Goal: Task Accomplishment & Management: Complete application form

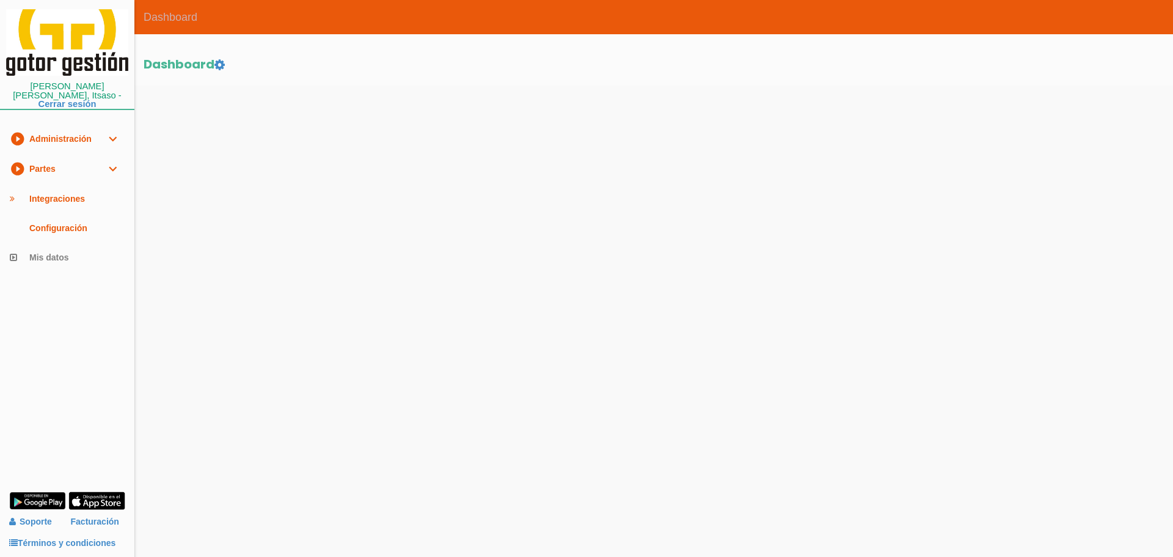
click at [72, 154] on link "play_circle_filled Partes expand_more" at bounding box center [67, 169] width 134 height 30
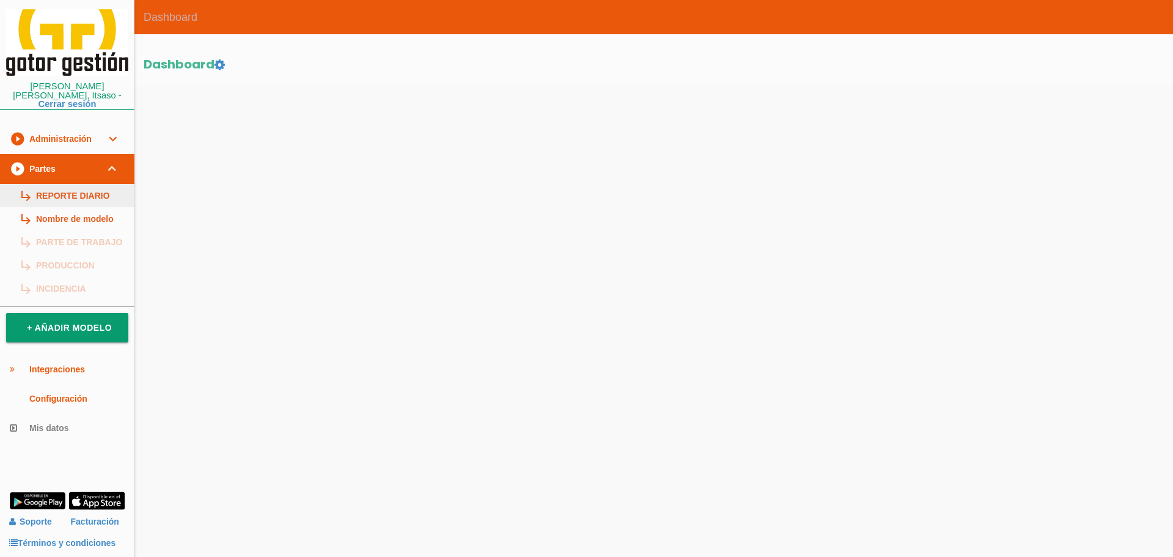
click at [67, 184] on link "subdirectory_arrow_right REPORTE DIARIO" at bounding box center [67, 195] width 134 height 23
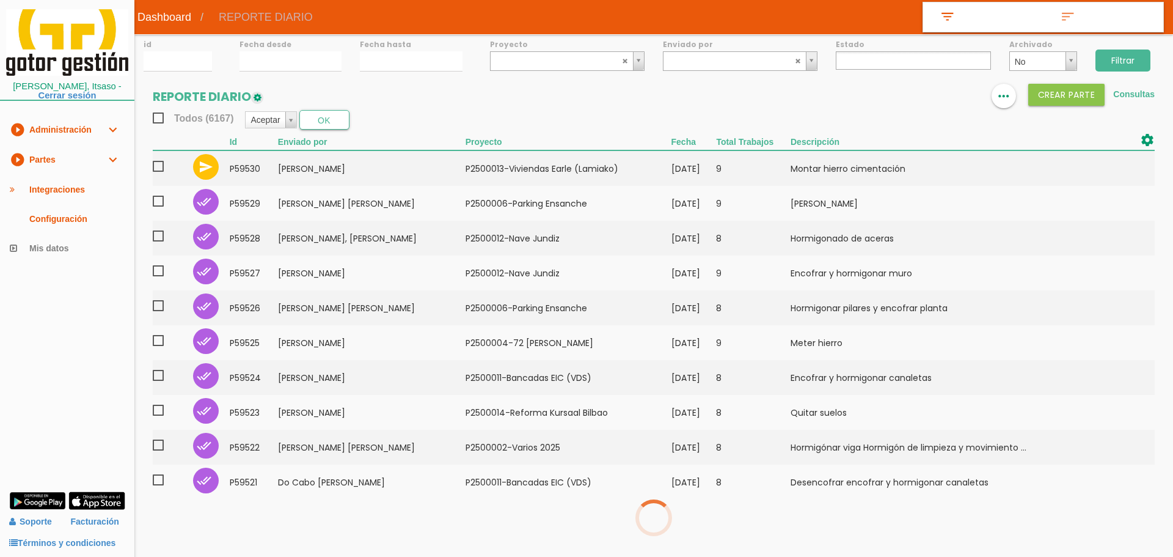
select select
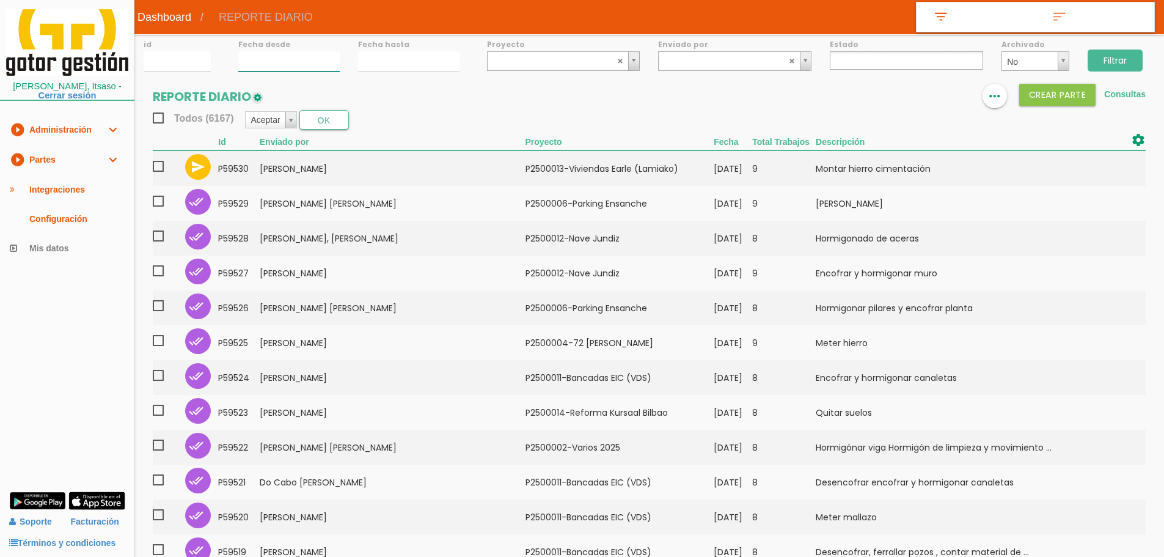
type input "[DATE]"
click at [261, 61] on input "[DATE]" at bounding box center [288, 61] width 101 height 20
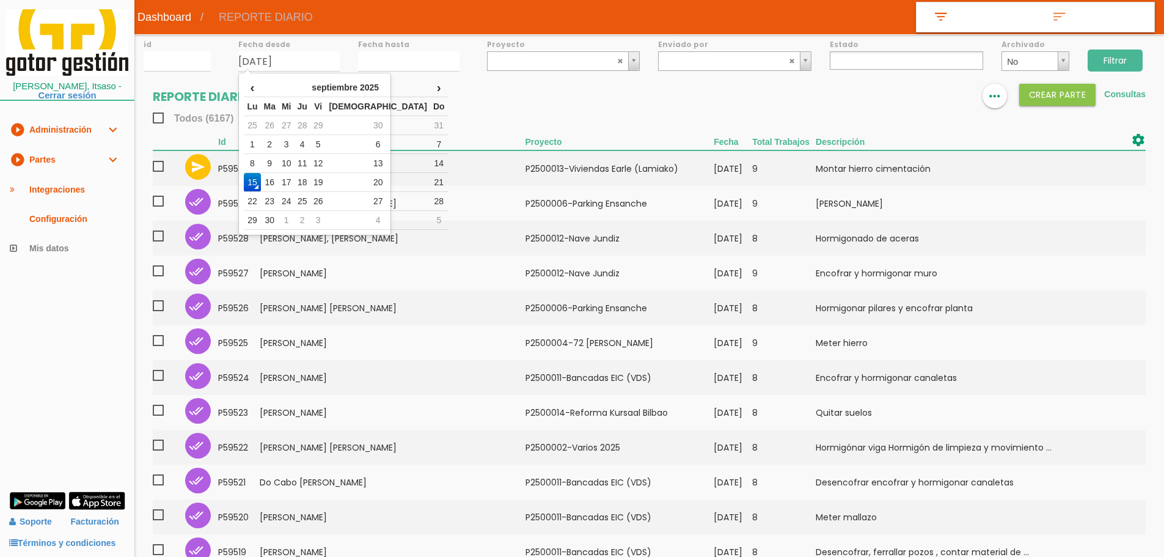
click at [452, 132] on section "REPORTE DIARIO format_list_bulleted view_column more_horiz Crear PARTE Consulta…" at bounding box center [648, 472] width 1029 height 776
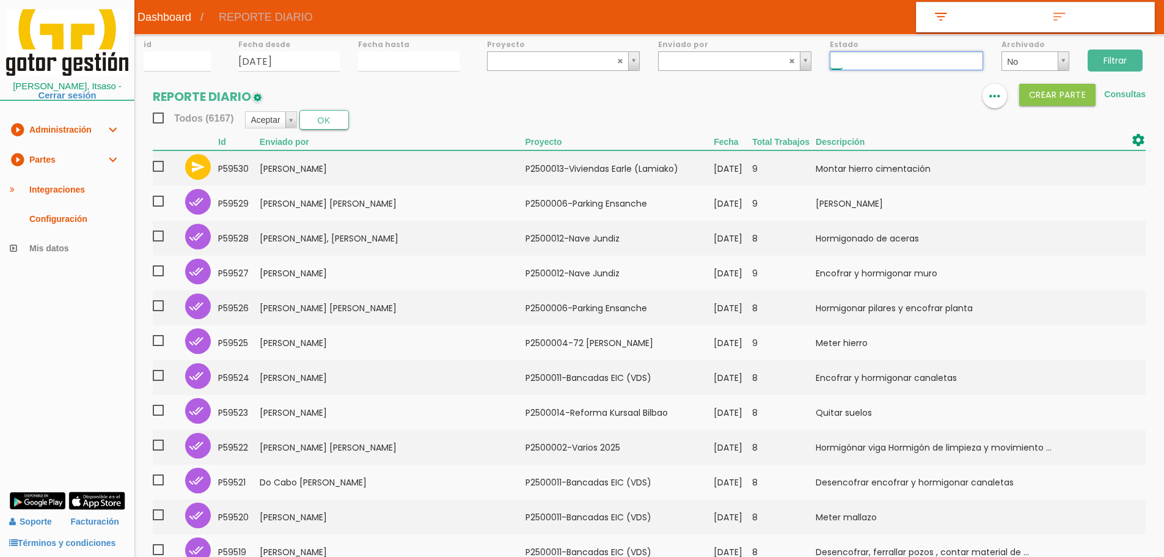
click at [837, 61] on input "text" at bounding box center [836, 61] width 12 height 16
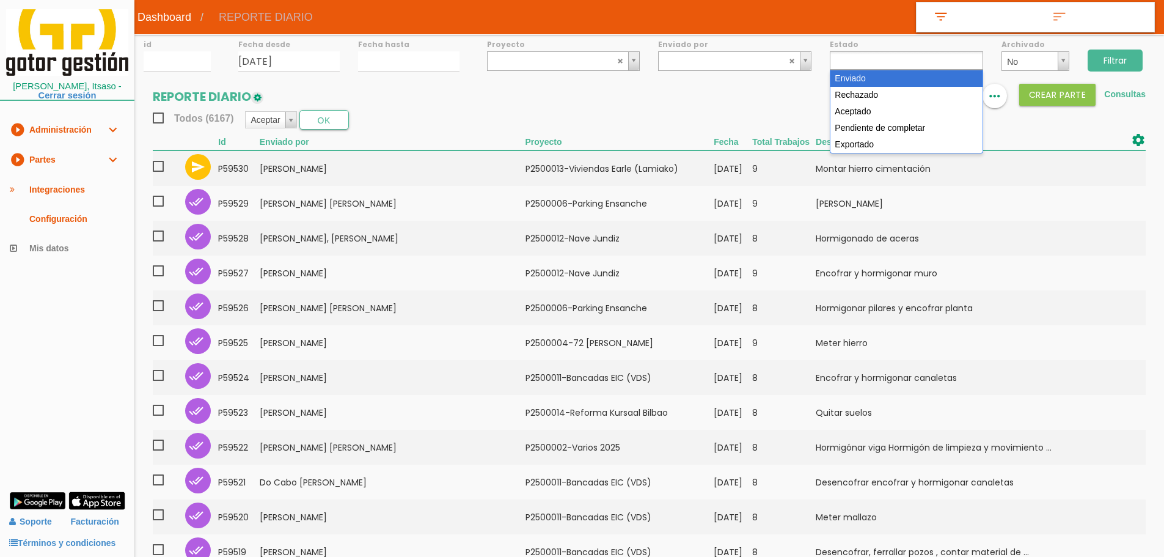
select select "1"
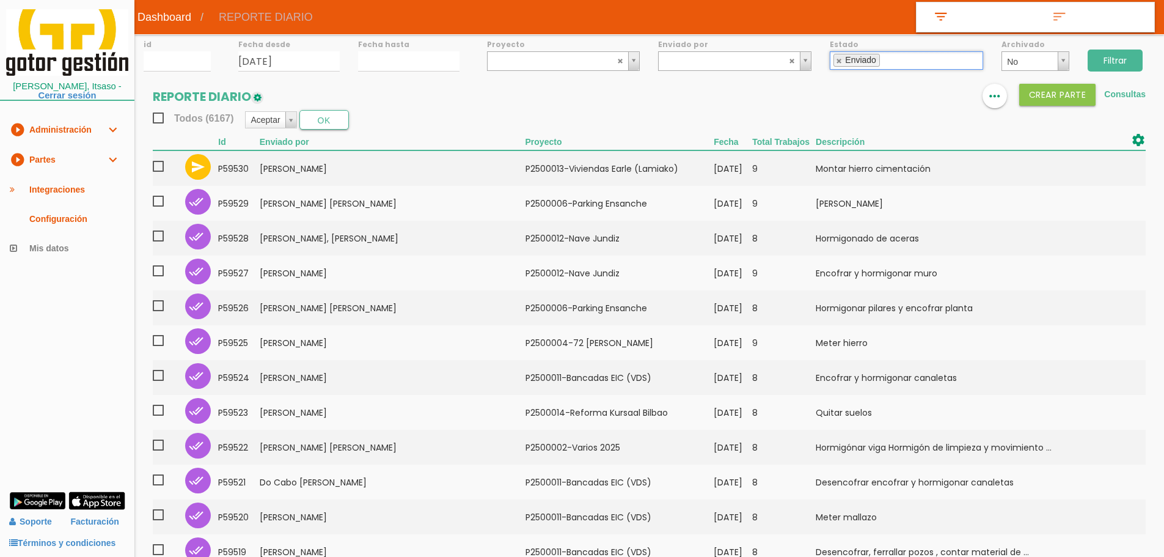
click at [1122, 64] on input "Filtrar" at bounding box center [1114, 60] width 55 height 22
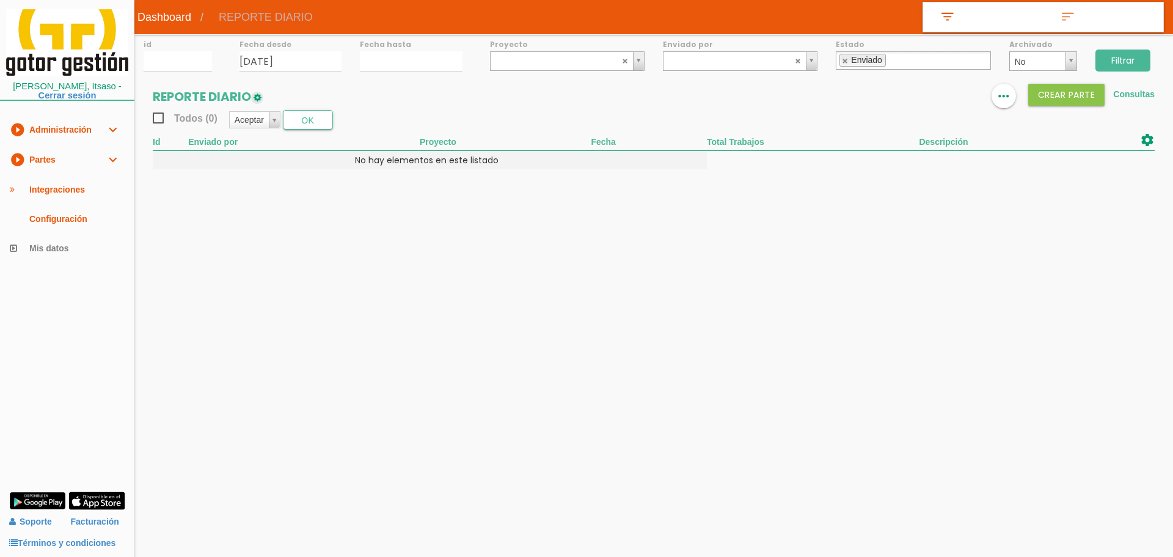
click at [55, 170] on link "play_circle_filled Partes expand_more" at bounding box center [67, 160] width 134 height 30
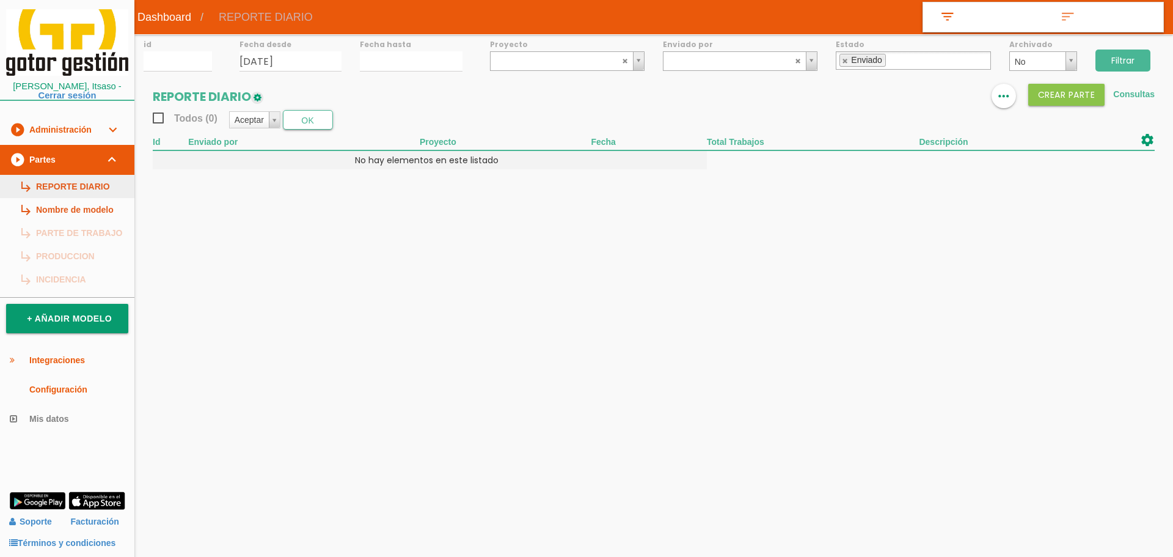
click at [57, 182] on link "subdirectory_arrow_right REPORTE DIARIO" at bounding box center [67, 186] width 134 height 23
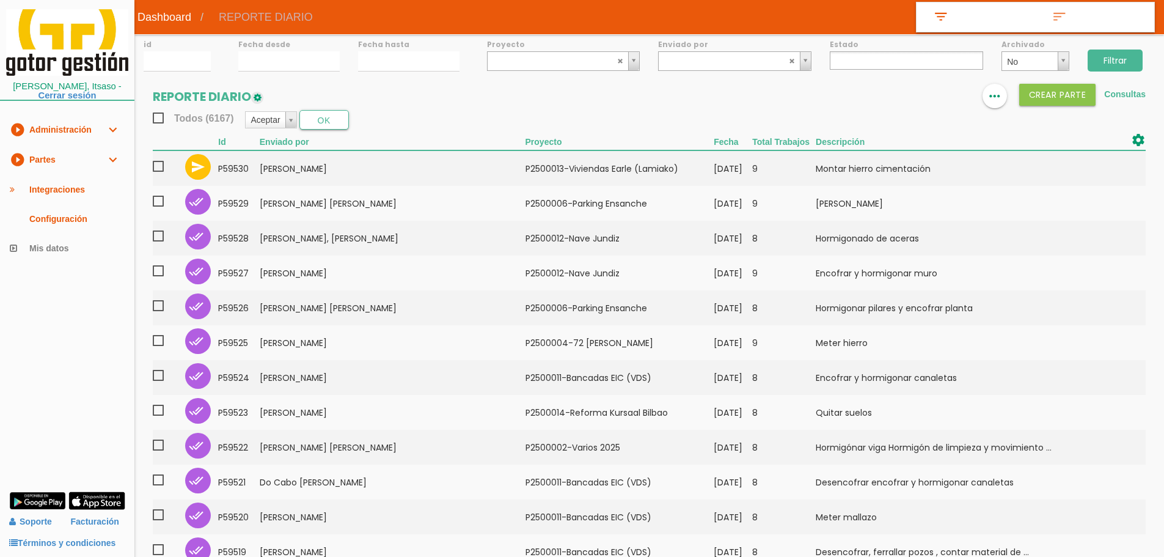
click at [893, 62] on ul at bounding box center [906, 60] width 153 height 18
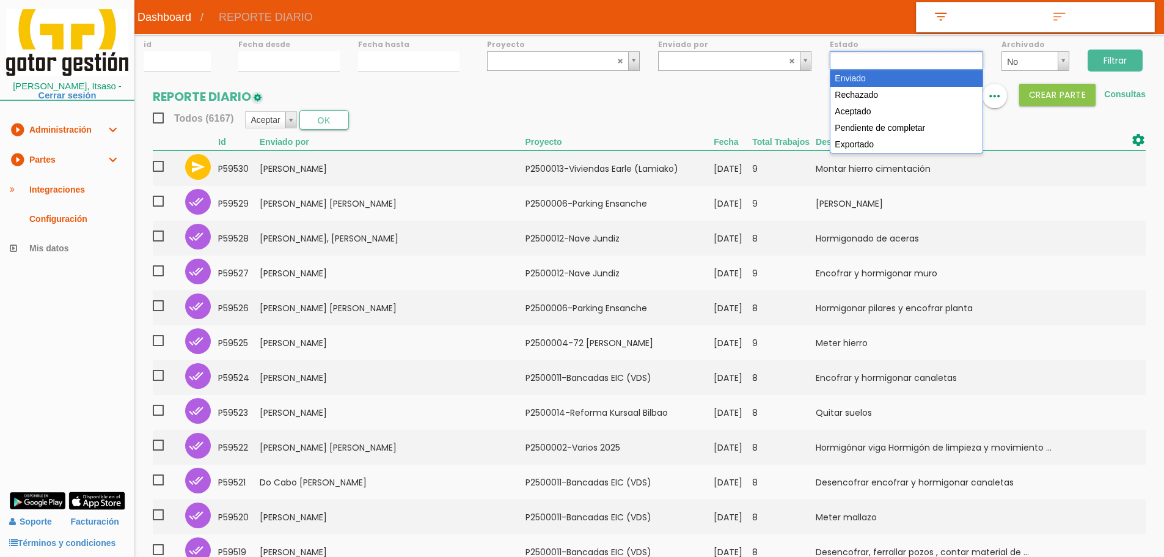
select select "1"
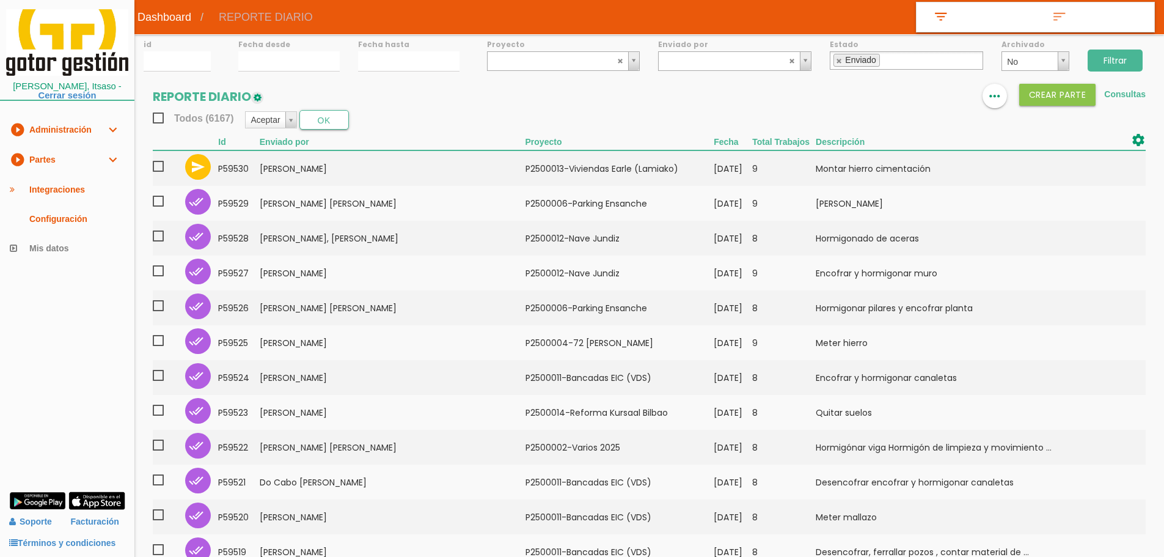
click at [1131, 60] on input "Filtrar" at bounding box center [1114, 60] width 55 height 22
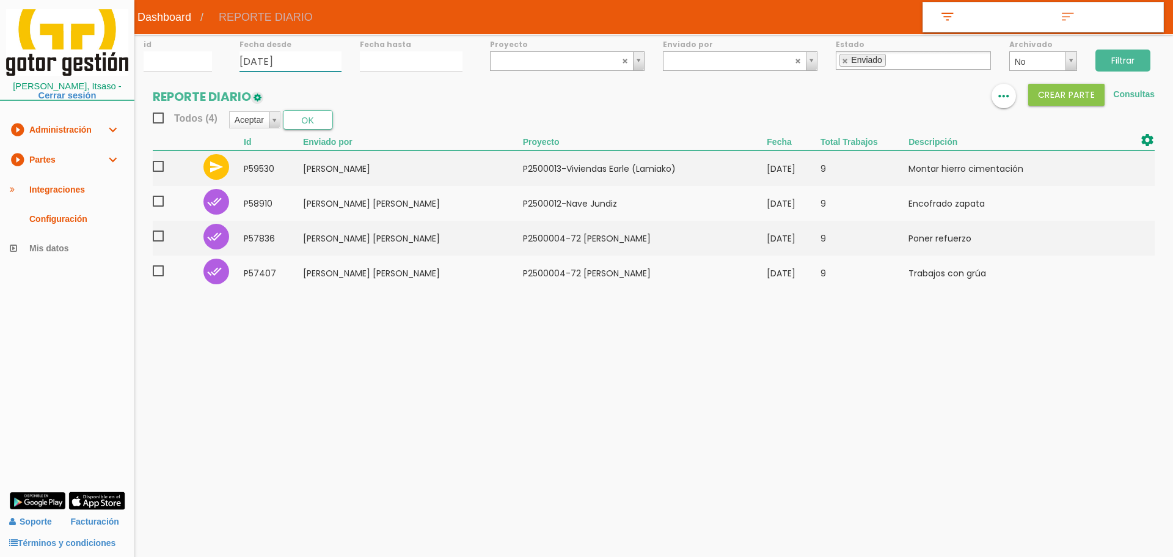
click at [269, 55] on input "[DATE]" at bounding box center [290, 61] width 103 height 20
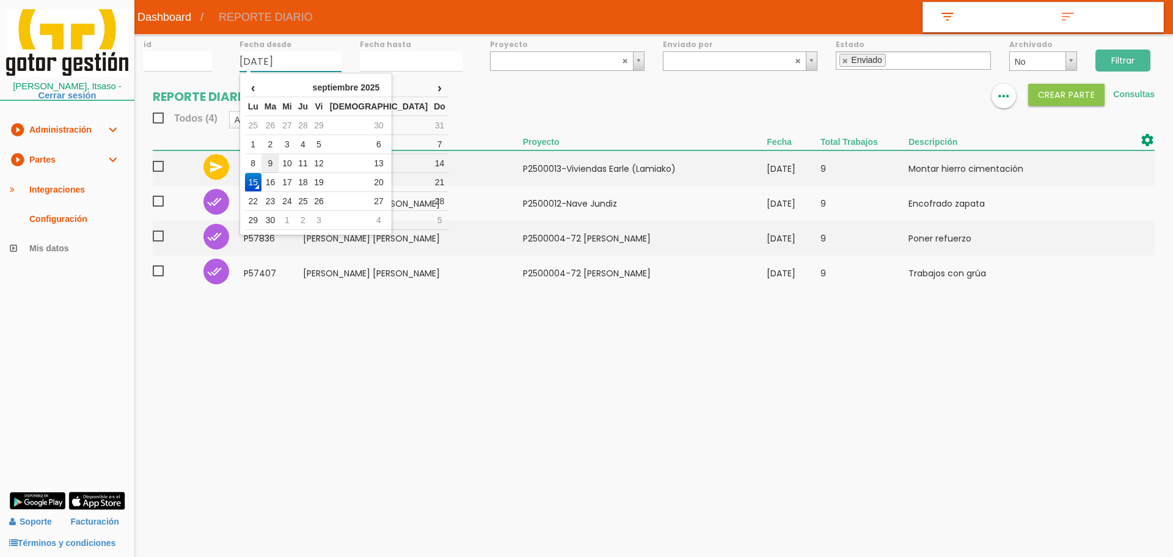
click at [276, 166] on td "9" at bounding box center [270, 163] width 18 height 19
type input "[DATE]"
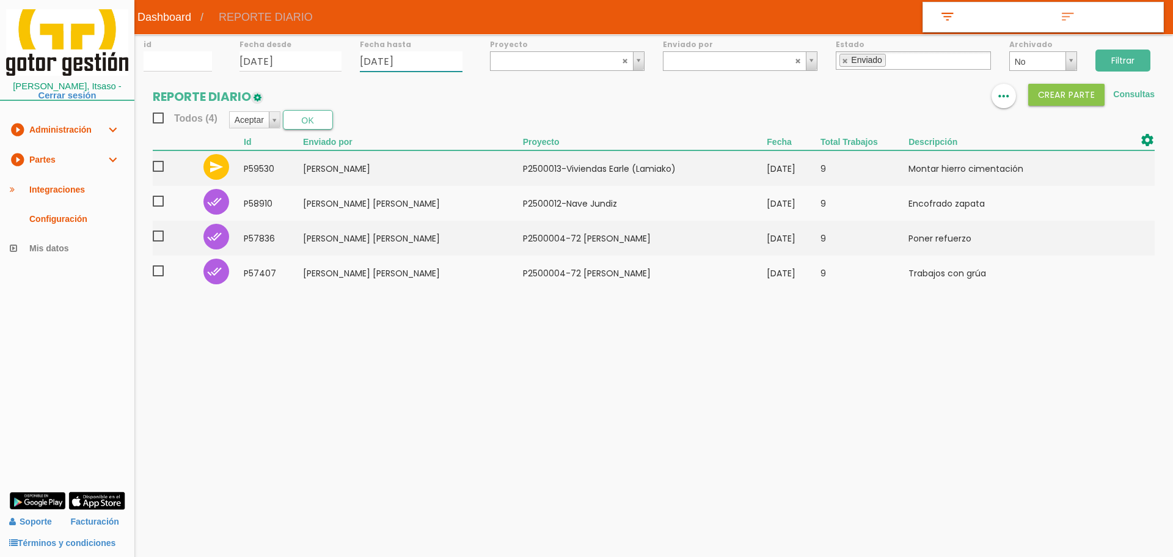
click at [407, 53] on input "15/09/2025" at bounding box center [411, 61] width 103 height 20
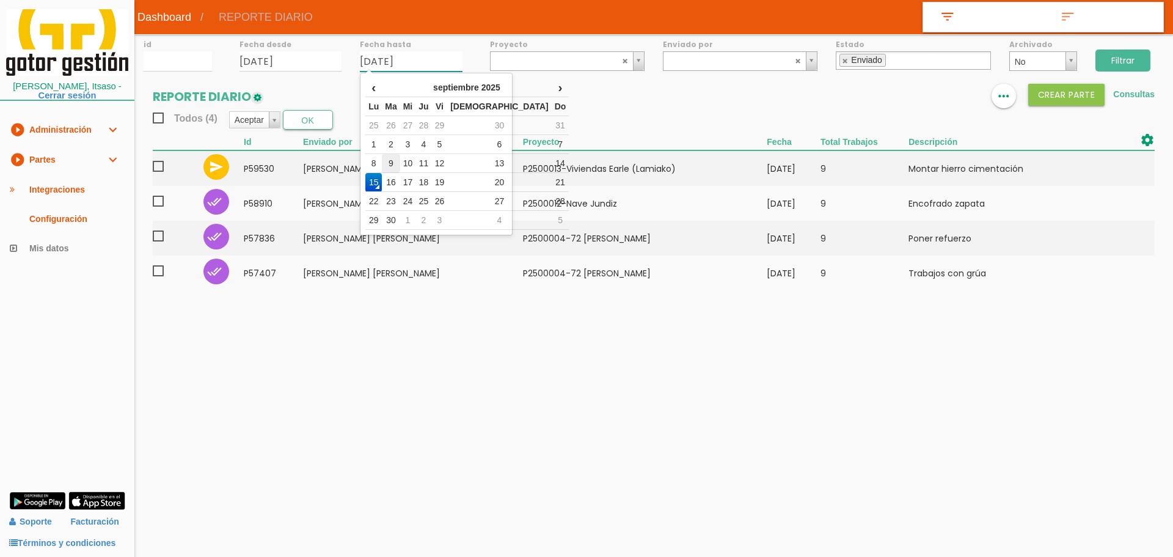
click at [398, 163] on td "9" at bounding box center [391, 163] width 18 height 19
type input "[DATE]"
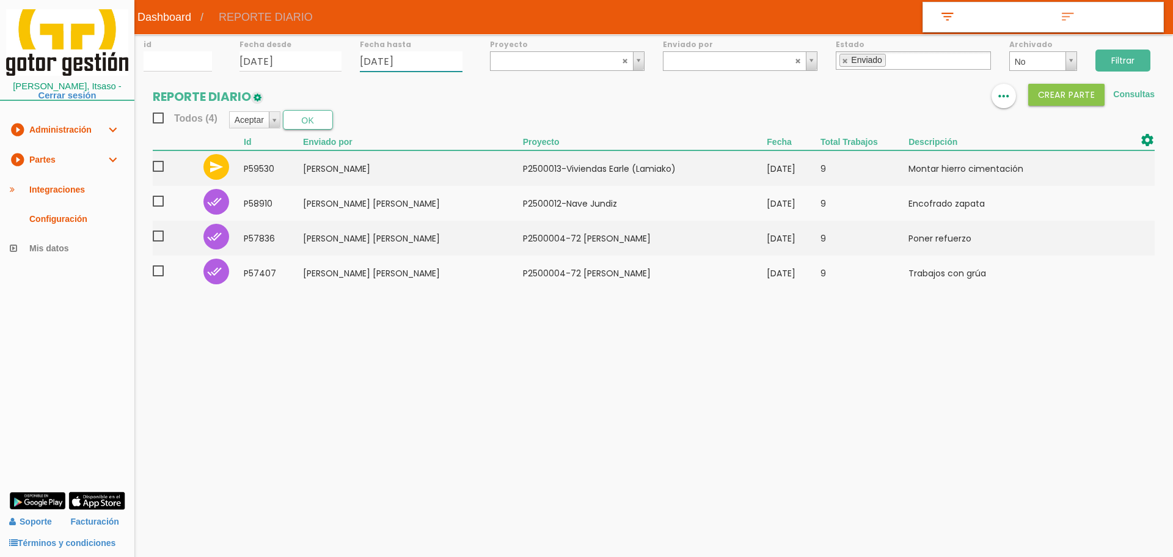
drag, startPoint x: 847, startPoint y: 64, endPoint x: 855, endPoint y: 60, distance: 9.1
click at [847, 64] on link at bounding box center [845, 61] width 7 height 8
select select
click at [1110, 53] on input "Filtrar" at bounding box center [1122, 60] width 55 height 22
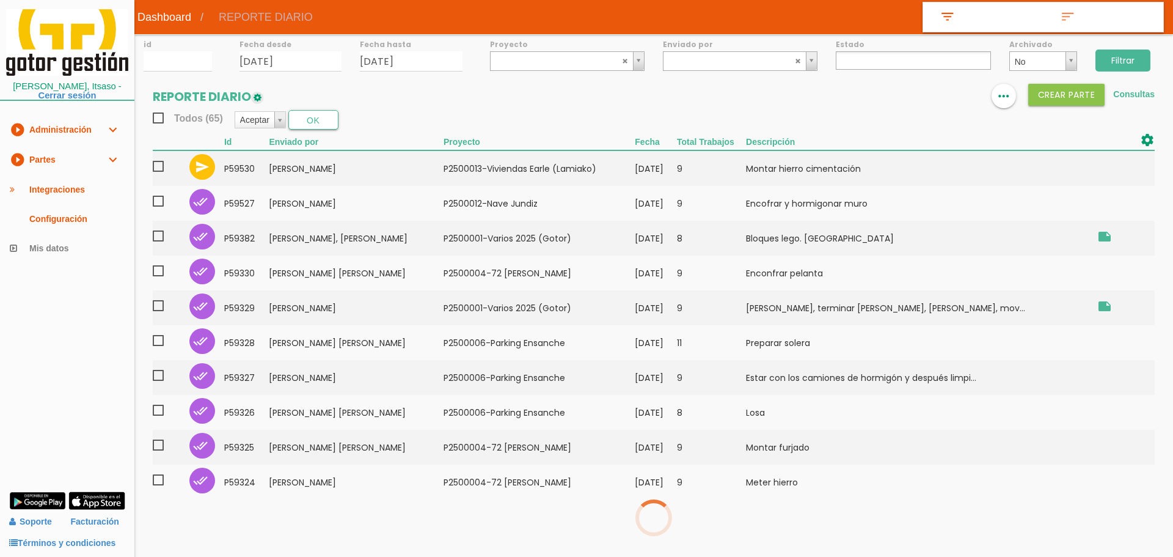
select select
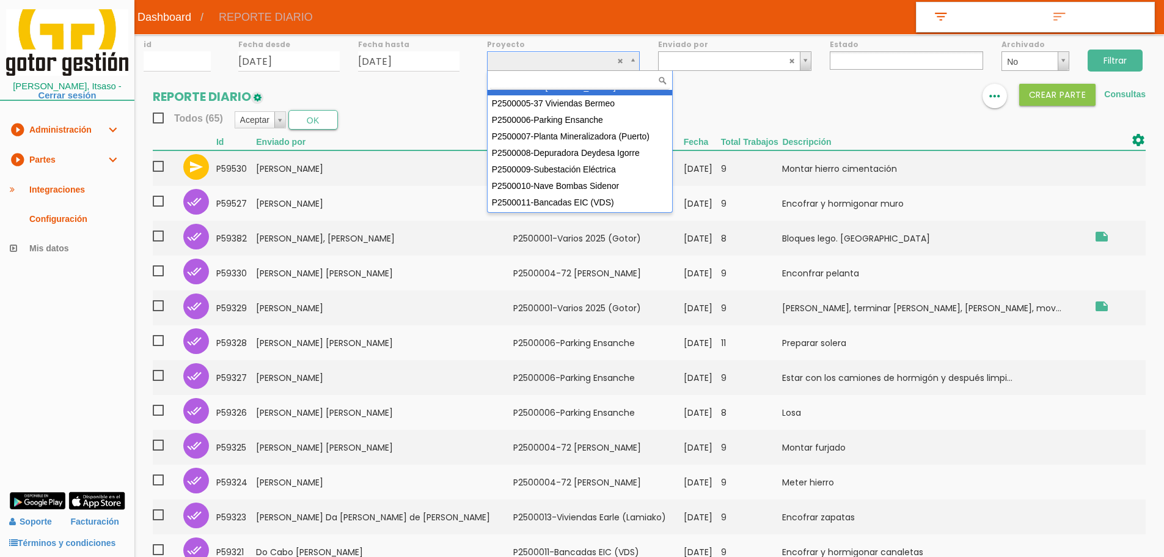
scroll to position [125, 0]
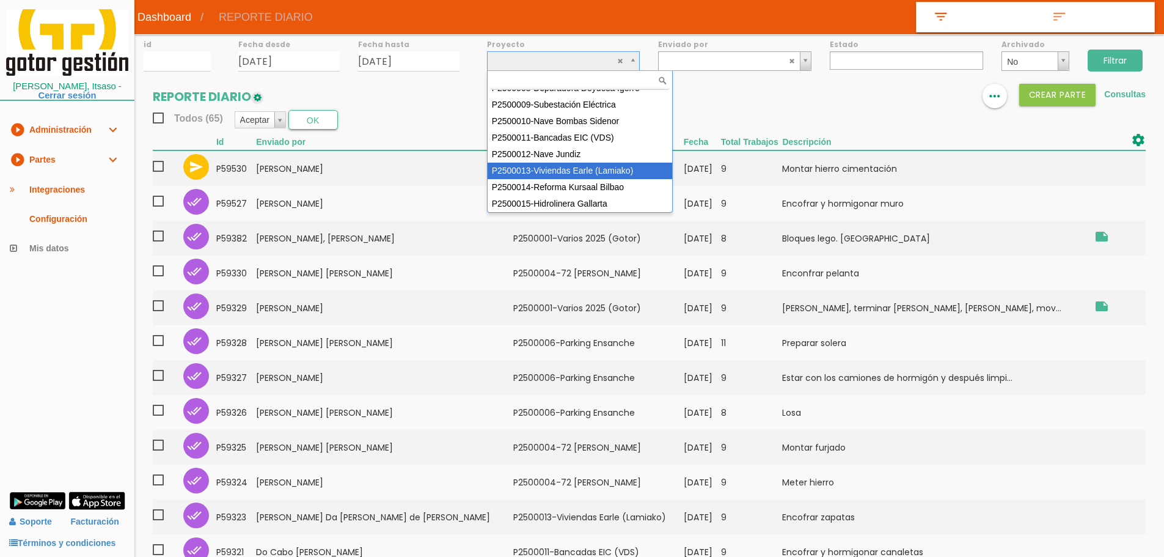
select select "96"
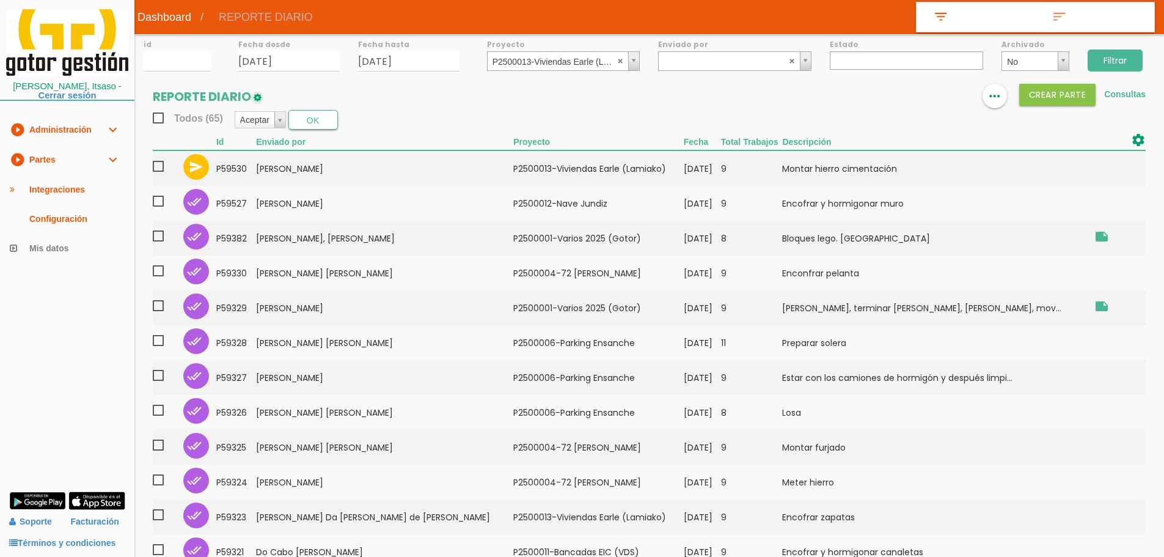
click at [1125, 61] on input "Filtrar" at bounding box center [1114, 60] width 55 height 22
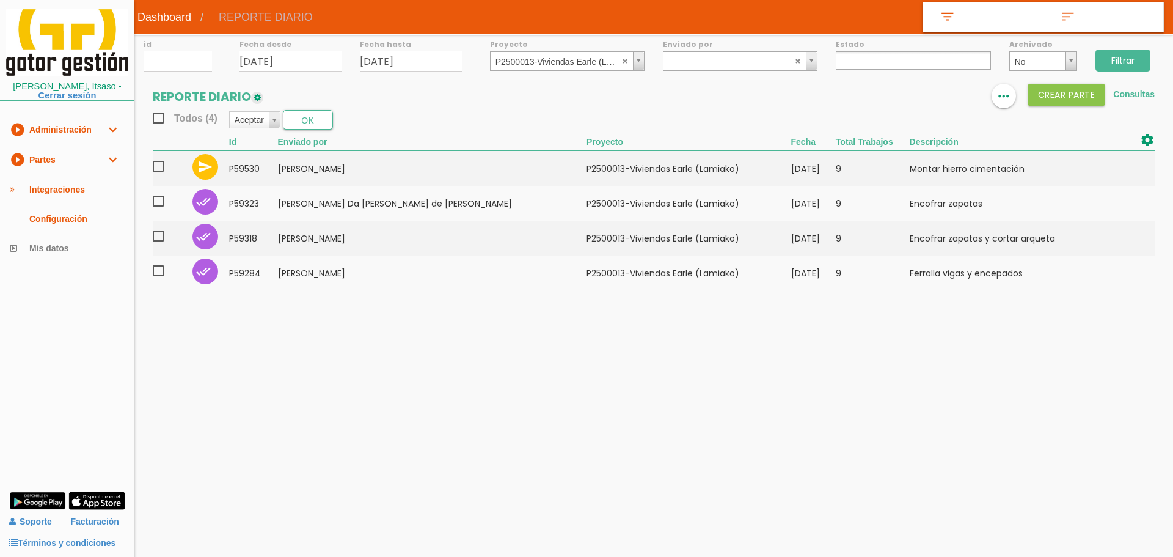
select select
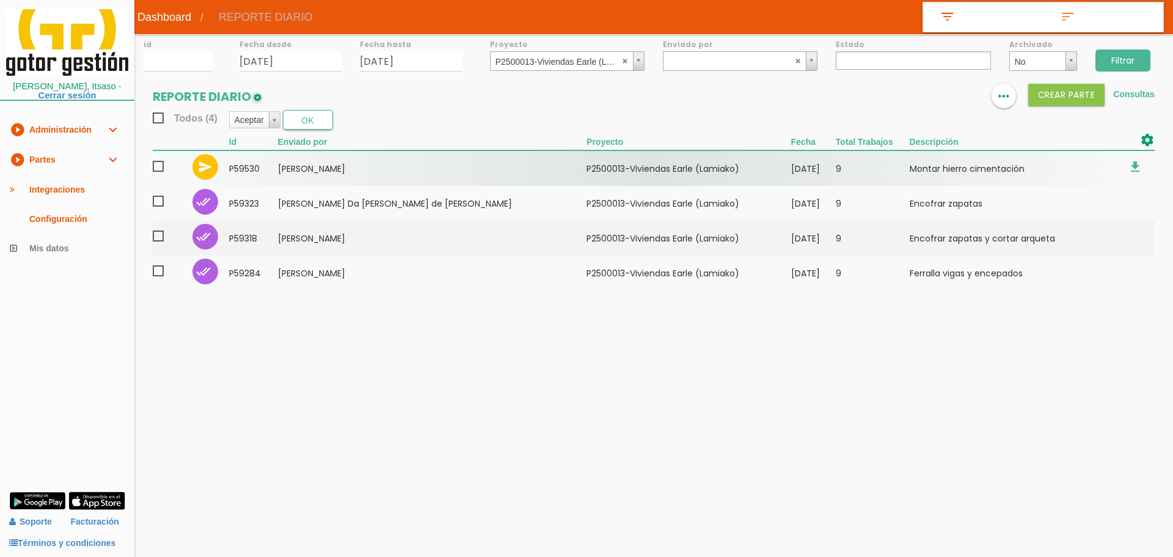
click at [387, 170] on td "[PERSON_NAME]" at bounding box center [432, 167] width 309 height 35
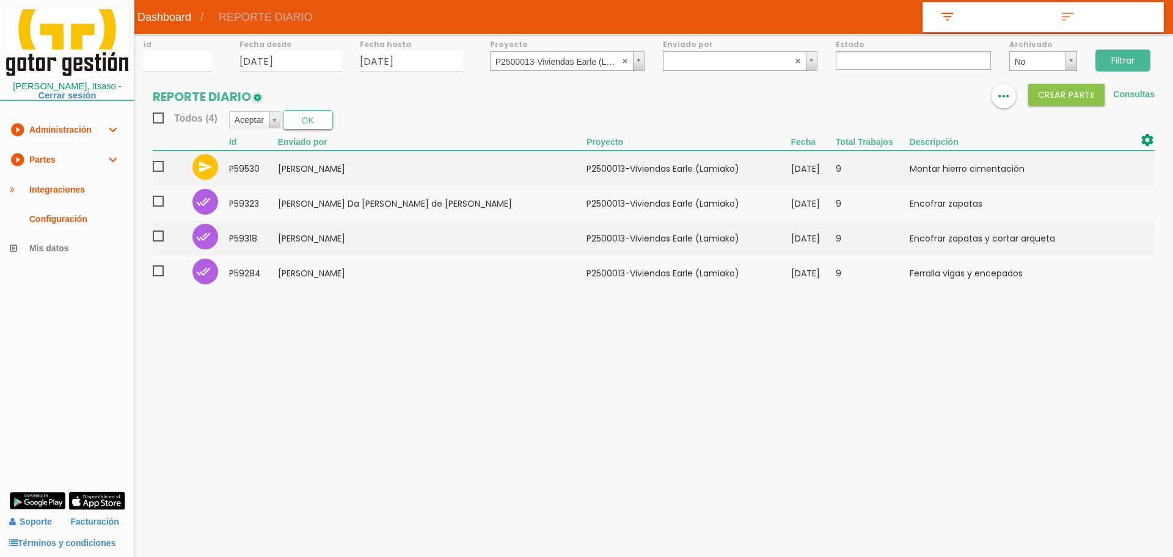
click at [43, 164] on link "play_circle_filled Partes expand_more" at bounding box center [67, 160] width 134 height 30
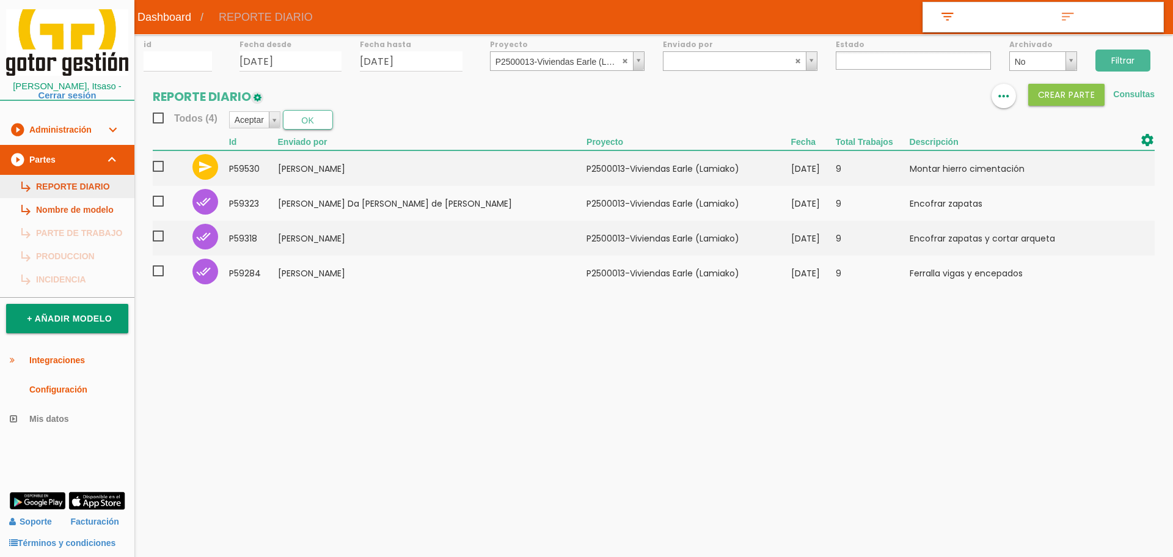
click at [59, 188] on link "subdirectory_arrow_right REPORTE DIARIO" at bounding box center [67, 186] width 134 height 23
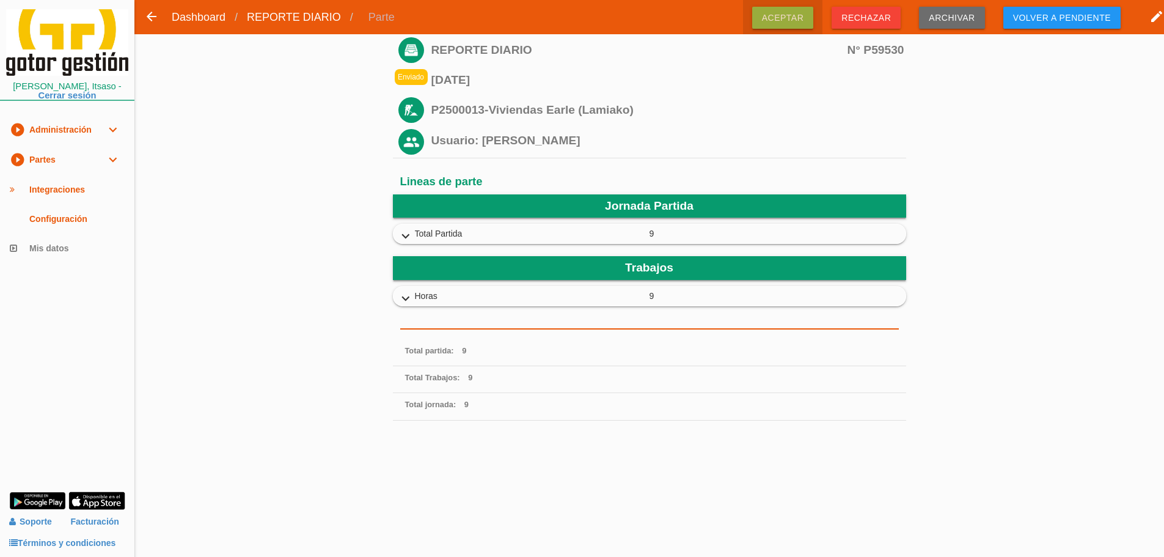
click at [796, 19] on span "Aceptar" at bounding box center [783, 18] width 62 height 22
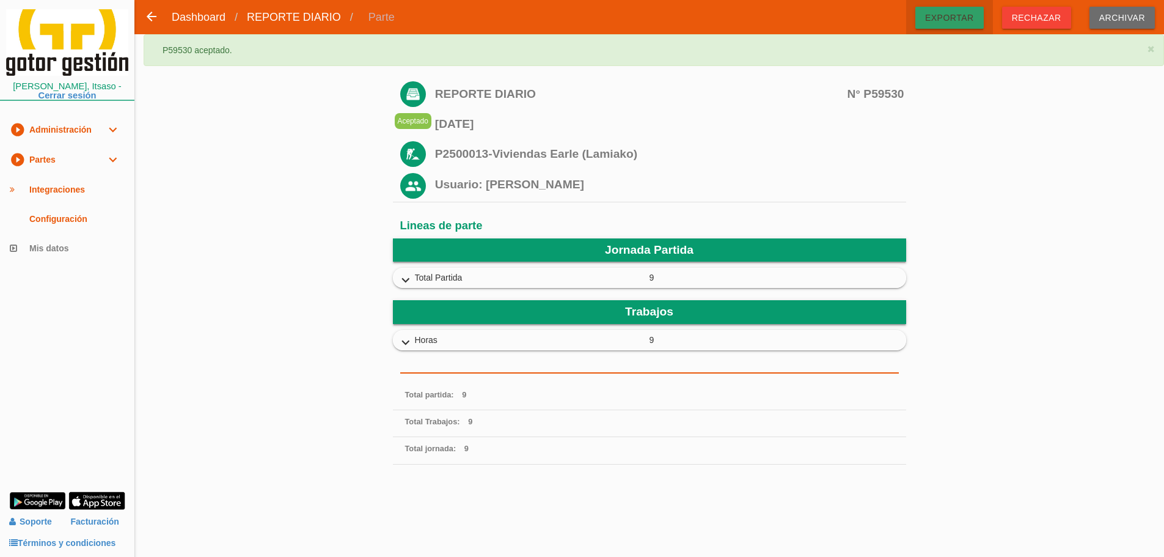
click at [951, 13] on span "Exportar" at bounding box center [949, 18] width 68 height 22
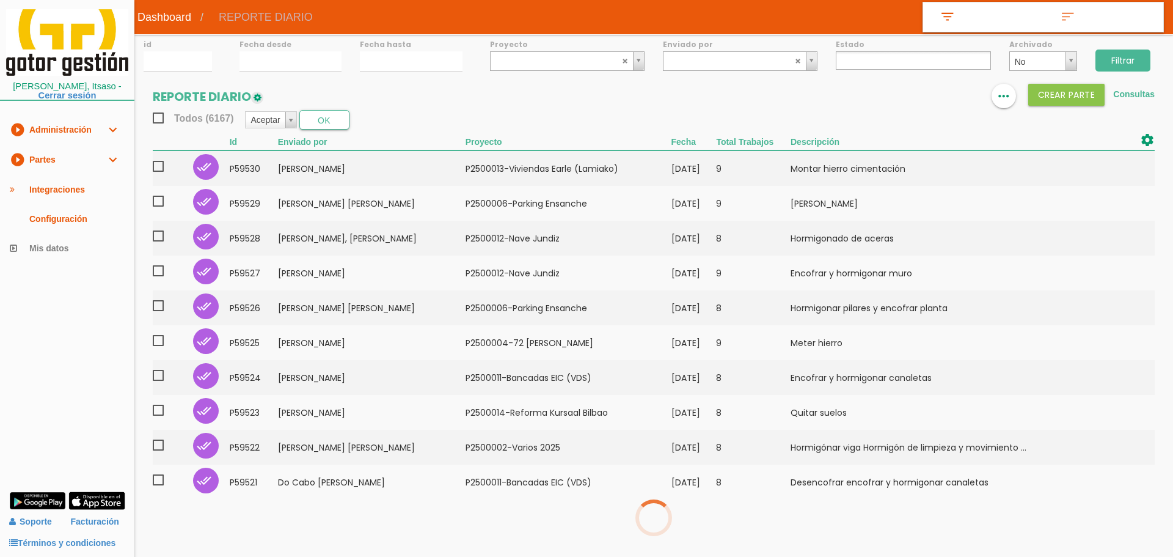
select select
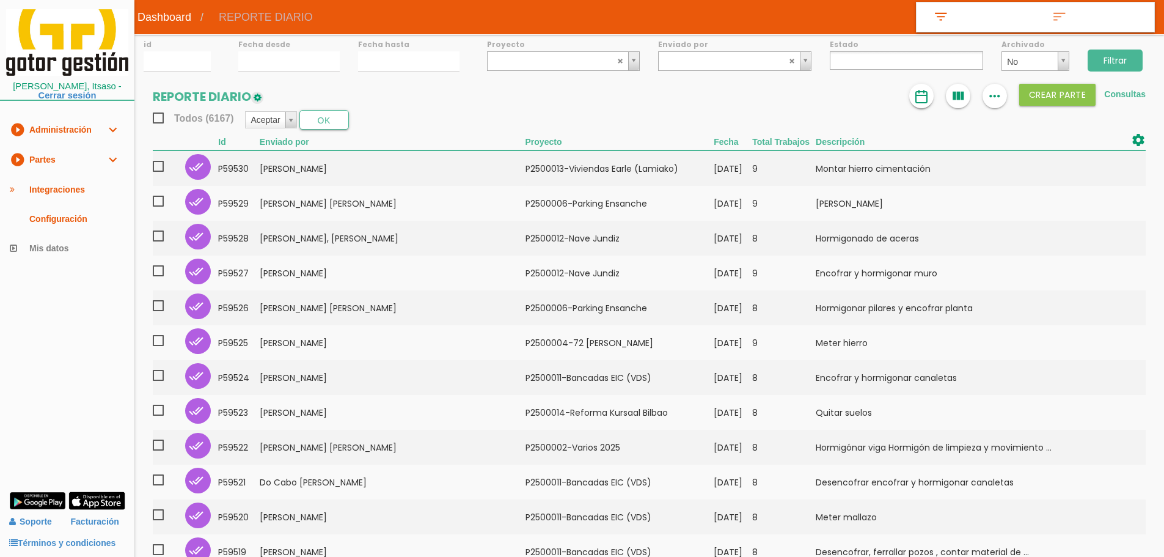
click at [927, 93] on img at bounding box center [921, 96] width 15 height 15
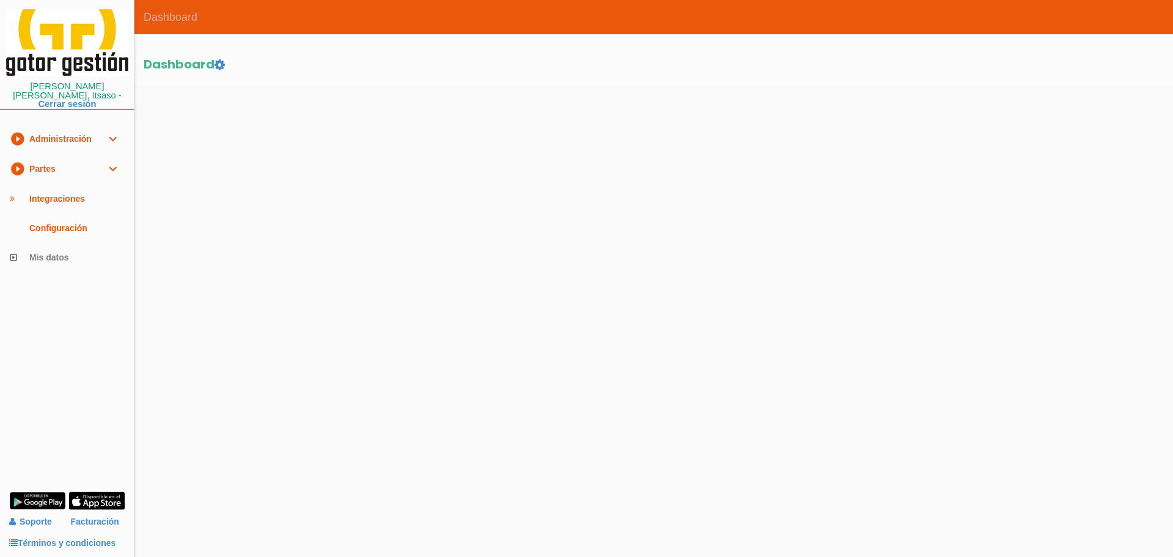
click at [21, 157] on icon "play_circle_filled" at bounding box center [17, 168] width 15 height 29
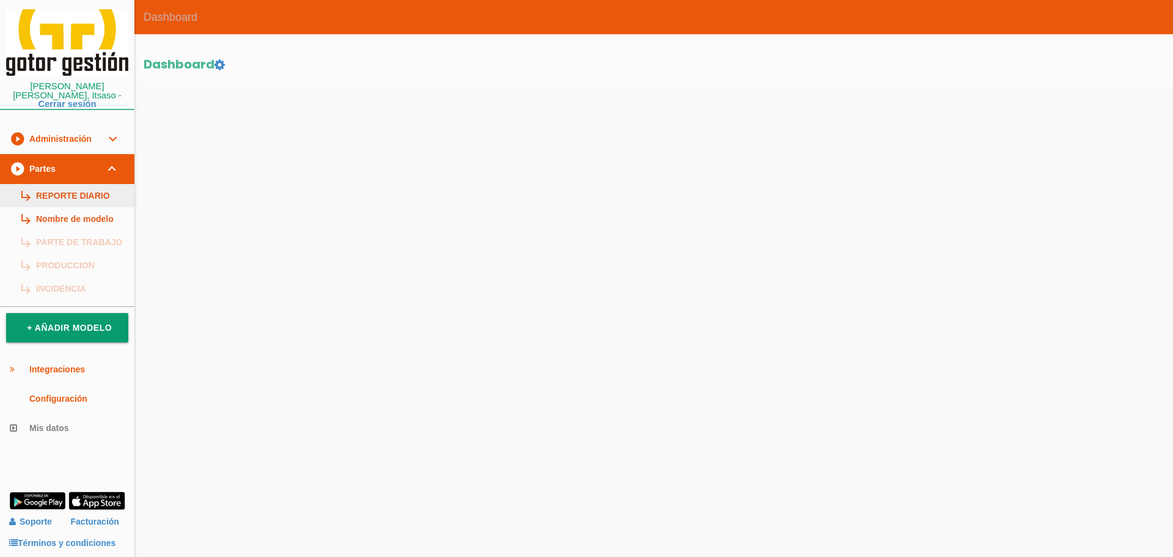
click at [63, 184] on link "subdirectory_arrow_right REPORTE DIARIO" at bounding box center [67, 195] width 134 height 23
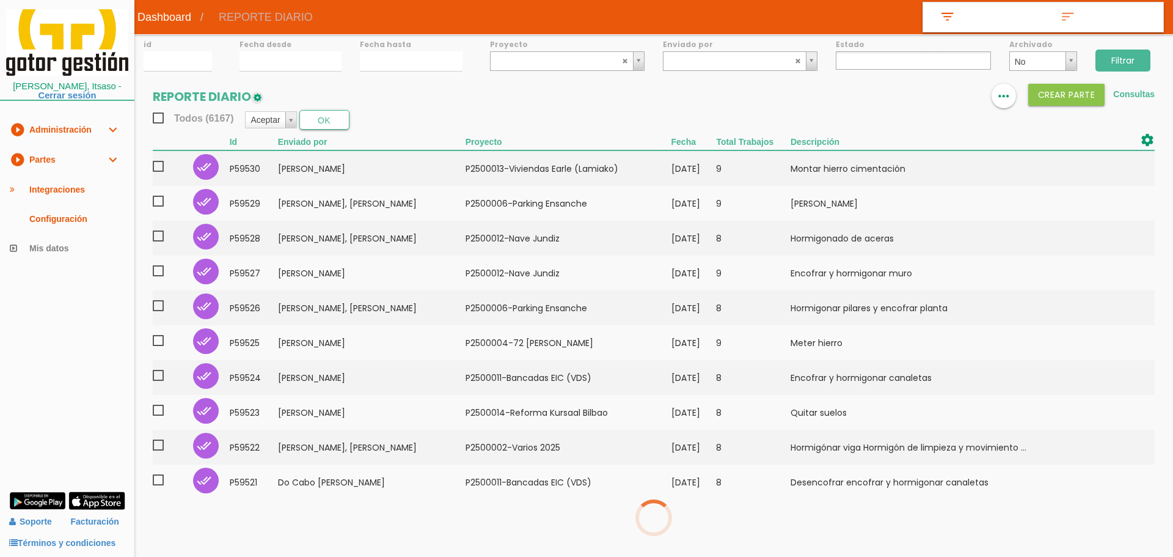
select select
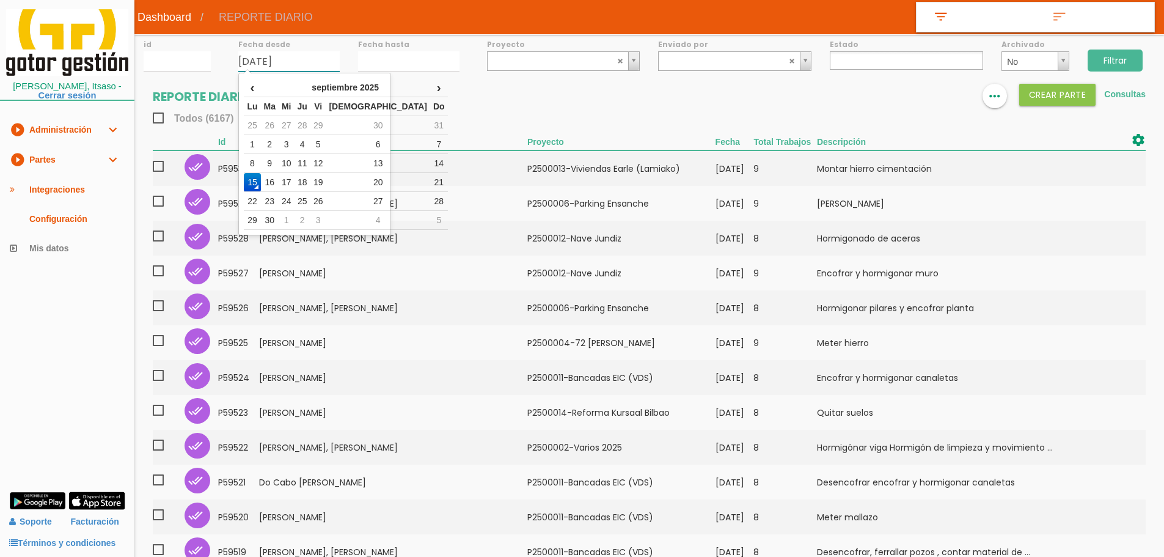
click at [255, 64] on input "15/09/2025" at bounding box center [288, 61] width 101 height 20
drag, startPoint x: 251, startPoint y: 167, endPoint x: 381, endPoint y: 89, distance: 151.0
click at [251, 166] on td "8" at bounding box center [252, 163] width 16 height 19
type input "[DATE]"
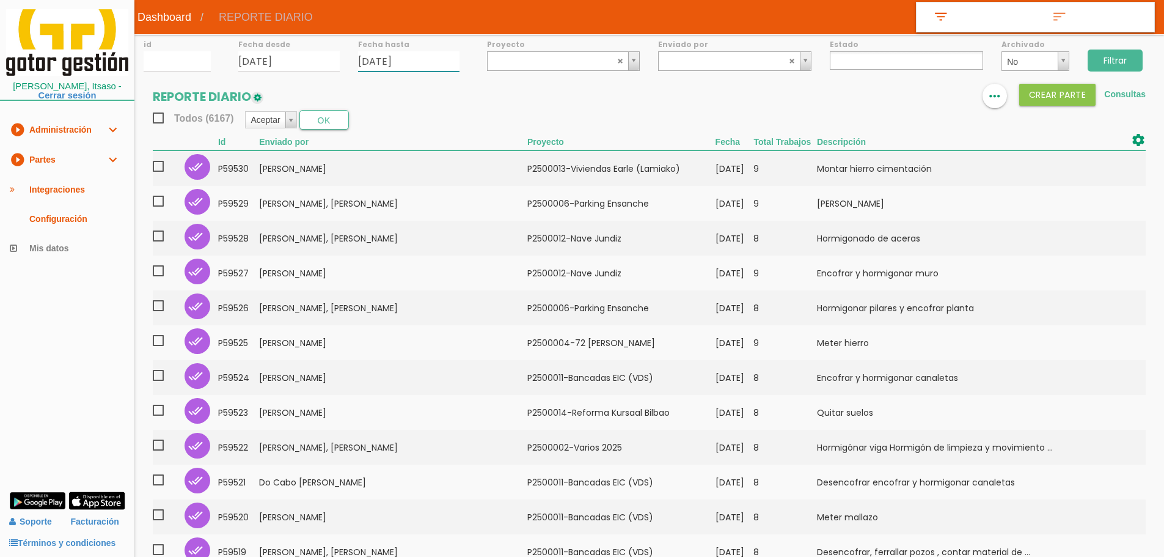
click at [411, 68] on input "15/09/2025" at bounding box center [408, 61] width 101 height 20
click at [550, 162] on td "14" at bounding box center [559, 163] width 18 height 19
type input "[DATE]"
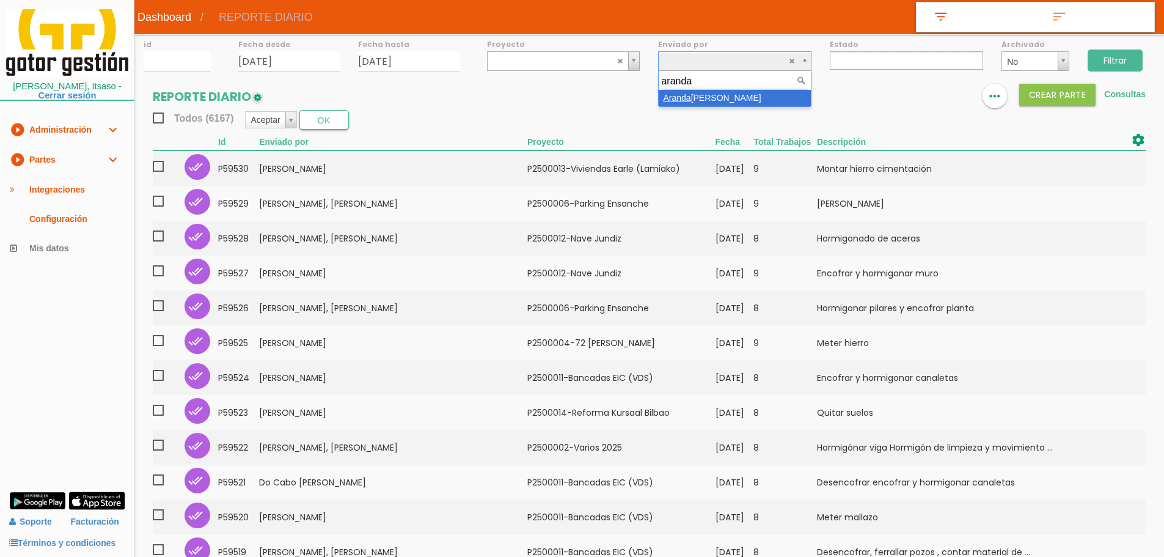
type input "aranda"
select select "76"
click at [1131, 58] on input "Filtrar" at bounding box center [1114, 60] width 55 height 22
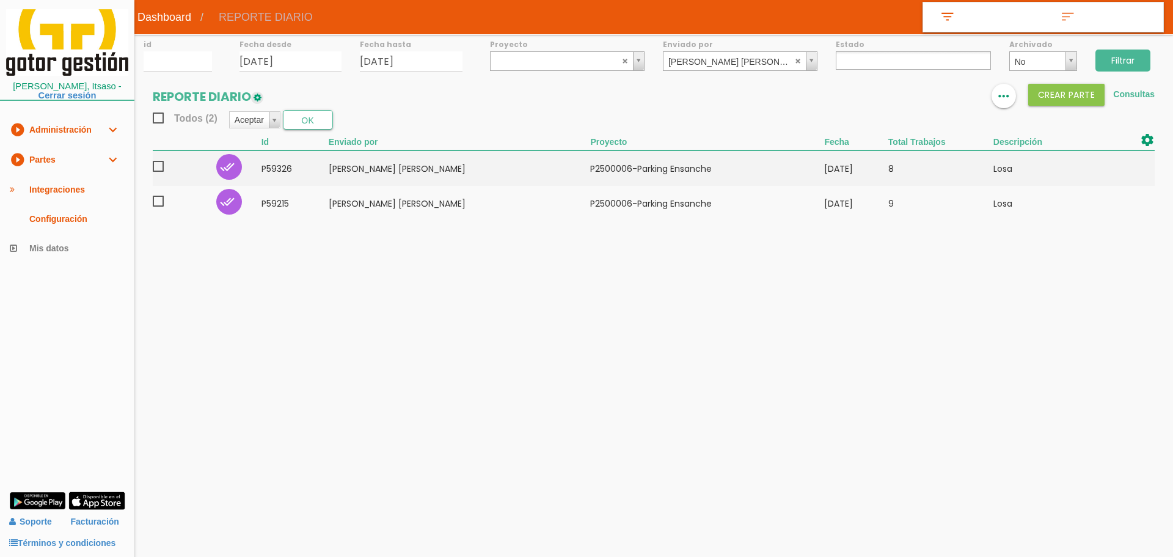
select select
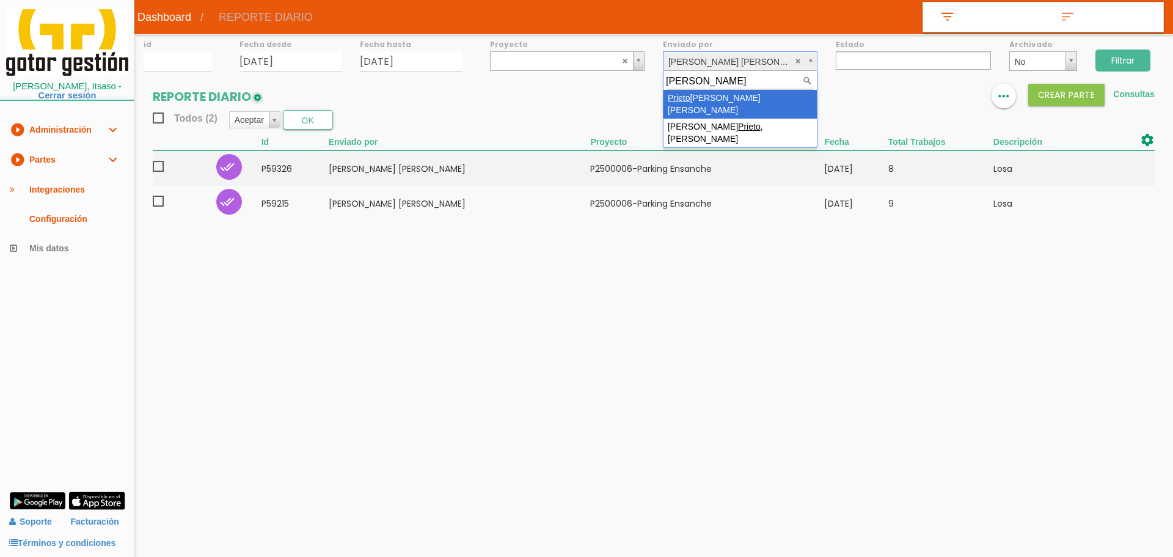
type input "[PERSON_NAME]"
select select "59"
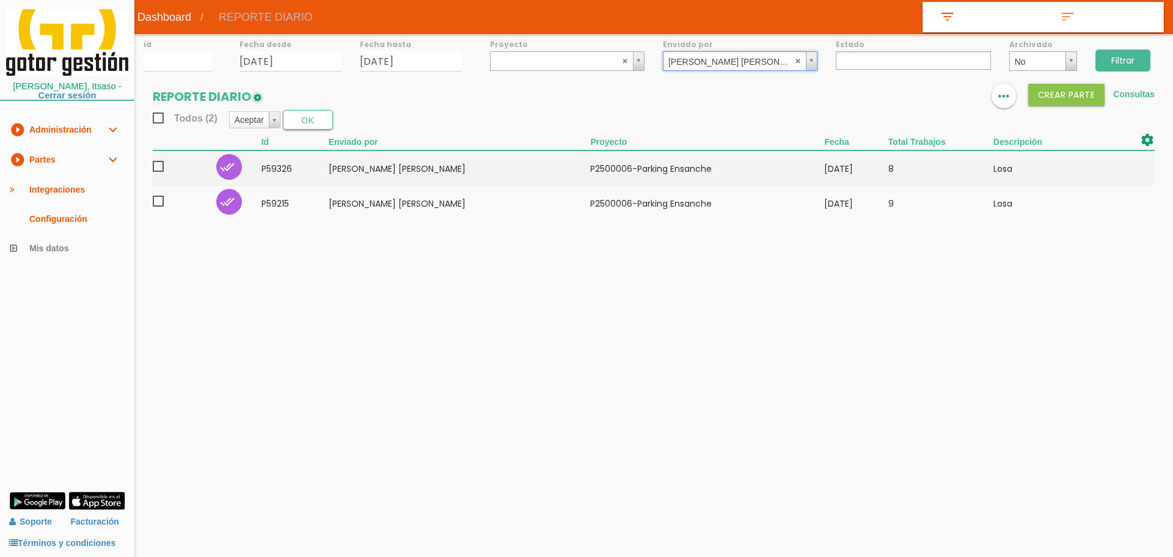
click at [1120, 64] on input "Filtrar" at bounding box center [1122, 60] width 55 height 22
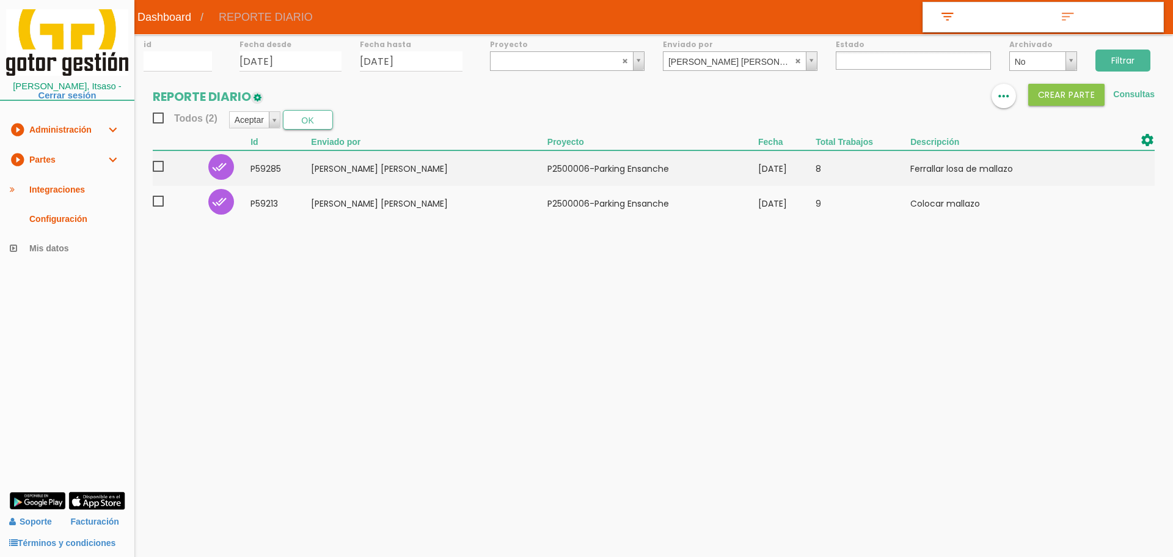
select select
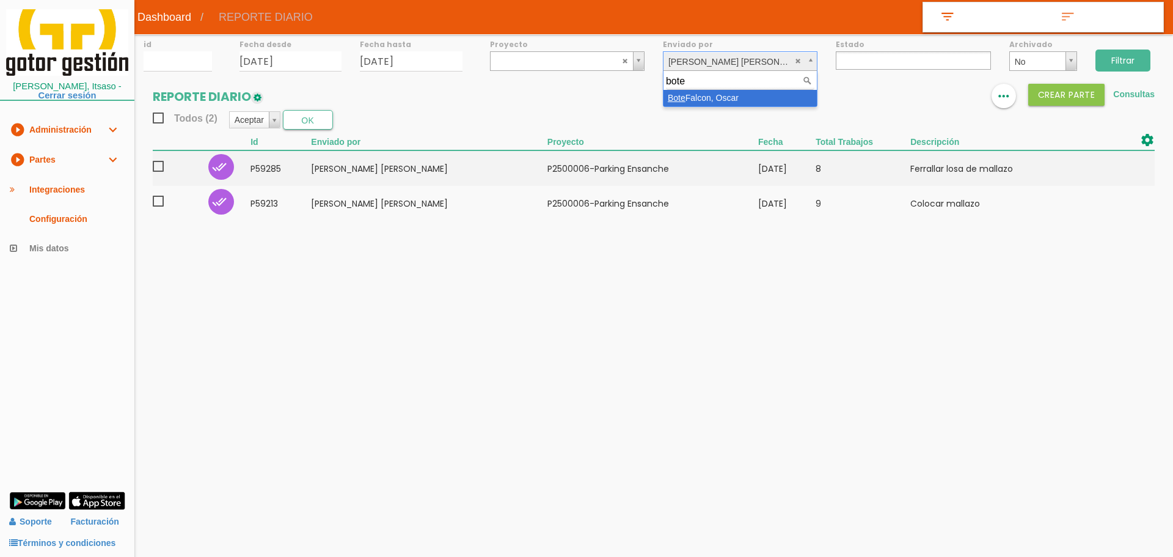
type input "bote"
select select "28"
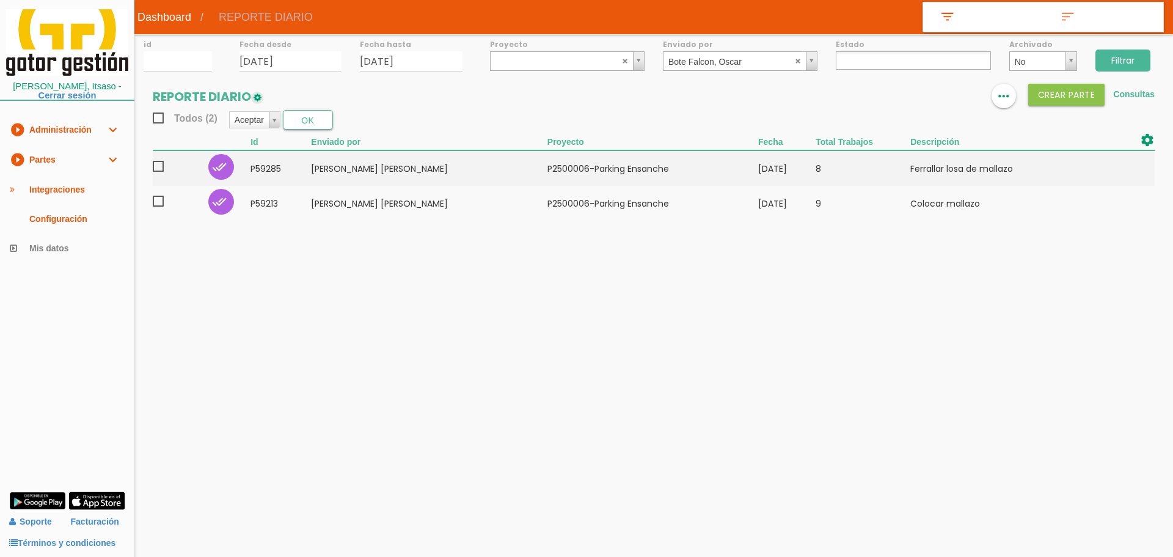
click at [1112, 56] on input "Filtrar" at bounding box center [1122, 60] width 55 height 22
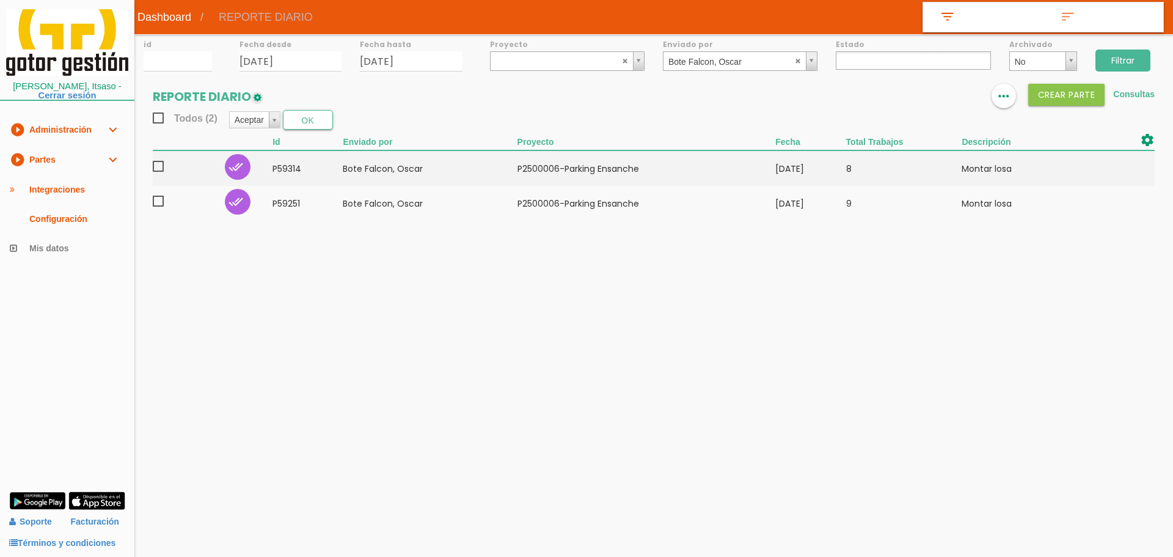
select select
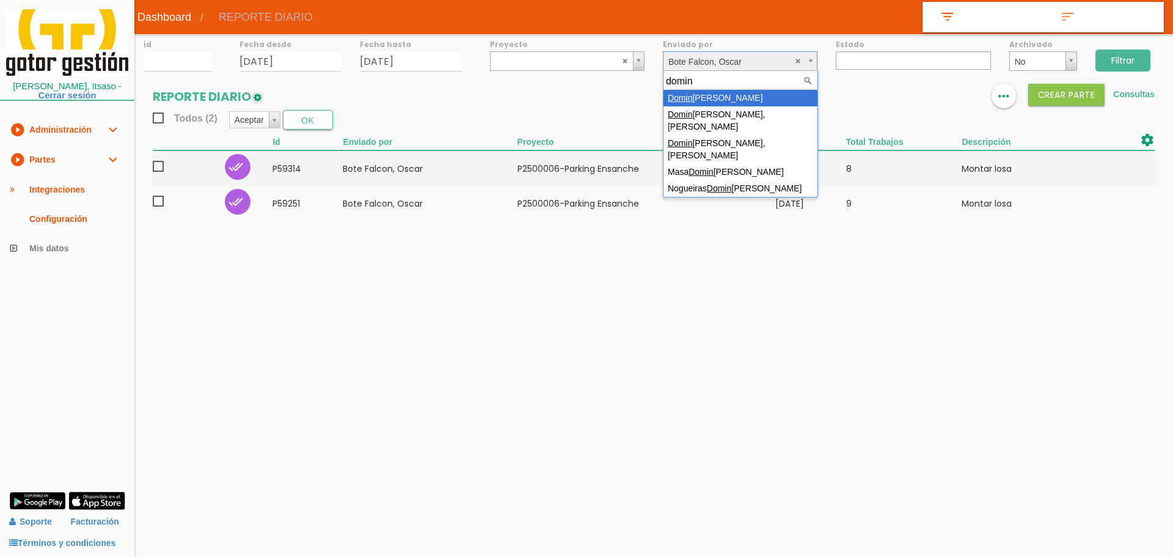
type input "domin"
select select "25"
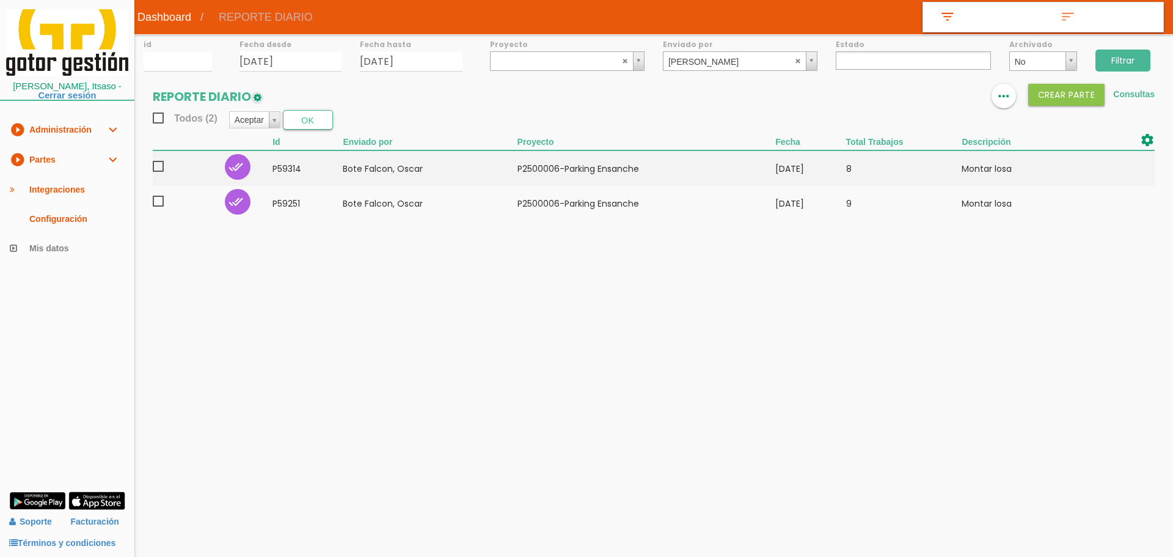
click at [1119, 58] on input "Filtrar" at bounding box center [1122, 60] width 55 height 22
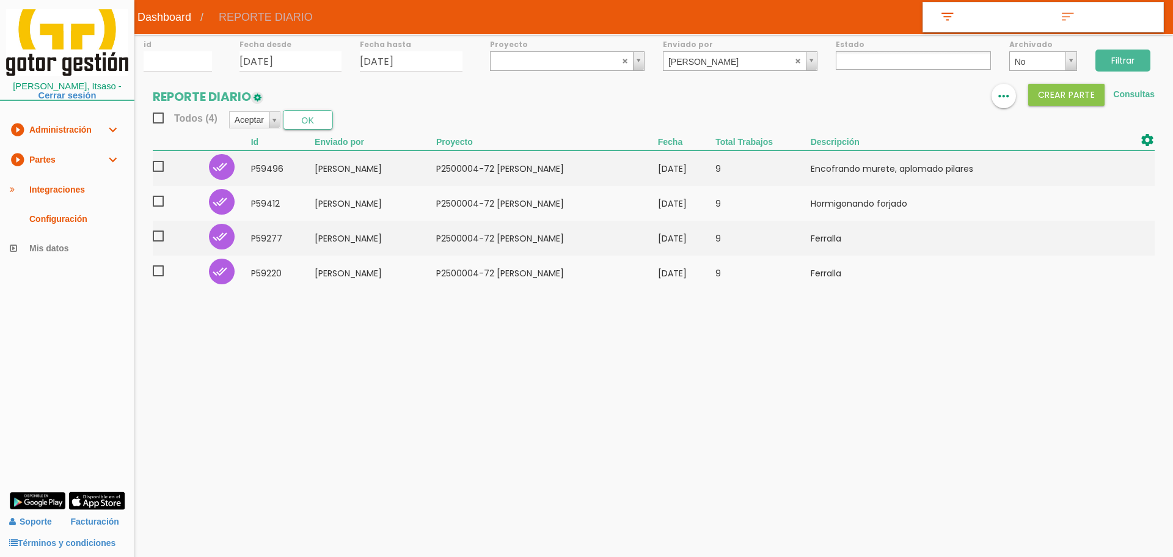
select select
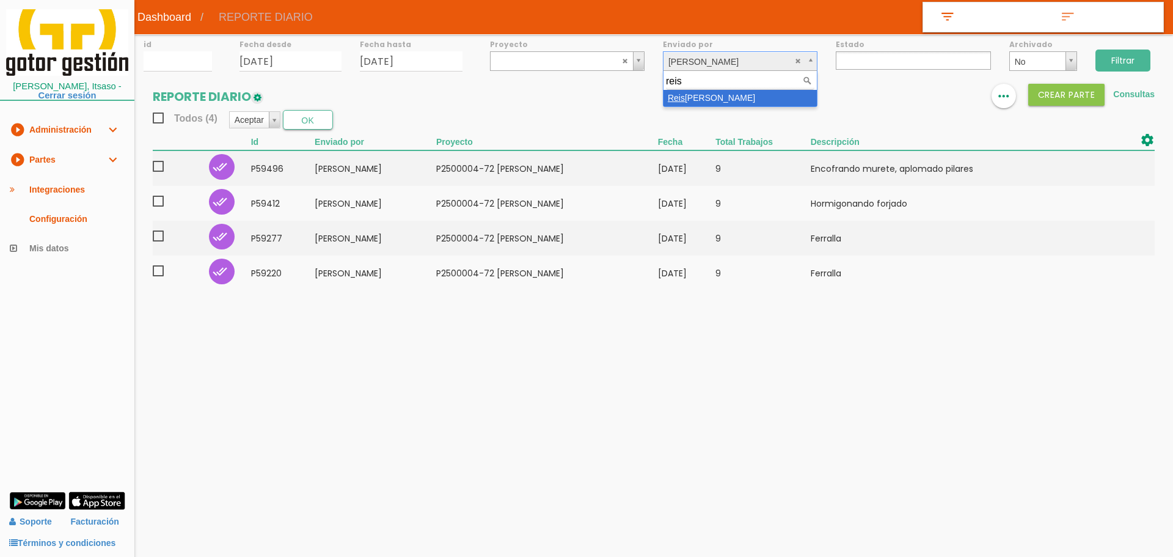
type input "reis"
select select "48"
click at [1117, 60] on input "Filtrar" at bounding box center [1122, 60] width 55 height 22
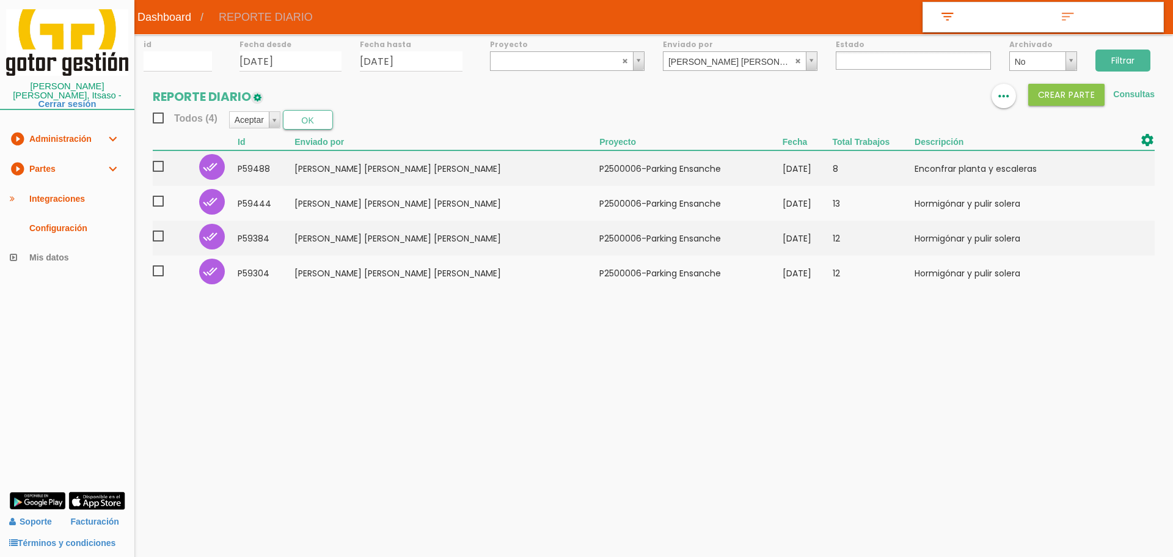
select select
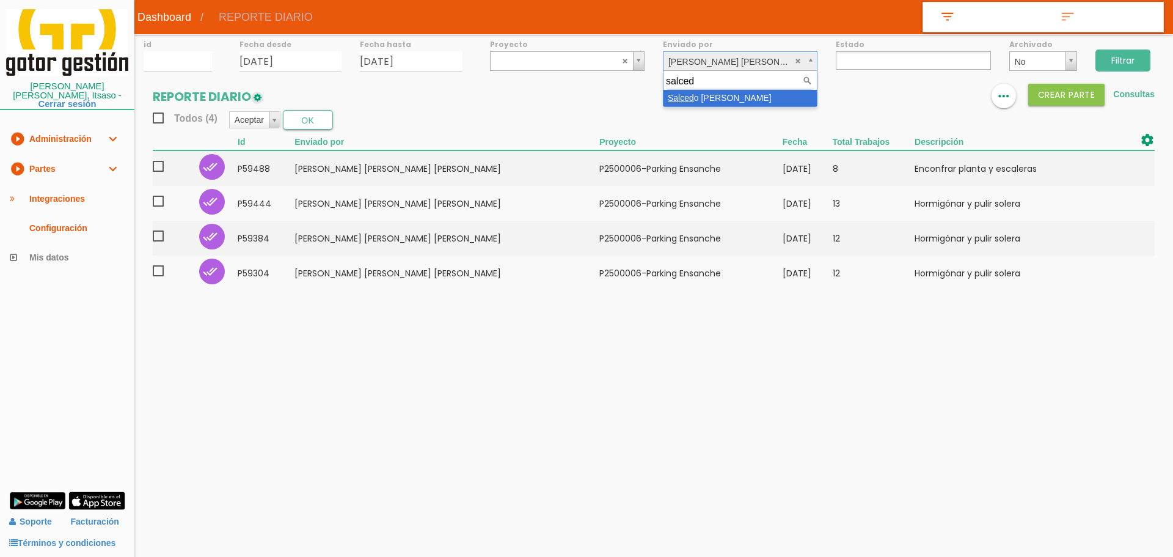
type input "salced"
select select "107"
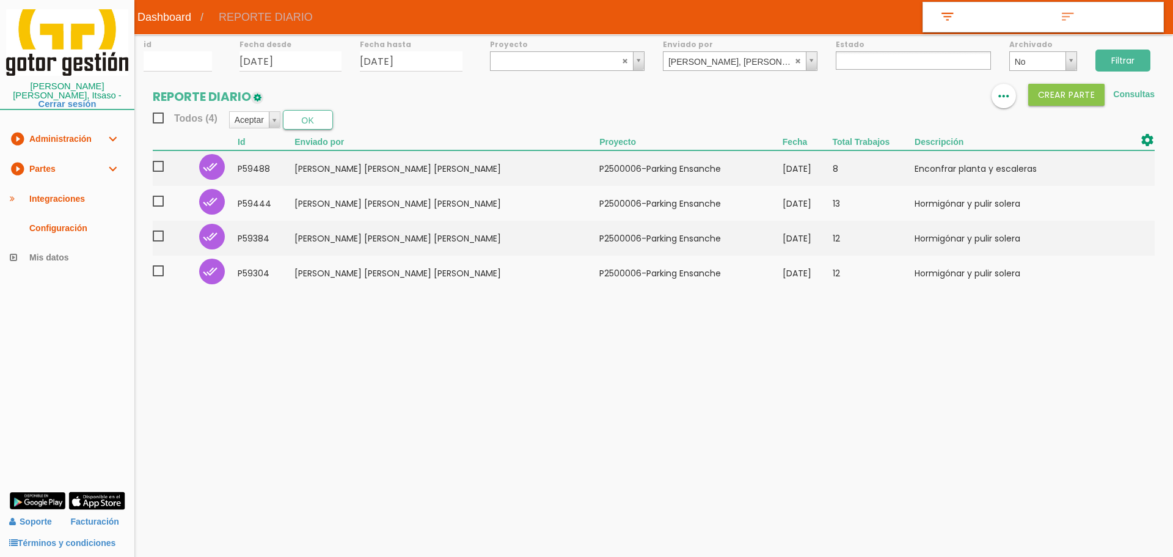
click at [1120, 62] on input "Filtrar" at bounding box center [1122, 60] width 55 height 22
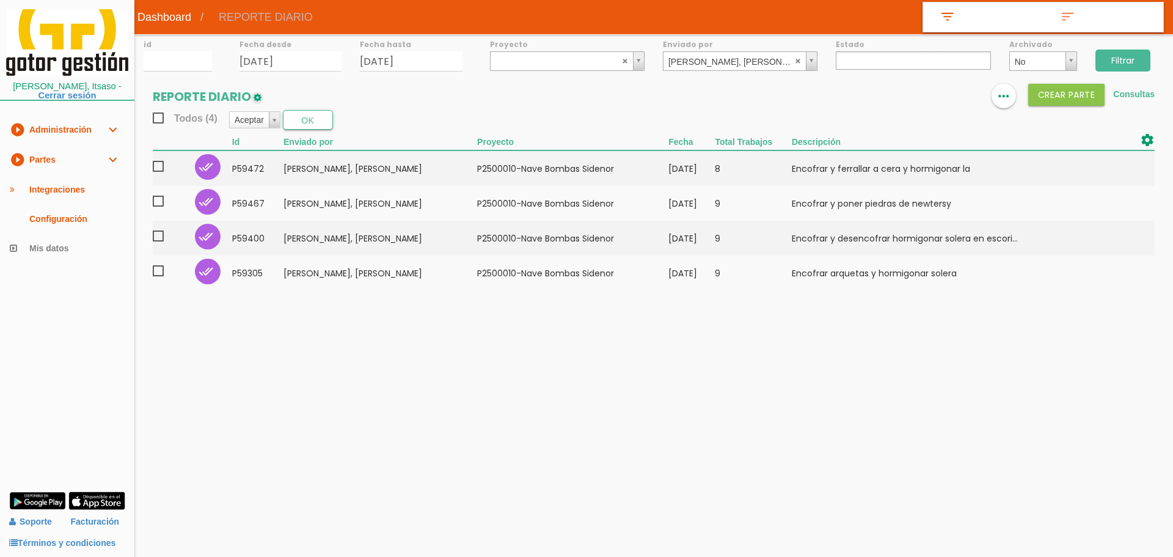
select select
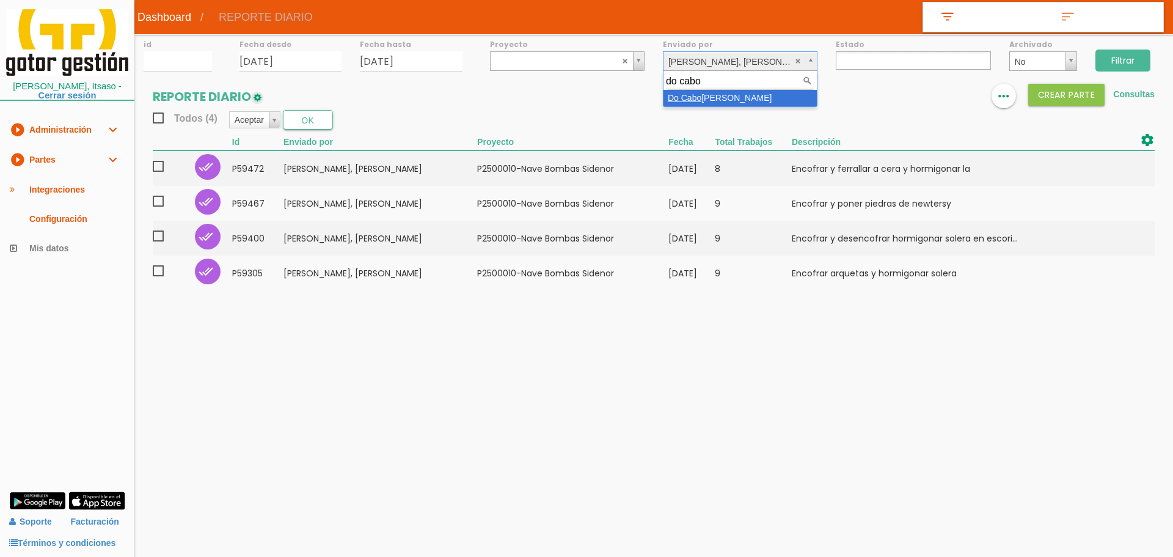
type input "do cabo"
select select "47"
click at [1103, 58] on input "Filtrar" at bounding box center [1122, 60] width 55 height 22
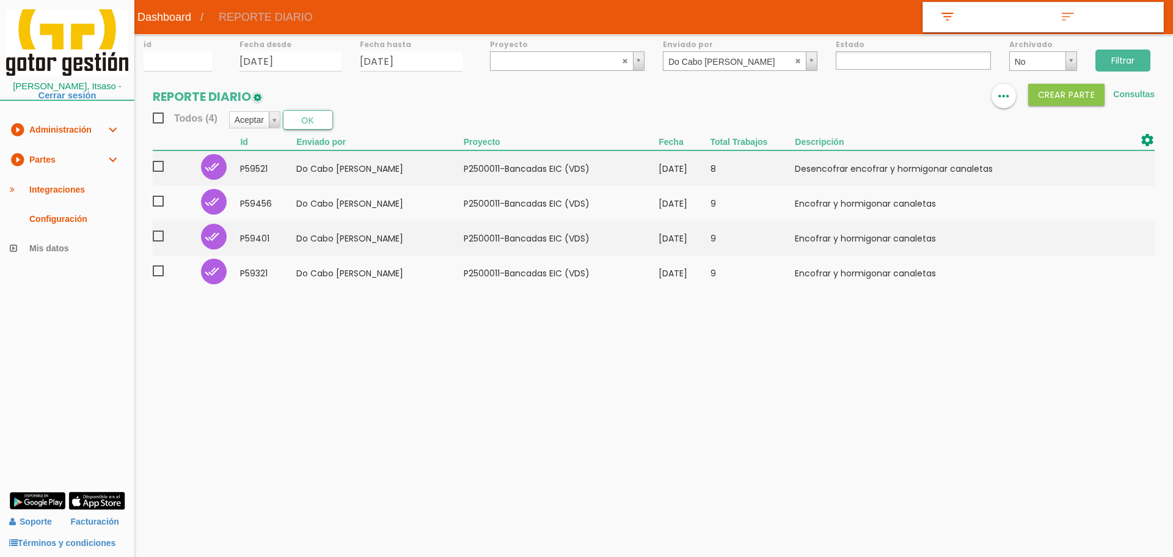
select select
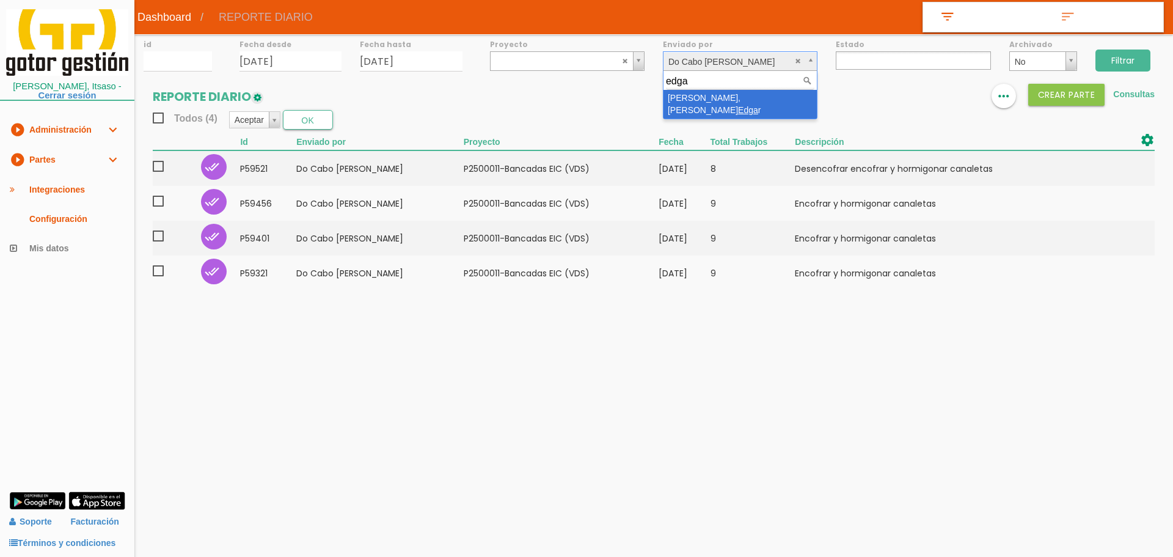
click at [721, 90] on input "edga" at bounding box center [740, 81] width 148 height 16
type input "edga"
select select "21"
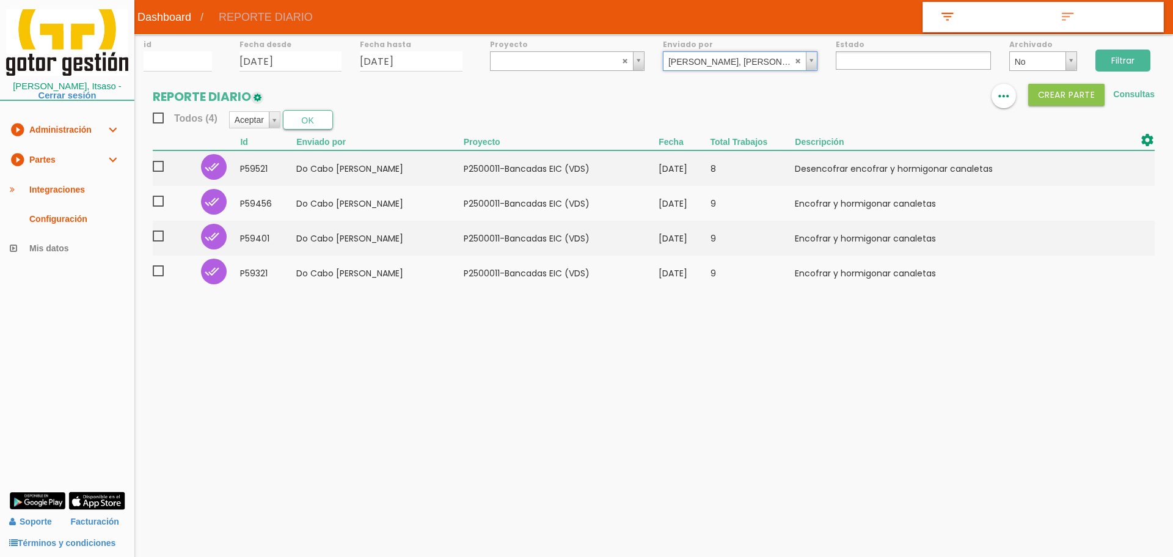
drag, startPoint x: 1130, startPoint y: 59, endPoint x: 1122, endPoint y: 34, distance: 26.3
click at [1130, 56] on input "Filtrar" at bounding box center [1122, 60] width 55 height 22
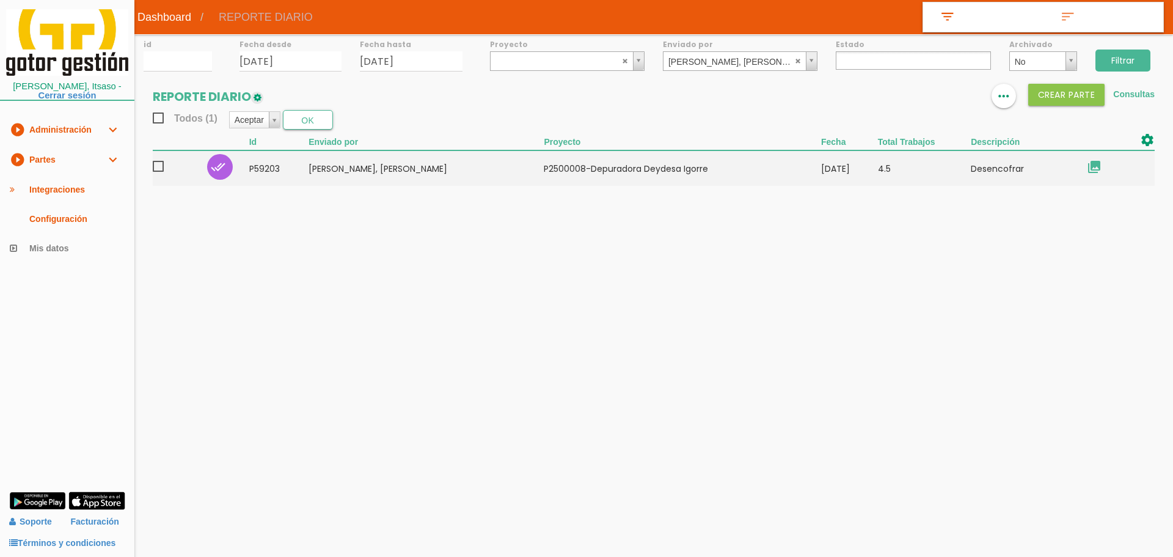
select select
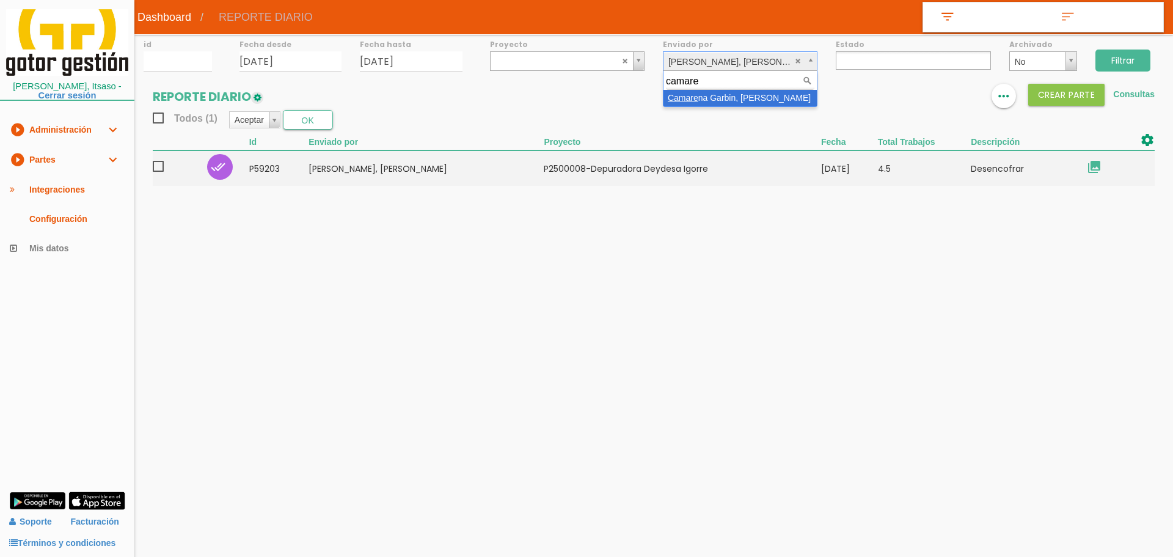
type input "camare"
select select "20"
click at [1123, 62] on input "Filtrar" at bounding box center [1122, 60] width 55 height 22
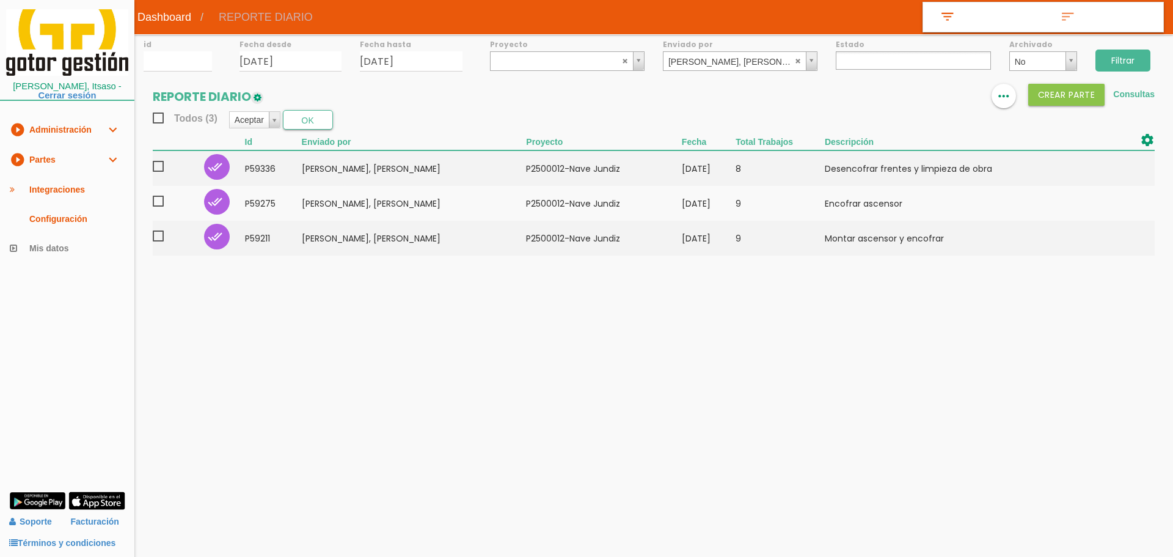
select select
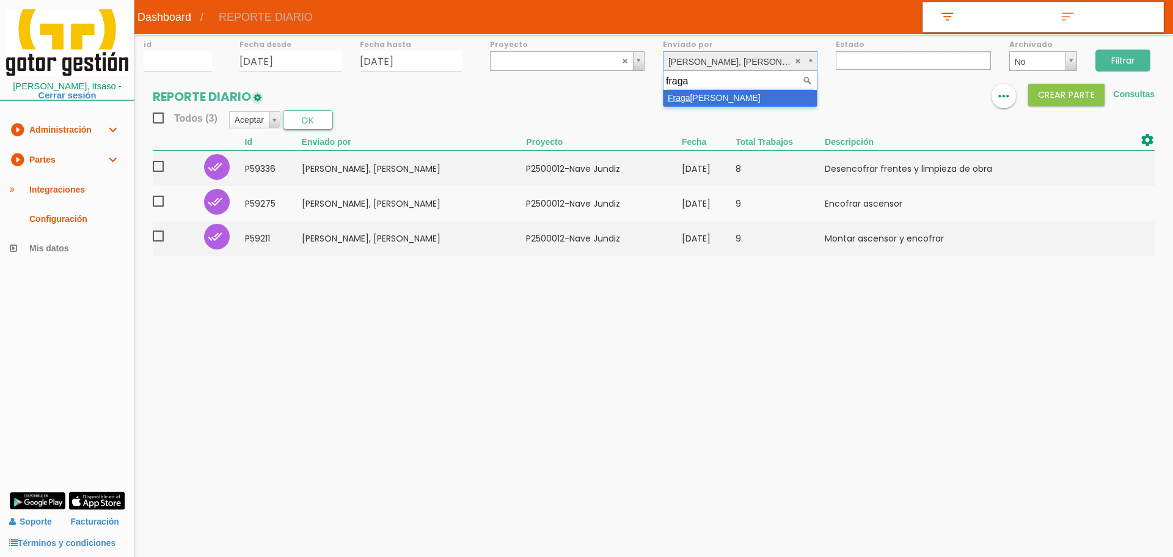
type input "fraga"
select select "84"
click at [1140, 46] on div "Filtrar" at bounding box center [1129, 58] width 87 height 49
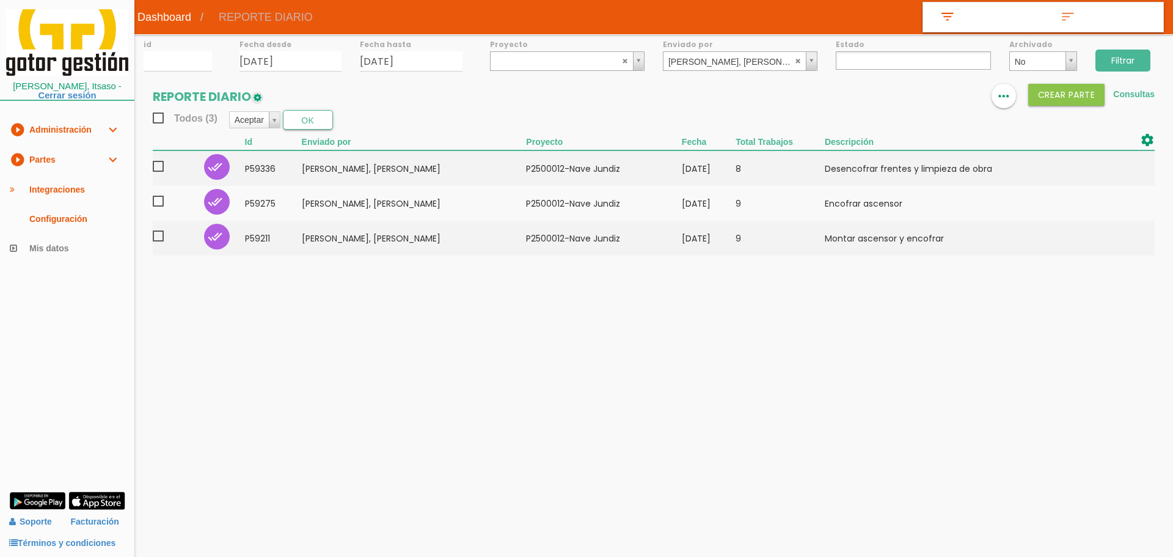
click at [1135, 59] on input "Filtrar" at bounding box center [1122, 60] width 55 height 22
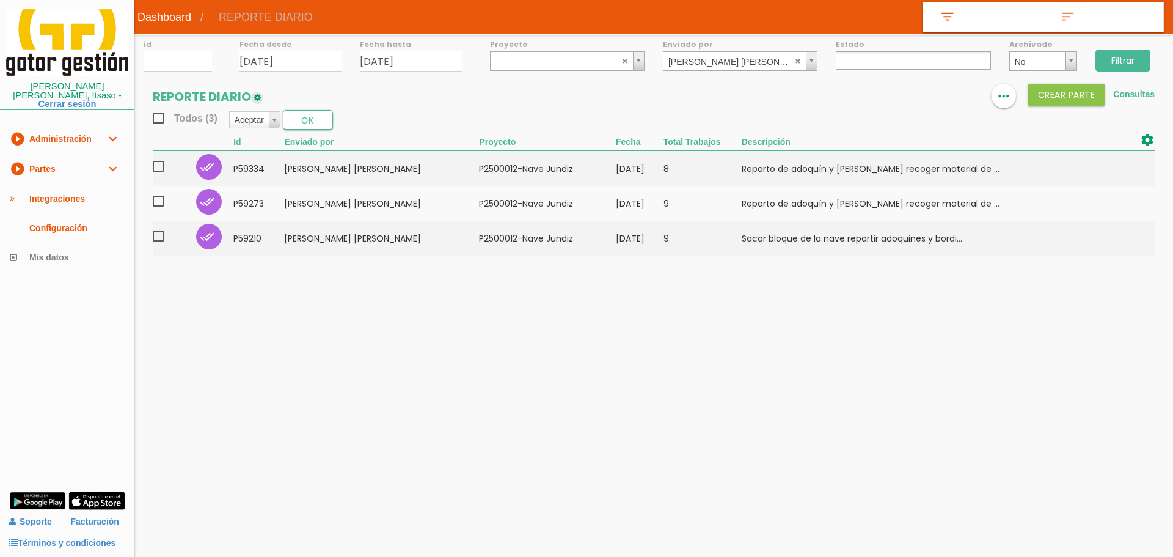
select select
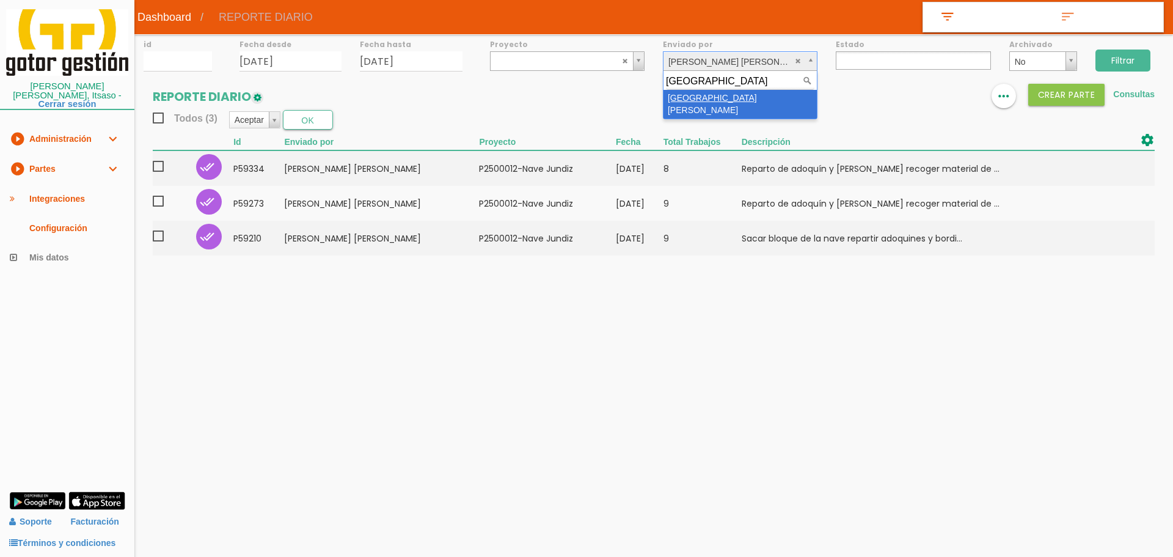
type input "[GEOGRAPHIC_DATA]"
select select "68"
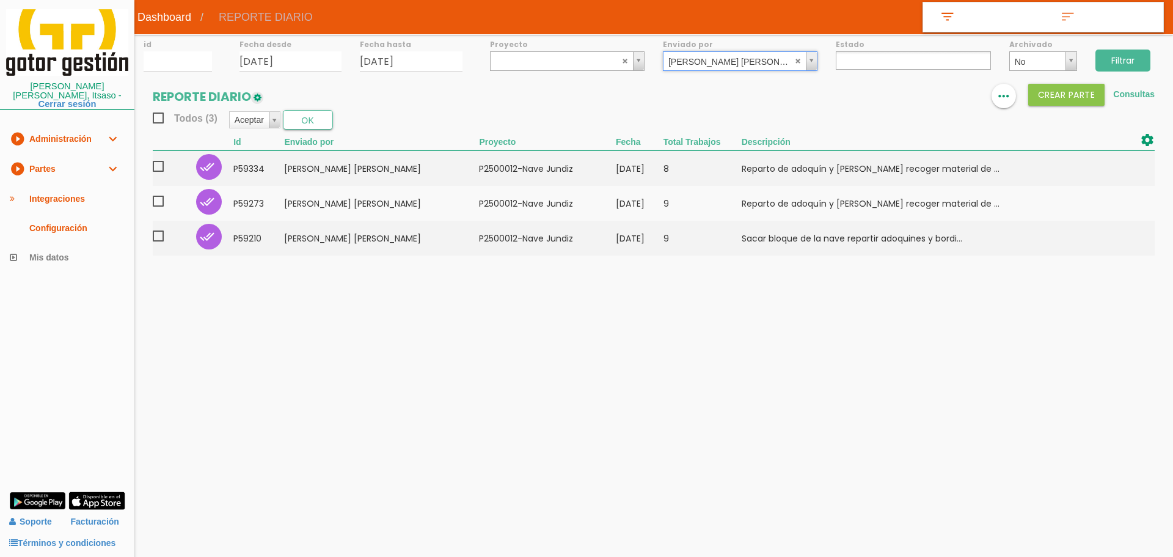
click at [1135, 57] on input "Filtrar" at bounding box center [1122, 60] width 55 height 22
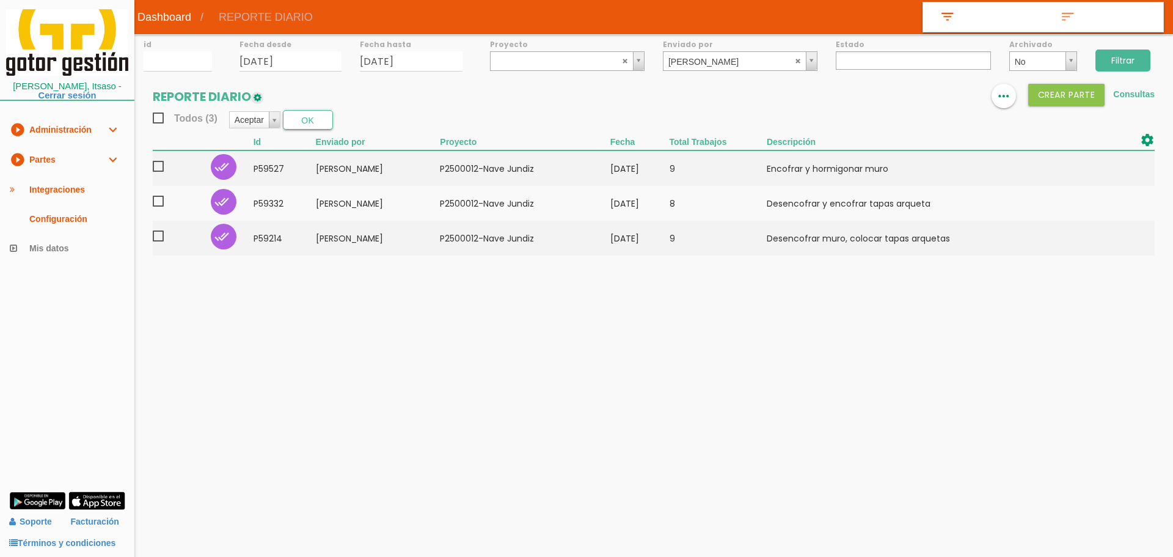
select select
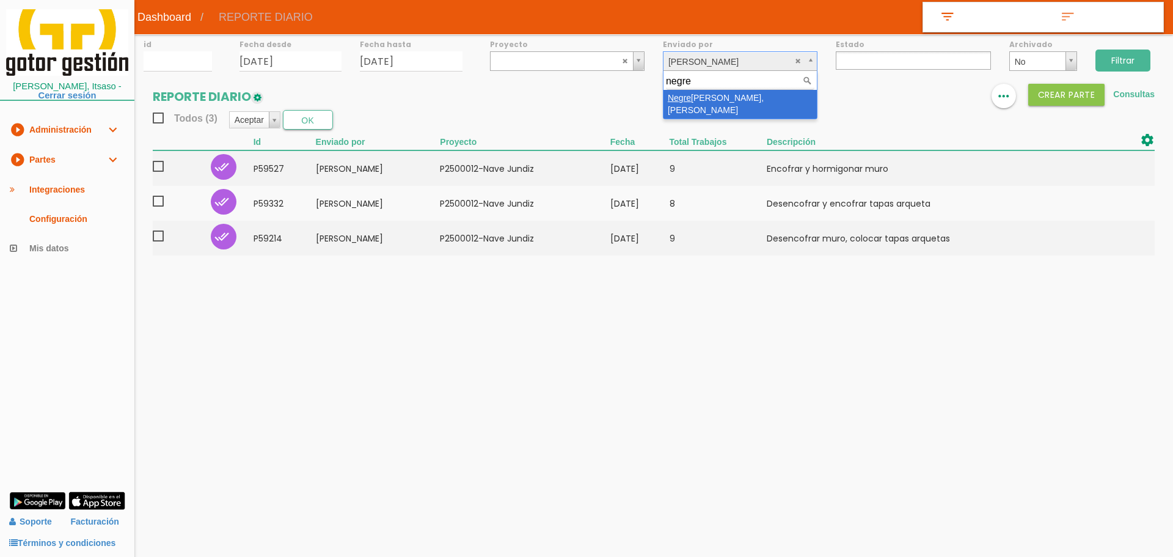
type input "negre"
select select "32"
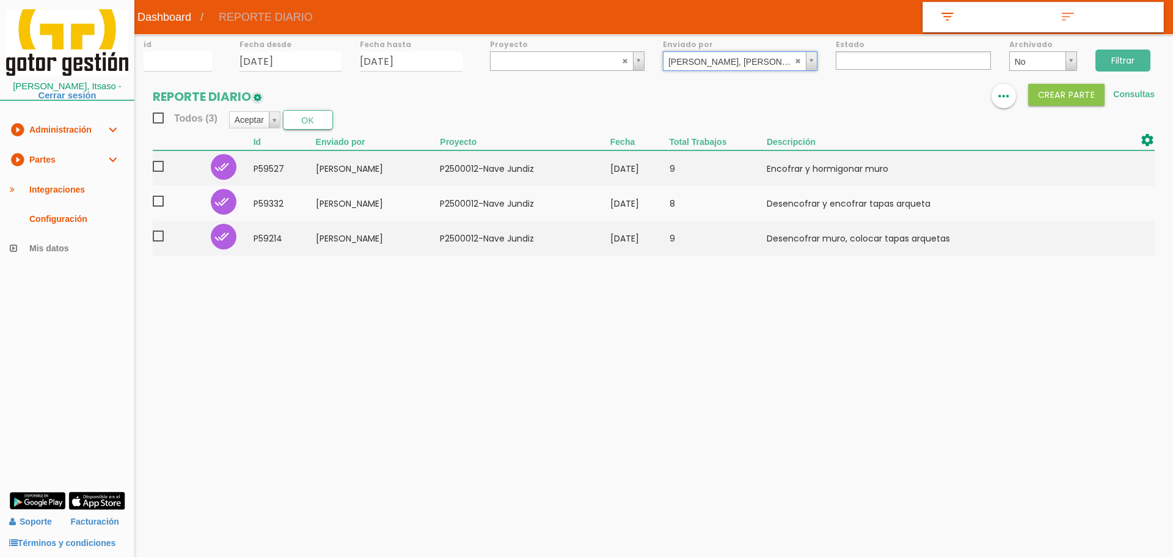
click at [1137, 51] on div "Filtrar" at bounding box center [1129, 58] width 87 height 49
click at [1137, 51] on input "Filtrar" at bounding box center [1122, 60] width 55 height 22
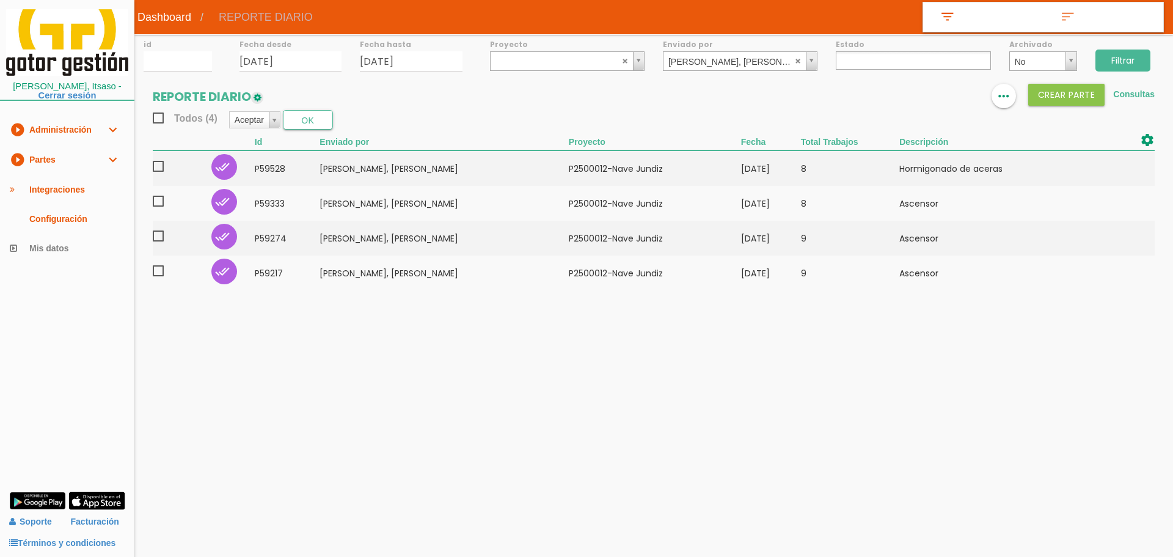
select select
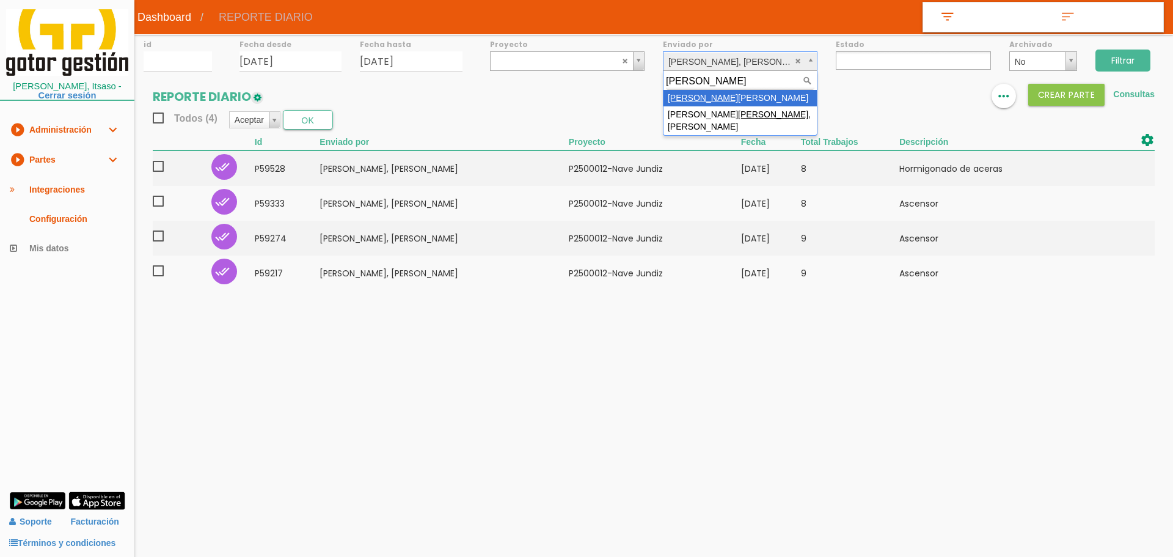
type input "[PERSON_NAME]"
select select "36"
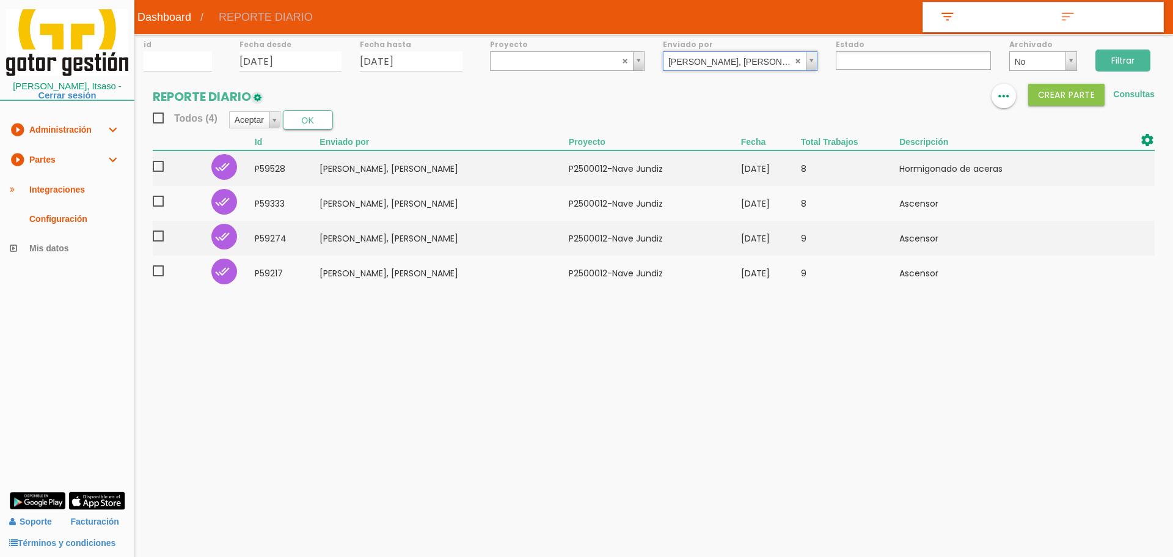
click at [1118, 59] on input "Filtrar" at bounding box center [1122, 60] width 55 height 22
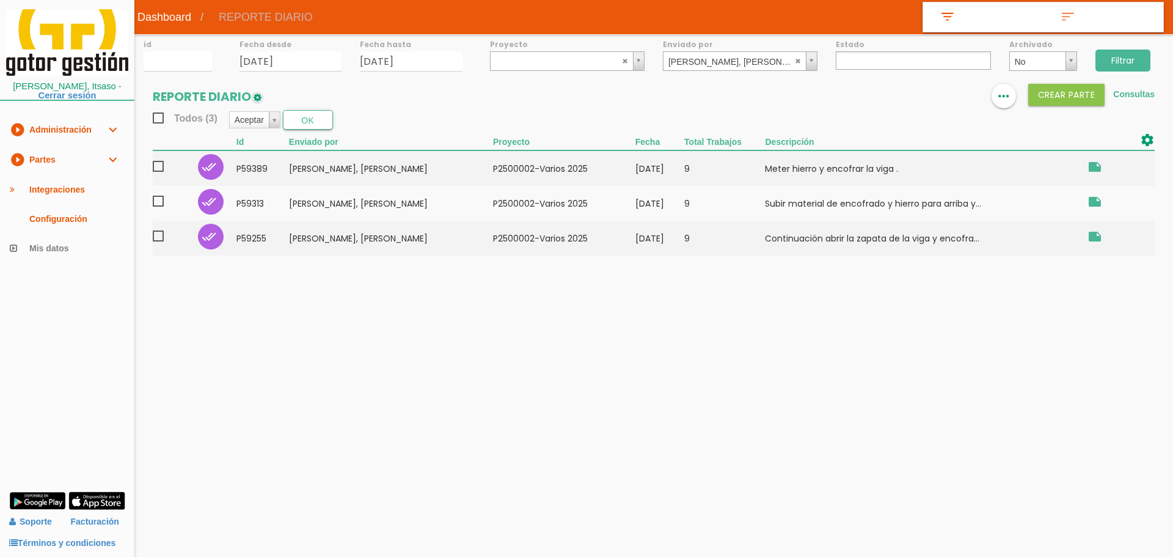
select select
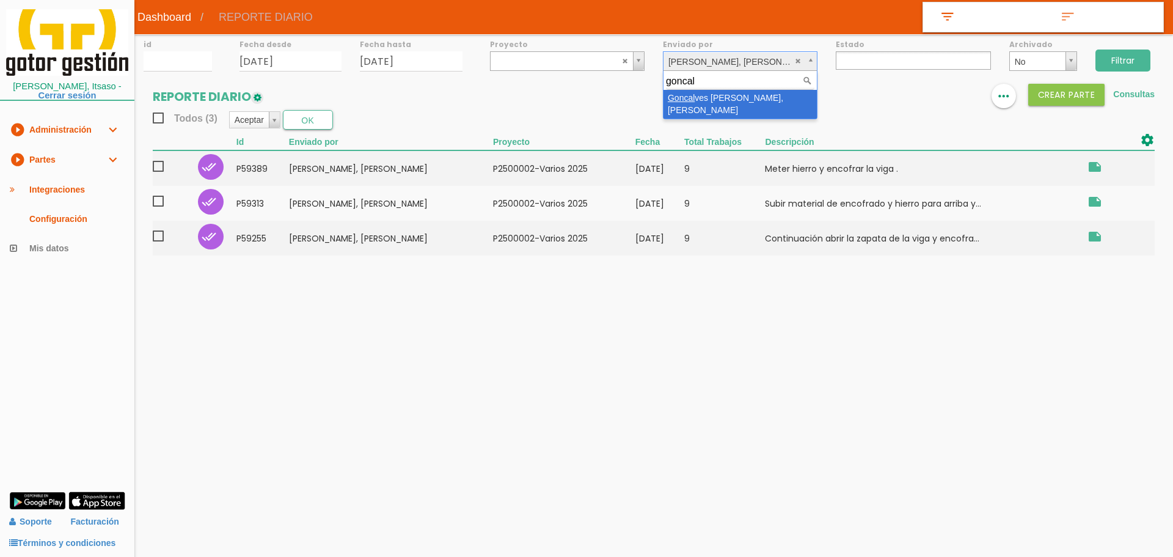
type input "goncal"
select select "118"
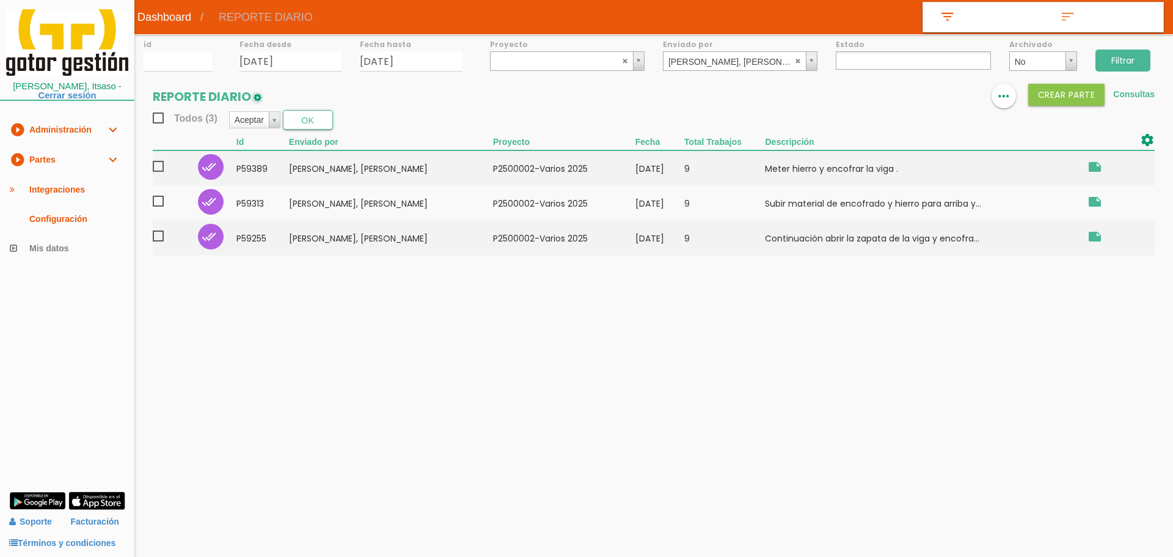
click at [1115, 59] on input "Filtrar" at bounding box center [1122, 60] width 55 height 22
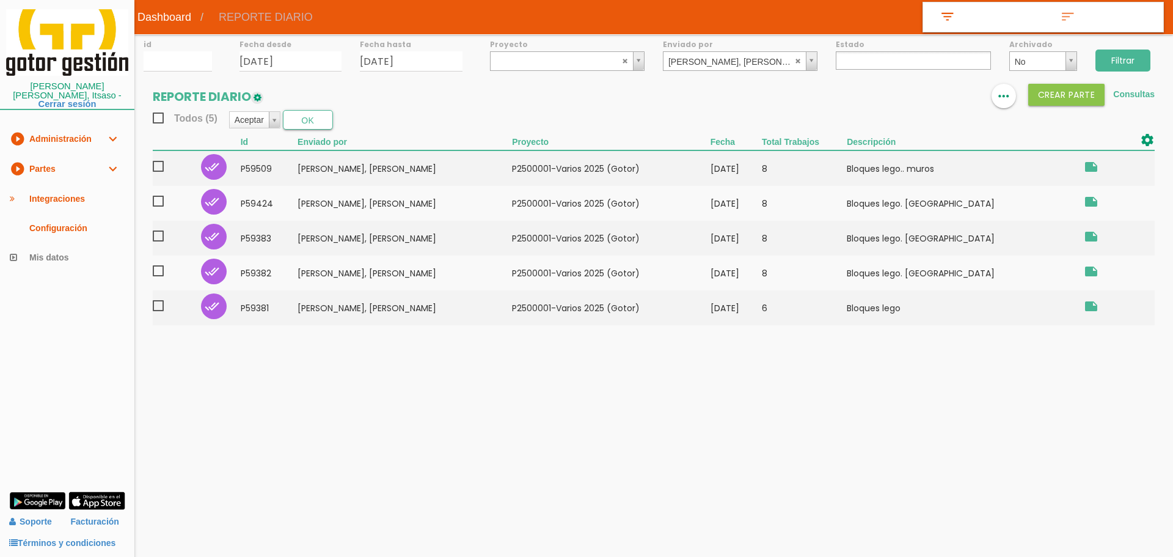
select select
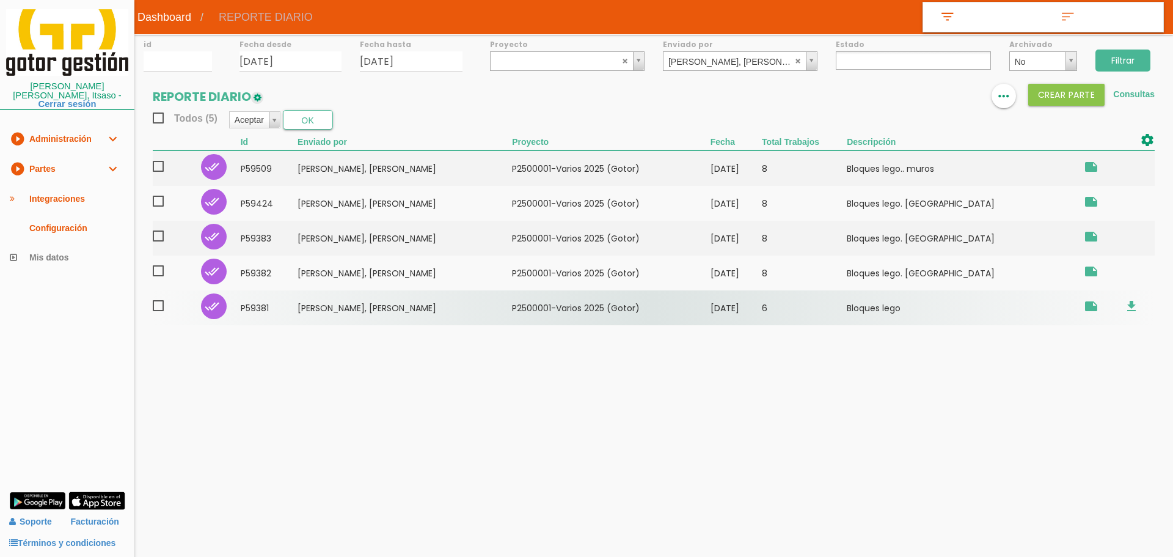
click at [847, 310] on td "6" at bounding box center [804, 307] width 85 height 35
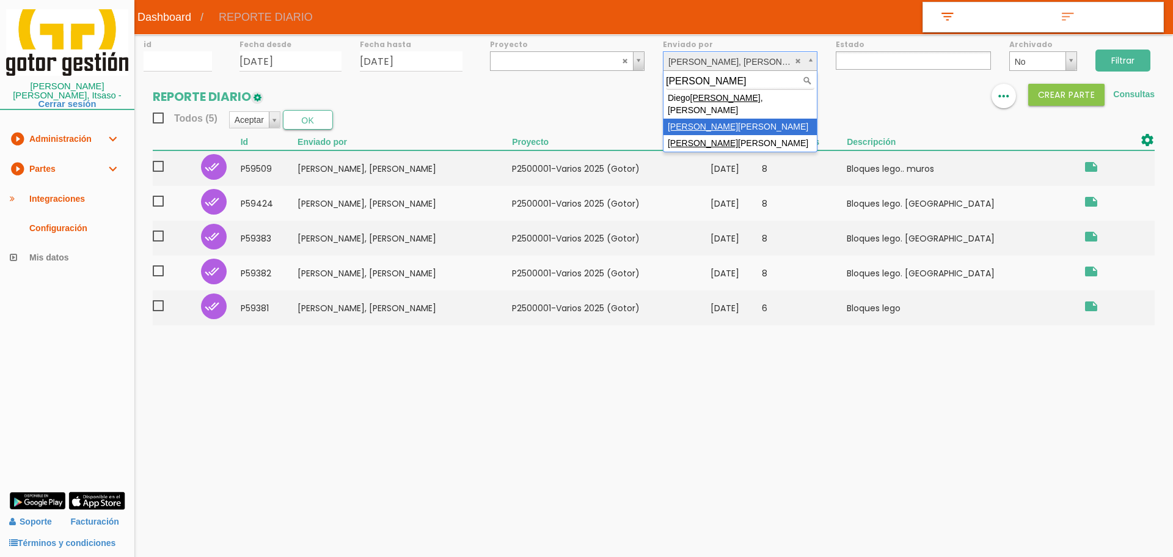
type input "[PERSON_NAME]"
select select "49"
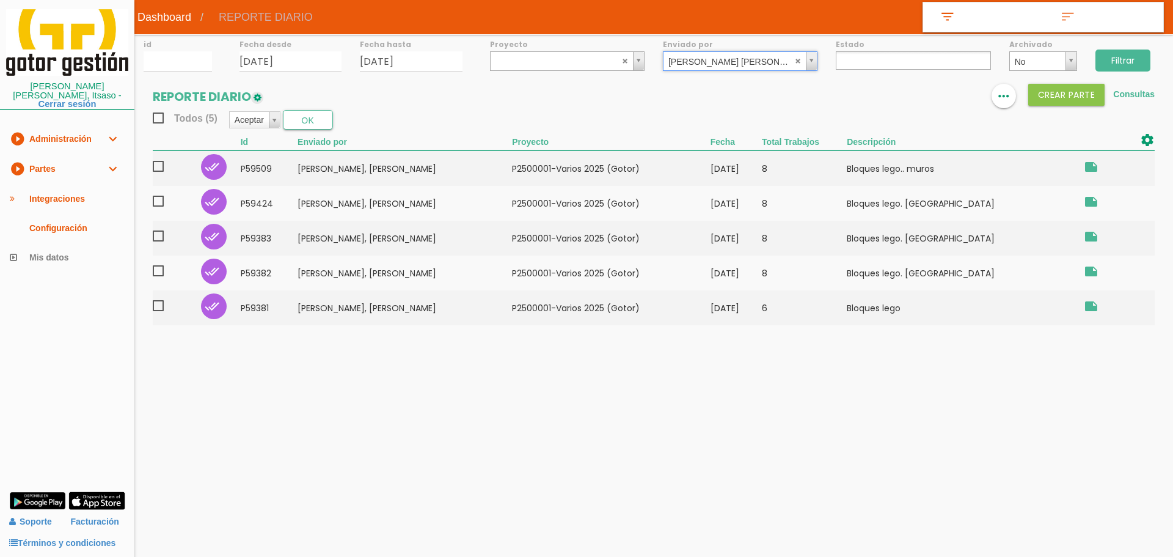
click at [1117, 64] on input "Filtrar" at bounding box center [1122, 60] width 55 height 22
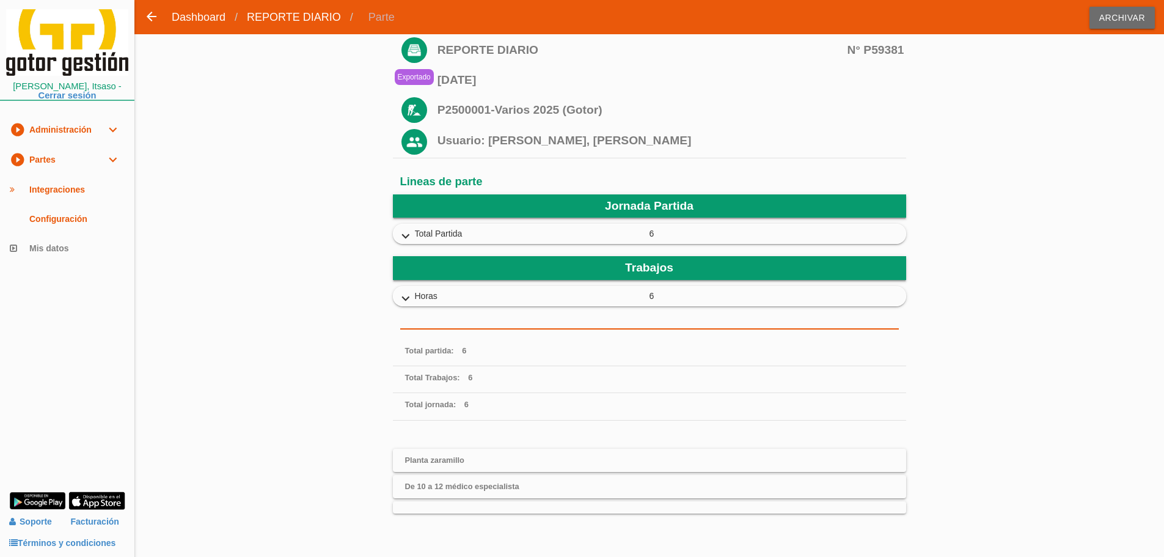
click at [397, 225] on div "expand_more Total Partida 6" at bounding box center [649, 233] width 512 height 19
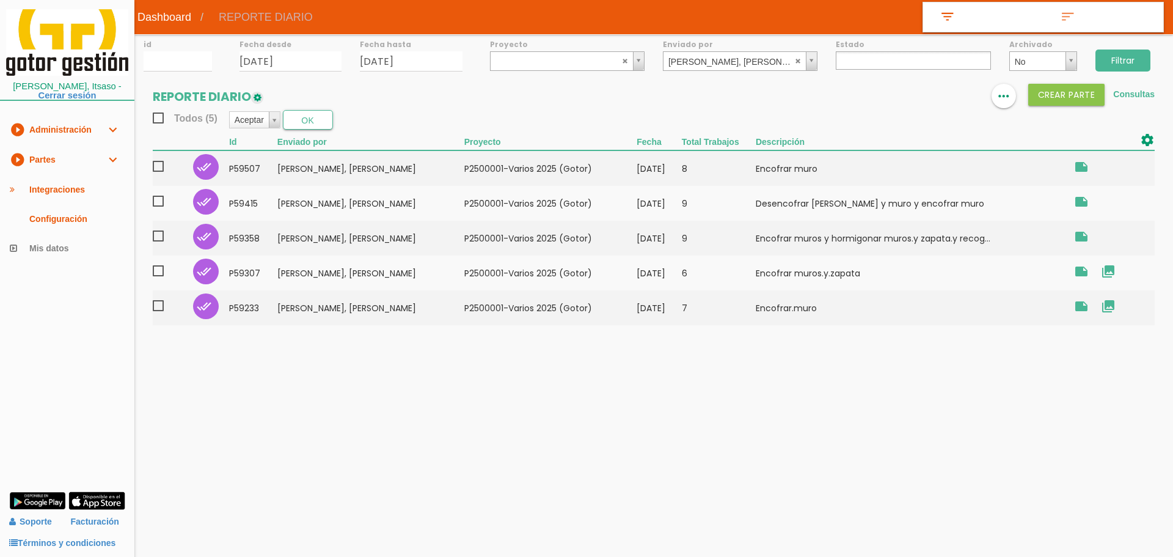
select select
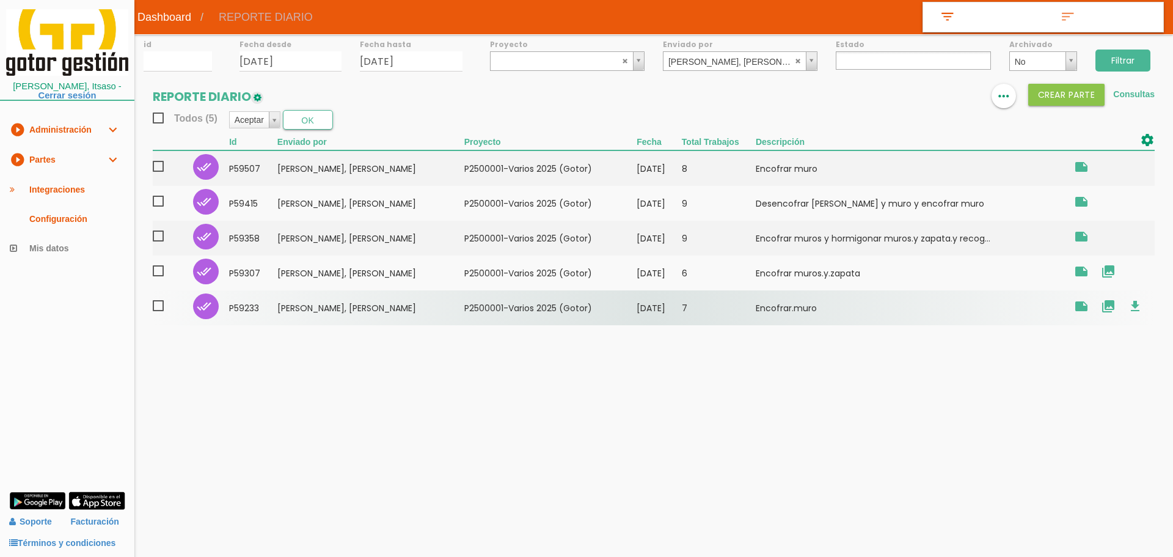
click at [700, 324] on td "7" at bounding box center [719, 307] width 74 height 35
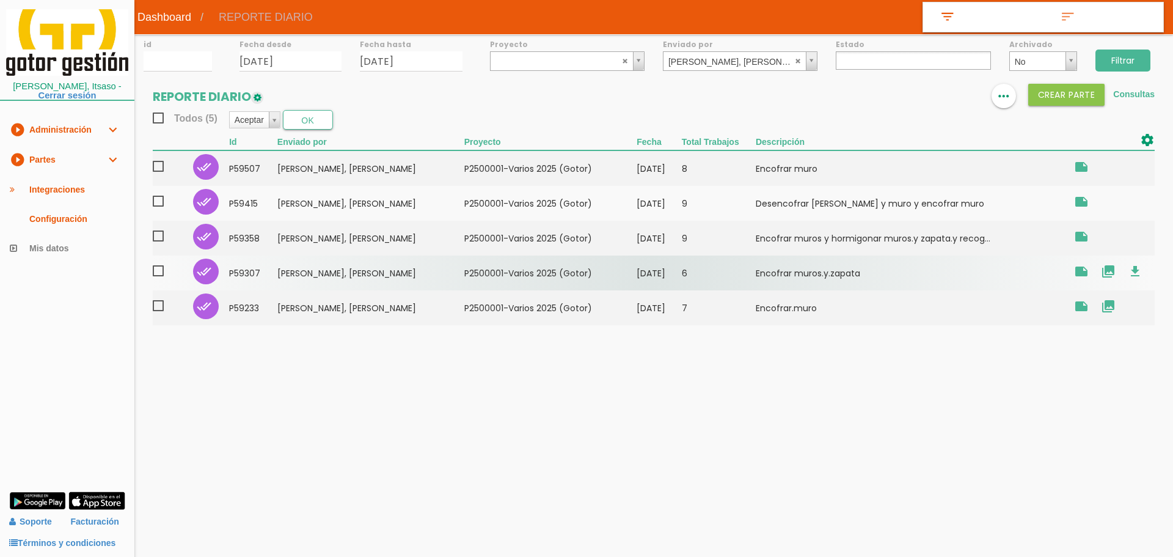
click at [719, 266] on td "6" at bounding box center [719, 272] width 74 height 35
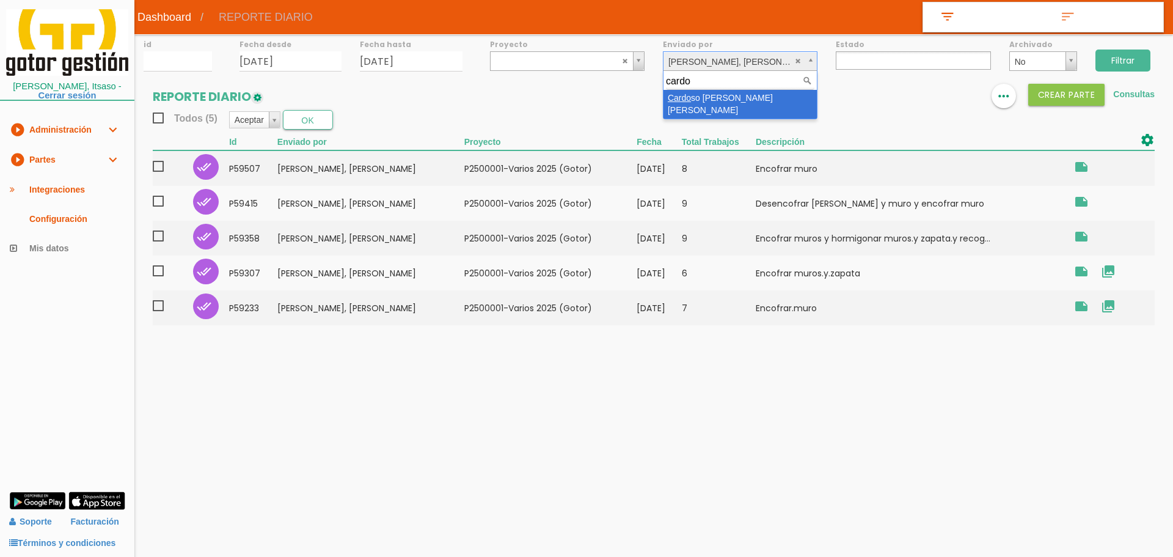
type input "cardo"
select select "136"
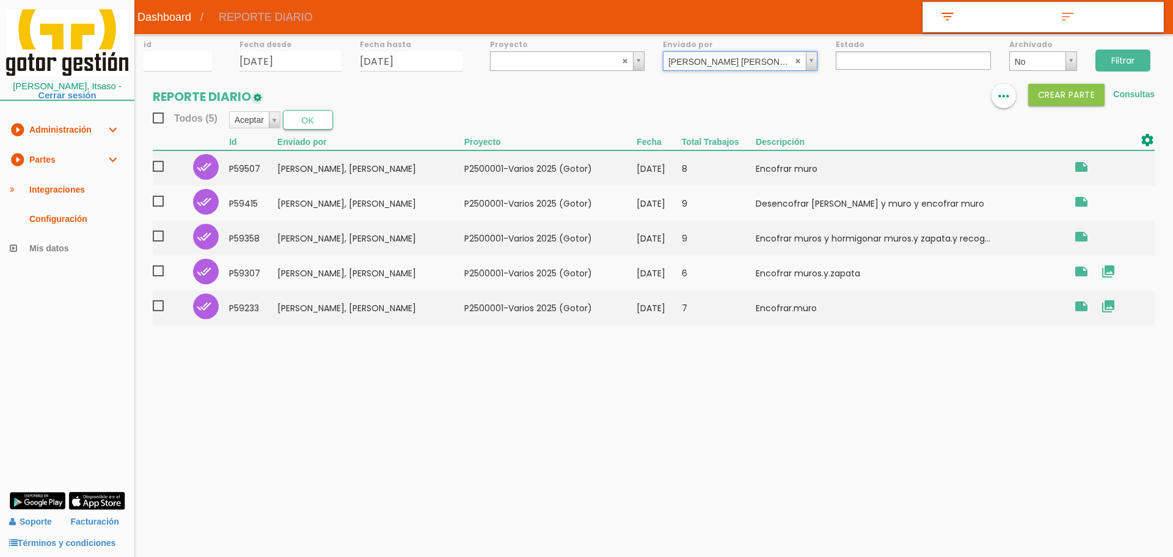
click at [1109, 57] on input "Filtrar" at bounding box center [1122, 60] width 55 height 22
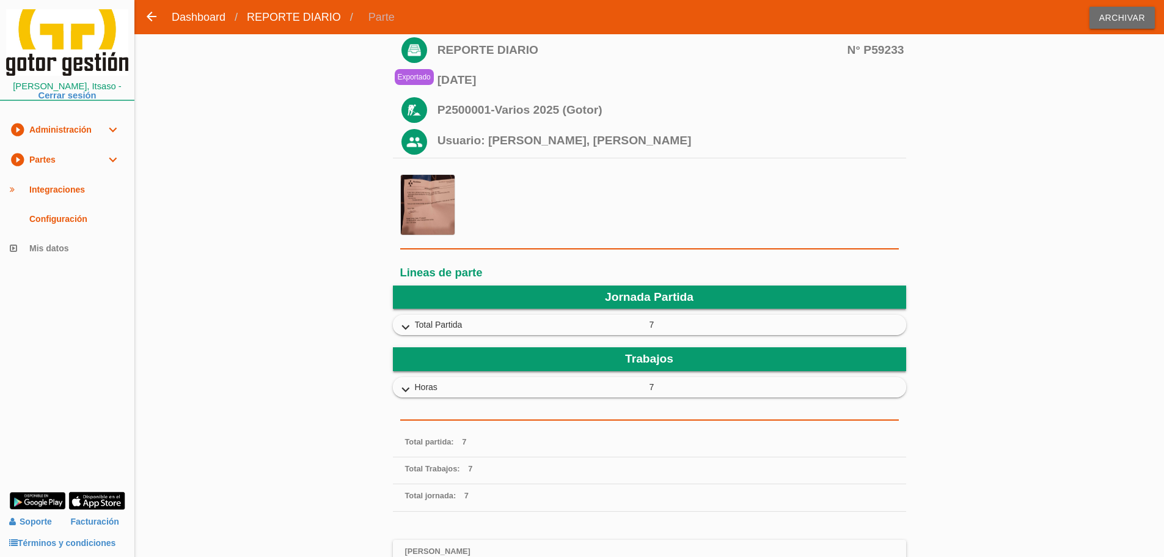
click at [410, 322] on icon "expand_more" at bounding box center [406, 328] width 20 height 16
drag, startPoint x: 404, startPoint y: 329, endPoint x: 417, endPoint y: 302, distance: 29.2
click at [404, 329] on icon "expand_more" at bounding box center [406, 328] width 20 height 16
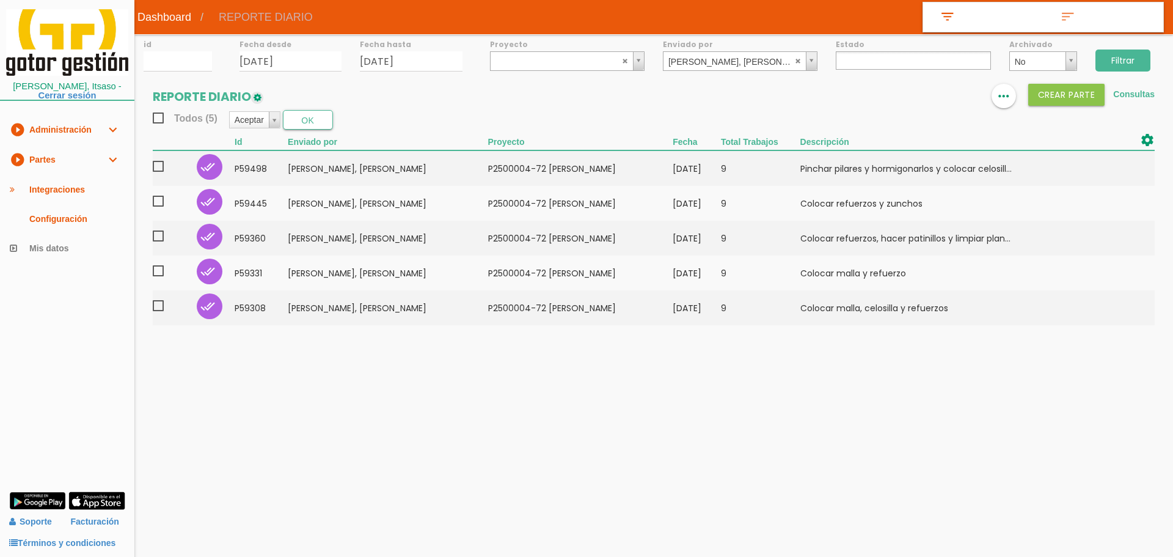
select select
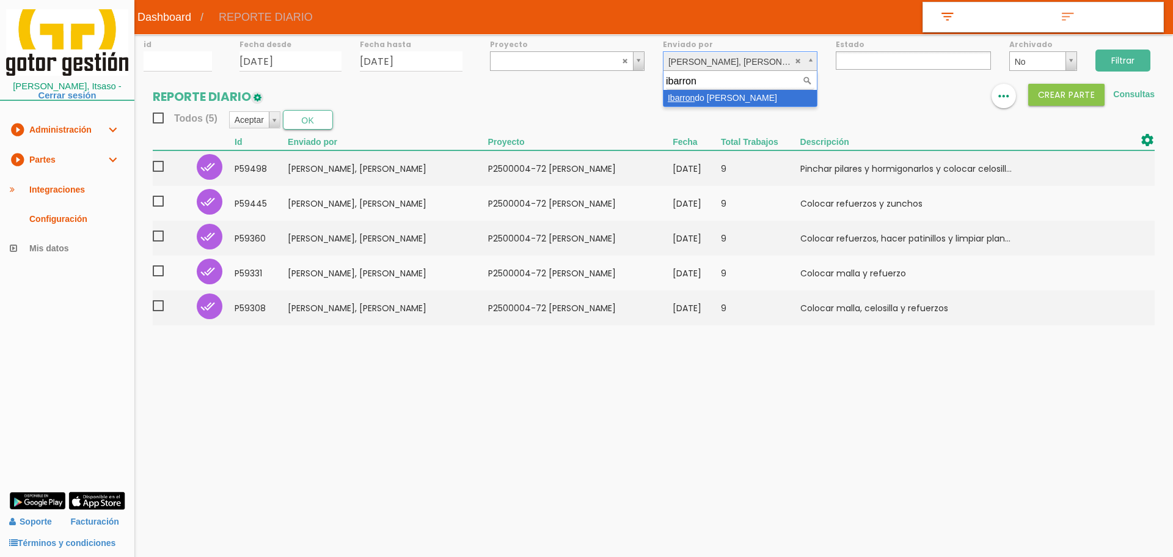
type input "ibarron"
select select "148"
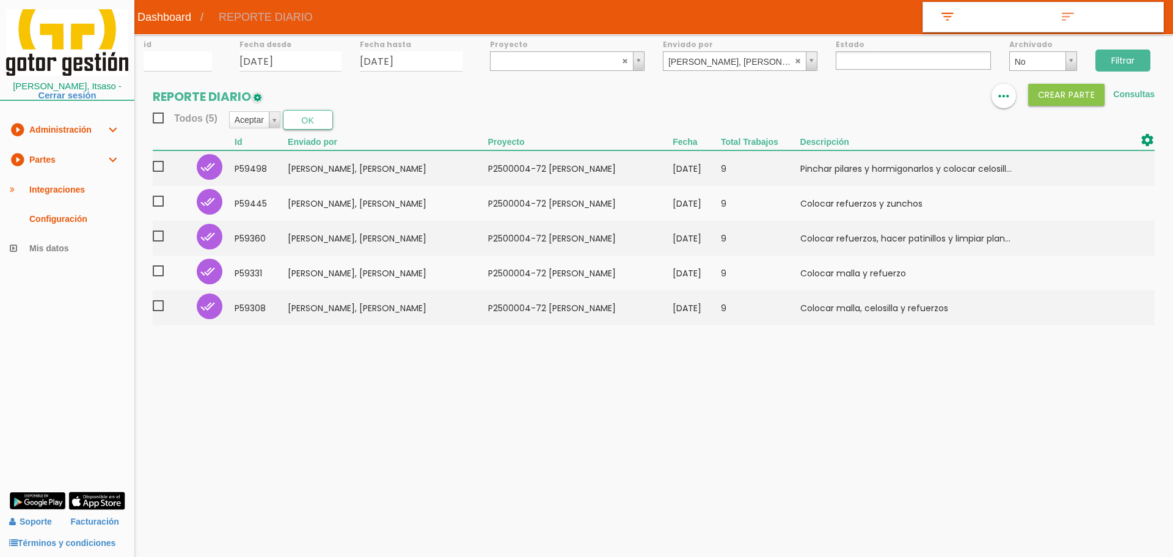
click at [1124, 53] on input "Filtrar" at bounding box center [1122, 60] width 55 height 22
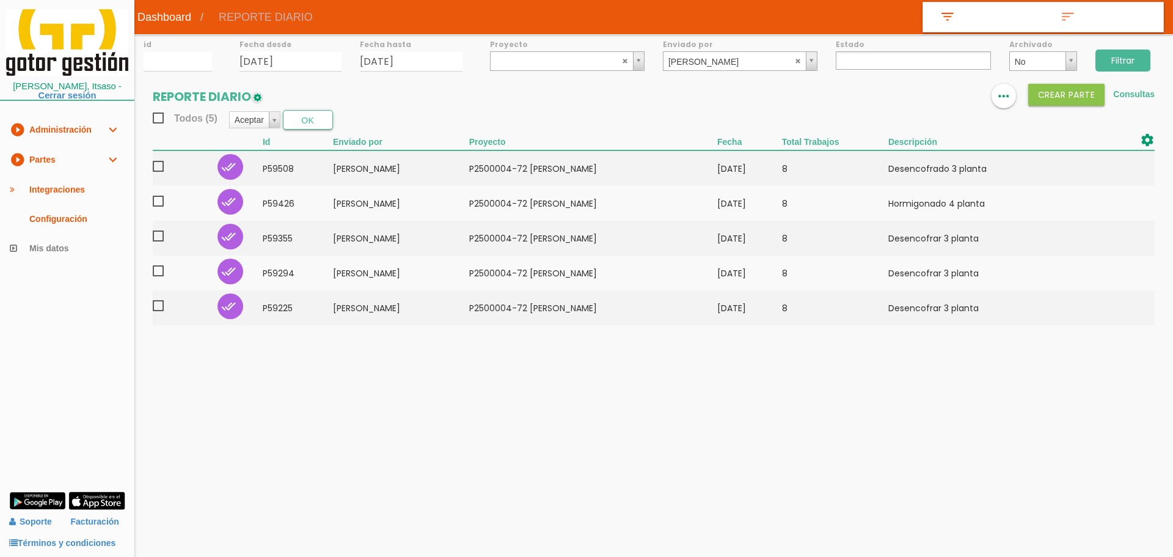
select select
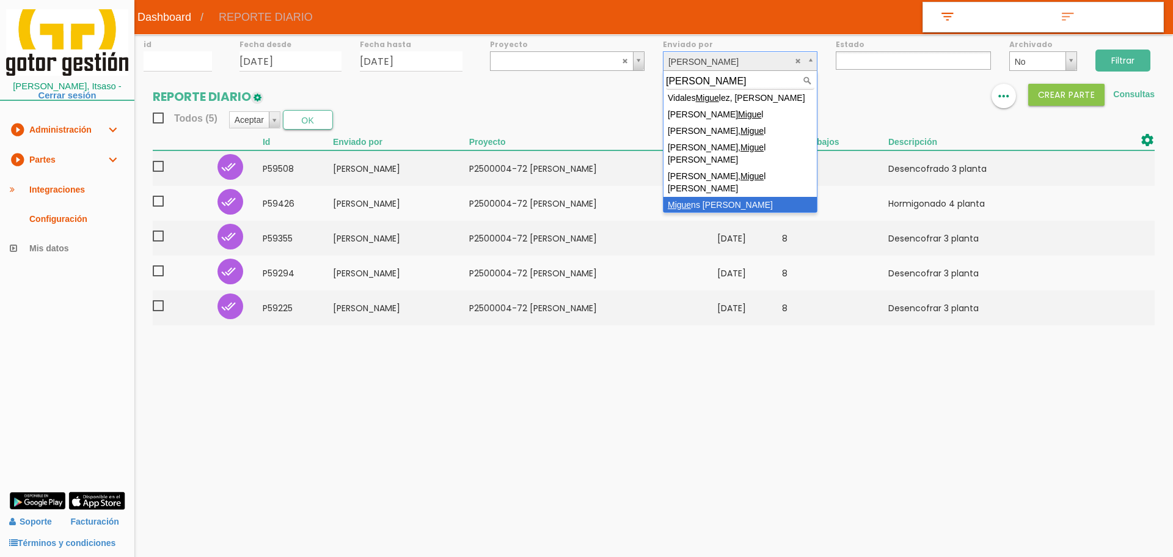
type input "[PERSON_NAME]"
select select "149"
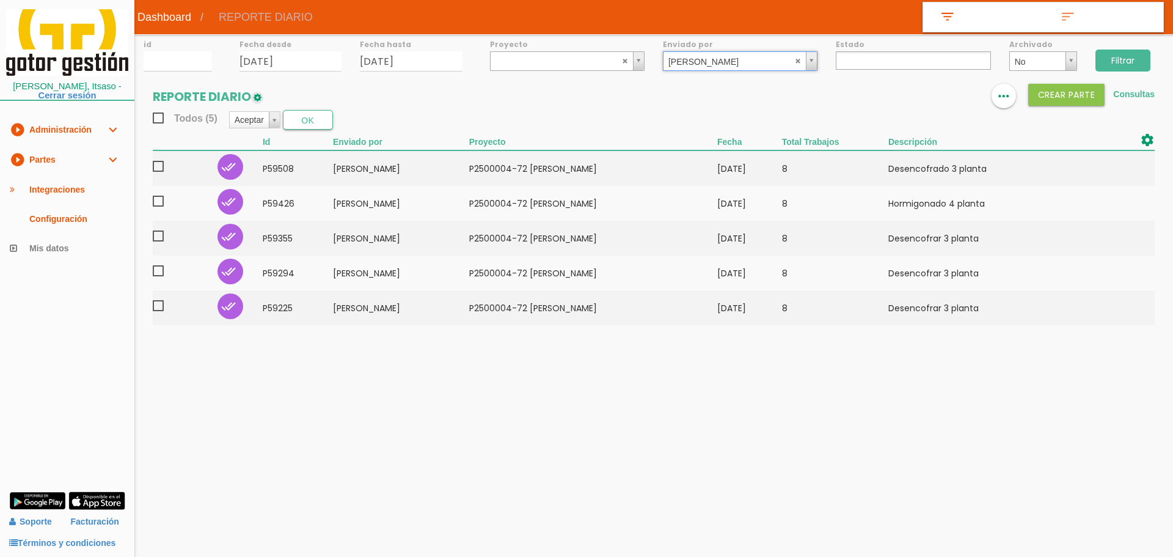
click at [1118, 53] on input "Filtrar" at bounding box center [1122, 60] width 55 height 22
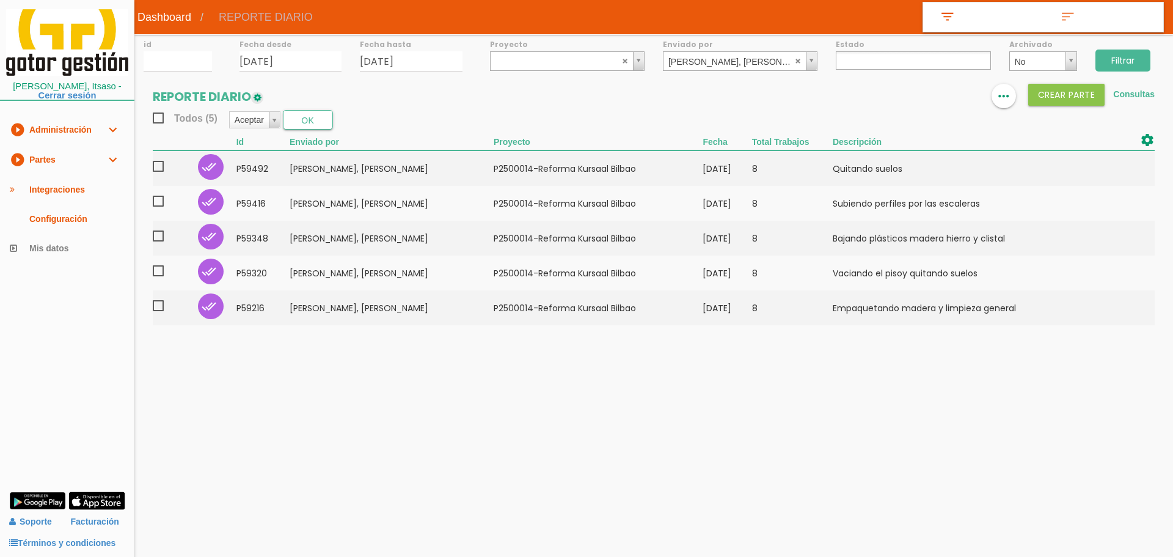
select select
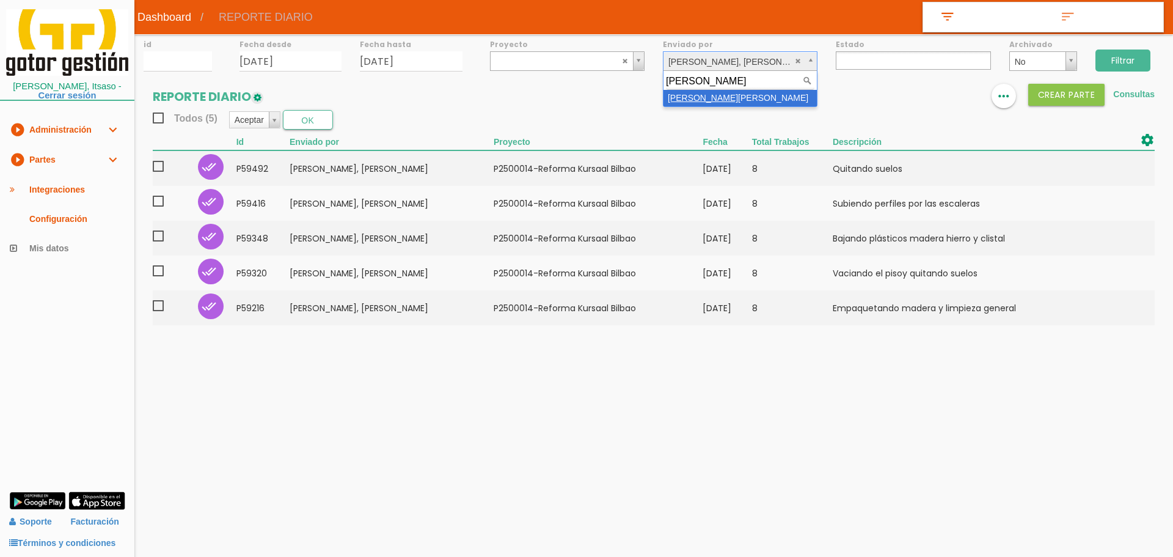
type input "[PERSON_NAME]"
select select "147"
click at [1124, 60] on input "Filtrar" at bounding box center [1122, 60] width 55 height 22
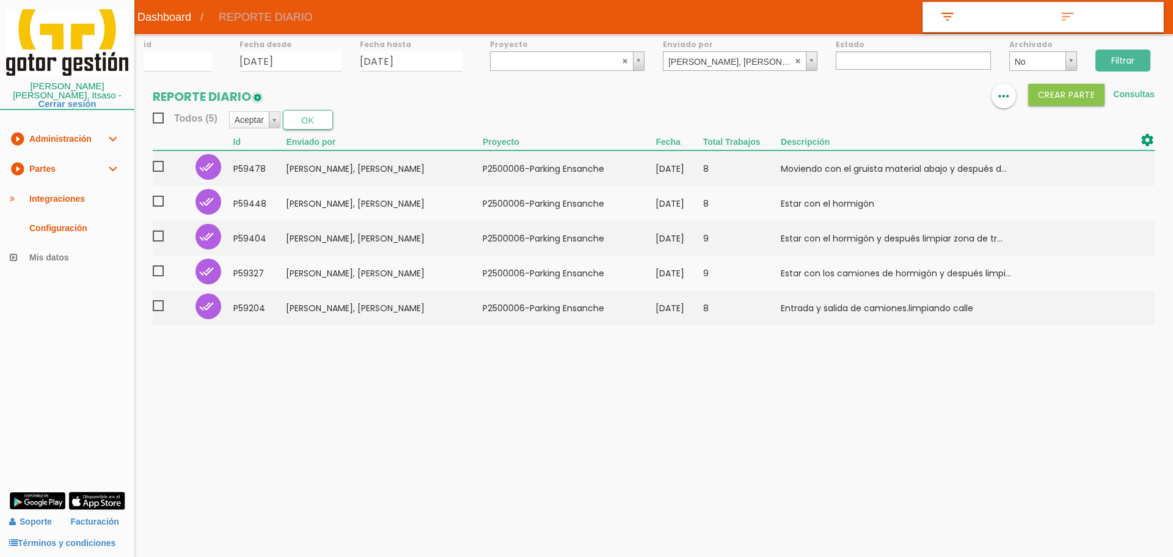
select select
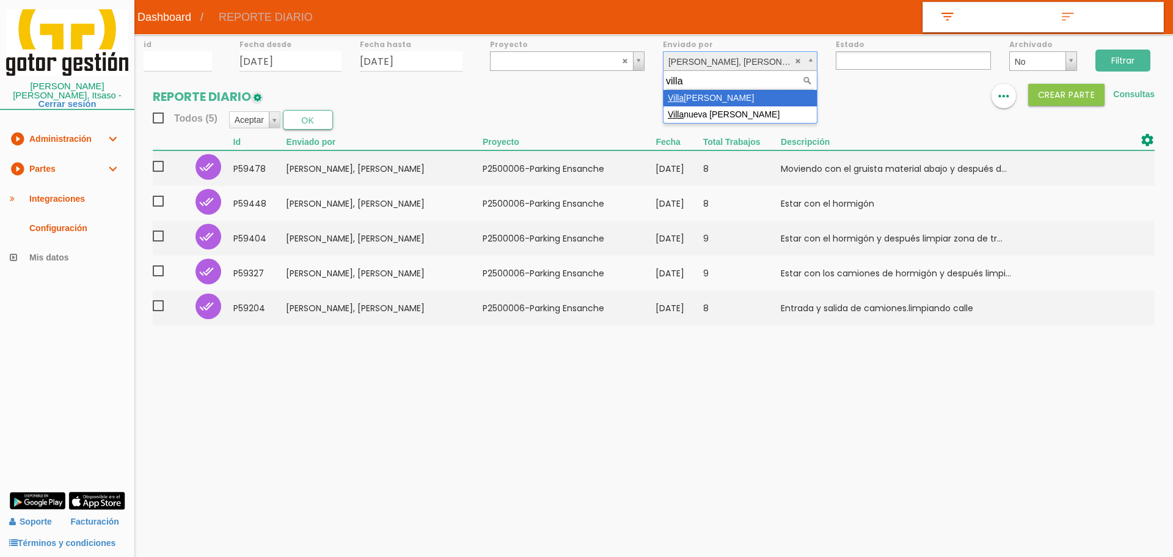
type input "villa"
drag, startPoint x: 705, startPoint y: 100, endPoint x: 1098, endPoint y: 42, distance: 397.6
select select "89"
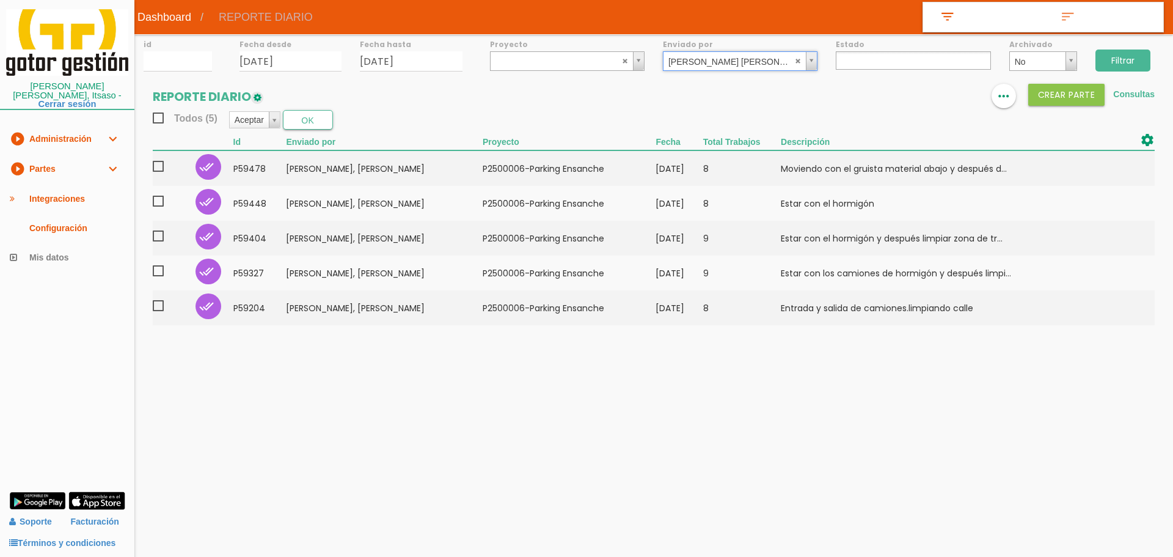
click at [1128, 63] on input "Filtrar" at bounding box center [1122, 60] width 55 height 22
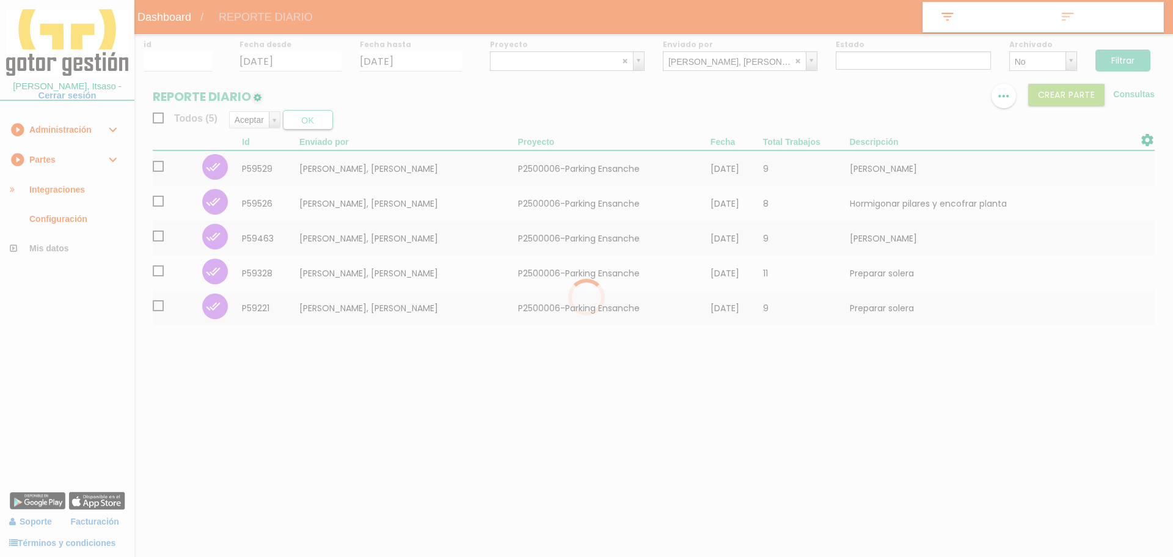
select select
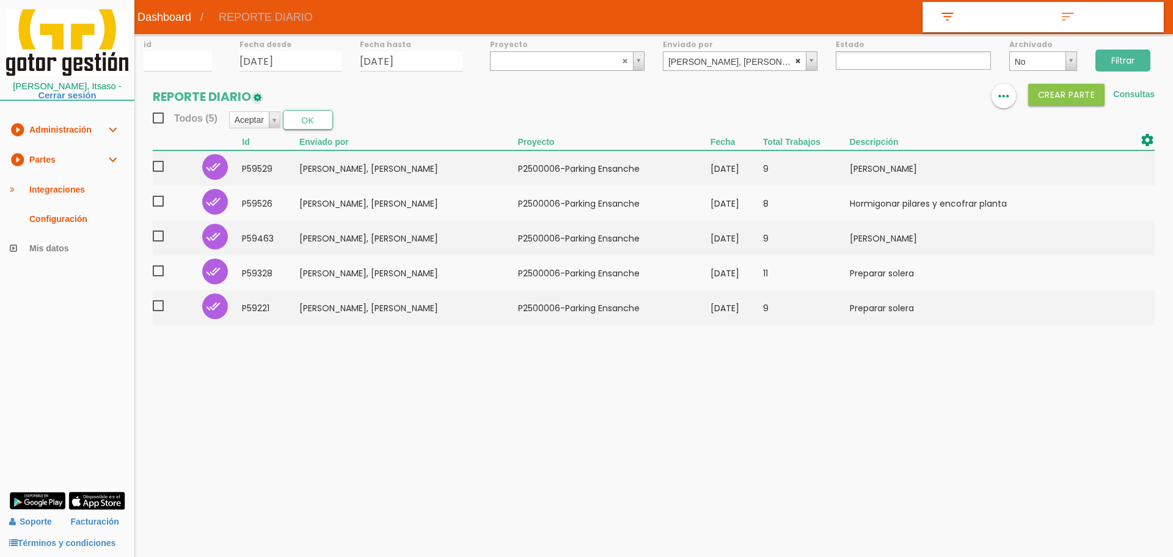
select select
click at [796, 62] on abbr at bounding box center [798, 60] width 7 height 7
type input "dan"
drag, startPoint x: 722, startPoint y: 100, endPoint x: 781, endPoint y: 93, distance: 59.0
select select "134"
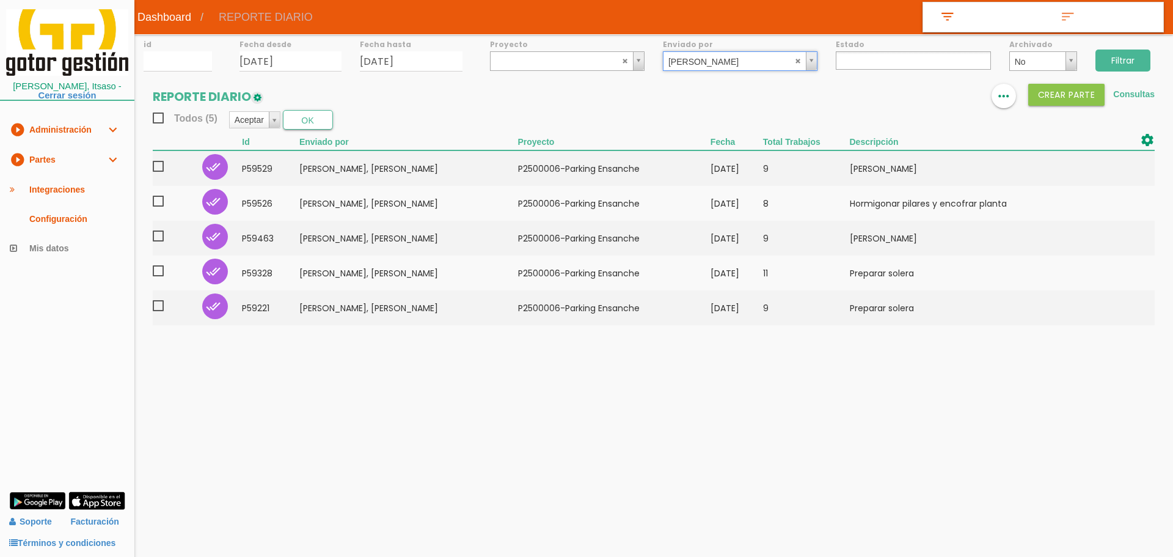
click at [1109, 56] on input "Filtrar" at bounding box center [1122, 60] width 55 height 22
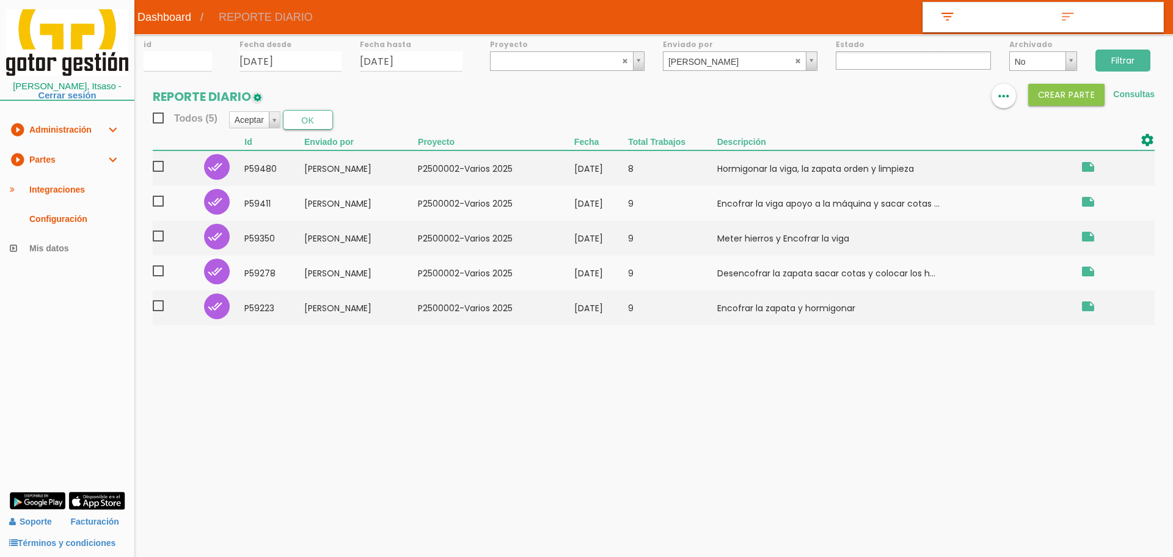
select select
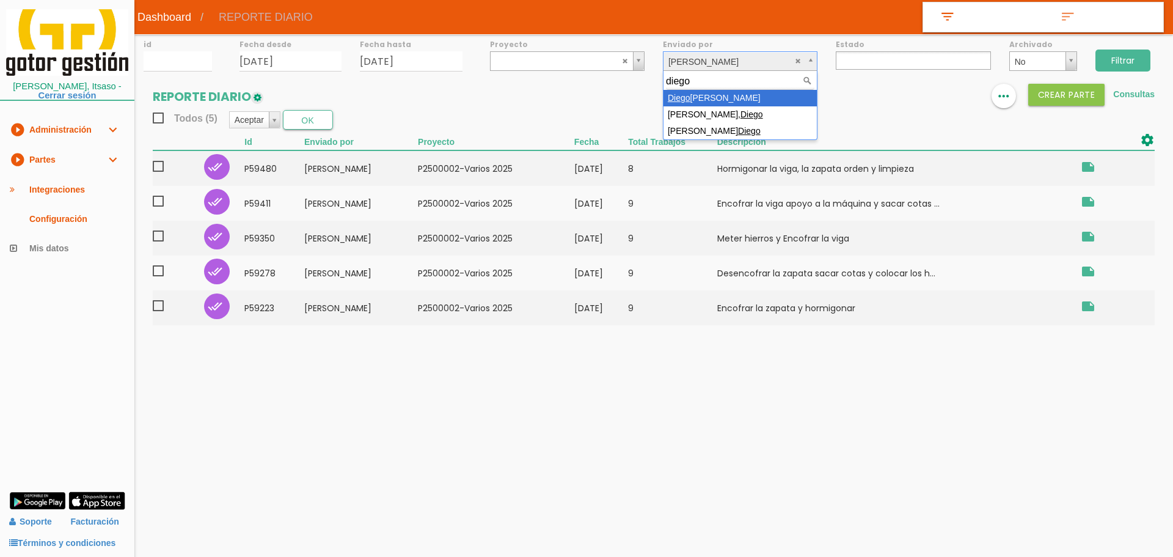
type input "diego"
select select "24"
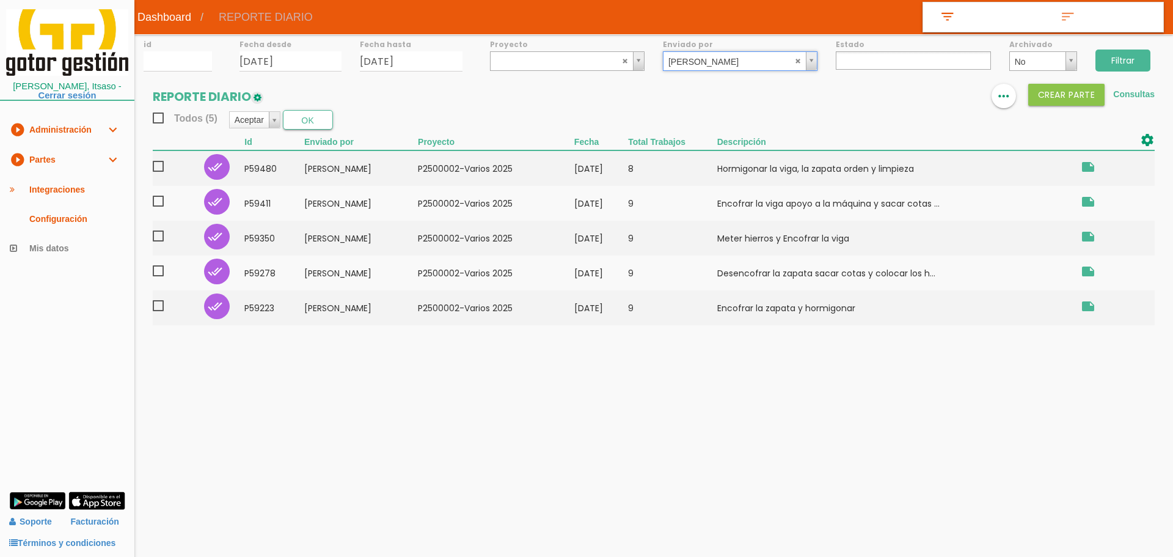
click at [1138, 57] on input "Filtrar" at bounding box center [1122, 60] width 55 height 22
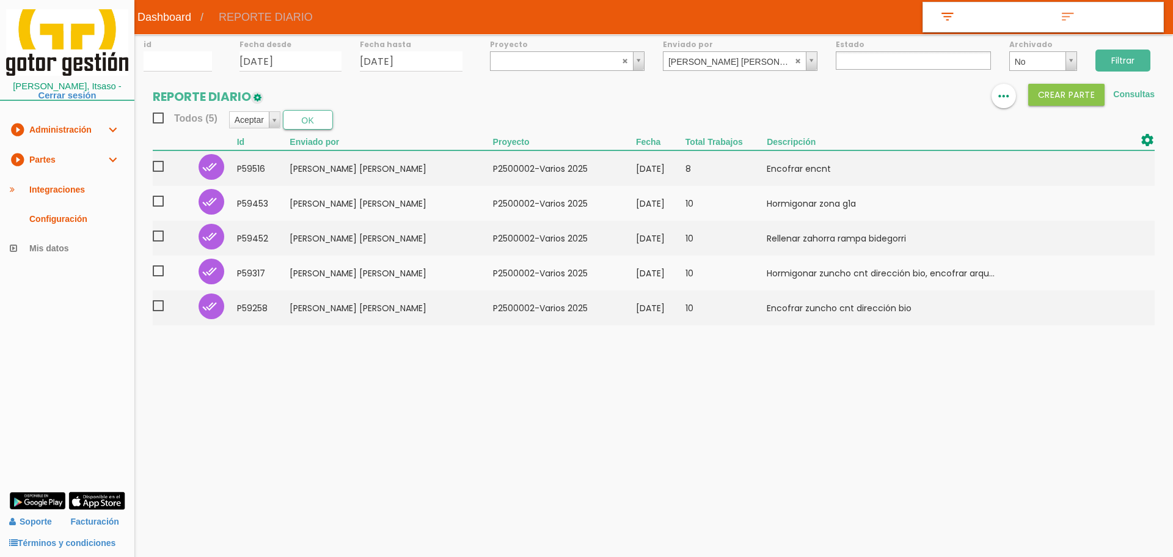
select select
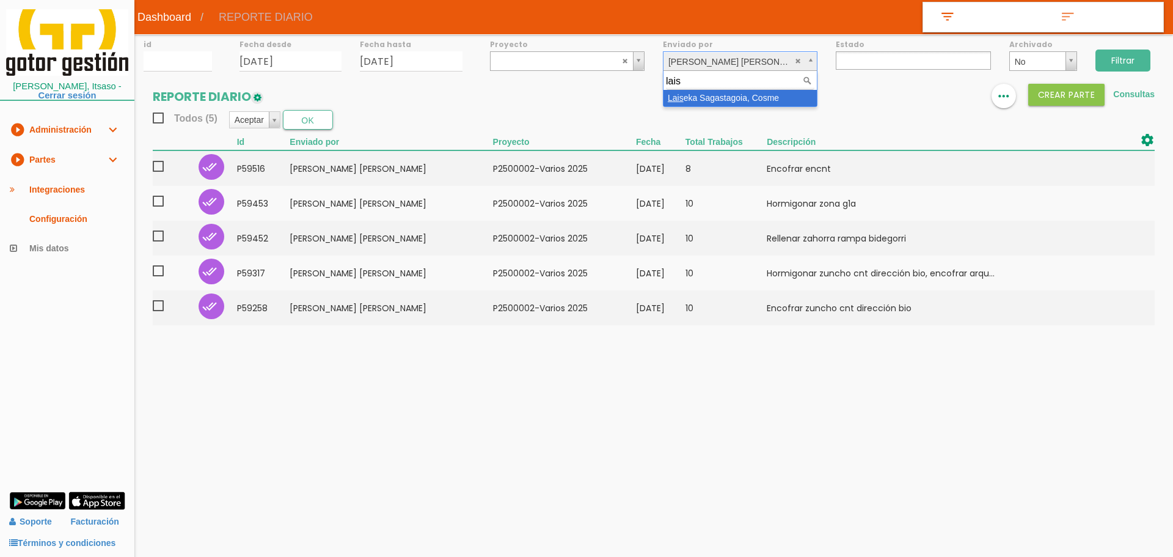
type input "lais"
select select "62"
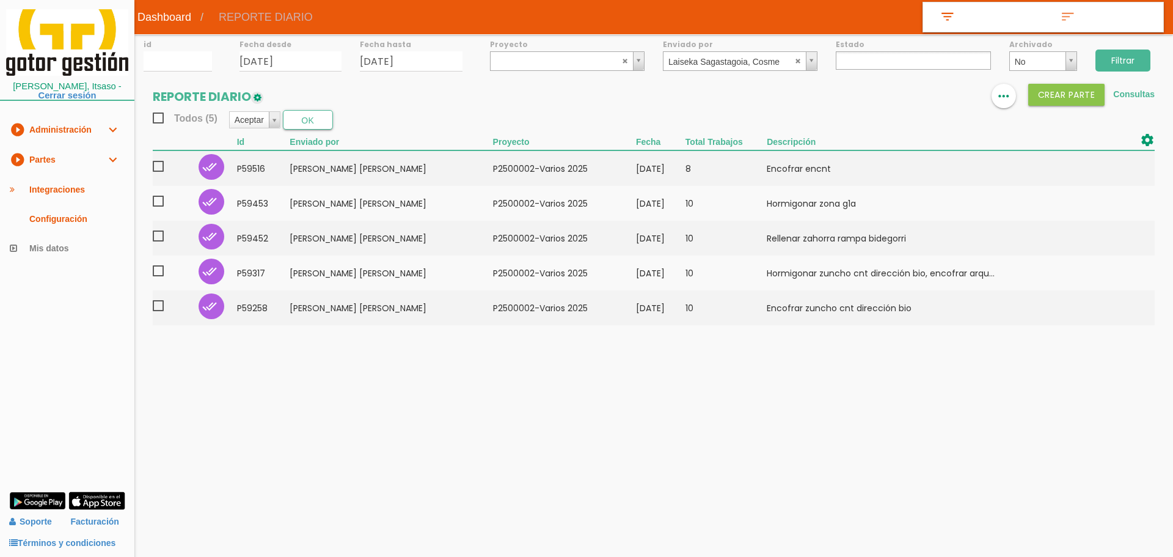
click at [1111, 56] on input "Filtrar" at bounding box center [1122, 60] width 55 height 22
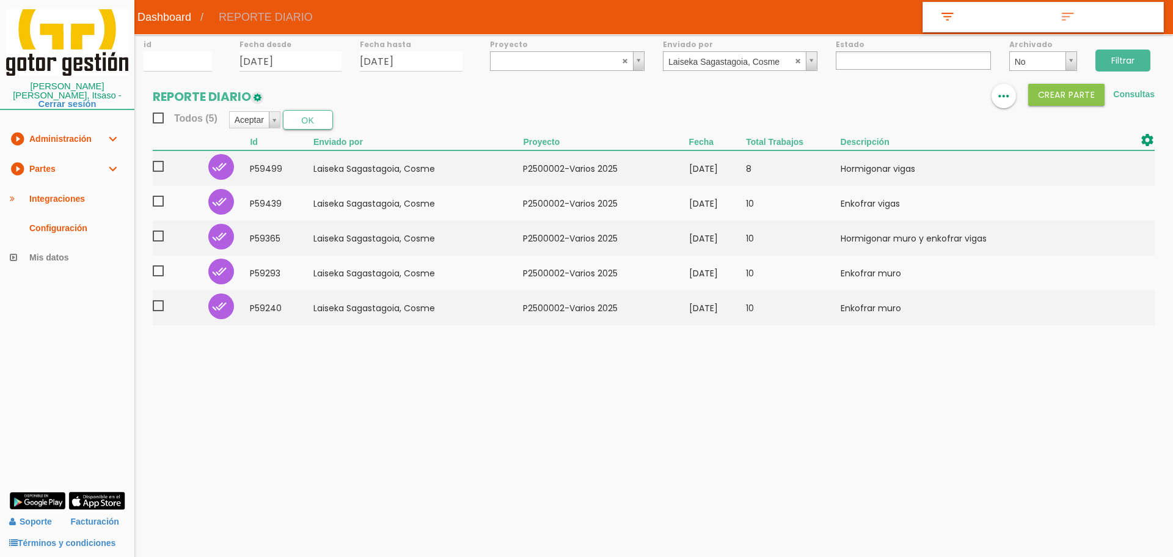
select select
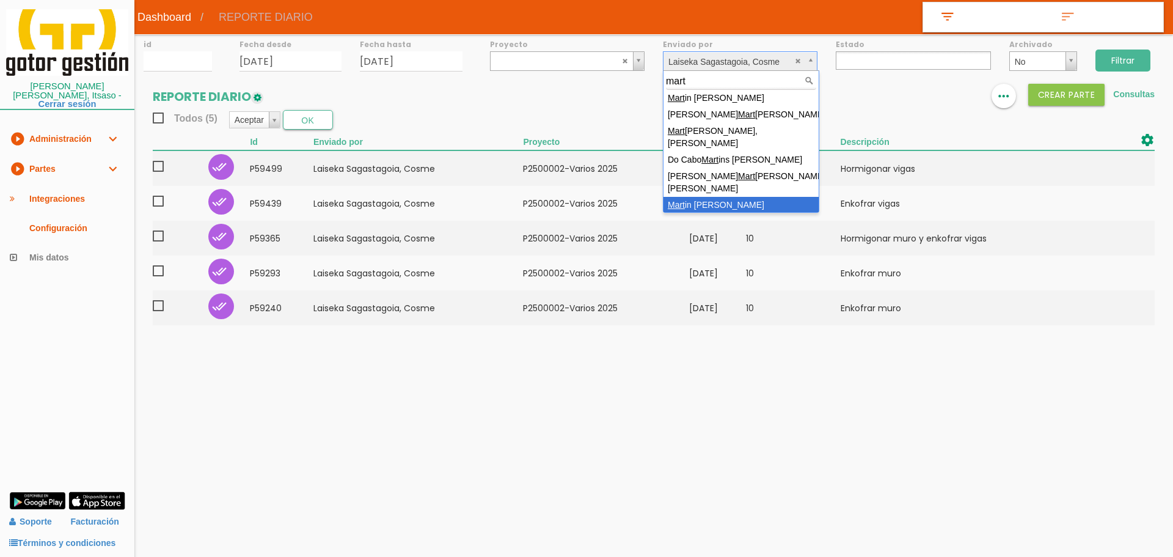
type input "mart"
select select "65"
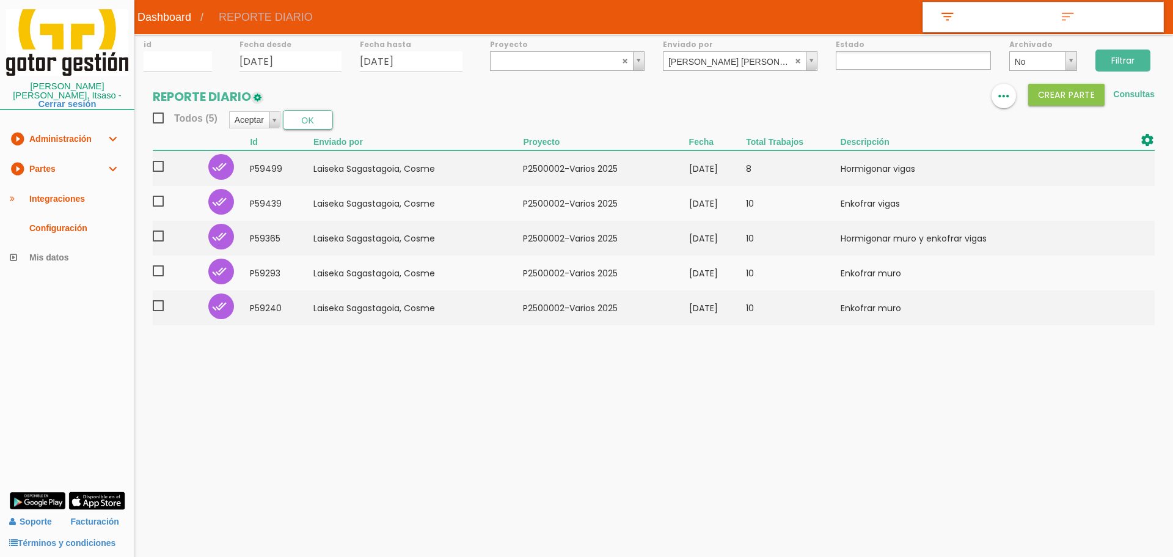
click at [1127, 60] on input "Filtrar" at bounding box center [1122, 60] width 55 height 22
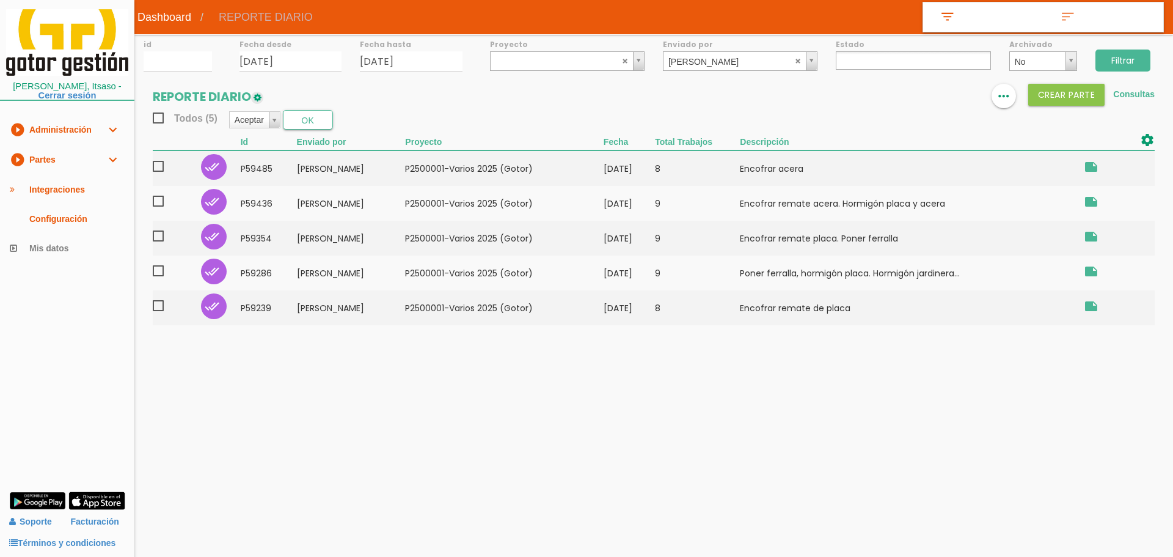
select select
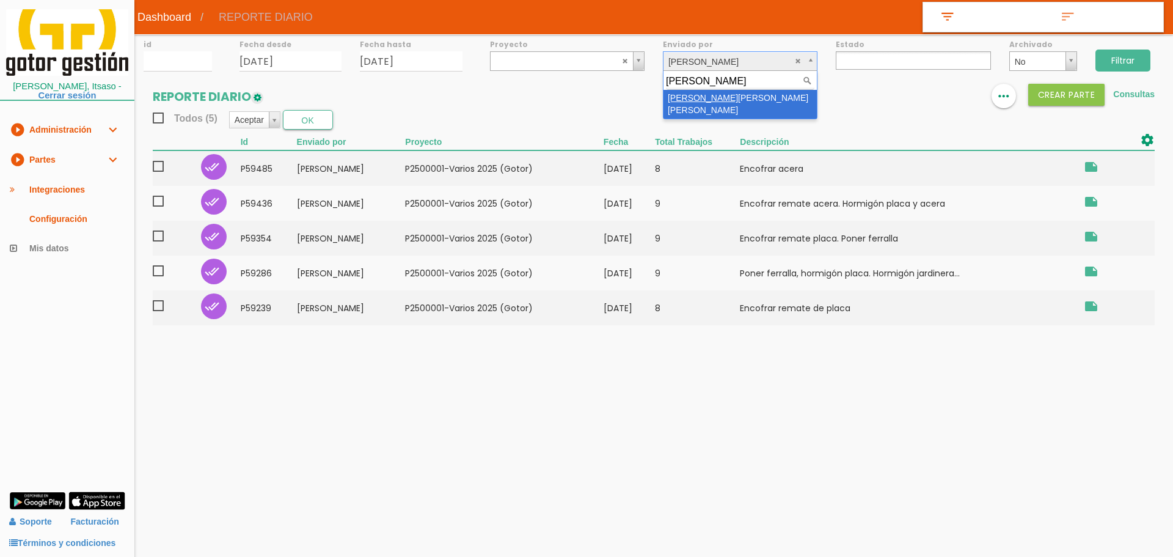
type input "[PERSON_NAME]"
select select "7"
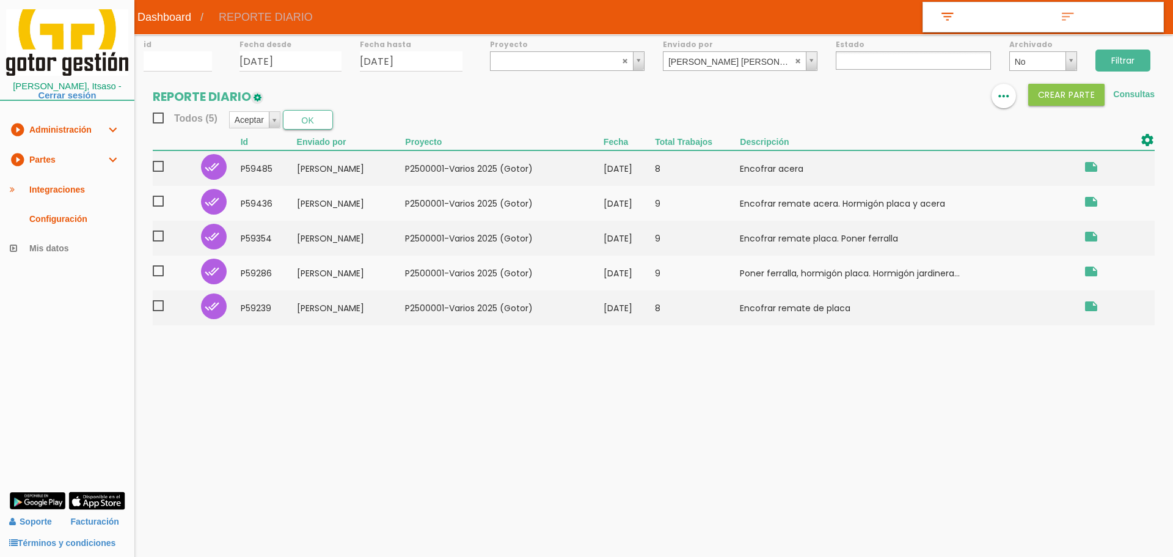
click at [1128, 56] on input "Filtrar" at bounding box center [1122, 60] width 55 height 22
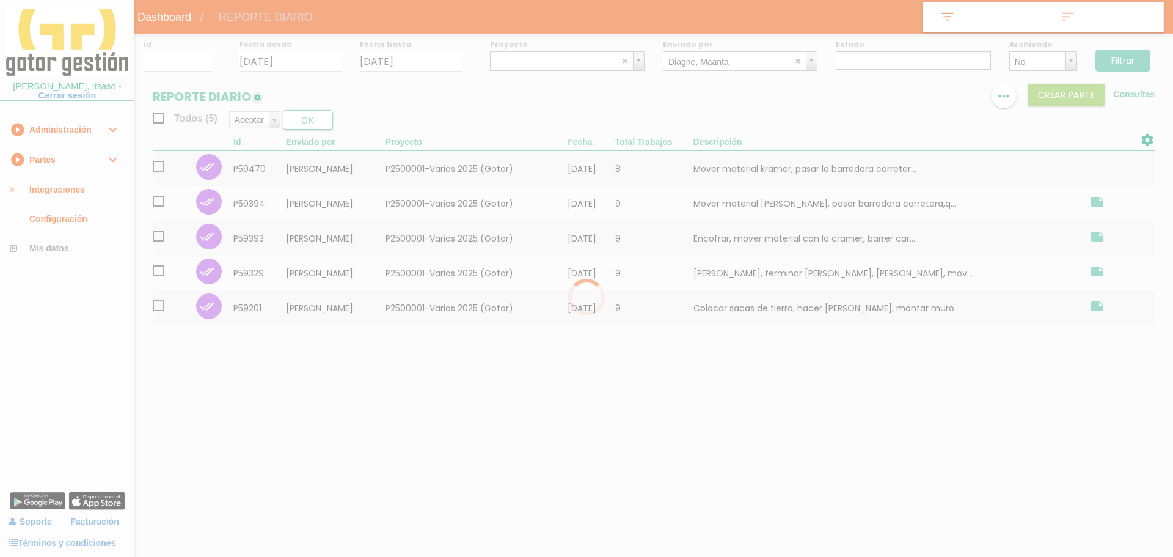
select select "26"
select select
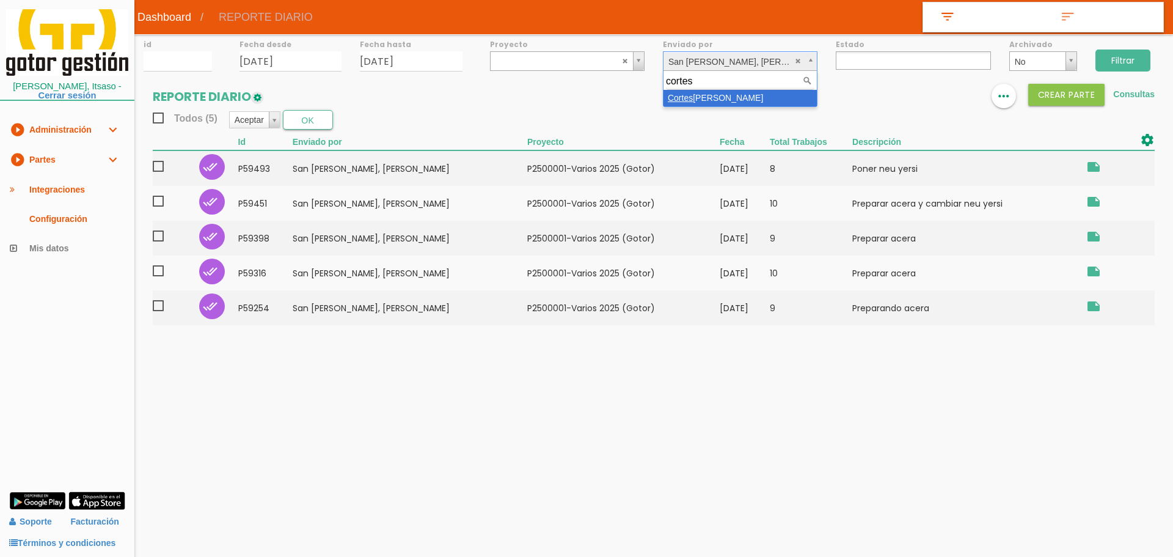
select select
type input "cortes"
select select "106"
click at [1119, 65] on input "Filtrar" at bounding box center [1122, 60] width 55 height 22
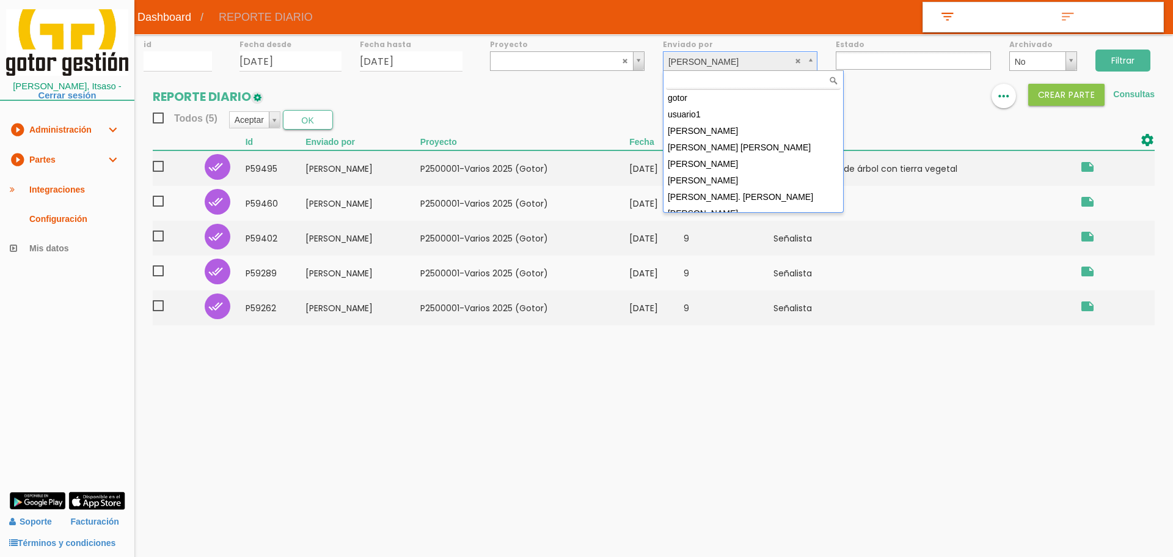
select select
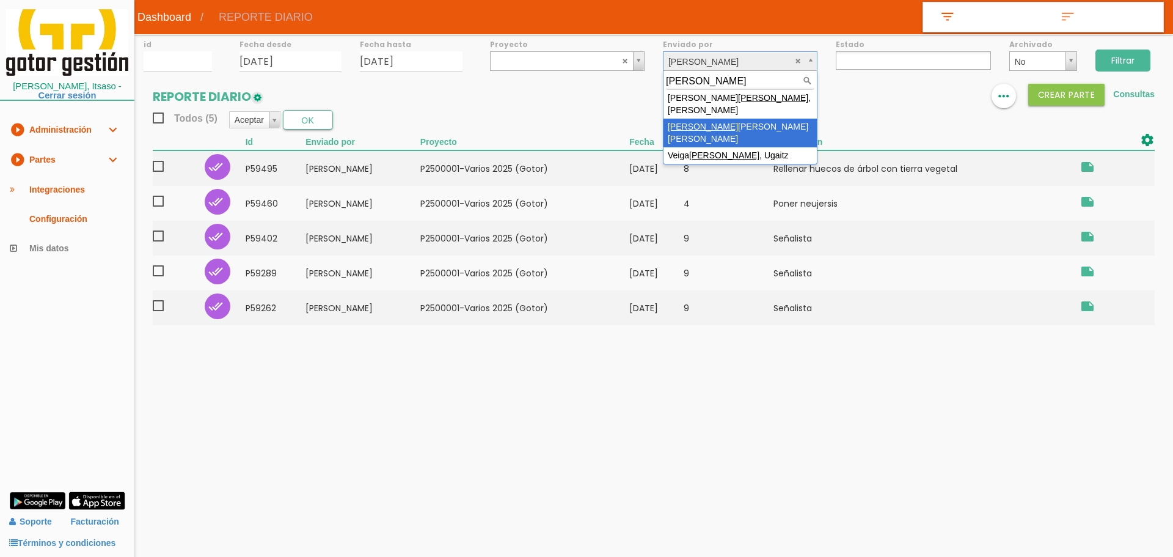
type input "muñoz"
select select "113"
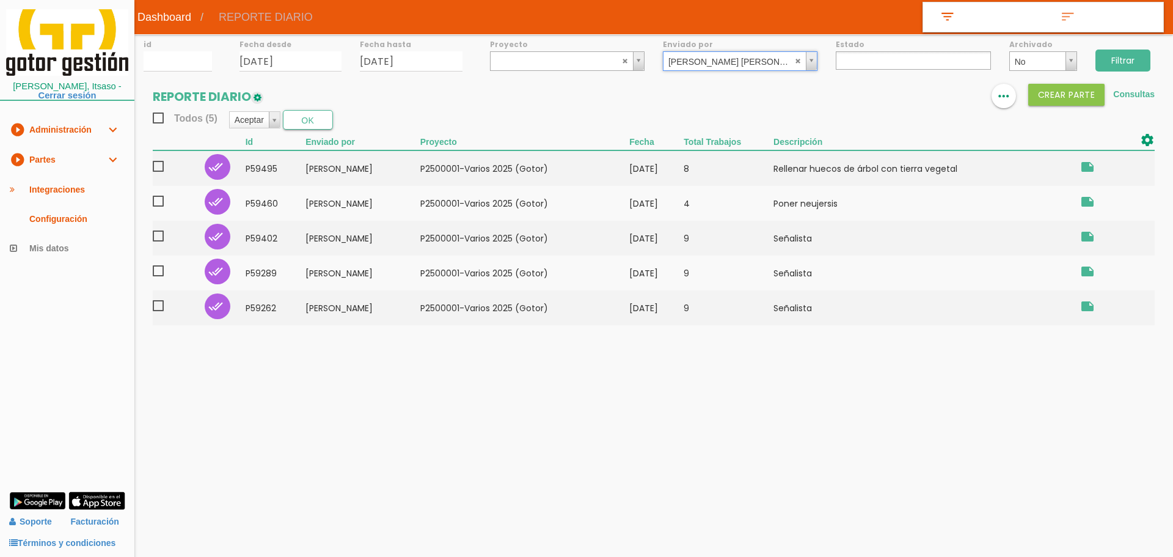
drag, startPoint x: 1111, startPoint y: 59, endPoint x: 1103, endPoint y: 45, distance: 15.8
click at [1109, 48] on div "Filtrar" at bounding box center [1129, 58] width 87 height 49
click at [1132, 52] on input "Filtrar" at bounding box center [1122, 60] width 55 height 22
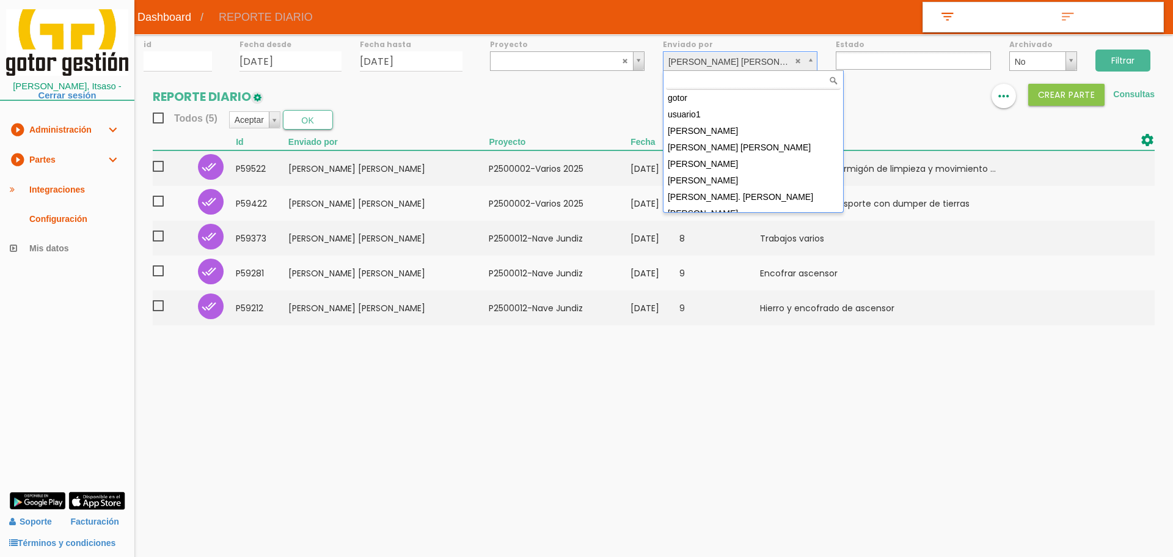
select select
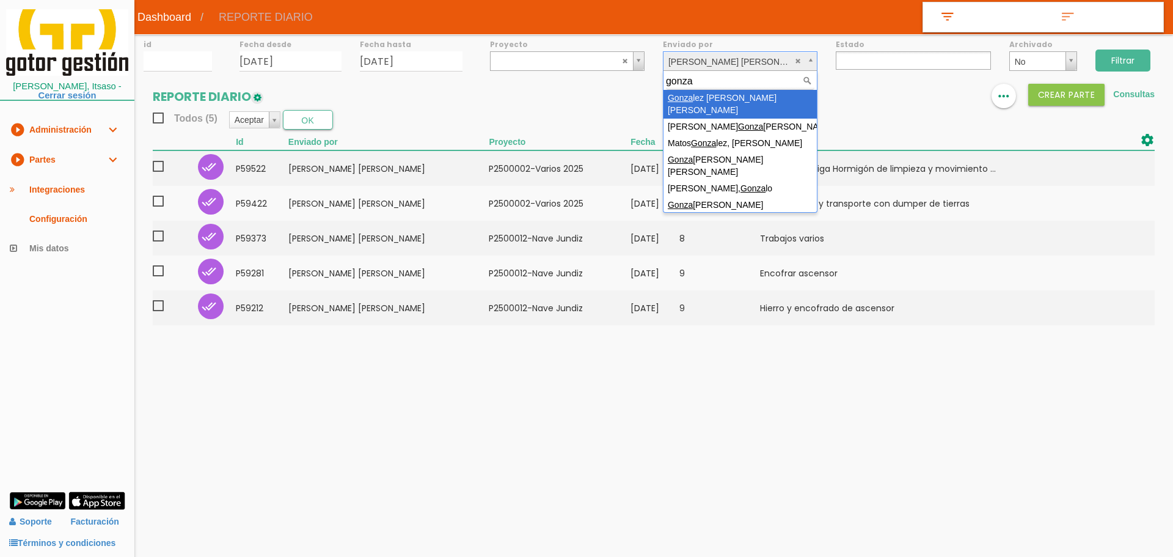
type input "gonza"
select select "12"
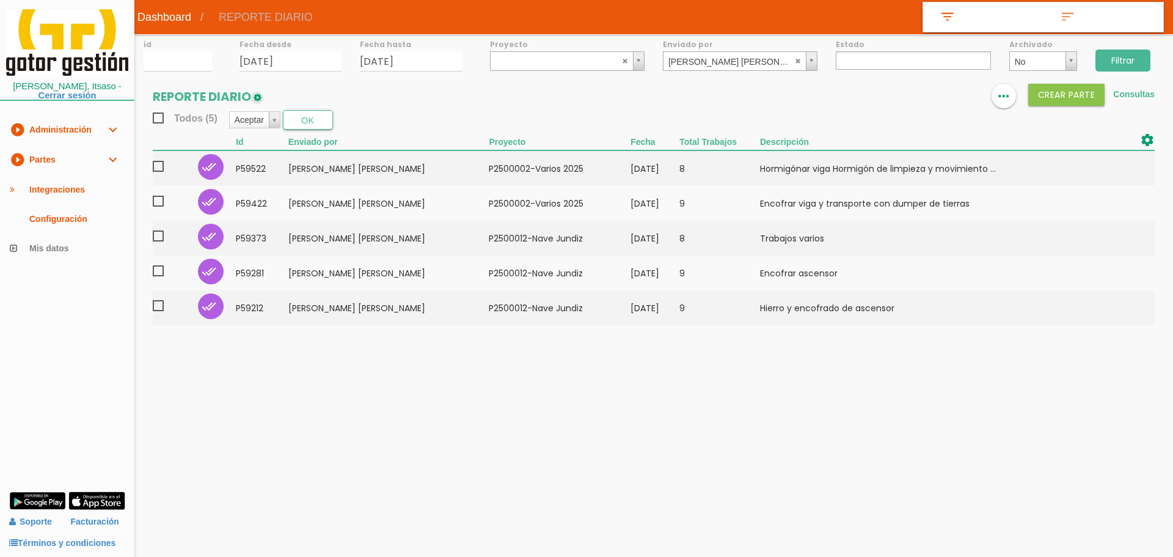
drag, startPoint x: 1115, startPoint y: 58, endPoint x: 1122, endPoint y: 55, distance: 7.4
click at [1115, 58] on input "Filtrar" at bounding box center [1122, 60] width 55 height 22
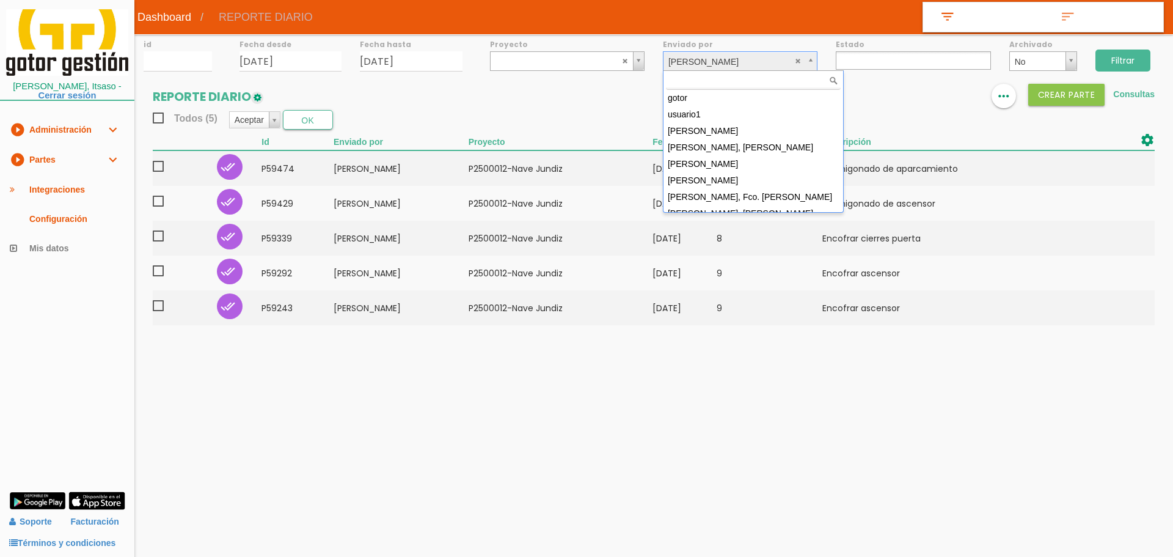
select select
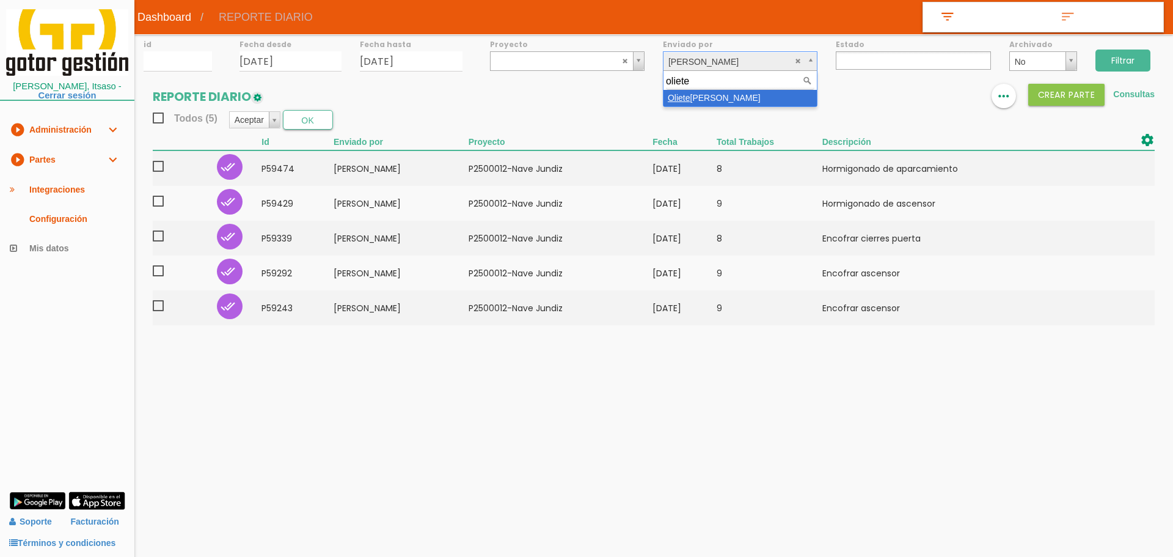
type input "oliete"
select select "109"
click at [1118, 68] on input "Filtrar" at bounding box center [1122, 60] width 55 height 22
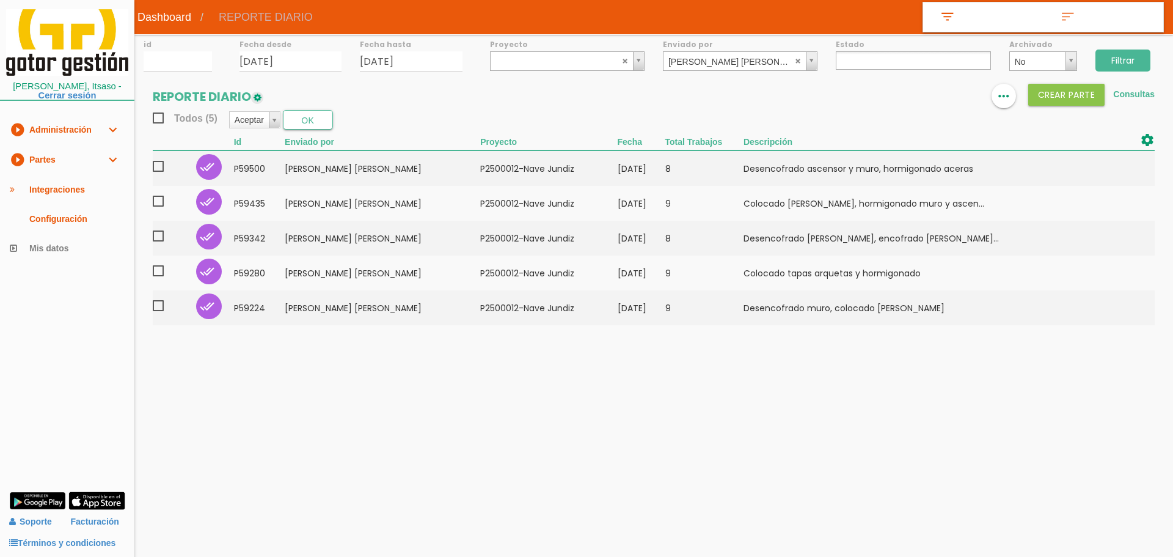
select select
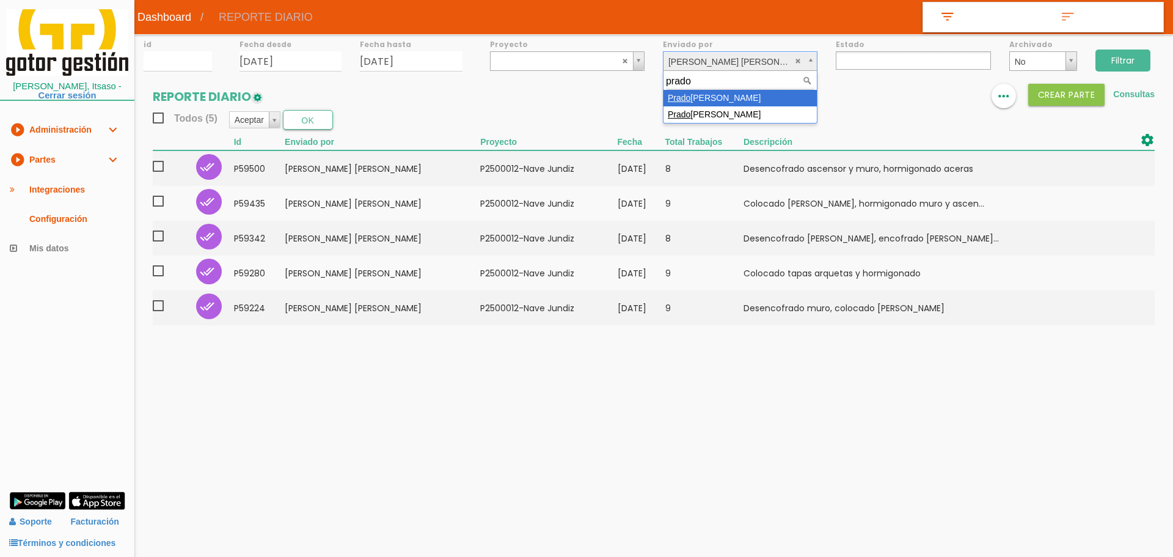
type input "prado"
select select "27"
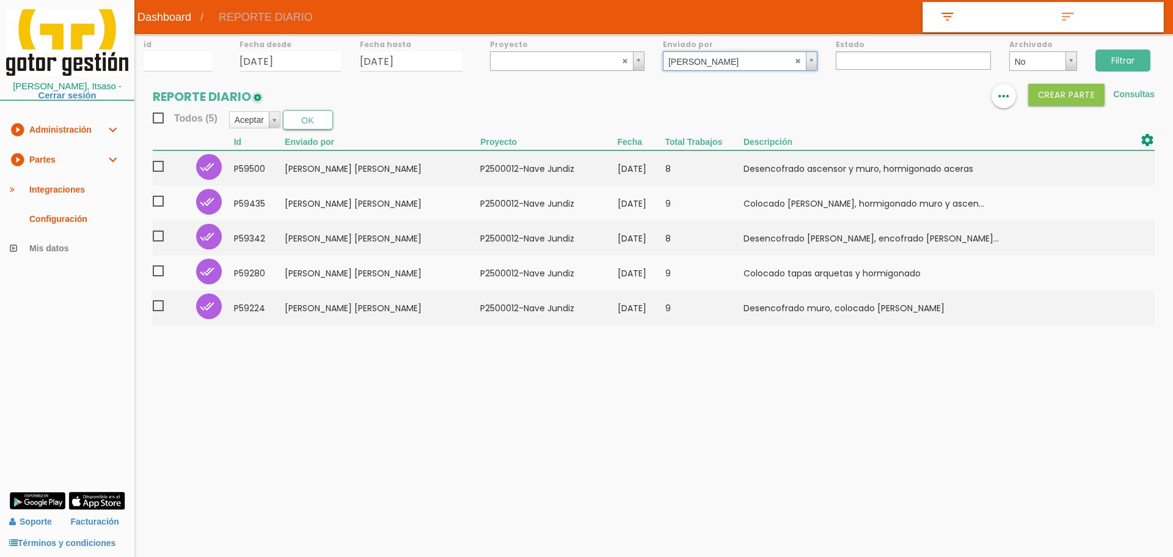
click at [1130, 60] on input "Filtrar" at bounding box center [1122, 60] width 55 height 22
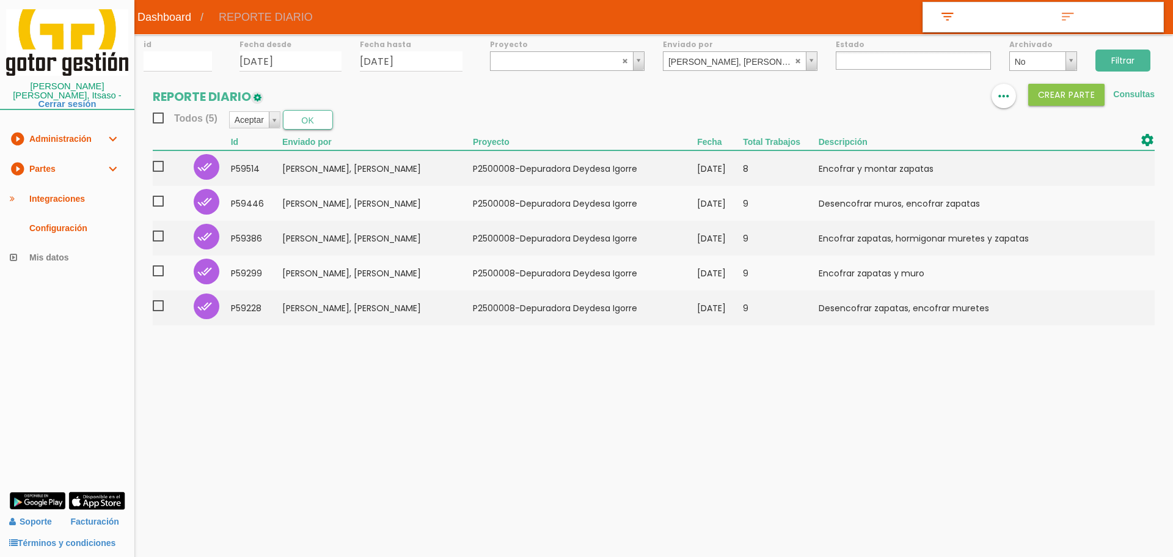
select select
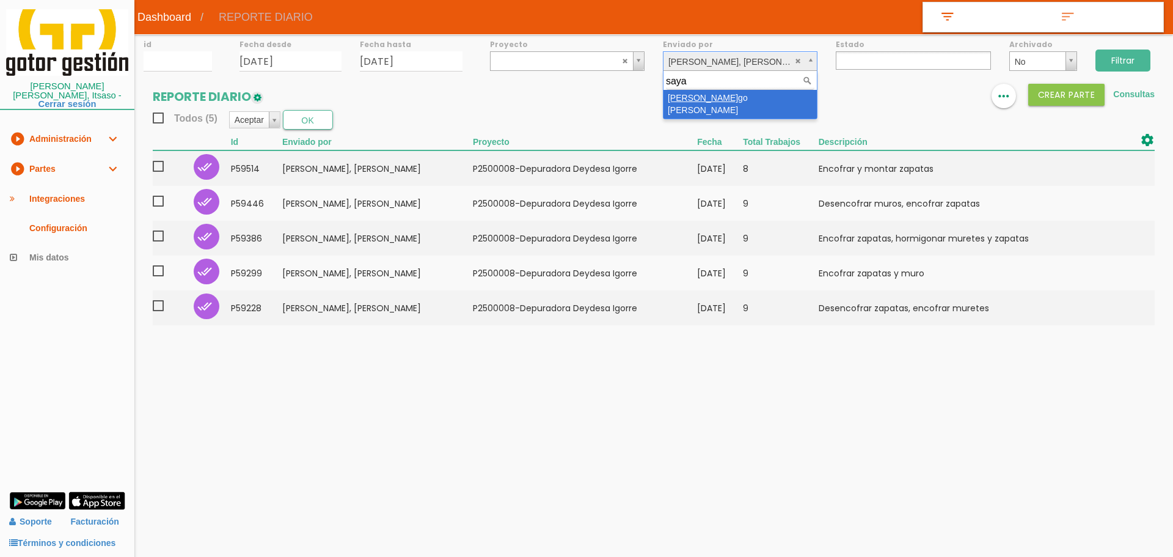
type input "saya"
select select "82"
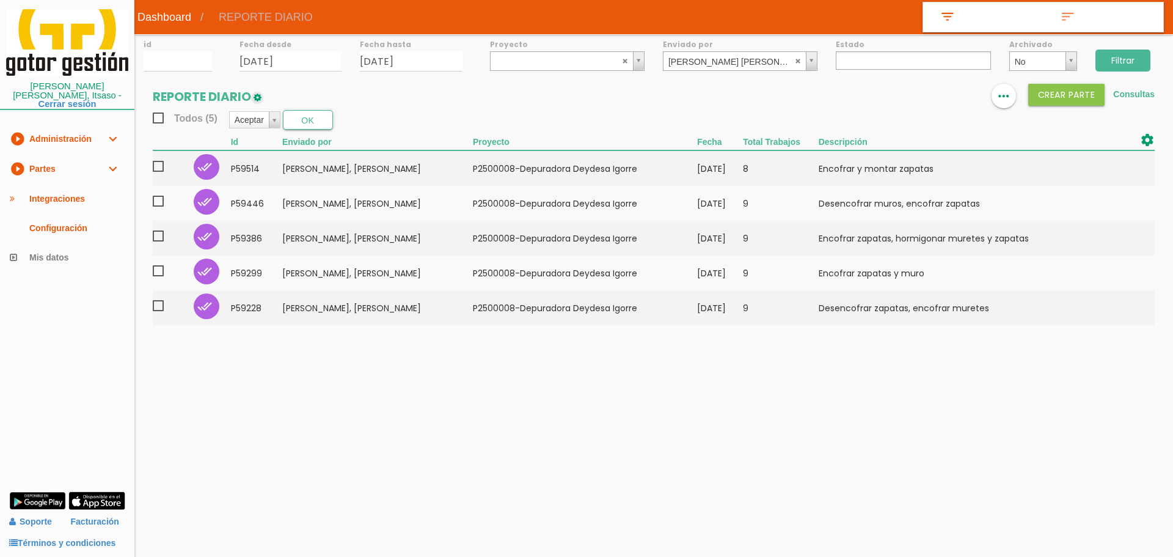
click at [1111, 65] on input "Filtrar" at bounding box center [1122, 60] width 55 height 22
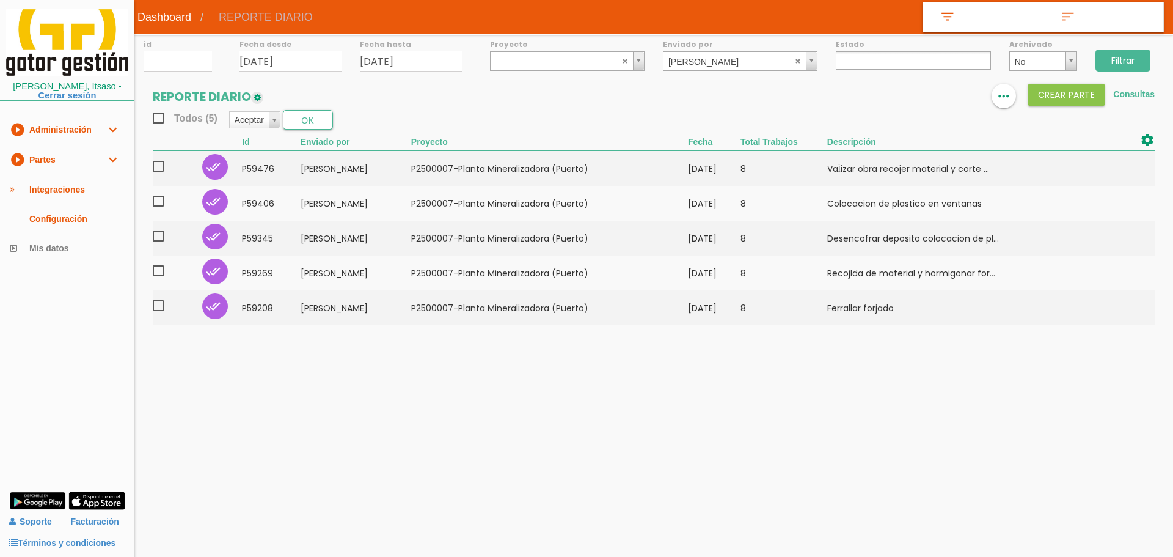
select select
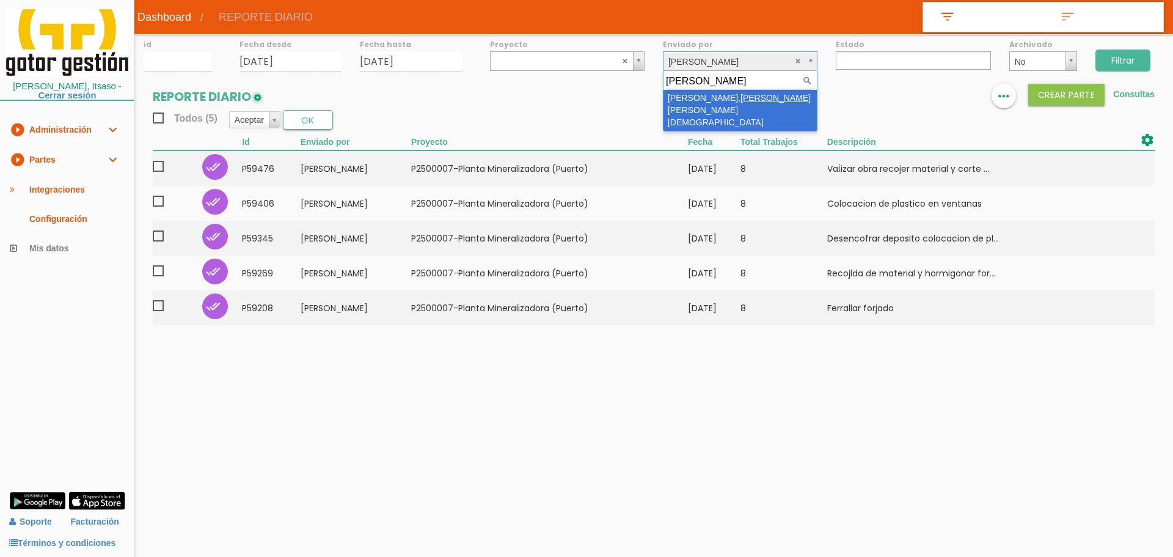
type input "cris"
select select "100"
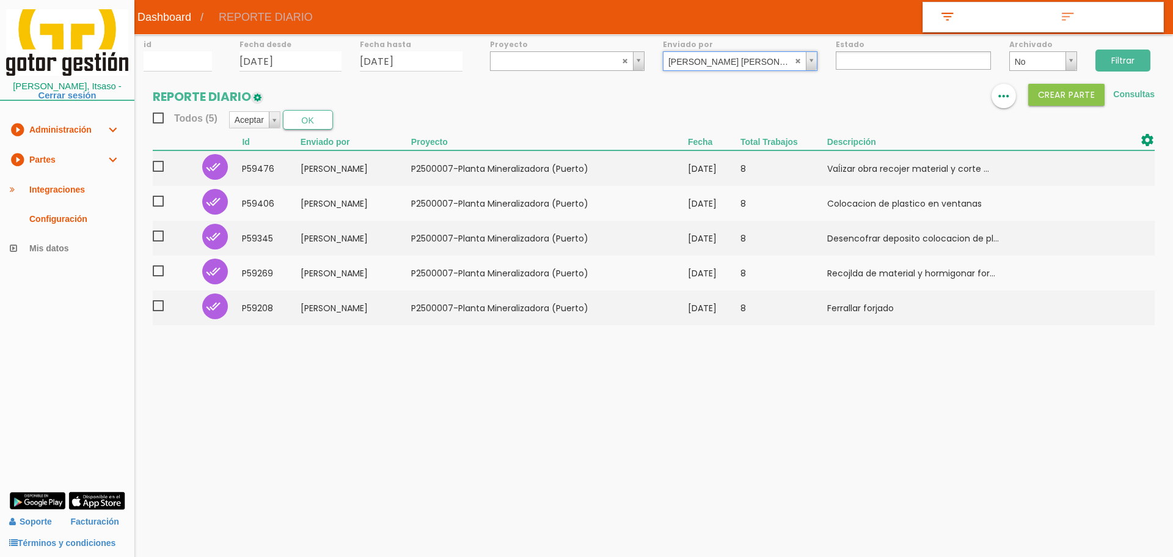
drag, startPoint x: 1141, startPoint y: 65, endPoint x: 1122, endPoint y: 57, distance: 20.5
click at [1138, 64] on input "Filtrar" at bounding box center [1122, 60] width 55 height 22
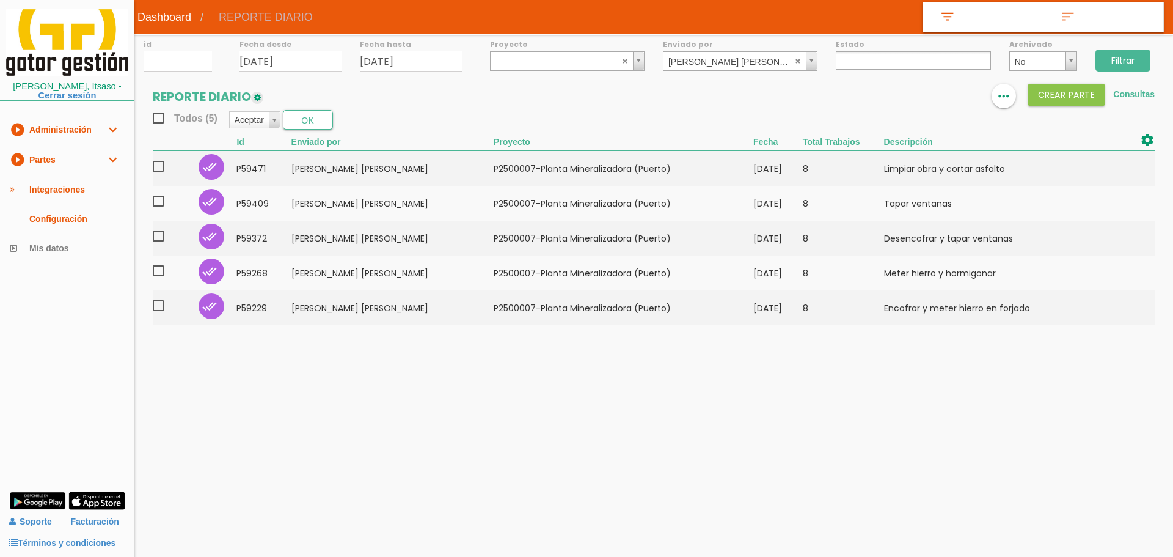
select select
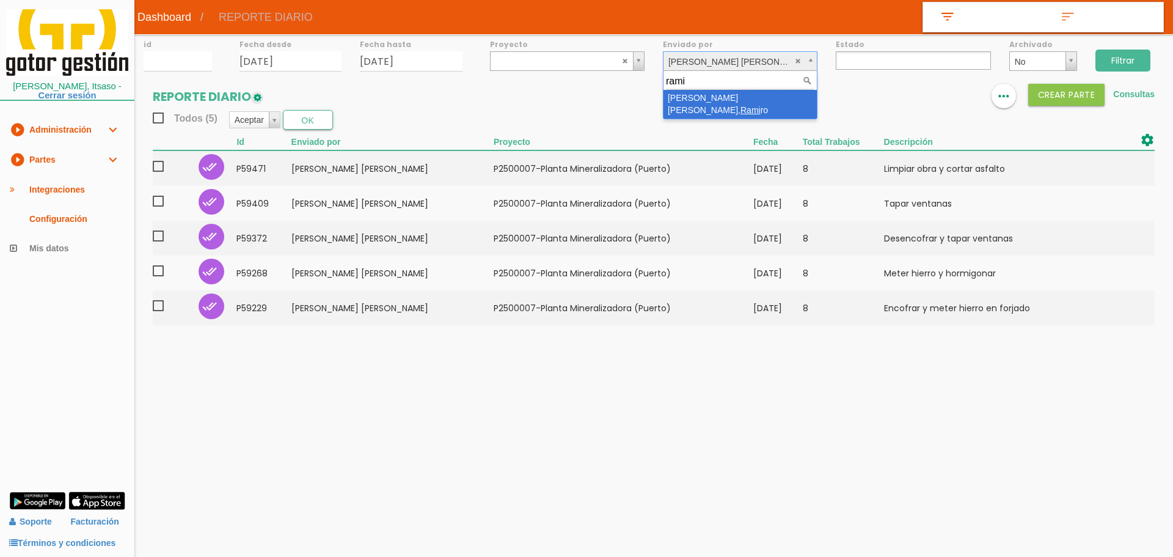
type input "rami"
select select "72"
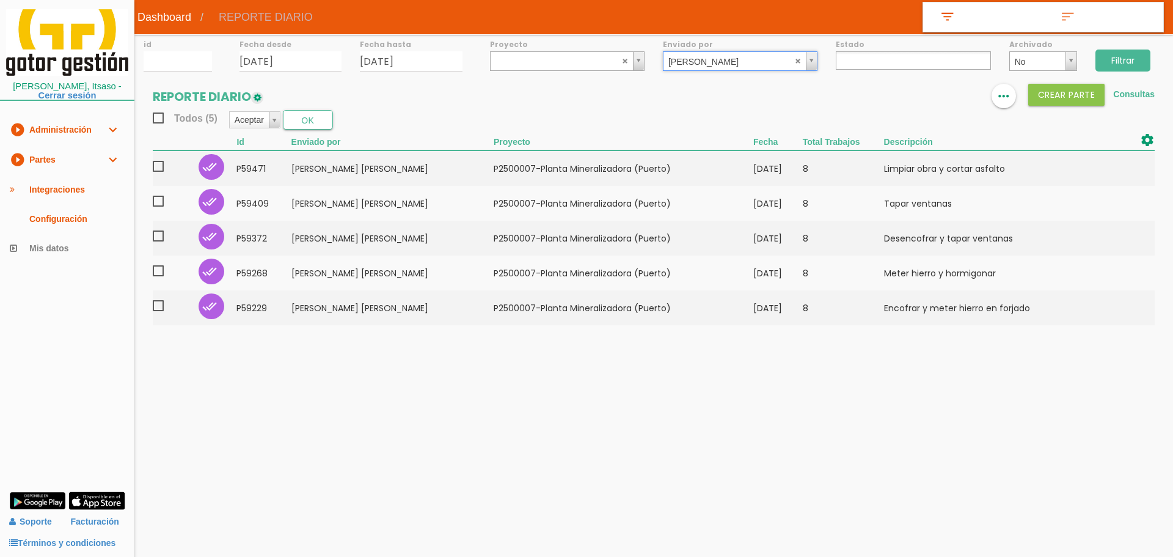
click at [1126, 67] on input "Filtrar" at bounding box center [1122, 60] width 55 height 22
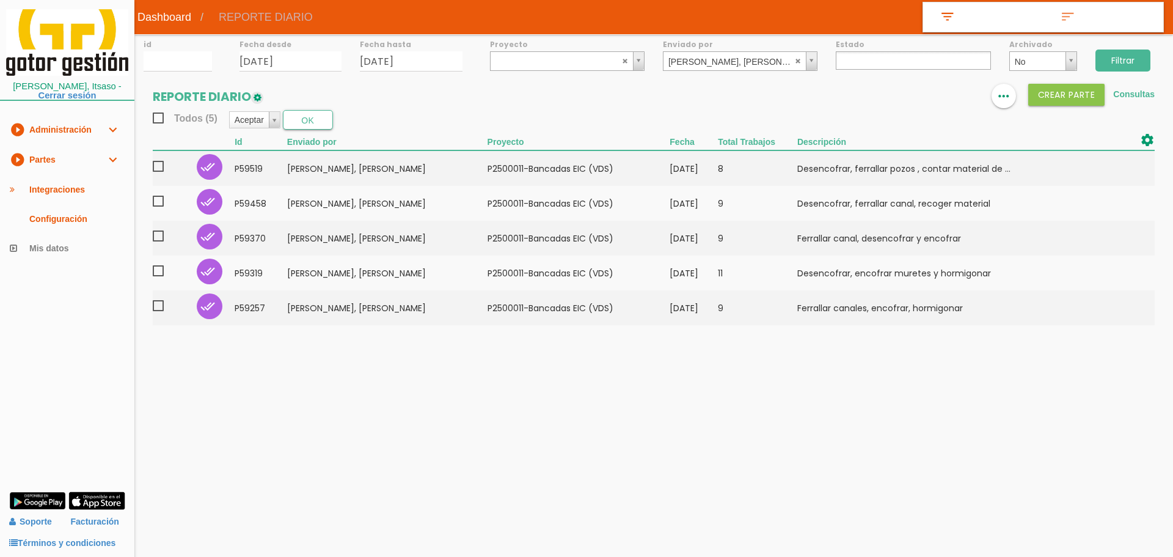
select select
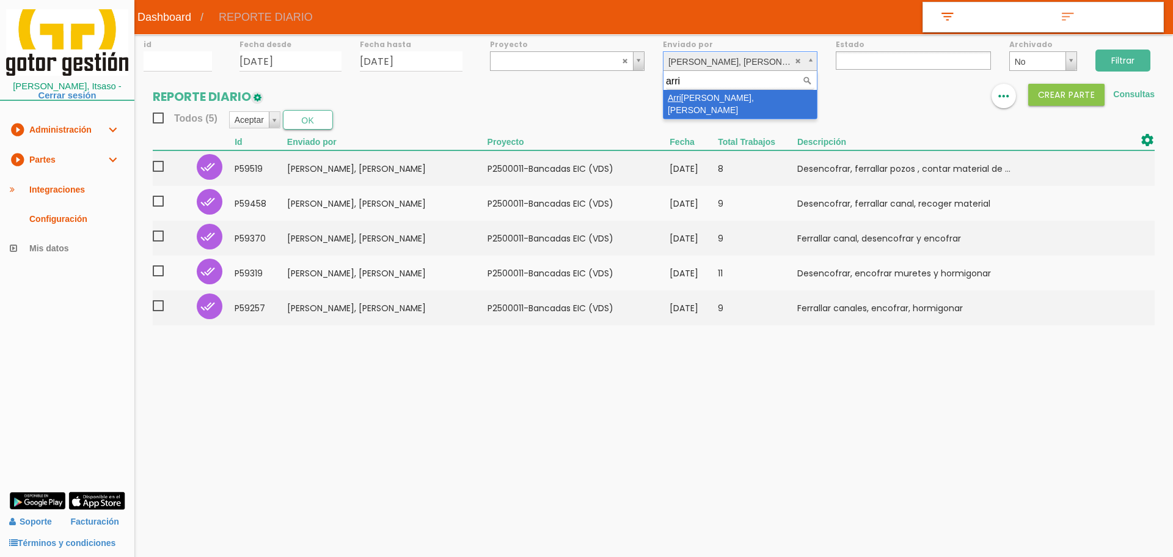
type input "arri"
drag, startPoint x: 728, startPoint y: 95, endPoint x: 930, endPoint y: 65, distance: 204.4
select select "108"
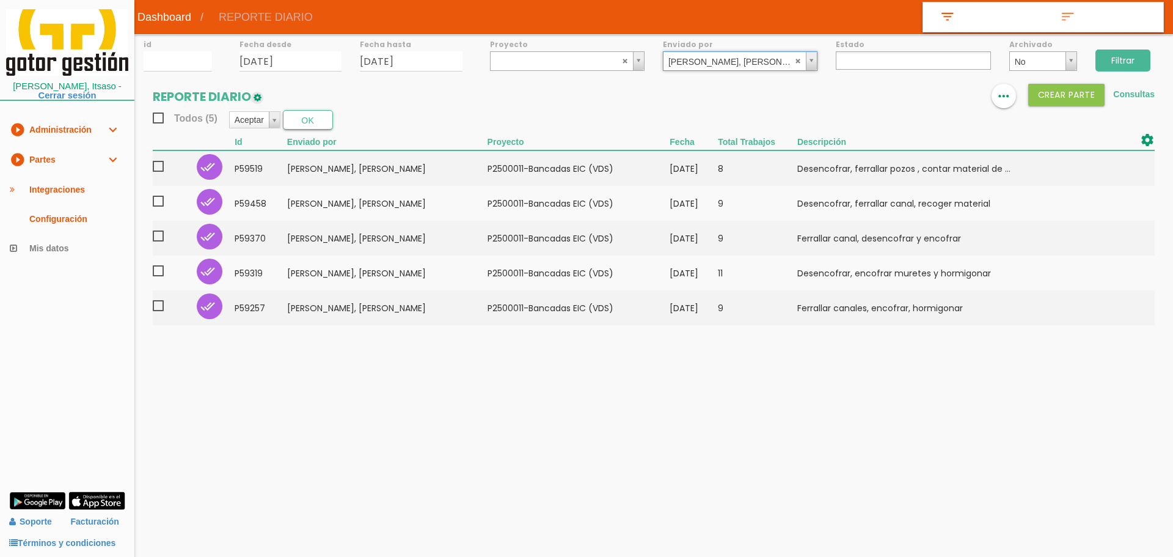
click at [1118, 60] on input "Filtrar" at bounding box center [1122, 60] width 55 height 22
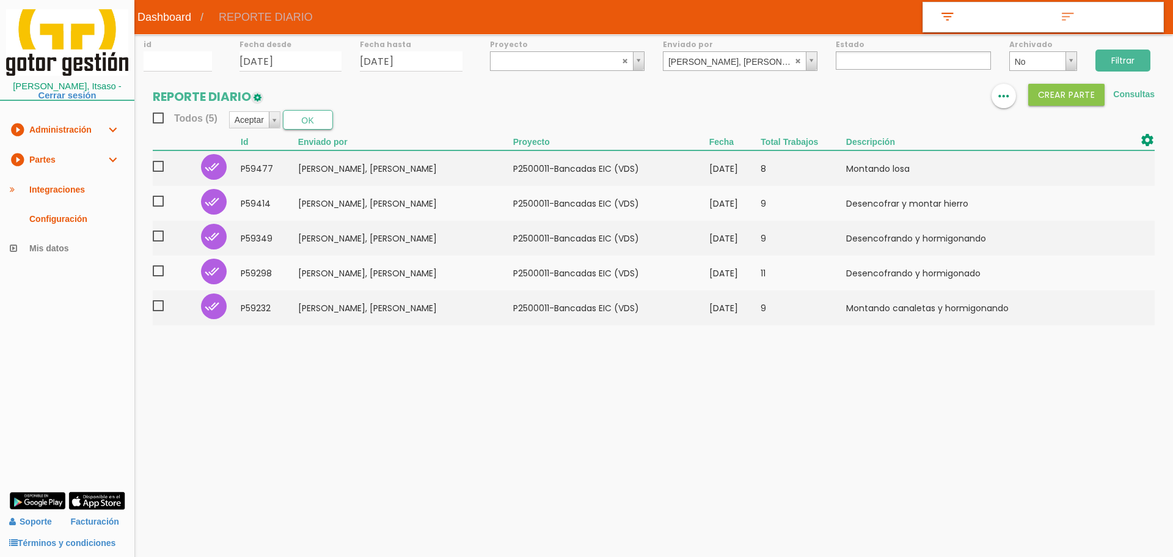
select select
drag, startPoint x: 725, startPoint y: 73, endPoint x: 728, endPoint y: 65, distance: 8.2
click at [726, 70] on div "id Fecha desde [DATE] Fecha hasta [DATE] Proyecto ﻿P2500001-Varios 2025 (Gotor)…" at bounding box center [653, 185] width 1039 height 303
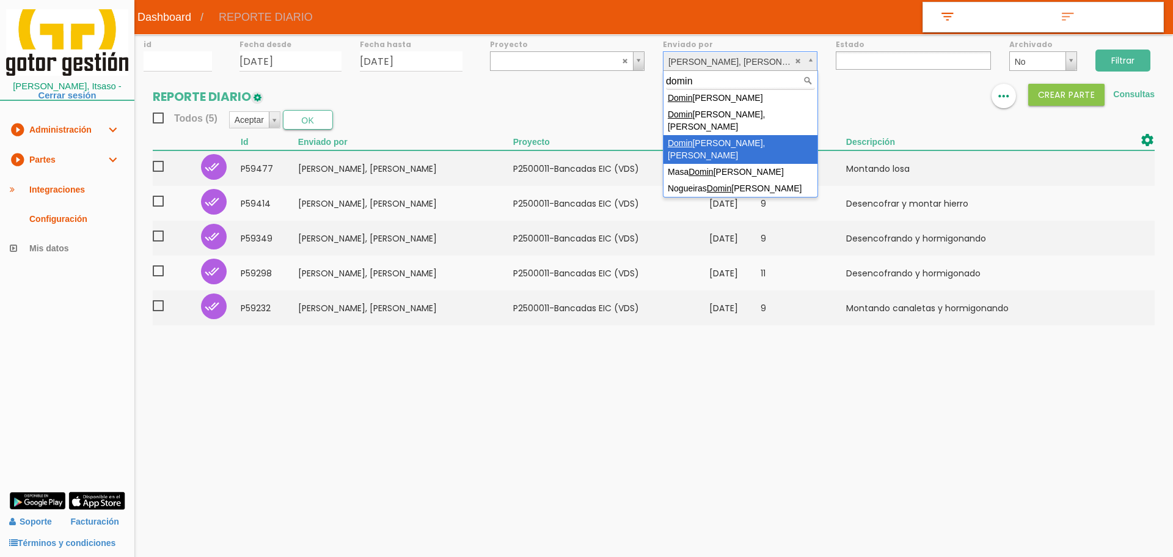
type input "domin"
select select "69"
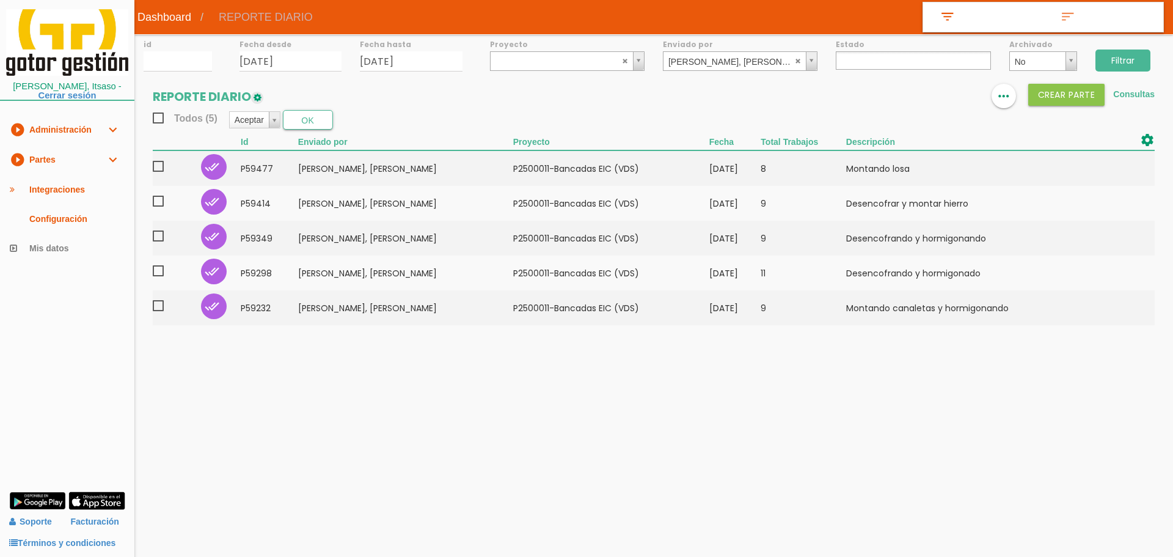
click at [1122, 53] on input "Filtrar" at bounding box center [1122, 60] width 55 height 22
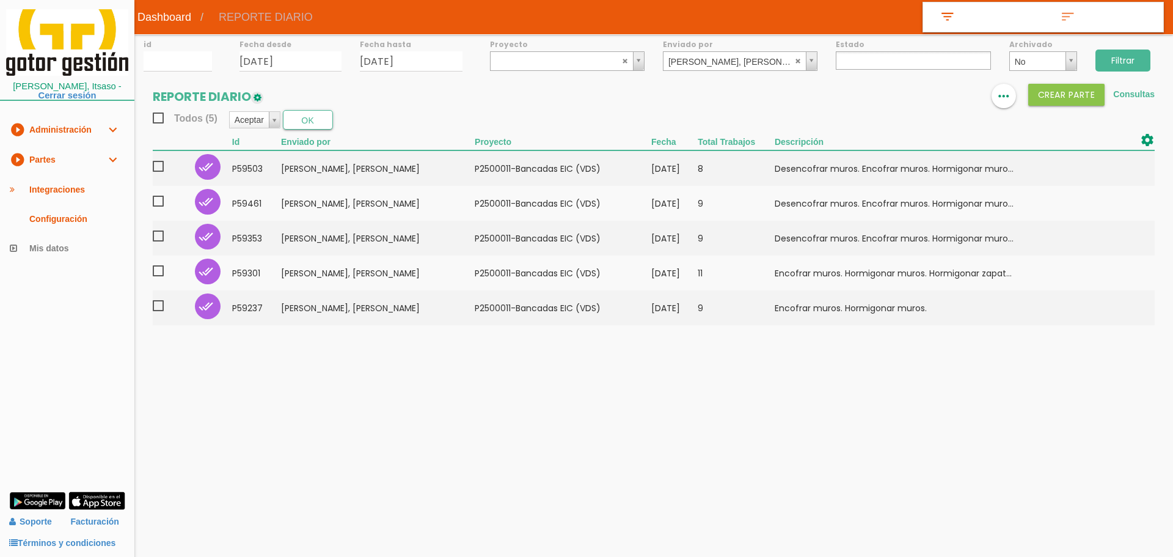
select select
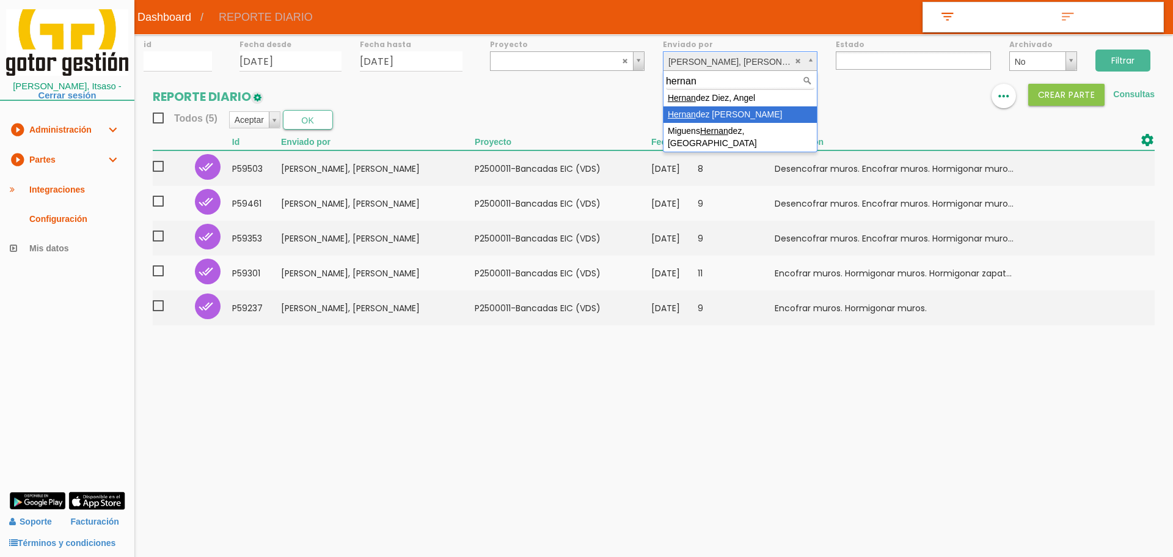
type input "hernan"
drag, startPoint x: 738, startPoint y: 111, endPoint x: 826, endPoint y: 91, distance: 90.1
select select "85"
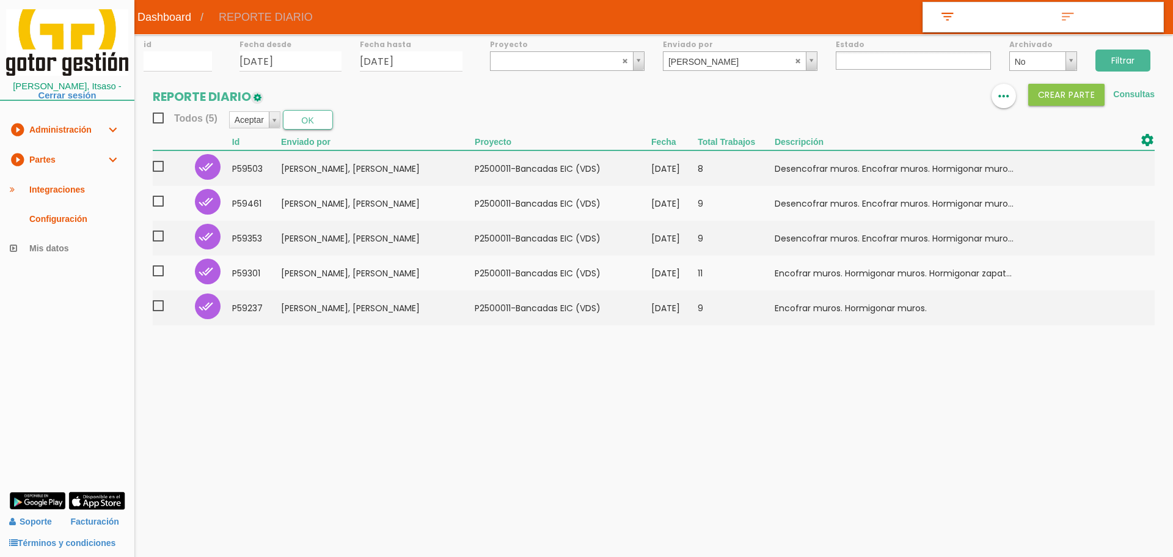
click at [1134, 62] on input "Filtrar" at bounding box center [1122, 60] width 55 height 22
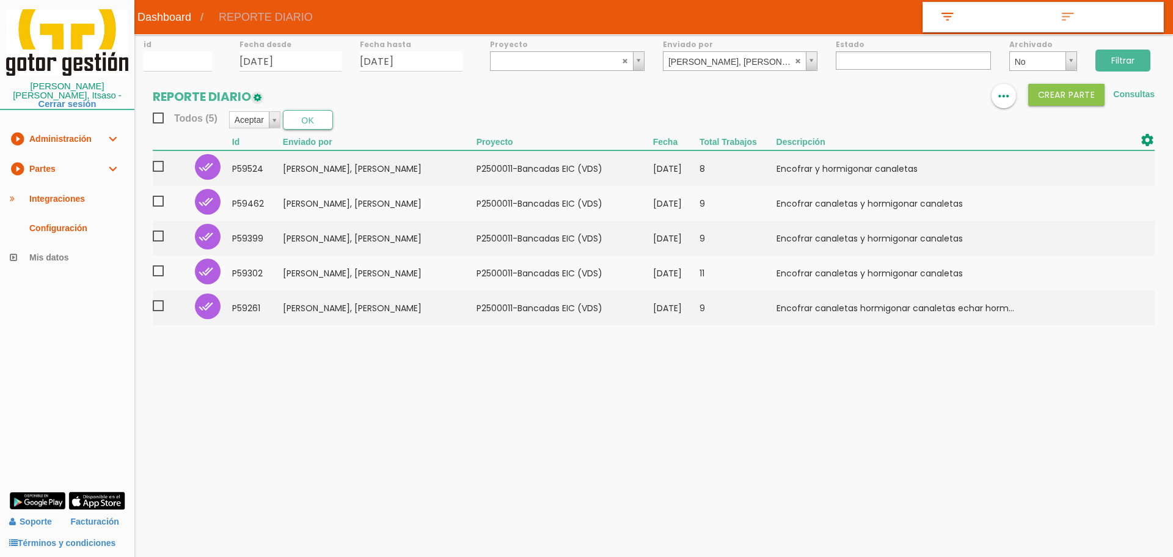
select select
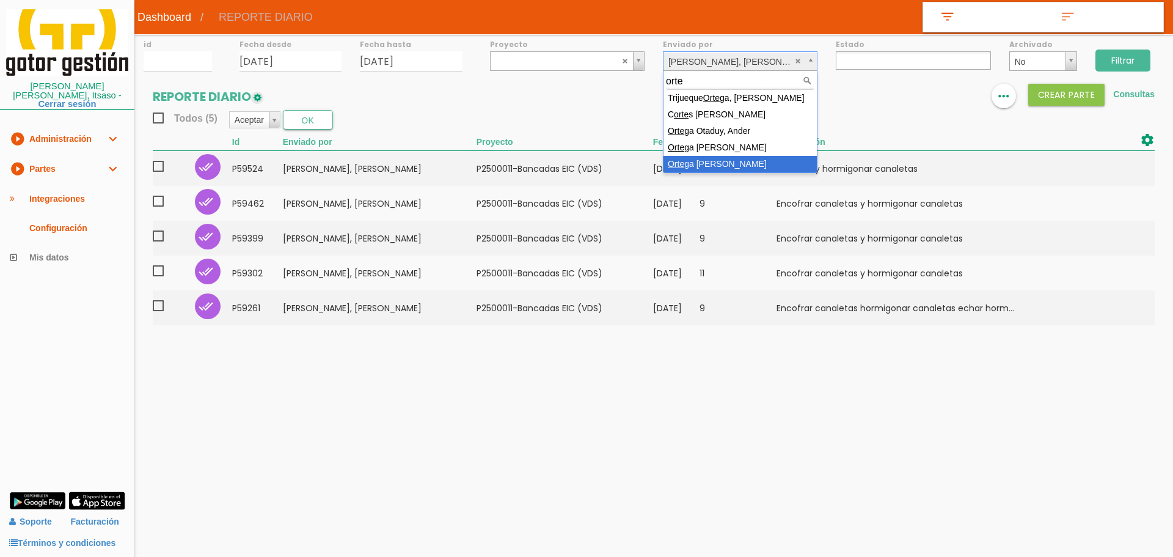
type input "orte"
select select "146"
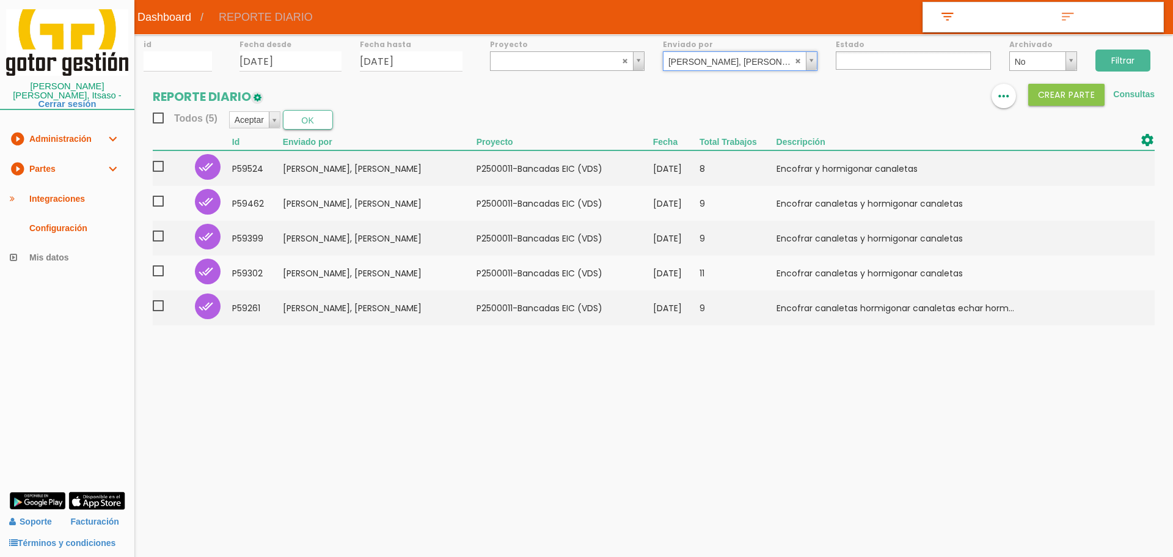
click at [1147, 60] on div "Filtrar" at bounding box center [1129, 58] width 87 height 49
click at [1144, 60] on input "Filtrar" at bounding box center [1122, 60] width 55 height 22
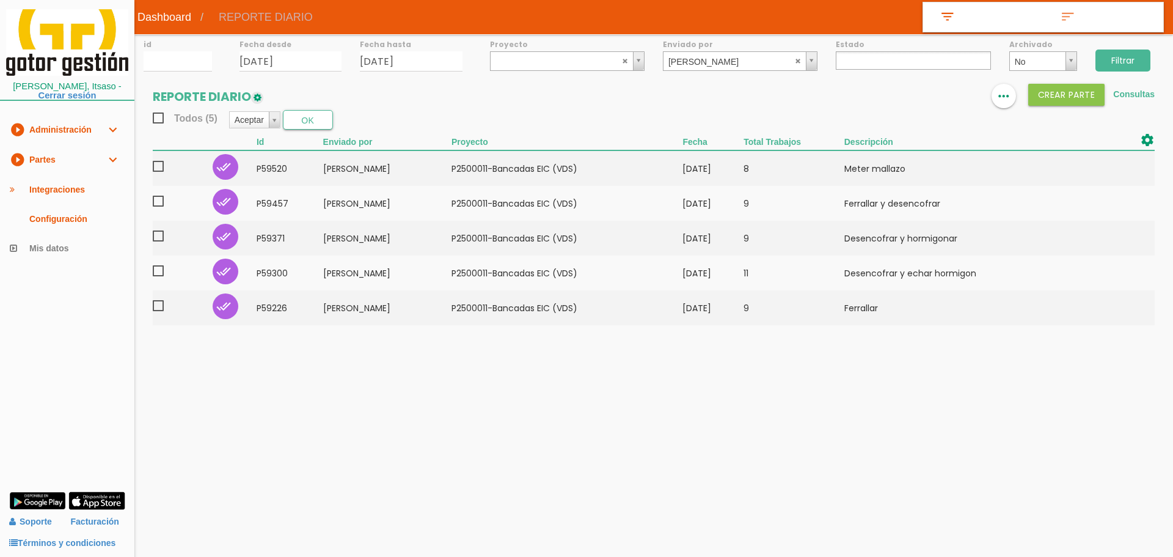
select select
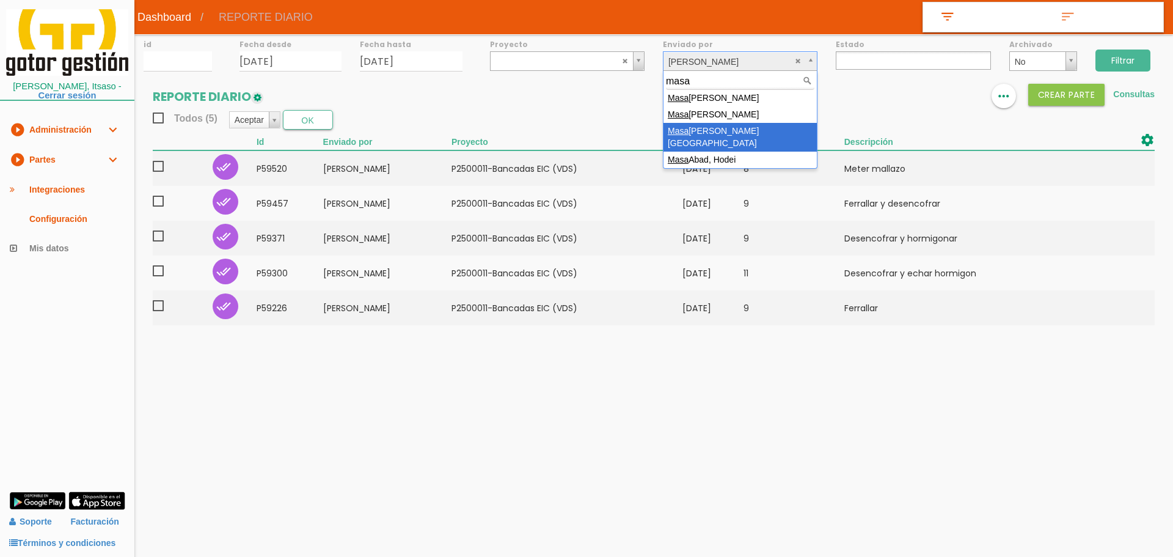
type input "masa"
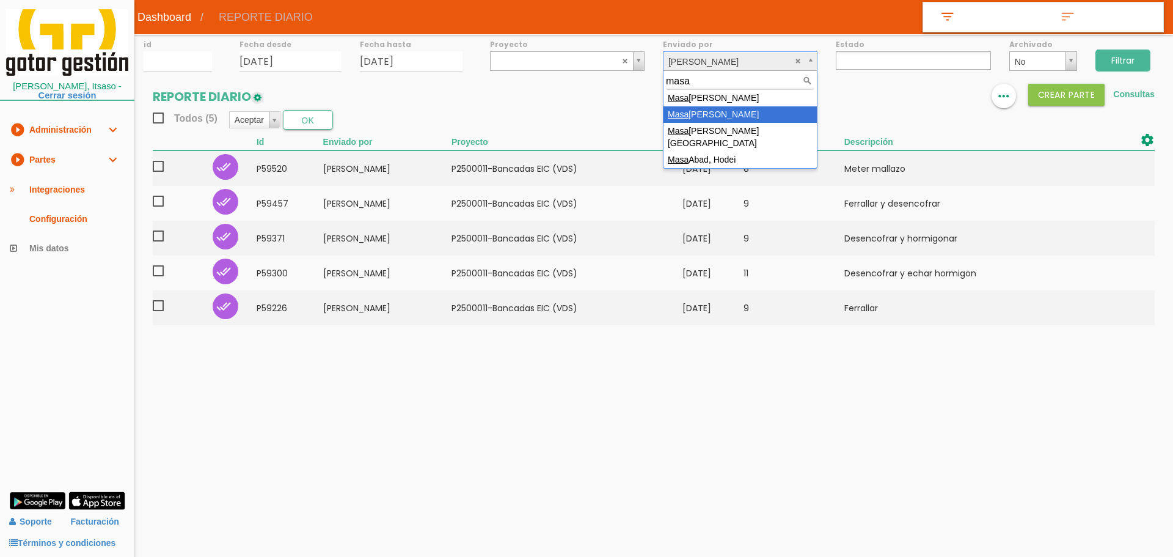
select select "74"
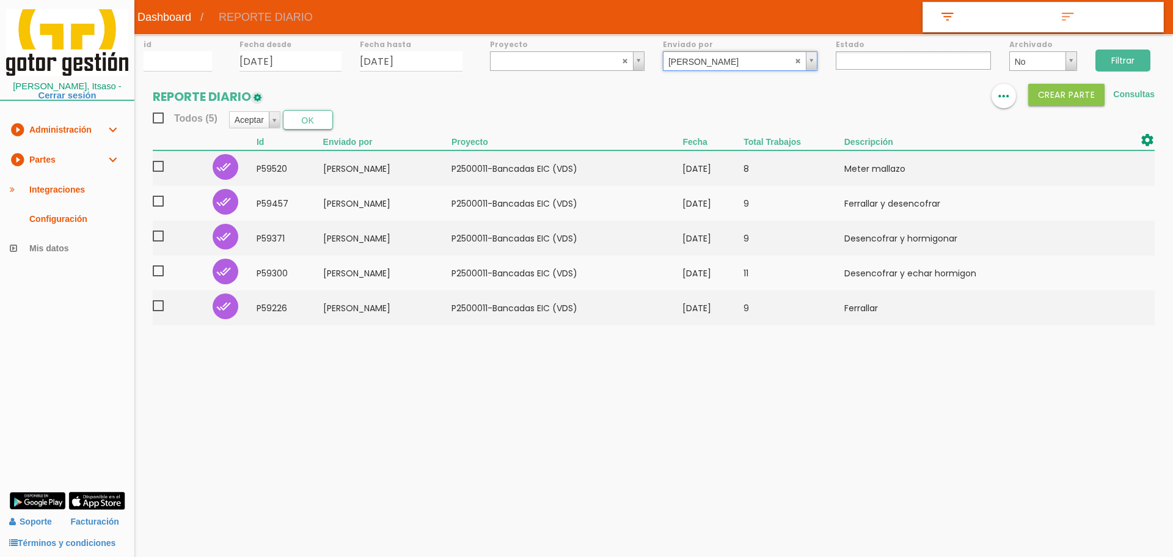
click at [1130, 53] on input "Filtrar" at bounding box center [1122, 60] width 55 height 22
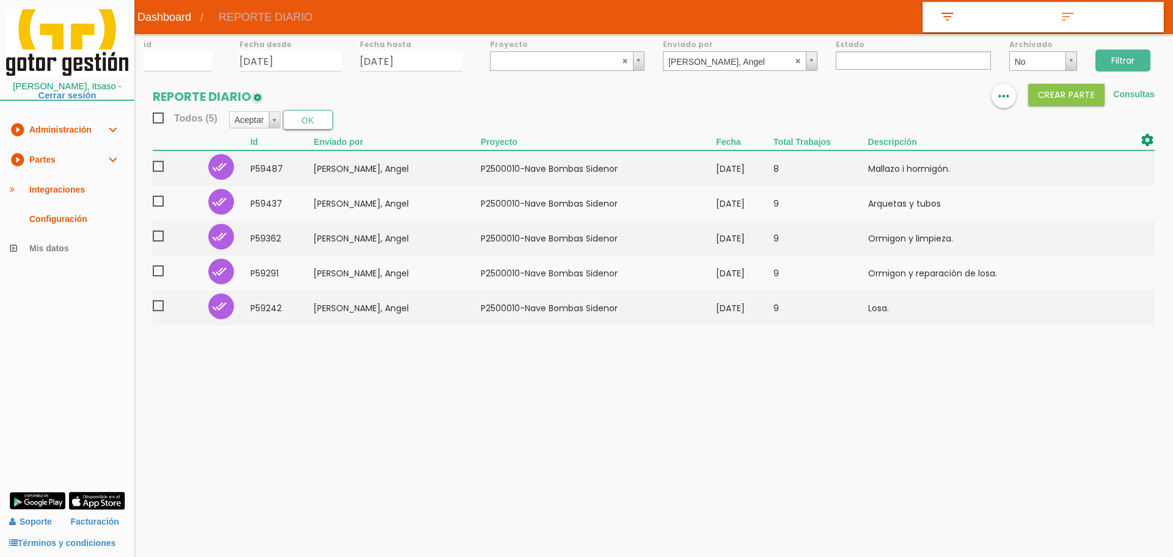
select select
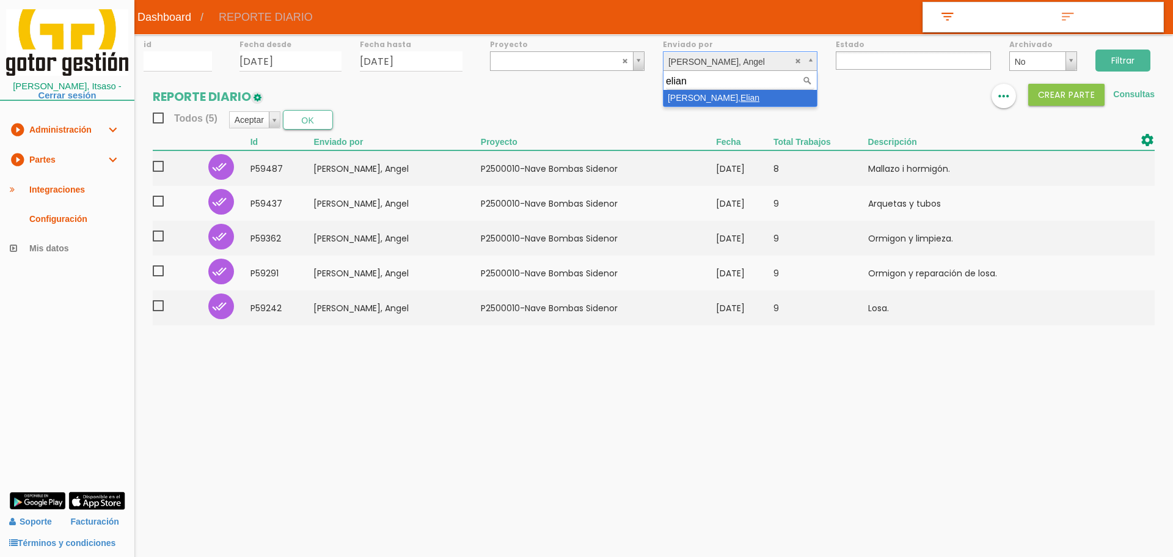
type input "elian"
select select "51"
click at [1109, 59] on input "Filtrar" at bounding box center [1122, 60] width 55 height 22
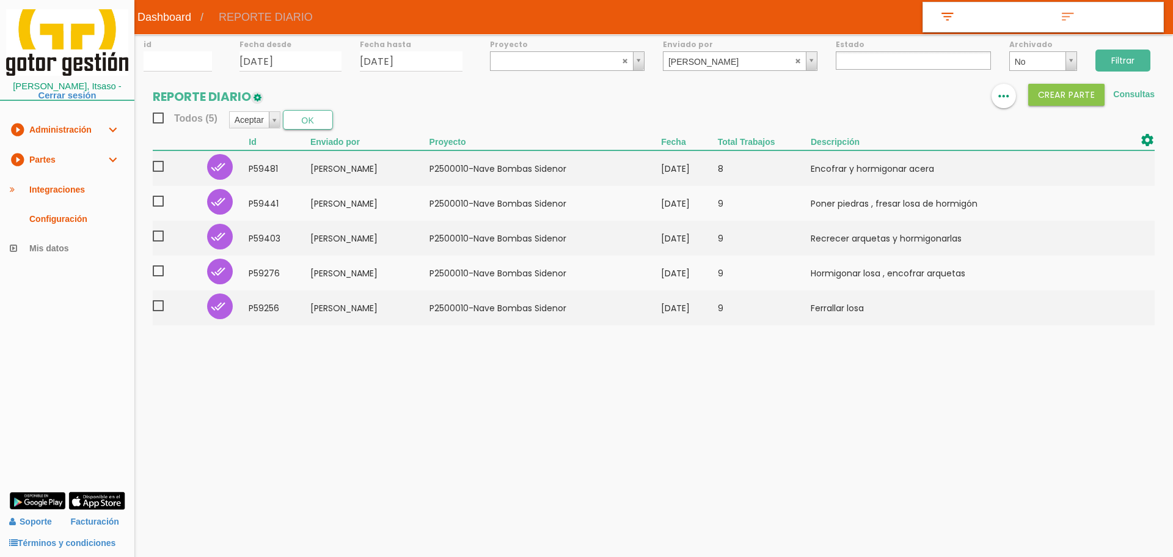
select select
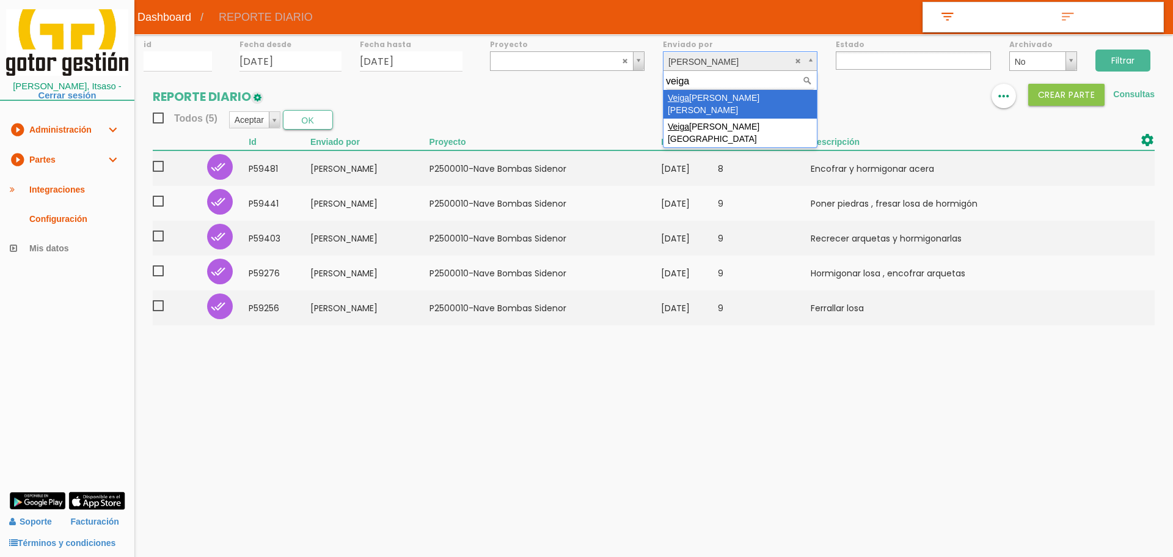
type input "veiga"
select select "79"
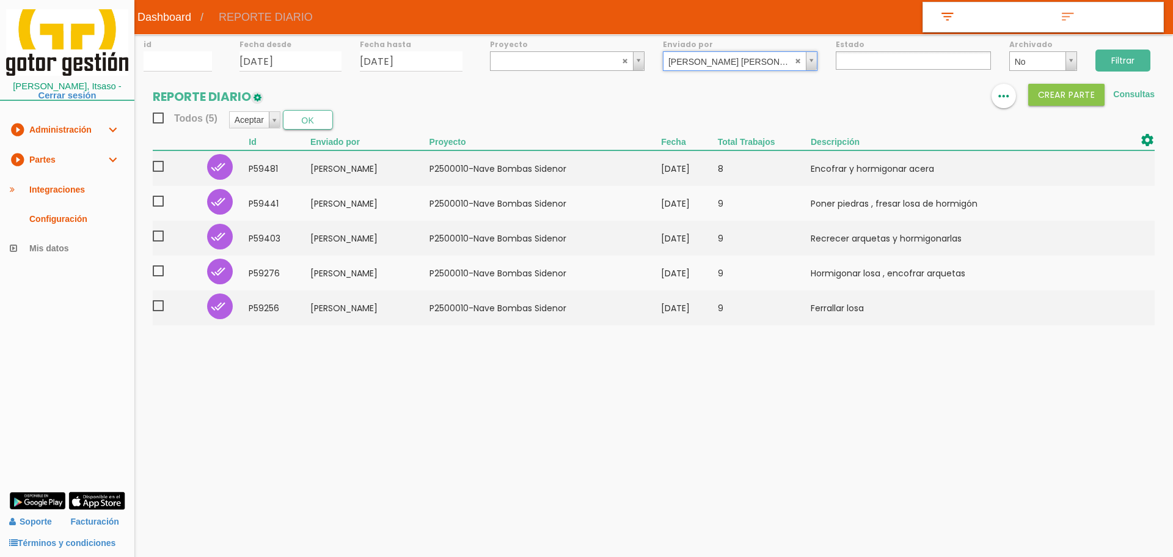
click at [1114, 59] on input "Filtrar" at bounding box center [1122, 60] width 55 height 22
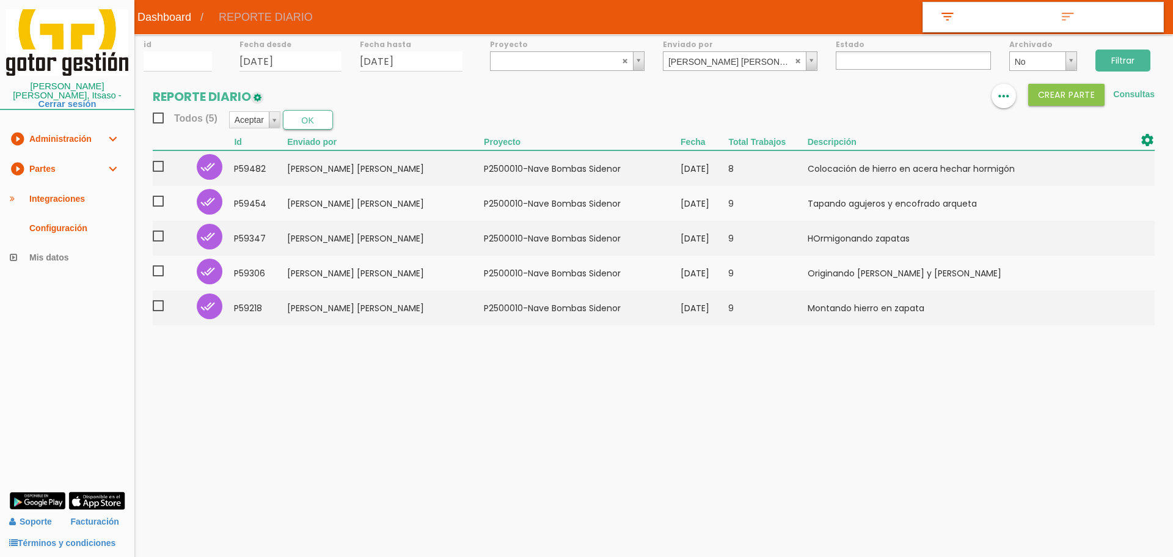
select select
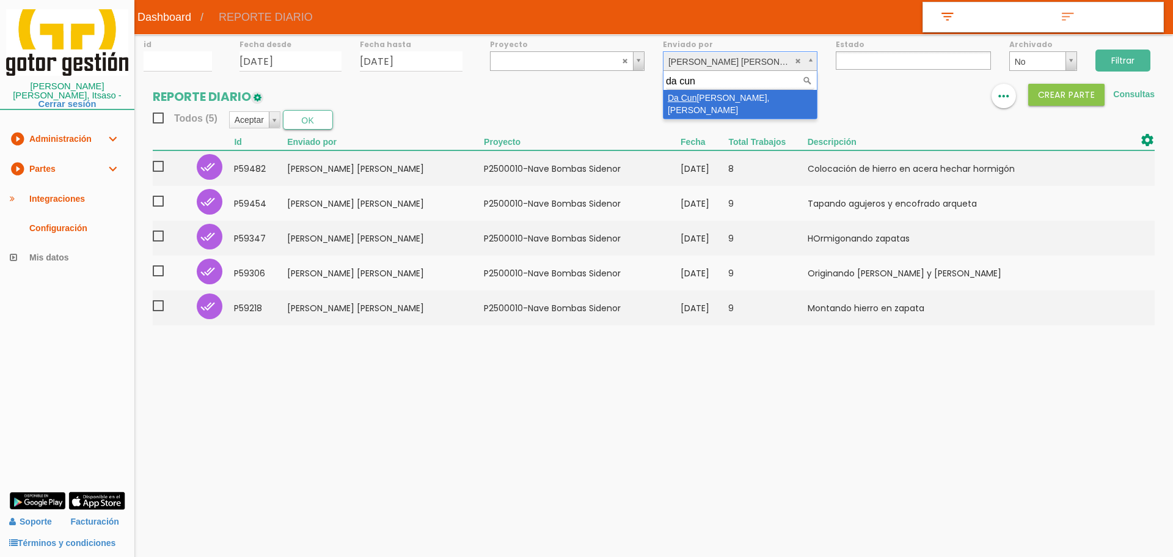
type input "da cun"
drag, startPoint x: 741, startPoint y: 95, endPoint x: 985, endPoint y: 89, distance: 243.9
select select "80"
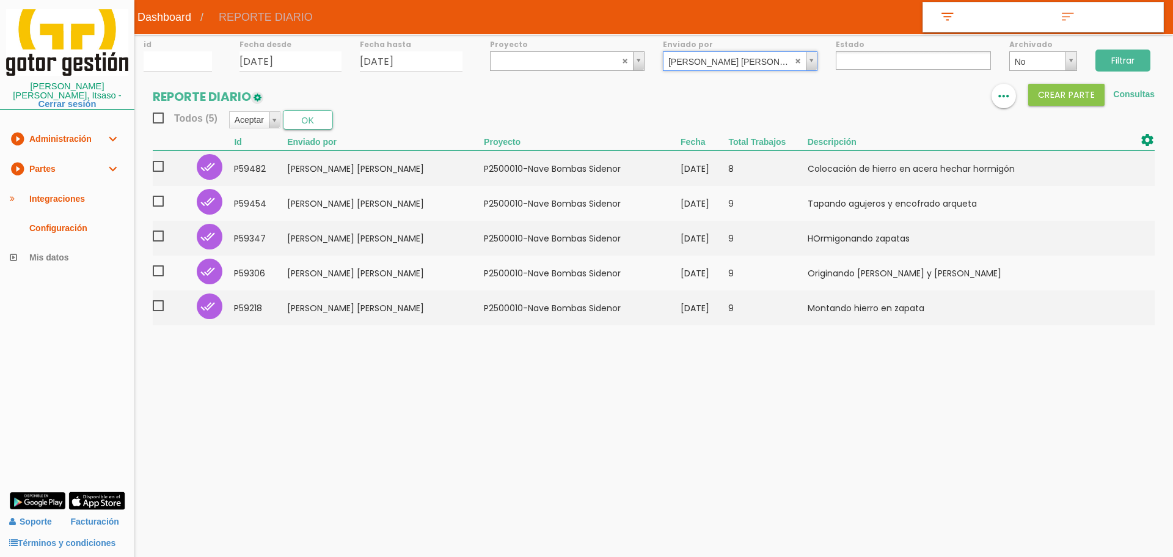
click at [1128, 49] on div "Filtrar" at bounding box center [1129, 58] width 87 height 49
click at [1124, 57] on input "Filtrar" at bounding box center [1122, 60] width 55 height 22
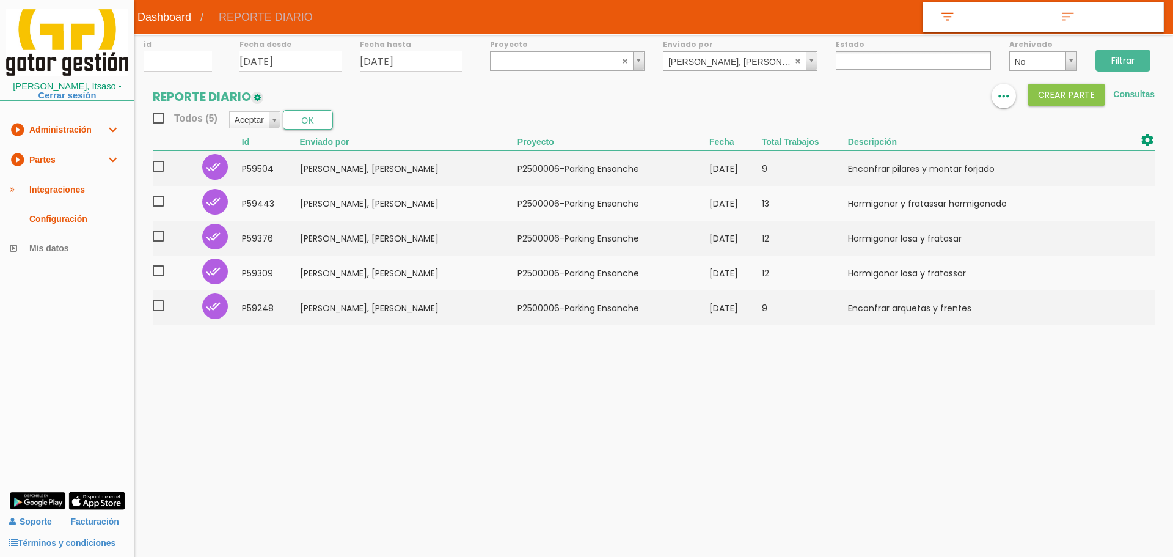
select select
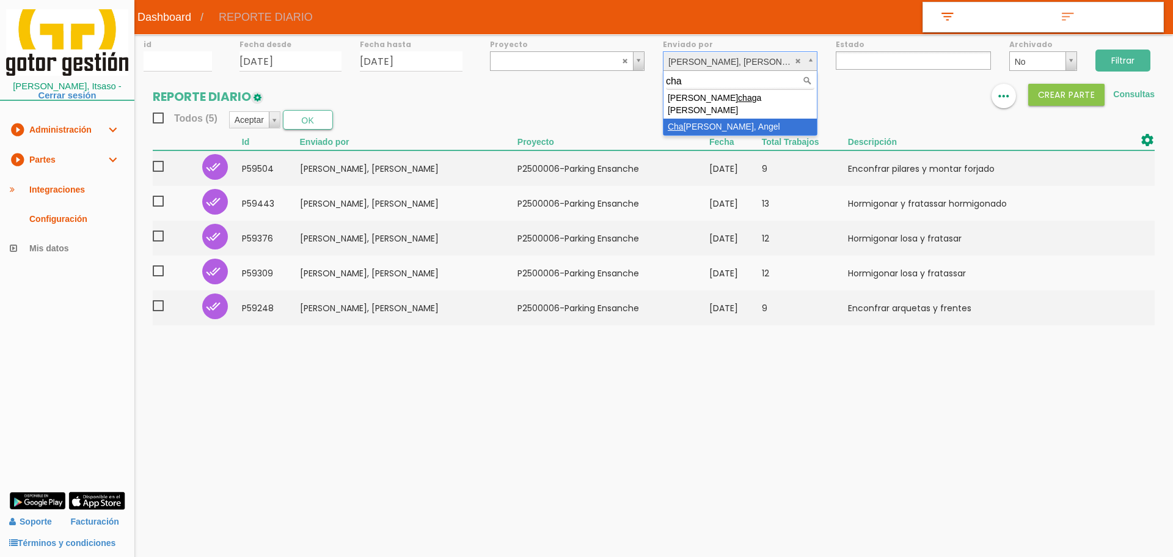
type input "cha"
select select "64"
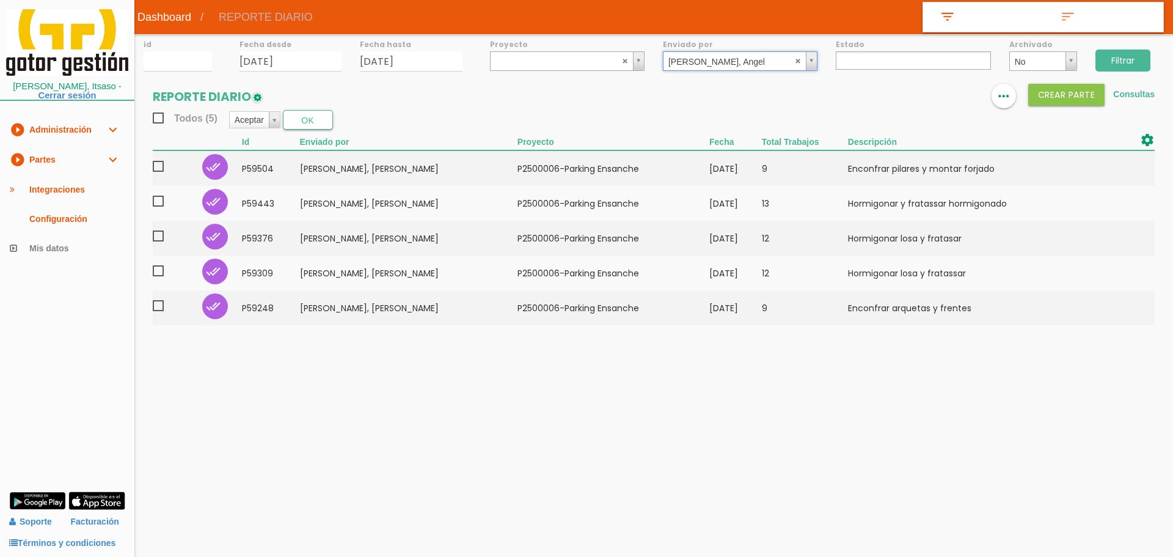
click at [1110, 64] on input "Filtrar" at bounding box center [1122, 60] width 55 height 22
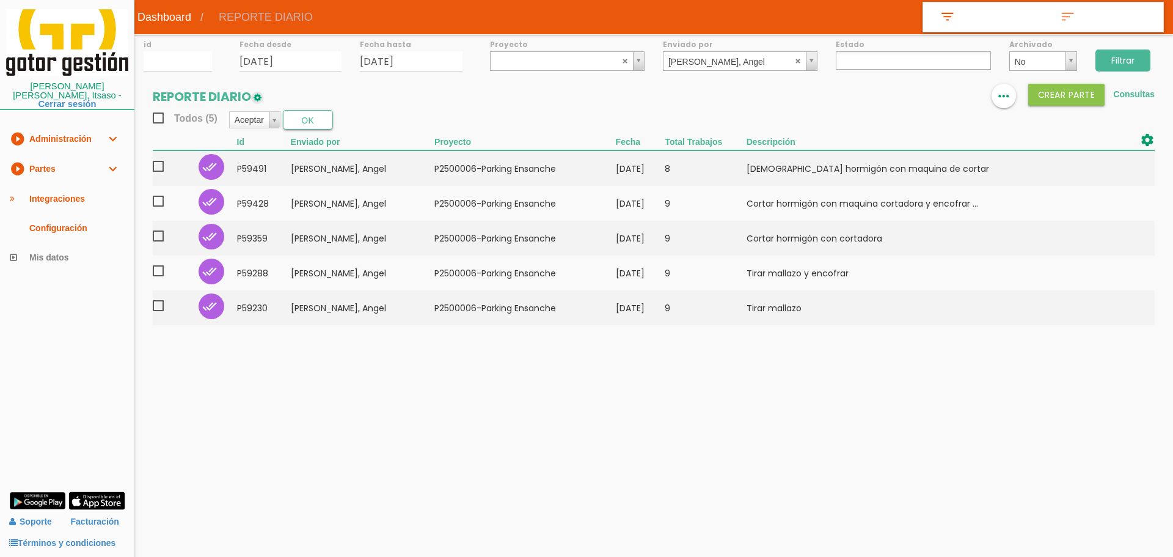
select select
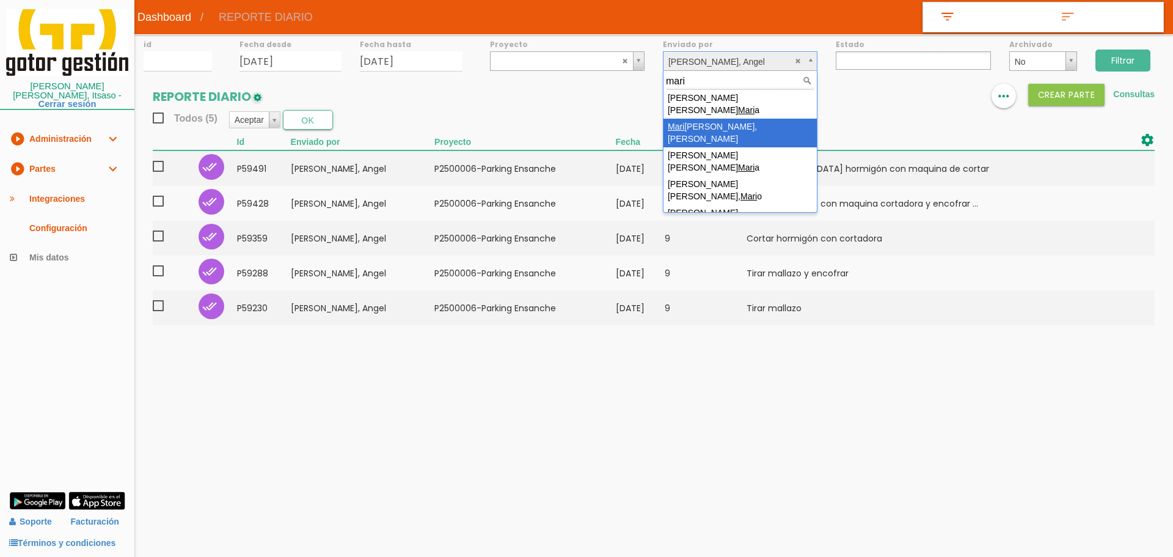
type input "mari"
select select "61"
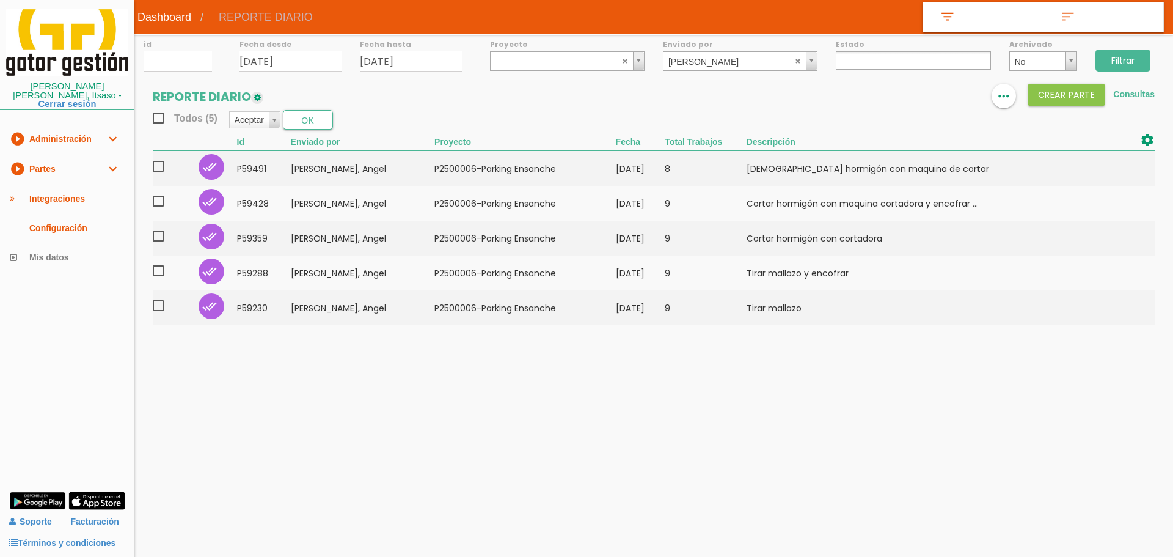
click at [1141, 67] on input "Filtrar" at bounding box center [1122, 60] width 55 height 22
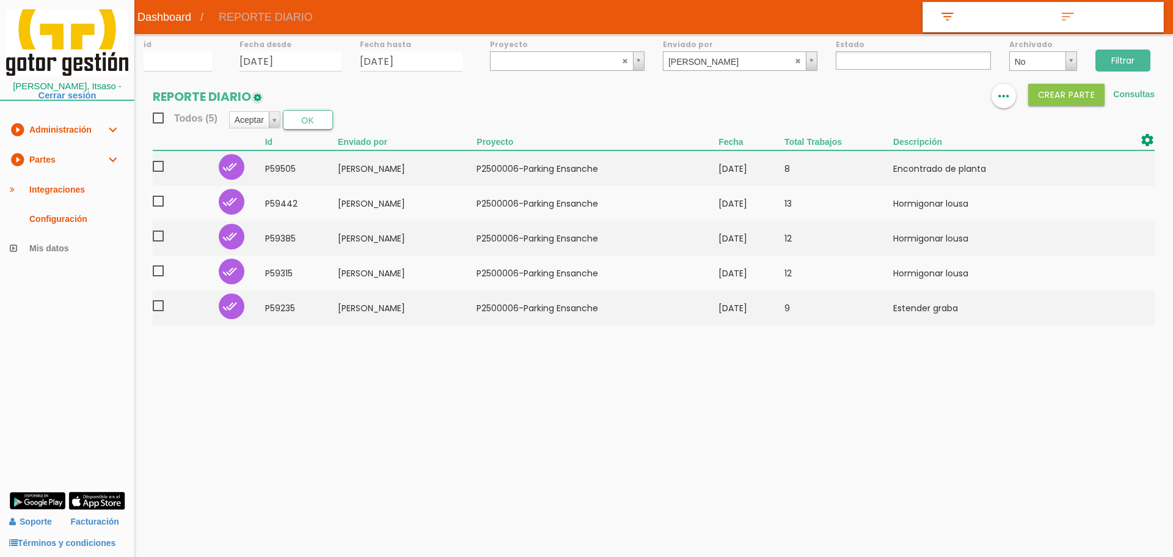
select select
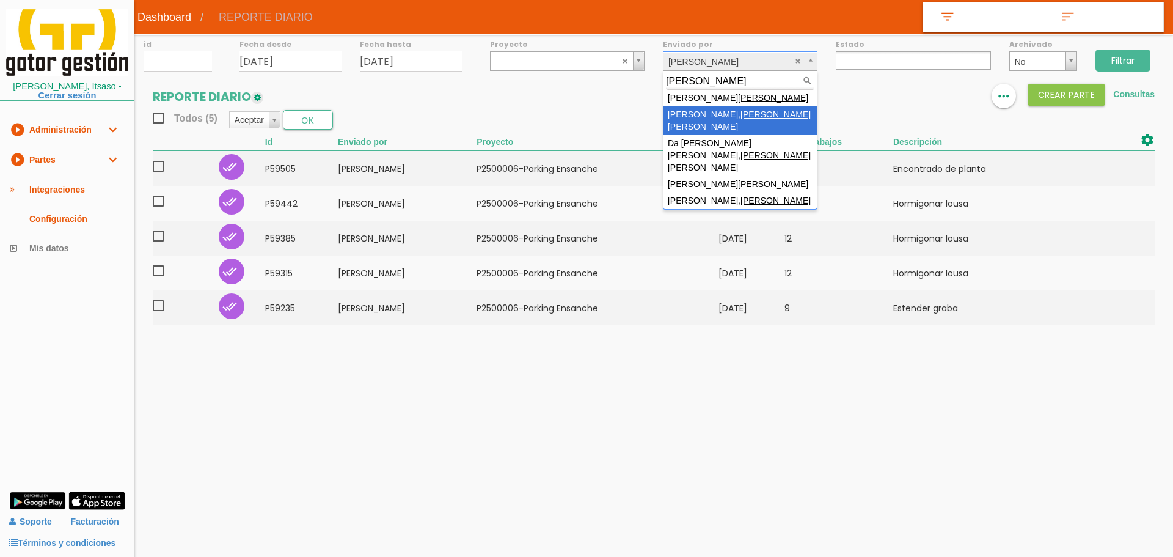
type input "carlos"
select select "44"
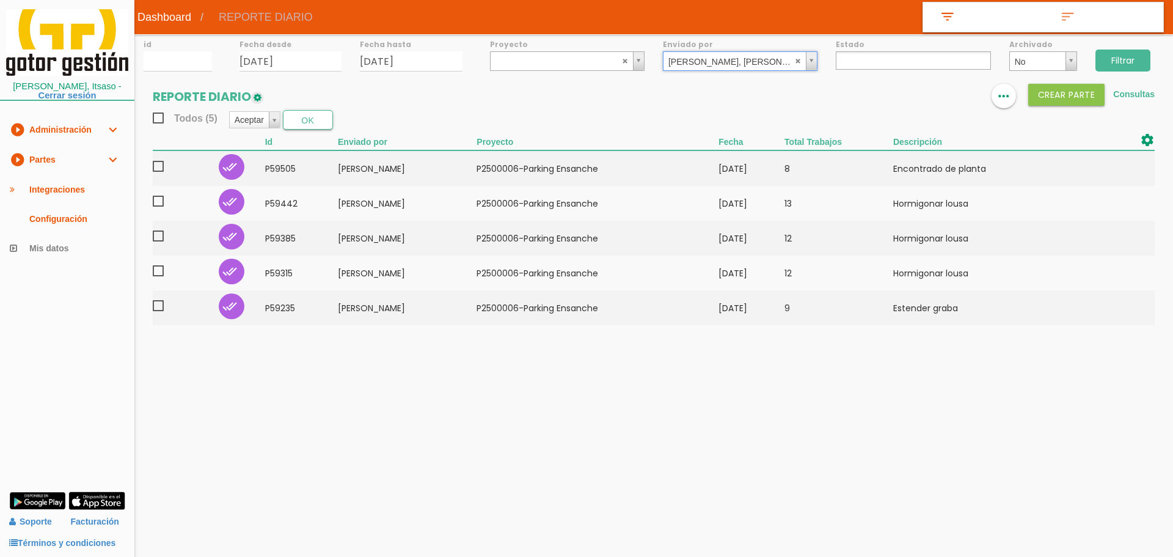
click at [1135, 59] on input "Filtrar" at bounding box center [1122, 60] width 55 height 22
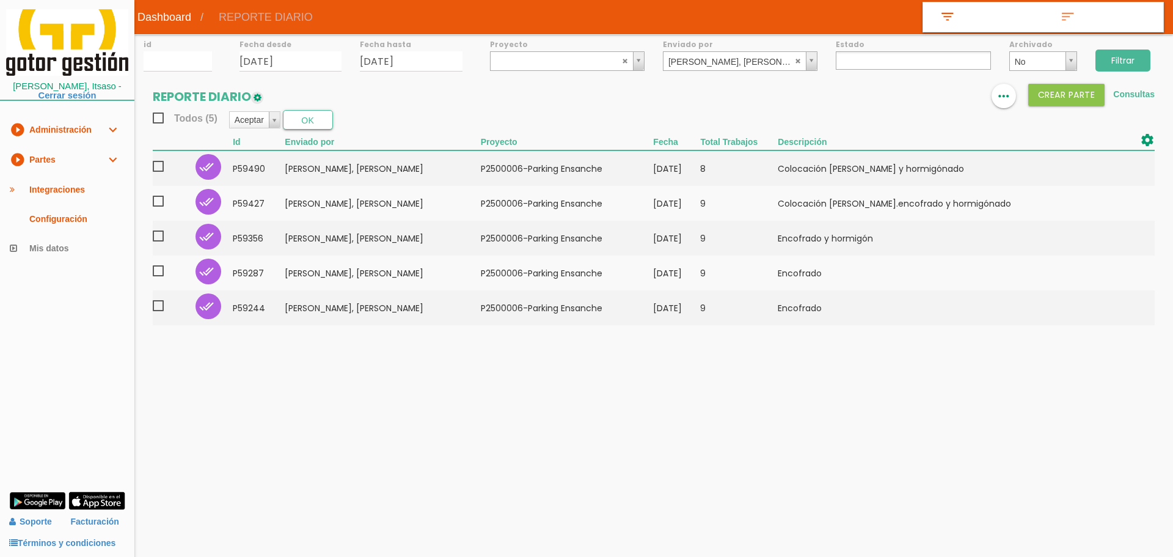
select select
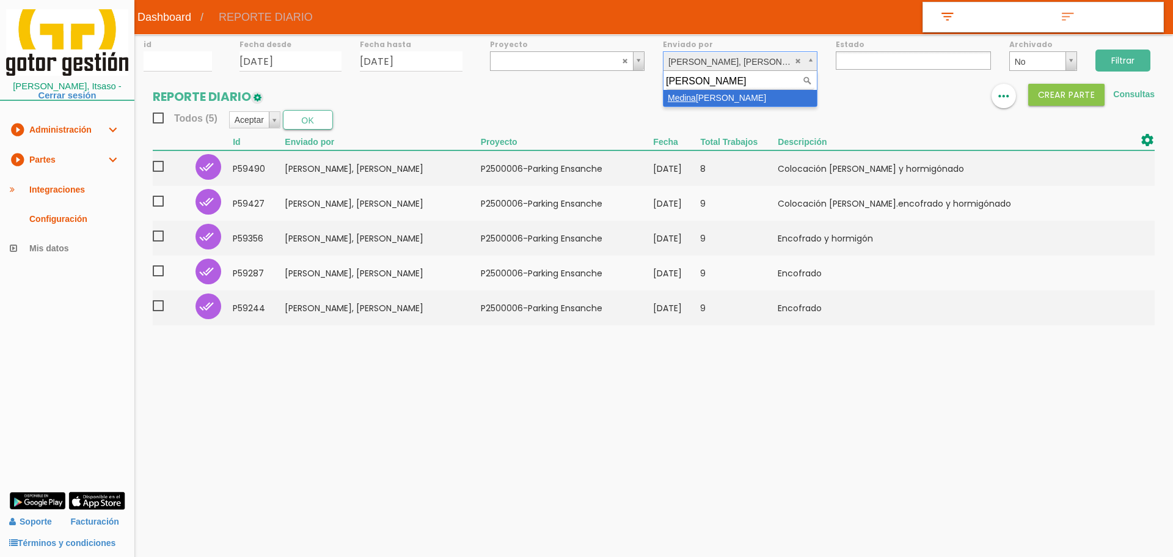
type input "[PERSON_NAME]"
select select "116"
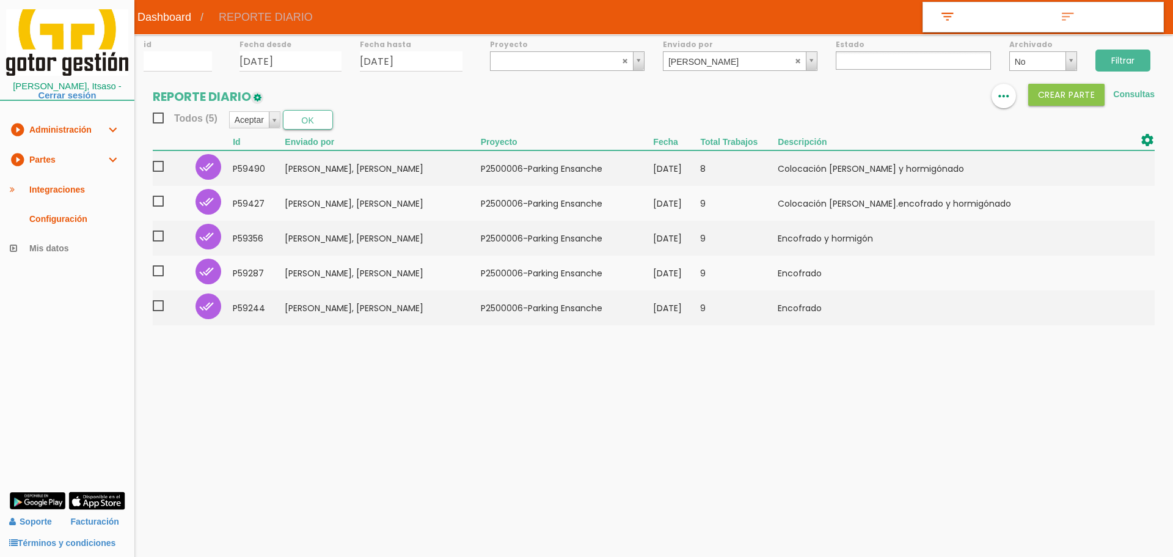
click at [1118, 64] on input "Filtrar" at bounding box center [1122, 60] width 55 height 22
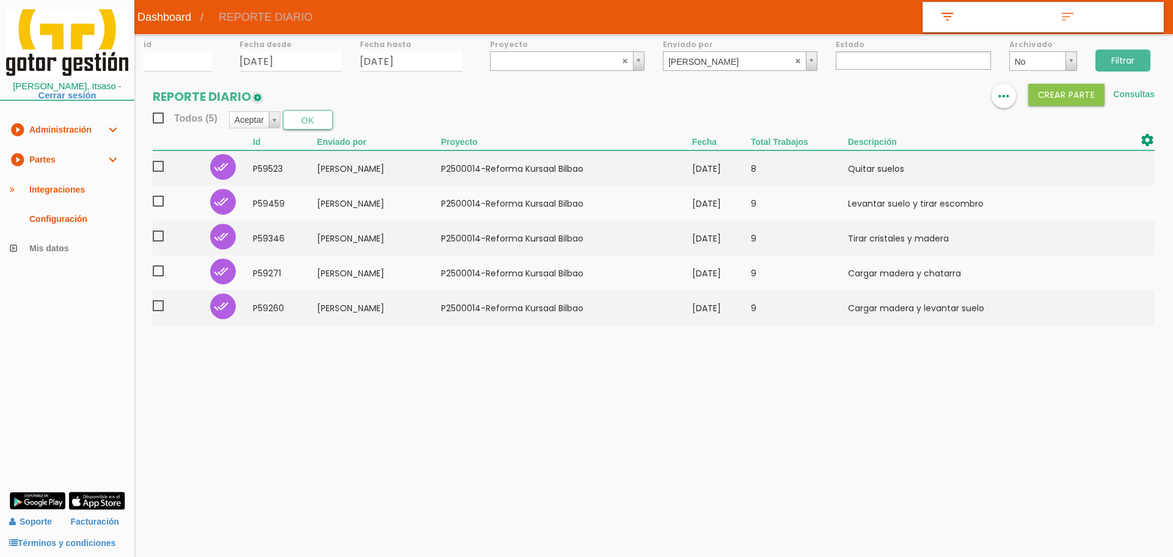
select select
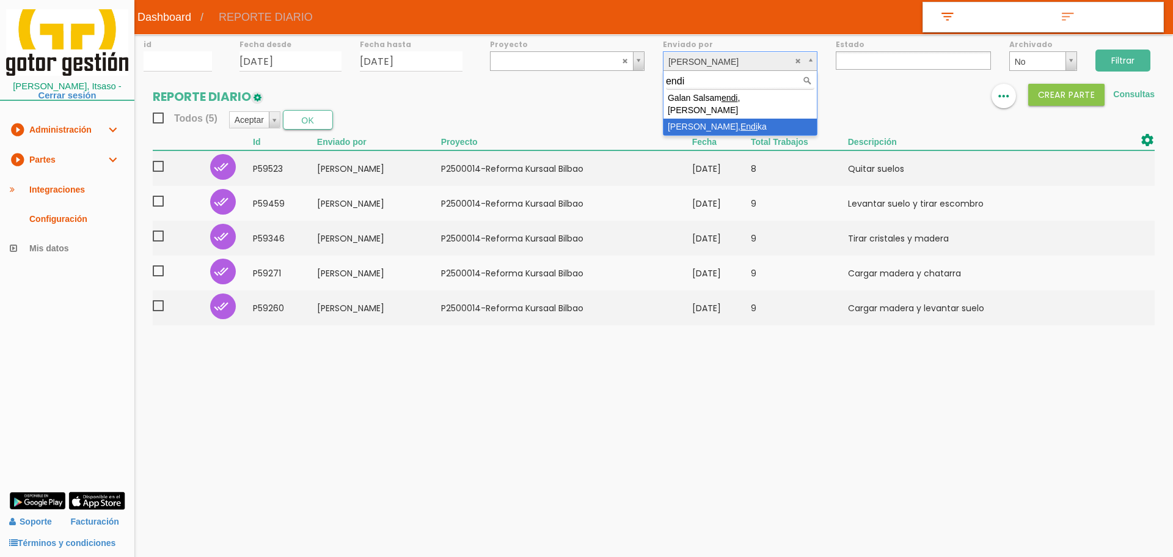
type input "endi"
select select "130"
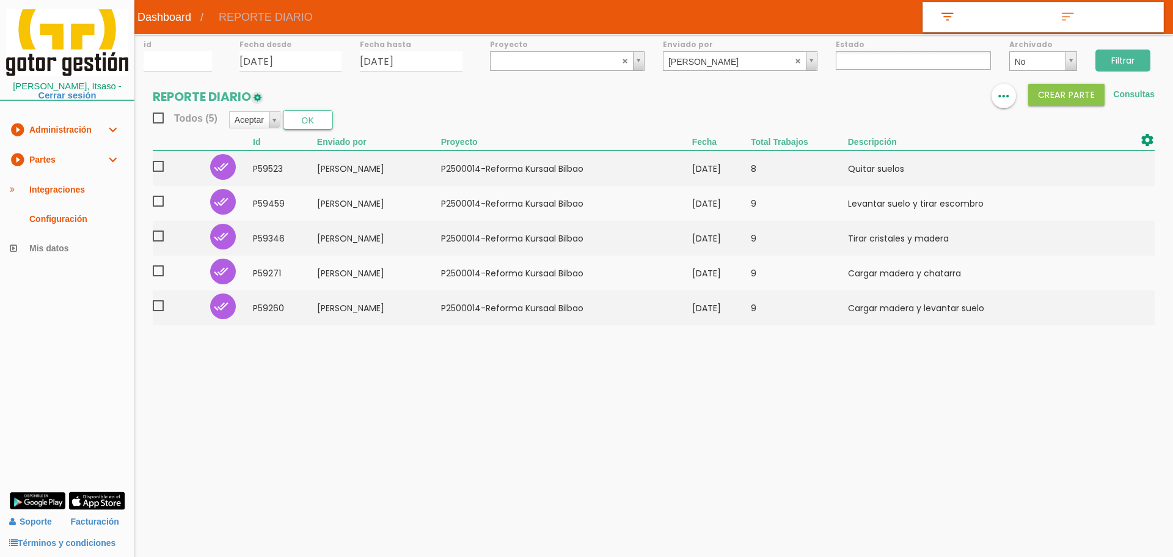
click at [1128, 56] on input "Filtrar" at bounding box center [1122, 60] width 55 height 22
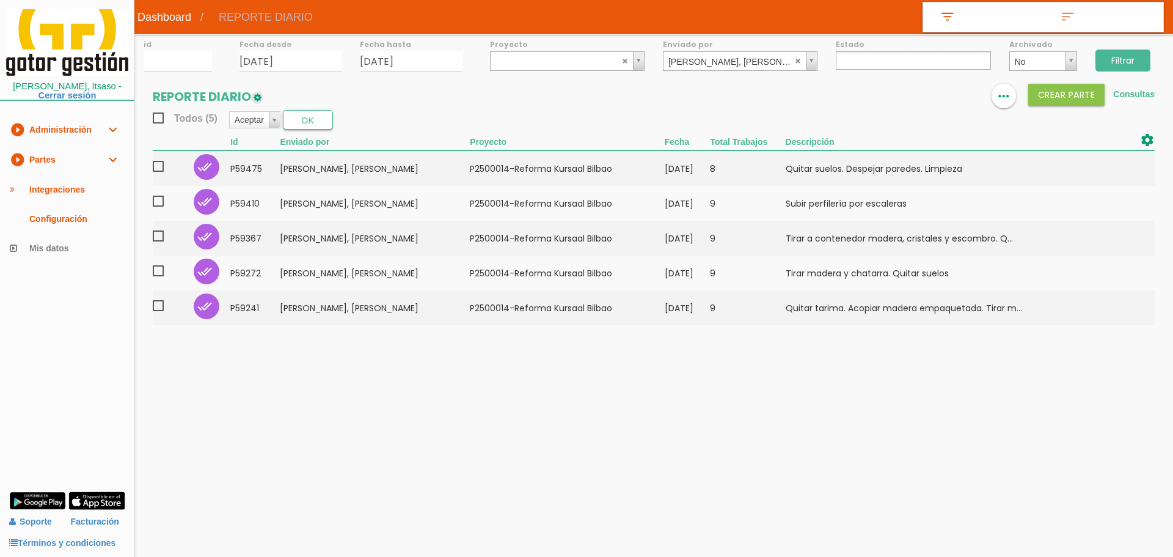
select select
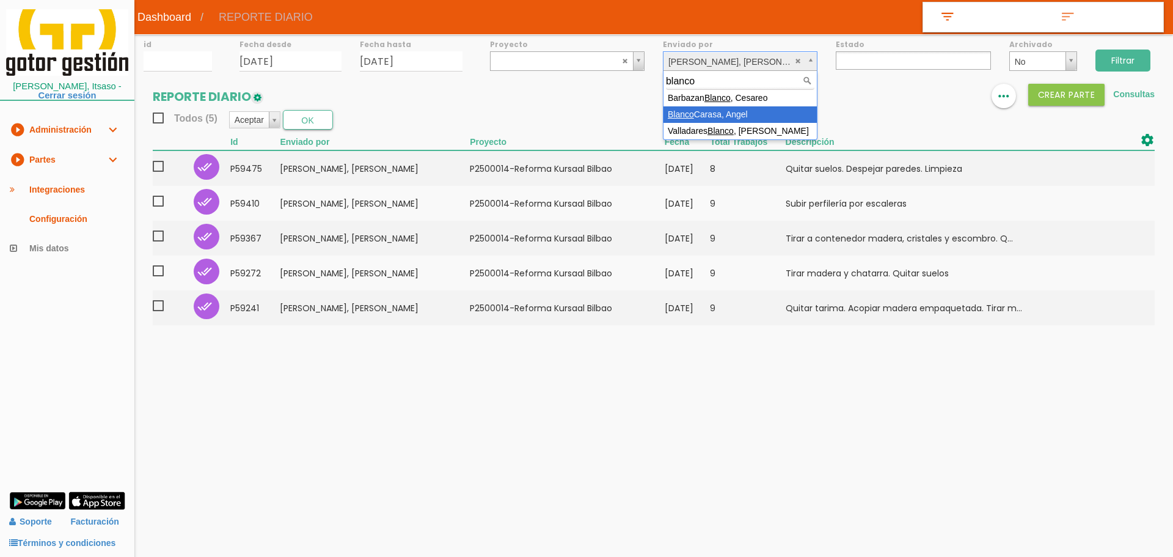
type input "blanco"
select select "120"
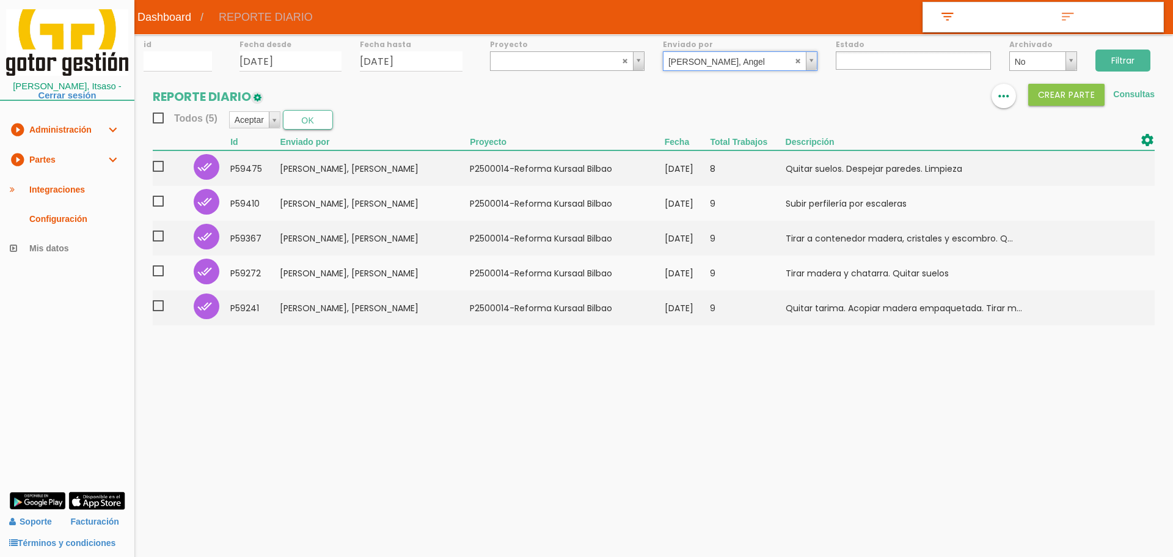
click at [1129, 61] on input "Filtrar" at bounding box center [1122, 60] width 55 height 22
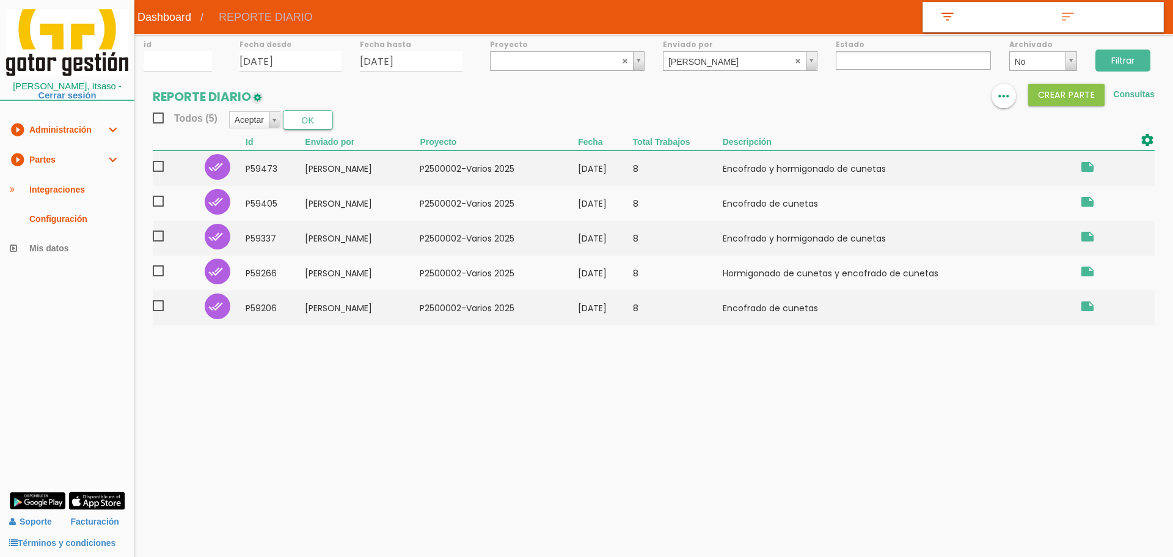
select select
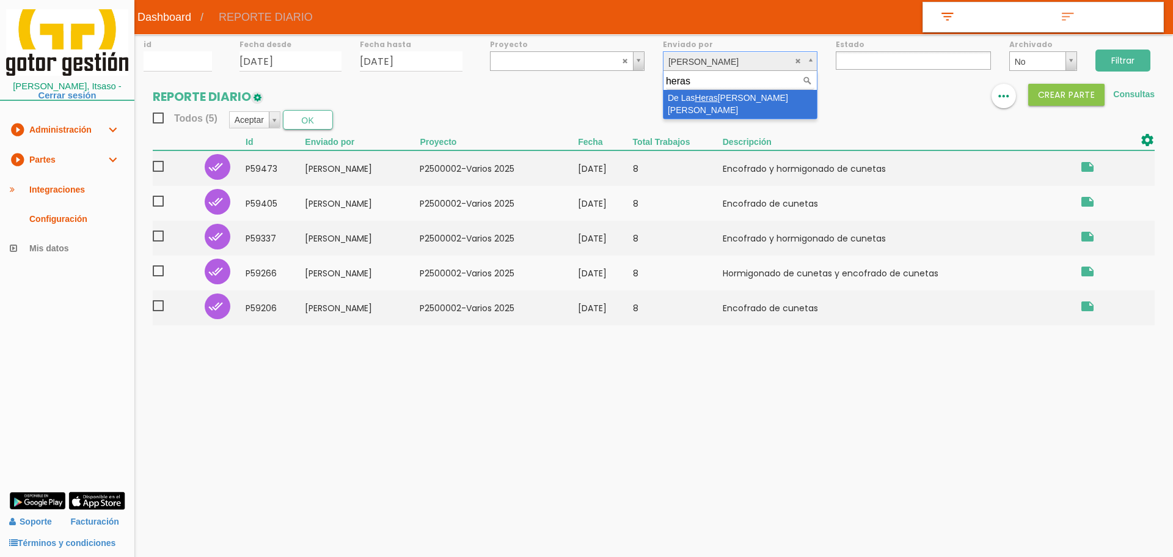
type input "heras"
select select "88"
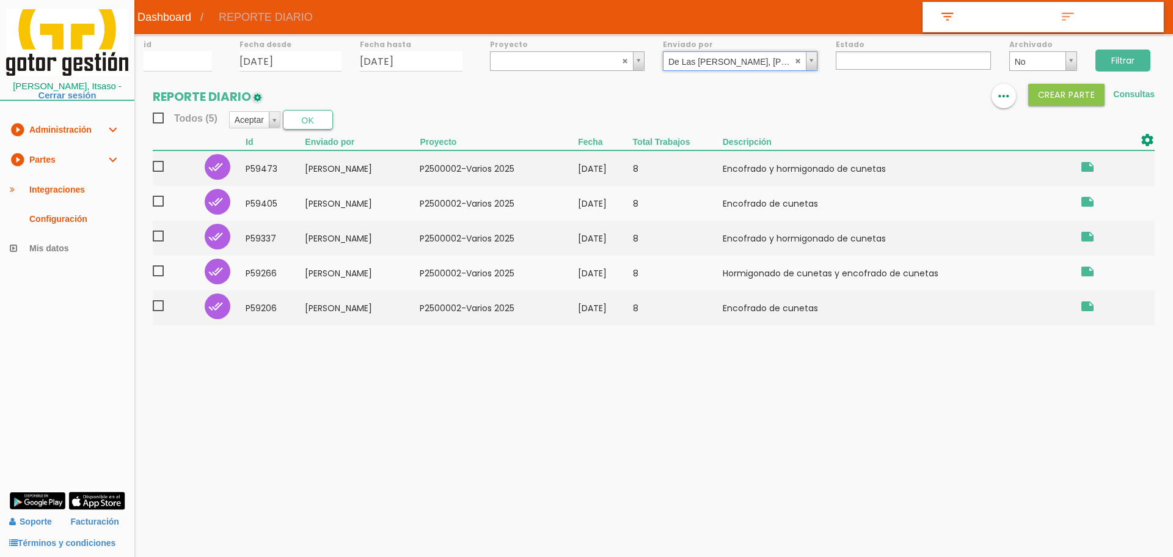
click at [1133, 54] on input "Filtrar" at bounding box center [1122, 60] width 55 height 22
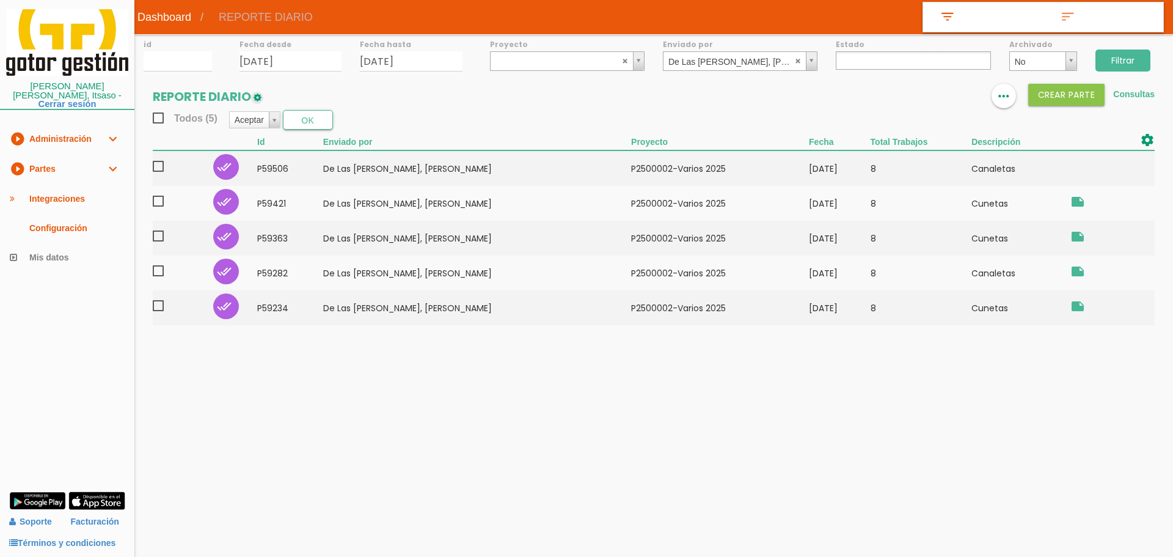
select select
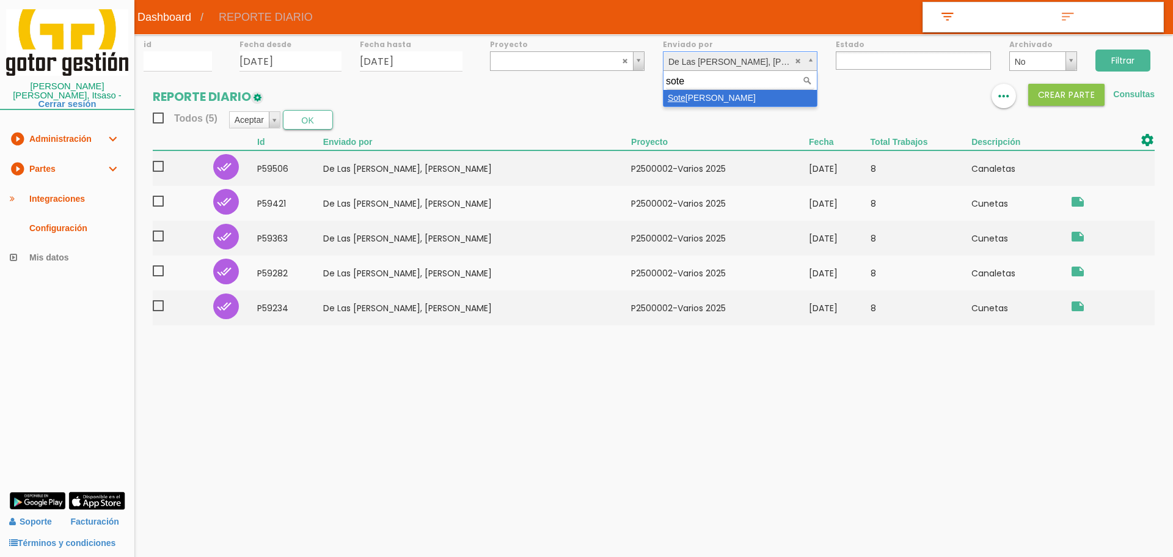
type input "sote"
select select "71"
click at [1095, 57] on div "Filtrar" at bounding box center [1129, 58] width 87 height 49
click at [1127, 62] on input "Filtrar" at bounding box center [1122, 60] width 55 height 22
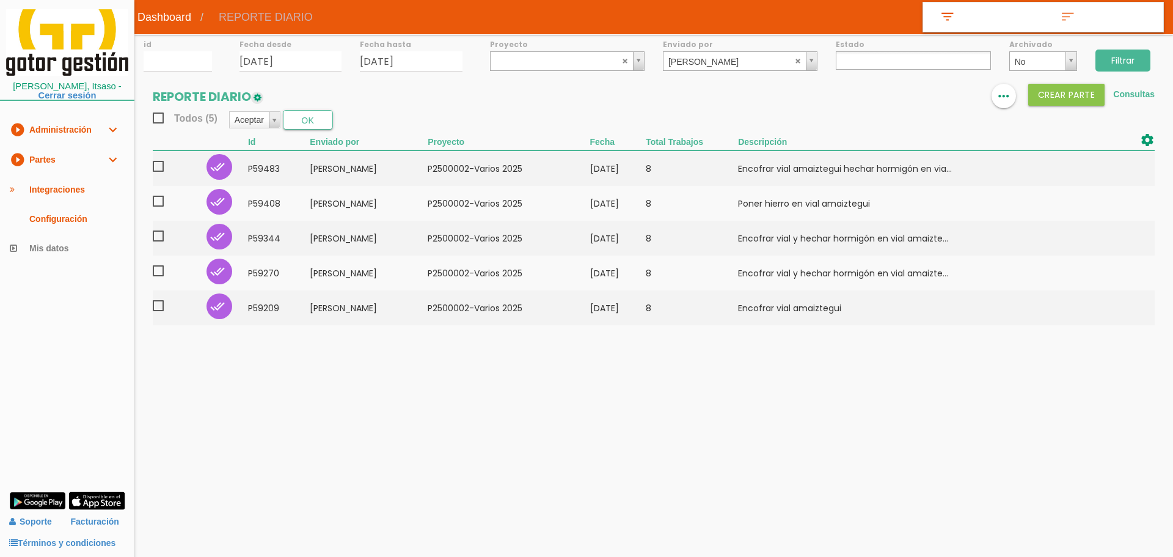
select select
click at [696, 50] on div "Enviado por [PERSON_NAME], [PERSON_NAME] usuario1 [PERSON_NAME], [PERSON_NAME],…" at bounding box center [740, 52] width 173 height 37
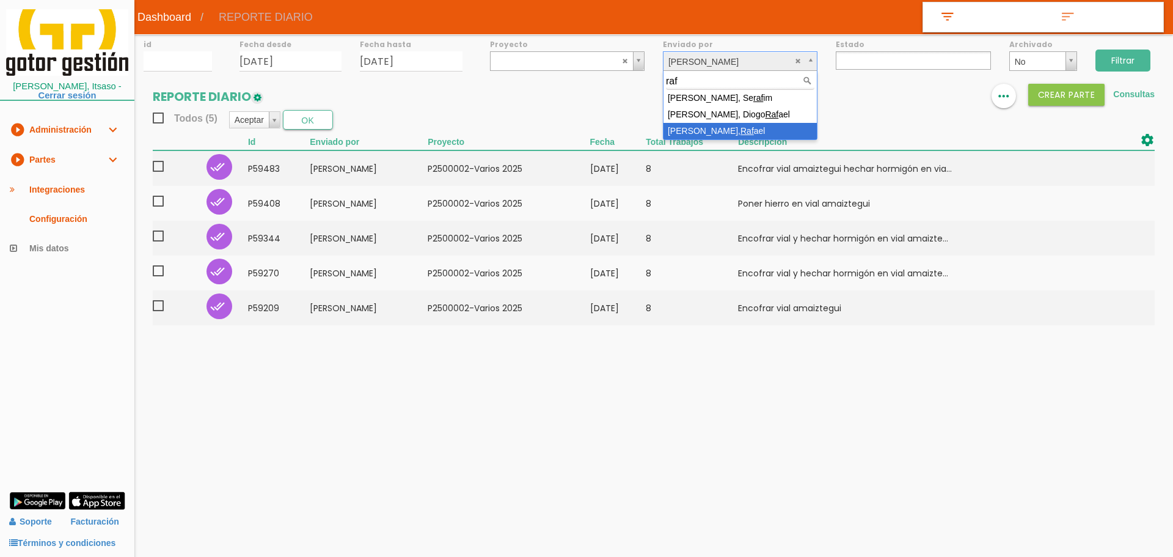
type input "raf"
select select "150"
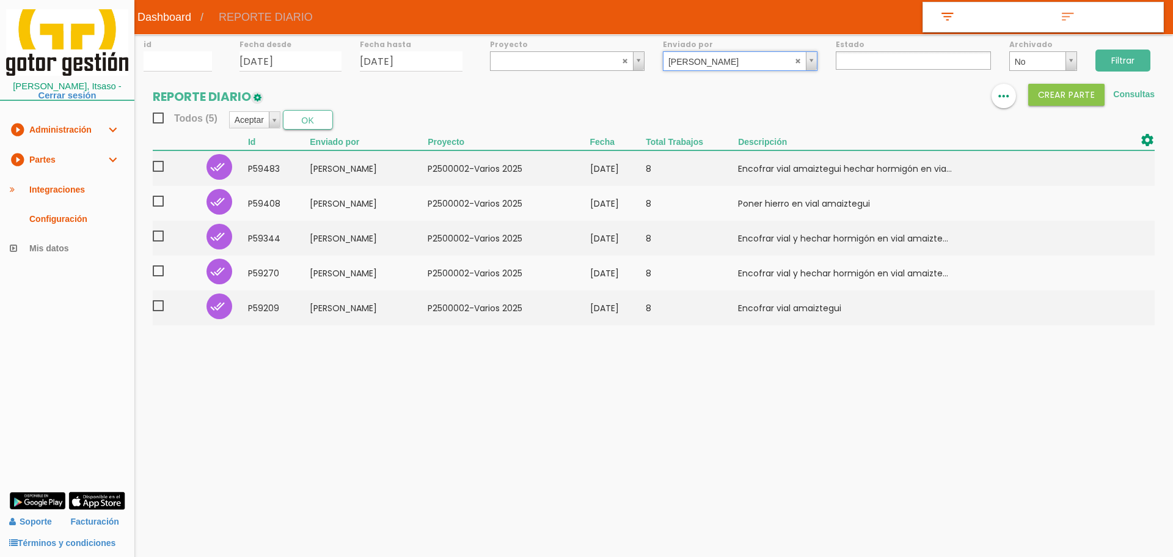
click at [1138, 54] on input "Filtrar" at bounding box center [1122, 60] width 55 height 22
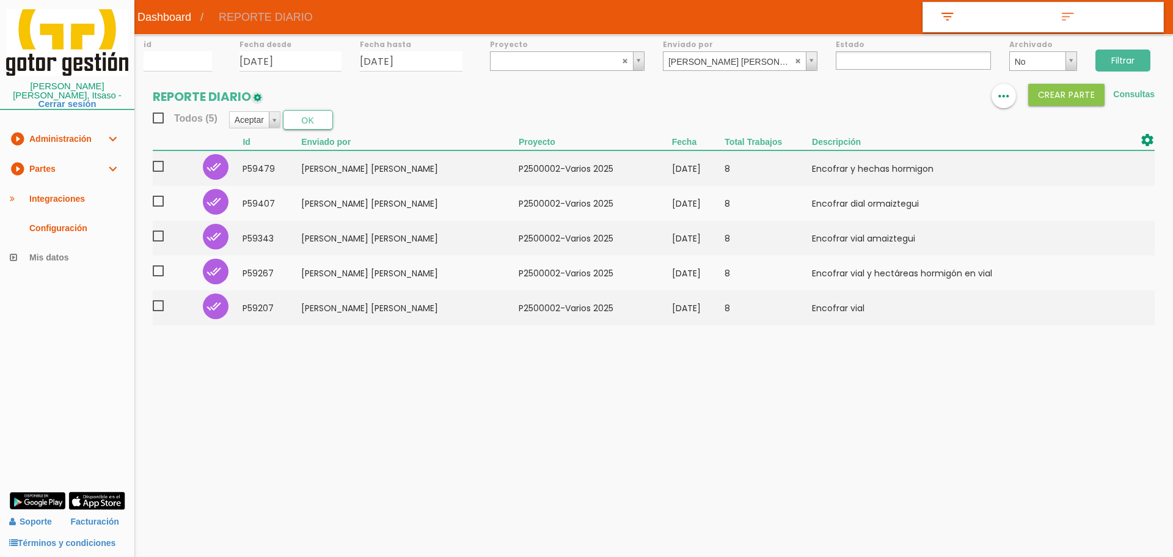
select select
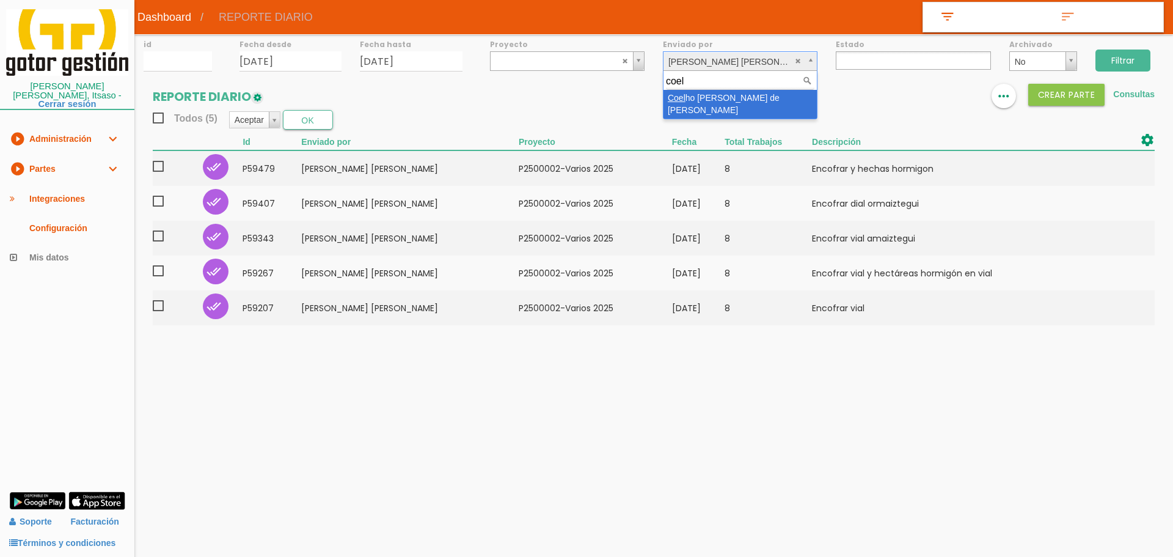
type input "coel"
drag, startPoint x: 728, startPoint y: 101, endPoint x: 1056, endPoint y: 67, distance: 329.2
select select "77"
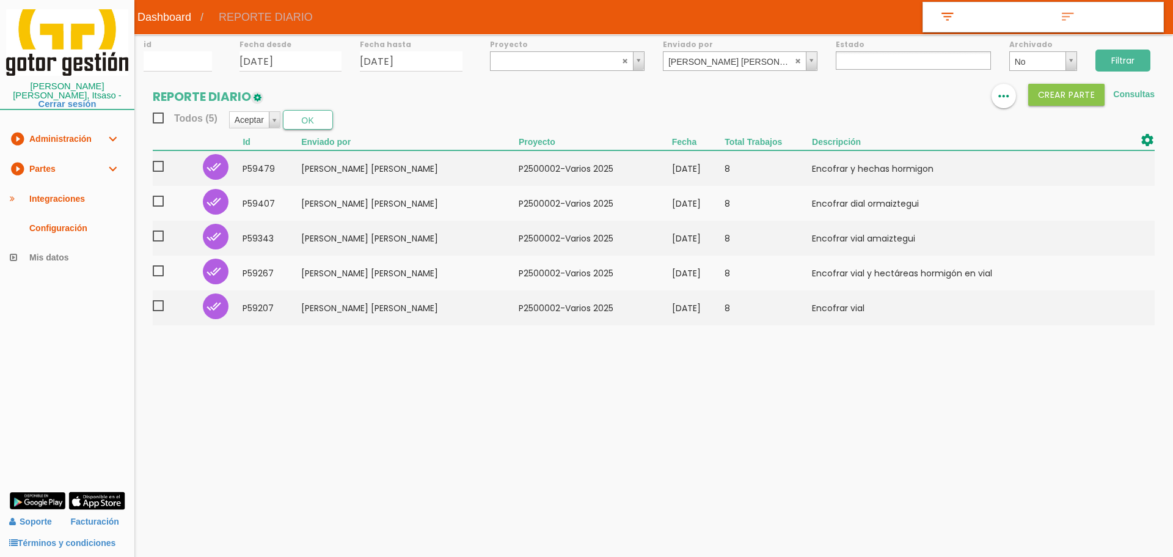
click at [1124, 56] on input "Filtrar" at bounding box center [1122, 60] width 55 height 22
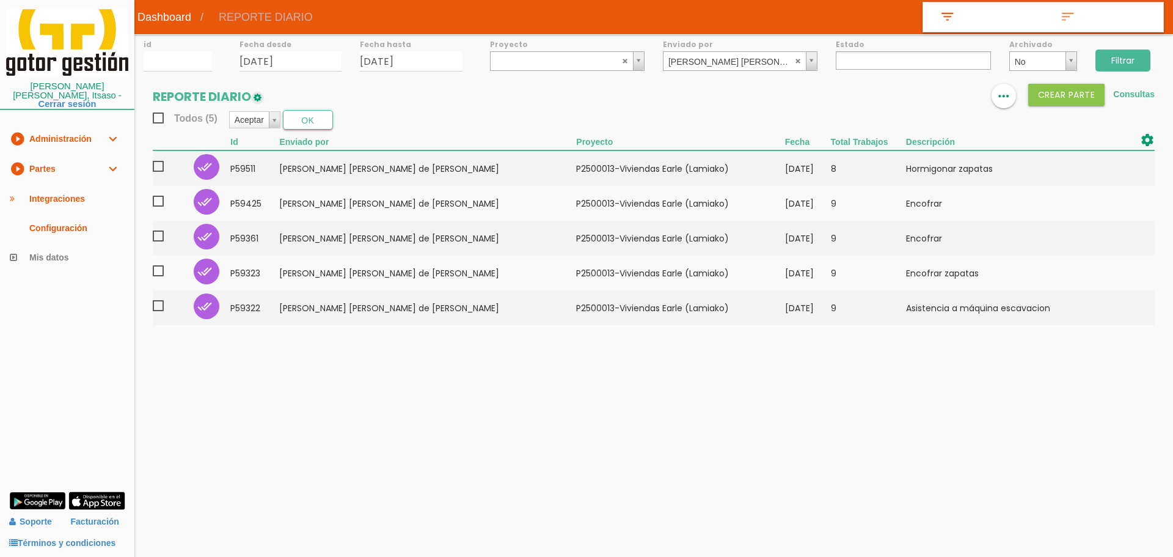
select select
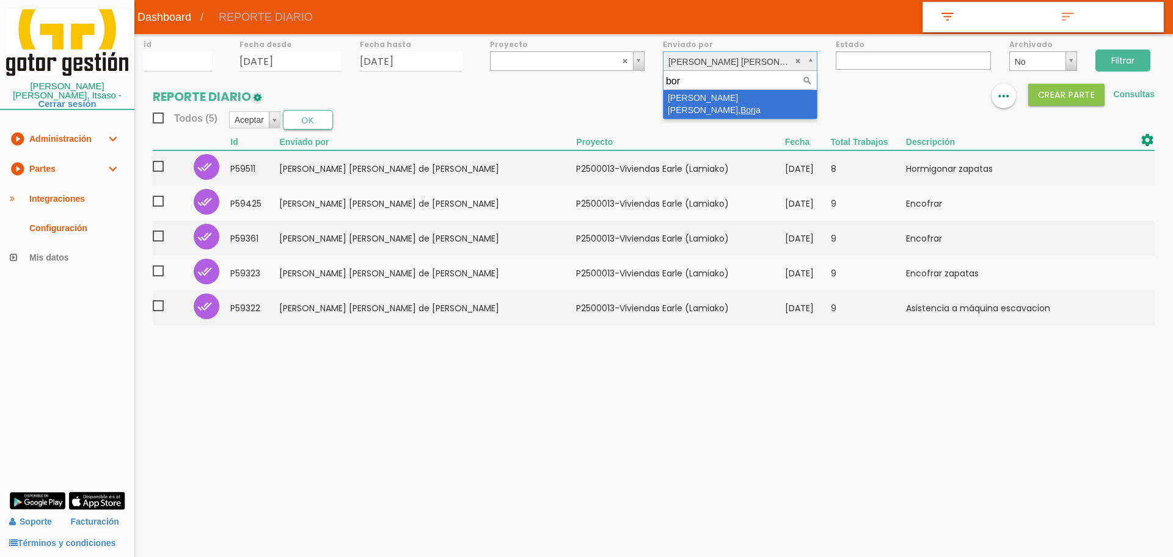
type input "bor"
select select "97"
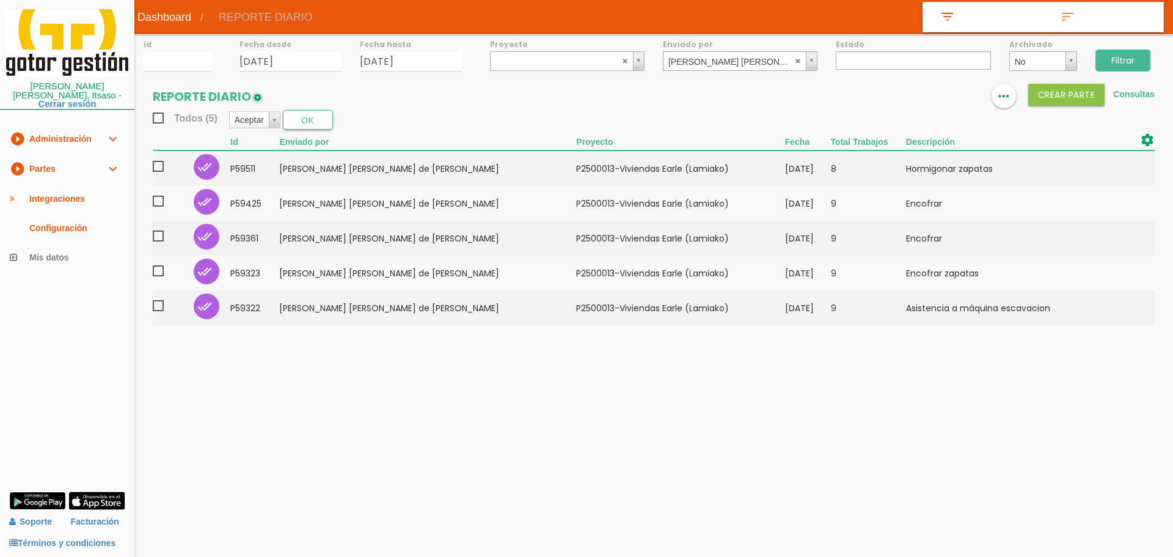
click at [1131, 62] on input "Filtrar" at bounding box center [1122, 60] width 55 height 22
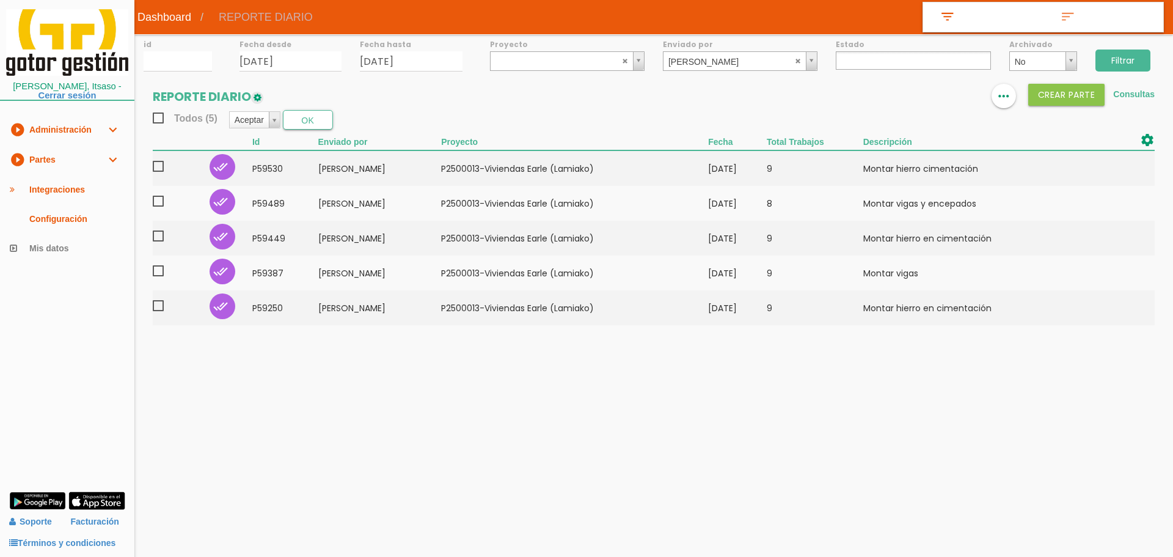
select select
click at [692, 44] on label "Enviado por" at bounding box center [740, 44] width 155 height 10
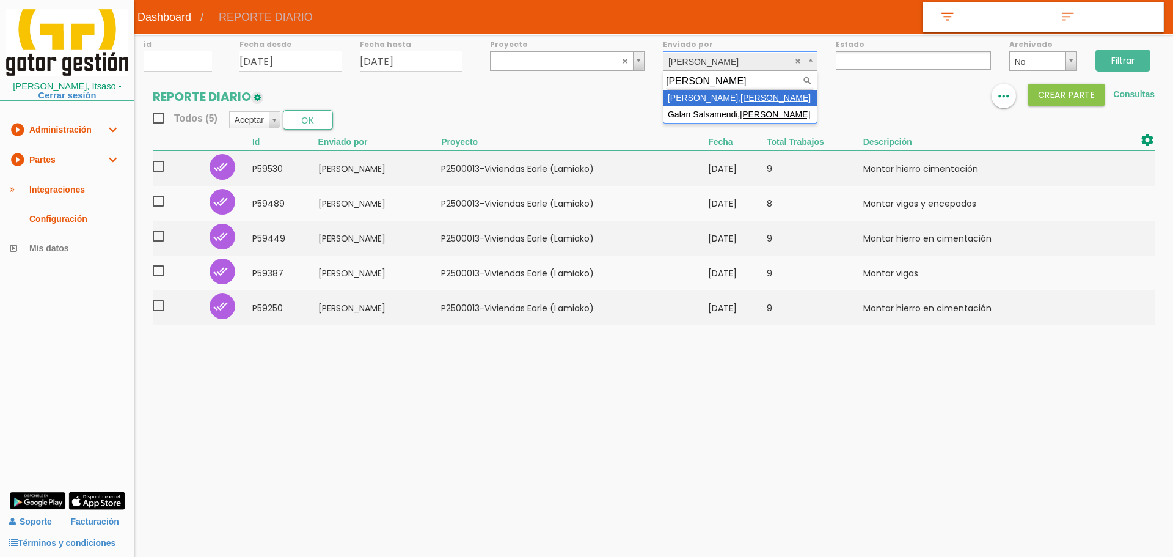
type input "gonzalo"
select select "114"
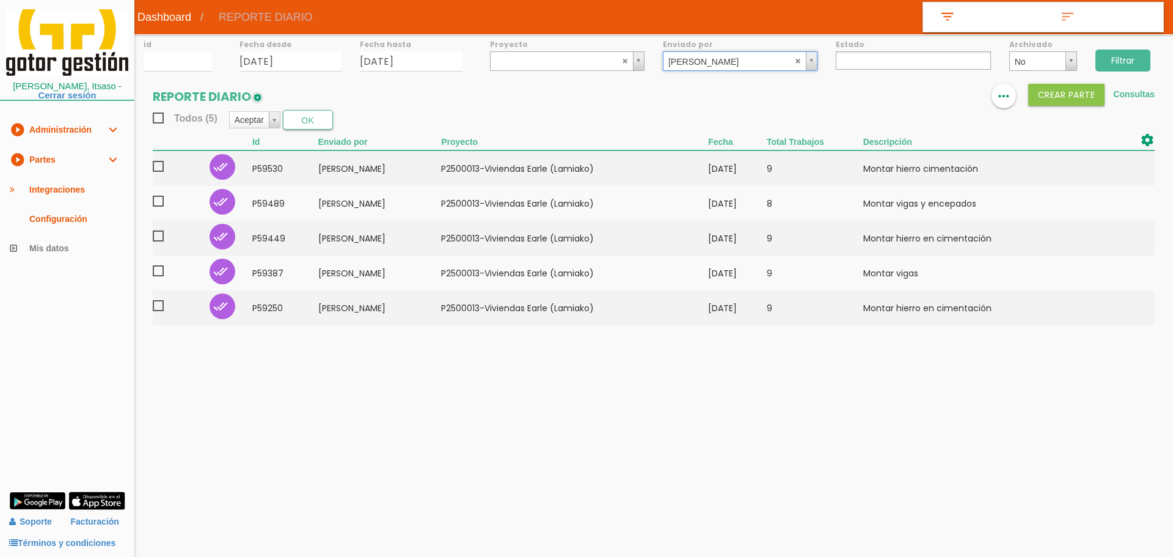
click at [1134, 61] on input "Filtrar" at bounding box center [1122, 60] width 55 height 22
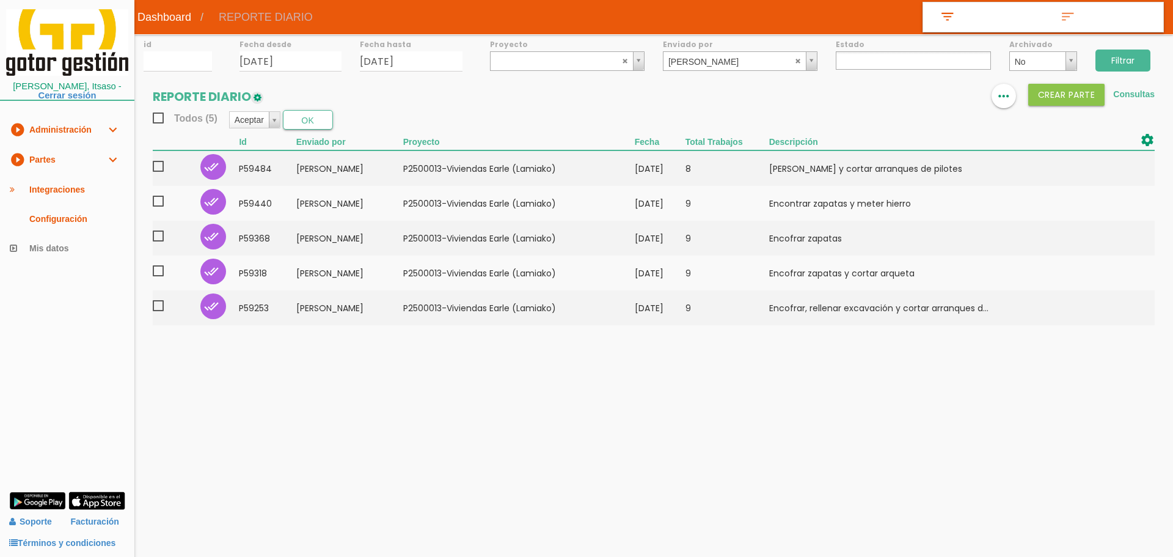
select select
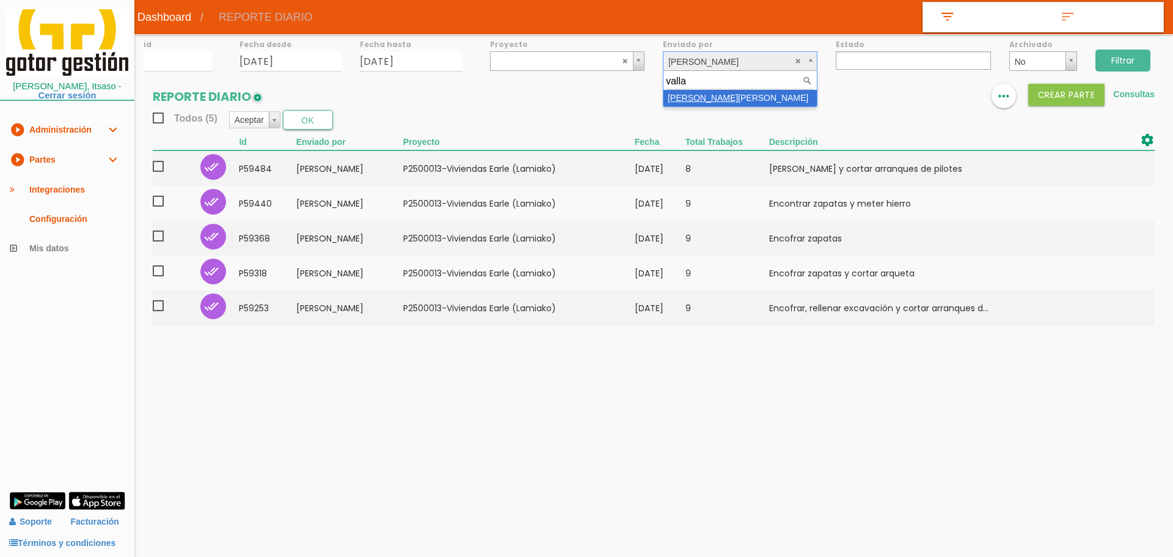
type input "valla"
select select "138"
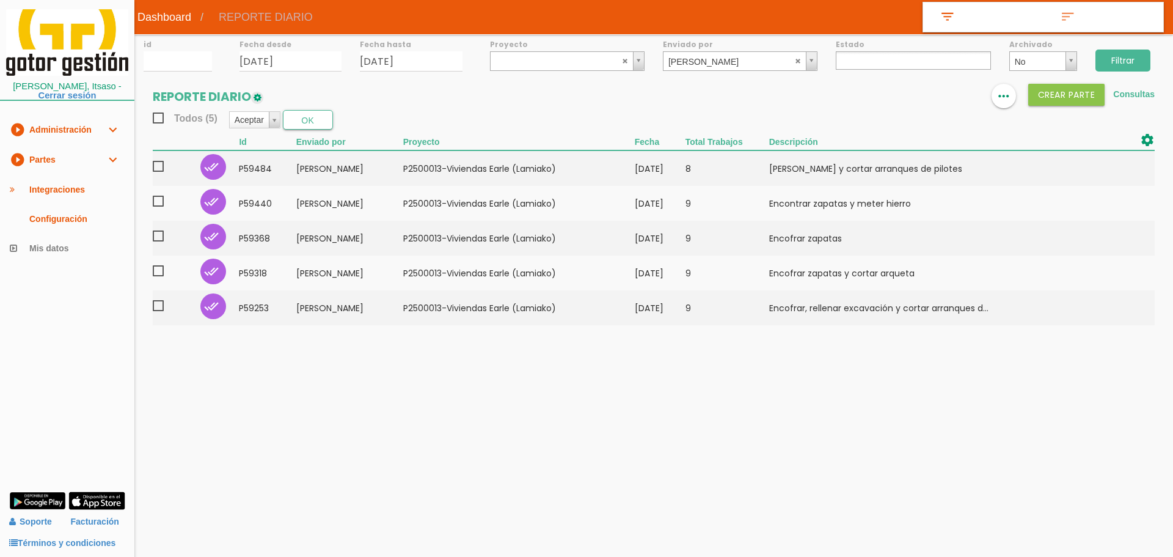
click at [1143, 60] on input "Filtrar" at bounding box center [1122, 60] width 55 height 22
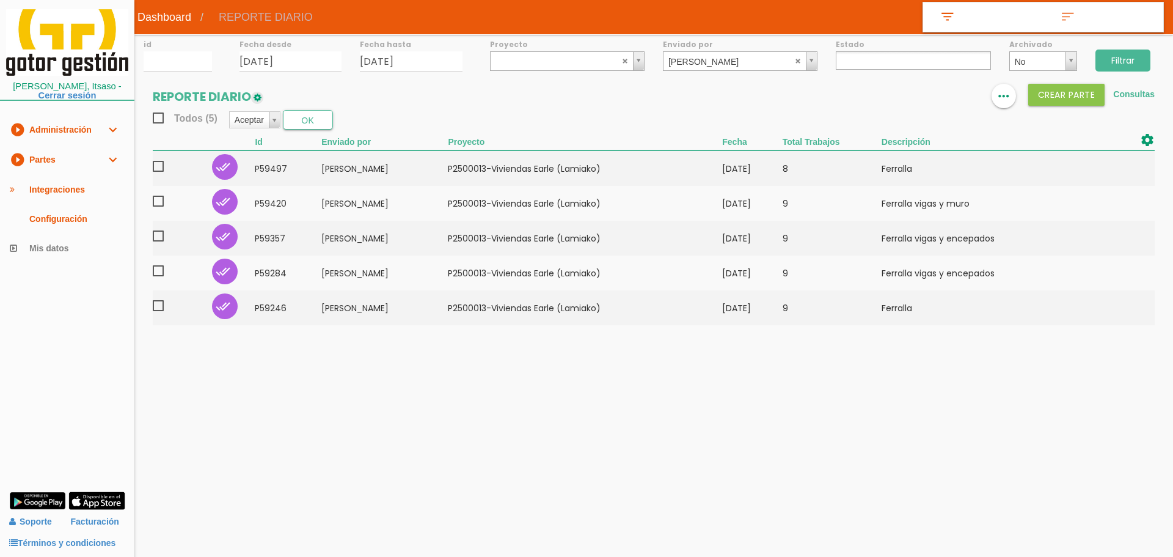
select select
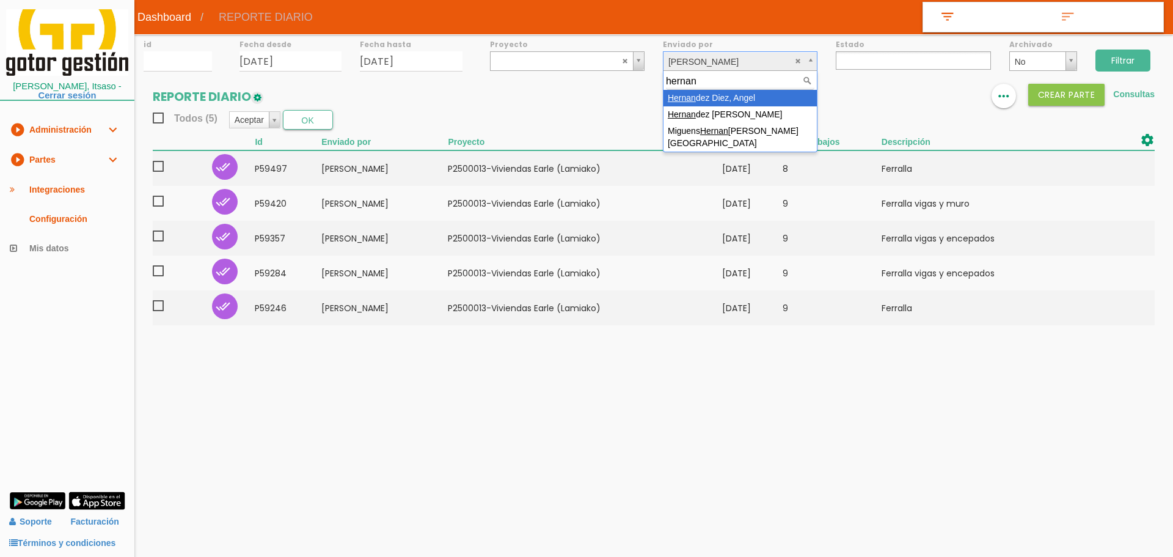
type input "hernan"
select select "67"
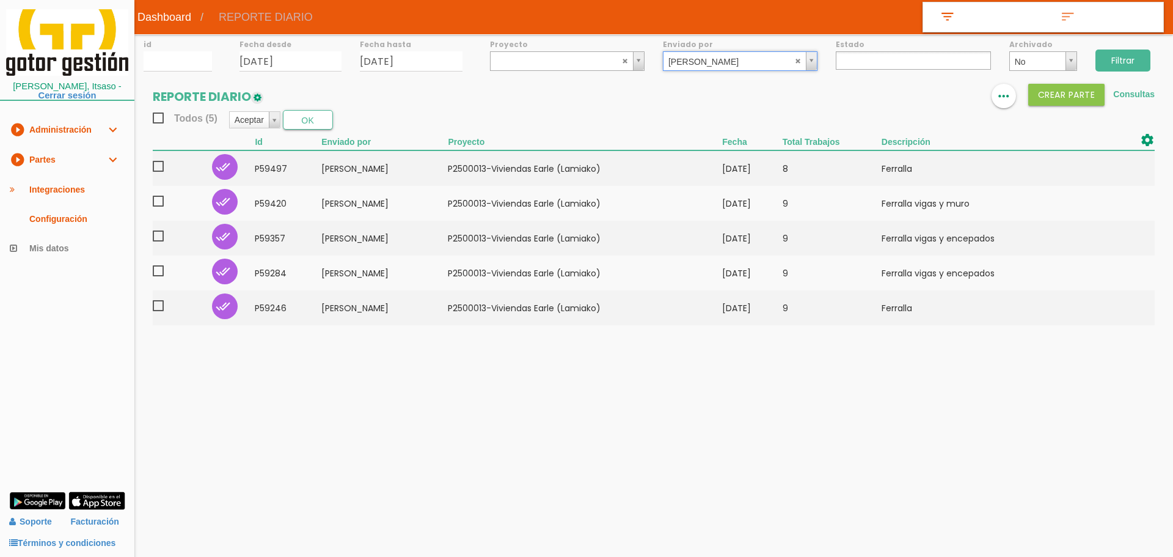
click at [1122, 61] on input "Filtrar" at bounding box center [1122, 60] width 55 height 22
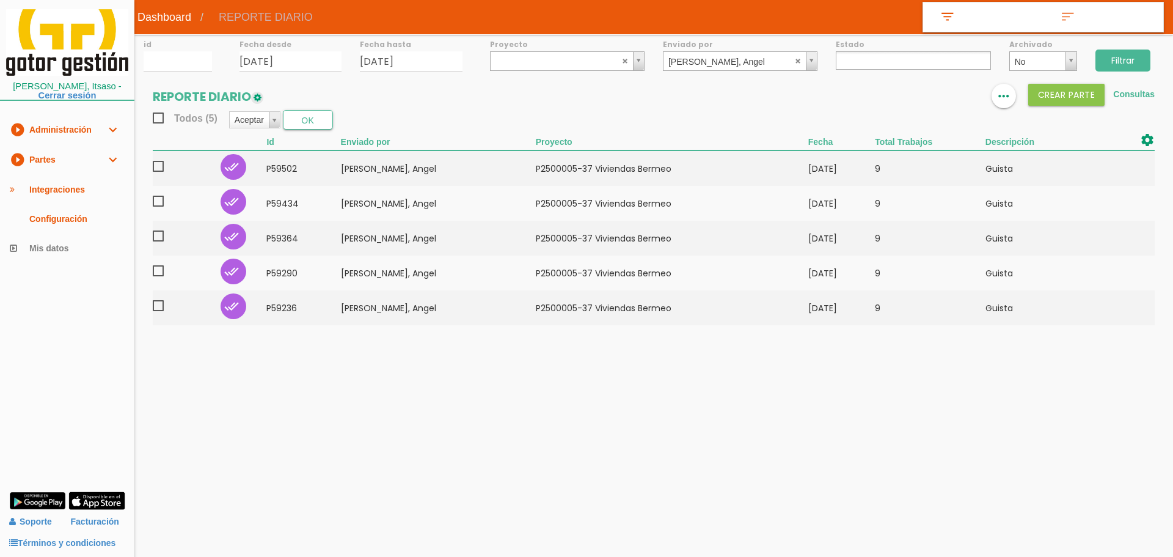
select select
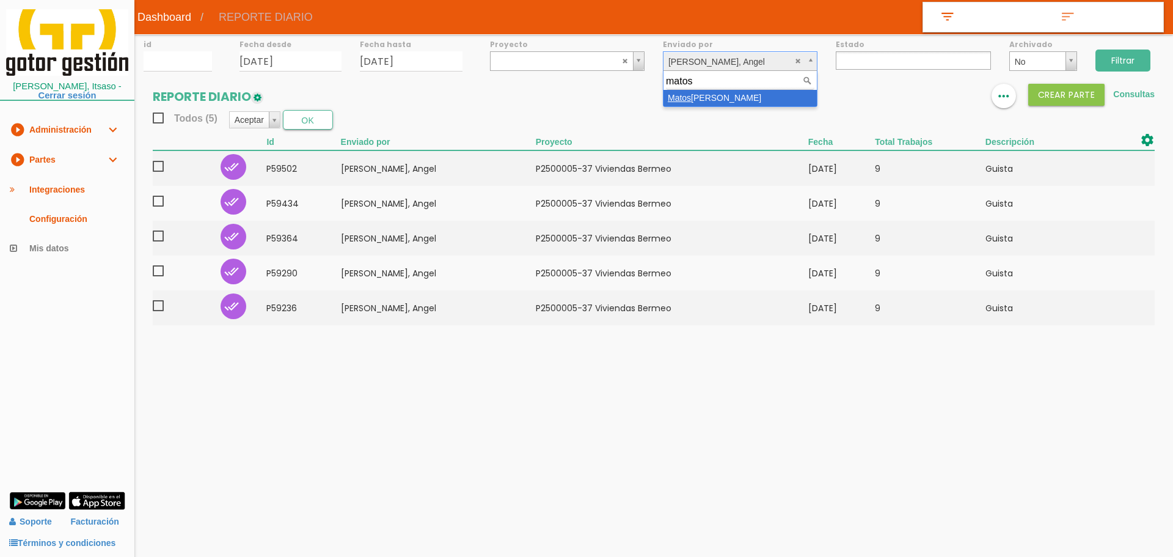
type input "matos"
select select "41"
click at [1127, 59] on input "Filtrar" at bounding box center [1122, 60] width 55 height 22
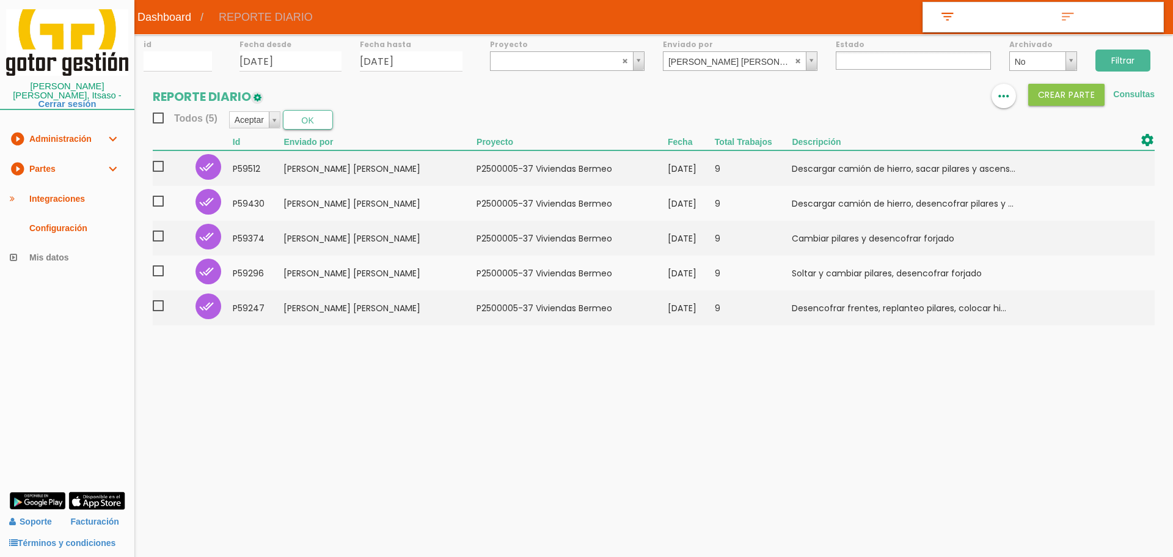
select select
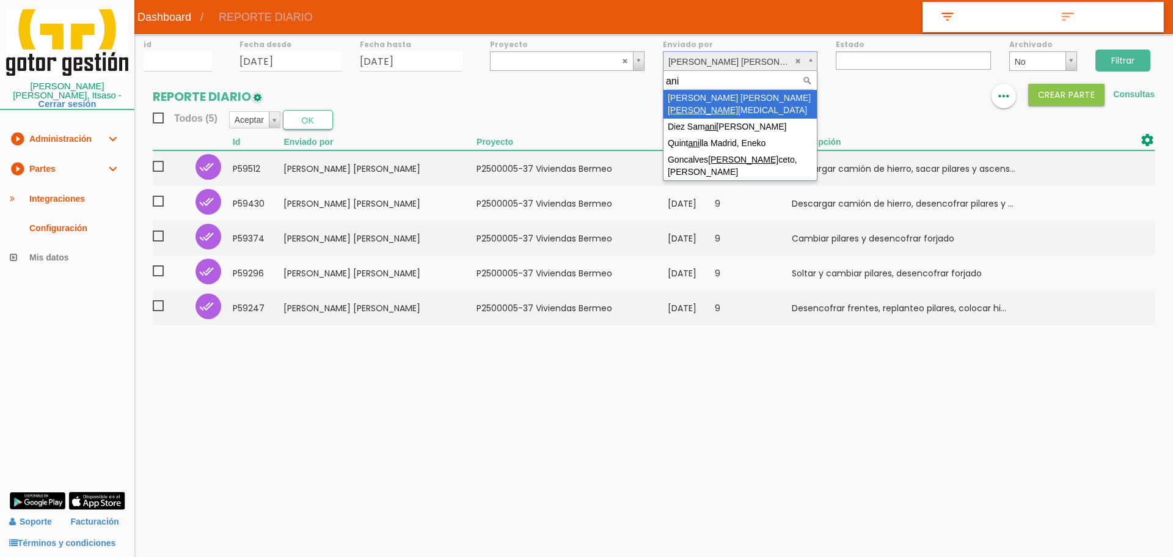
type input "ani"
select select "55"
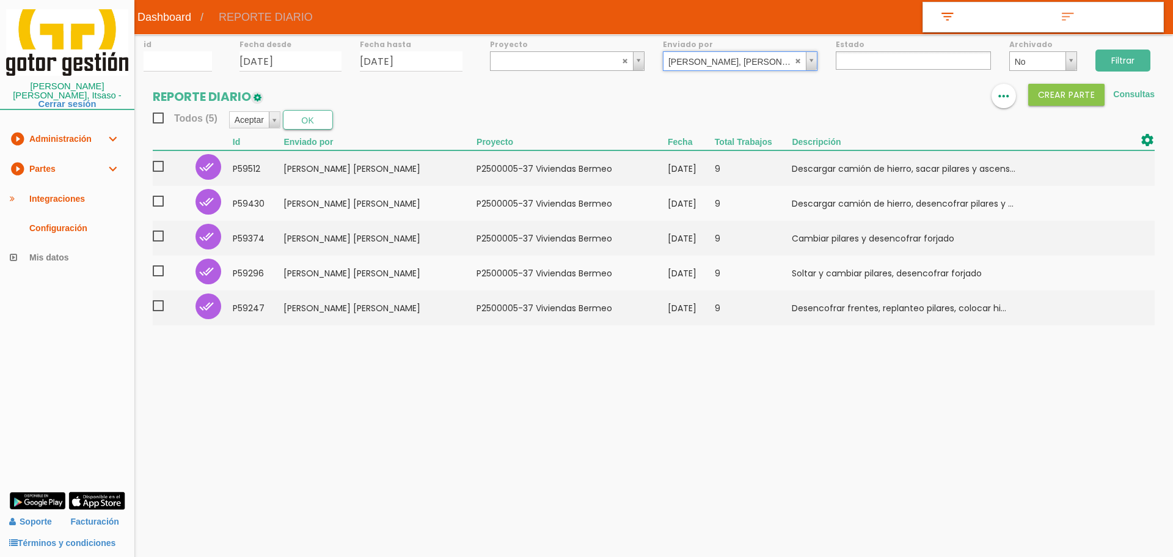
click at [1123, 55] on input "Filtrar" at bounding box center [1122, 60] width 55 height 22
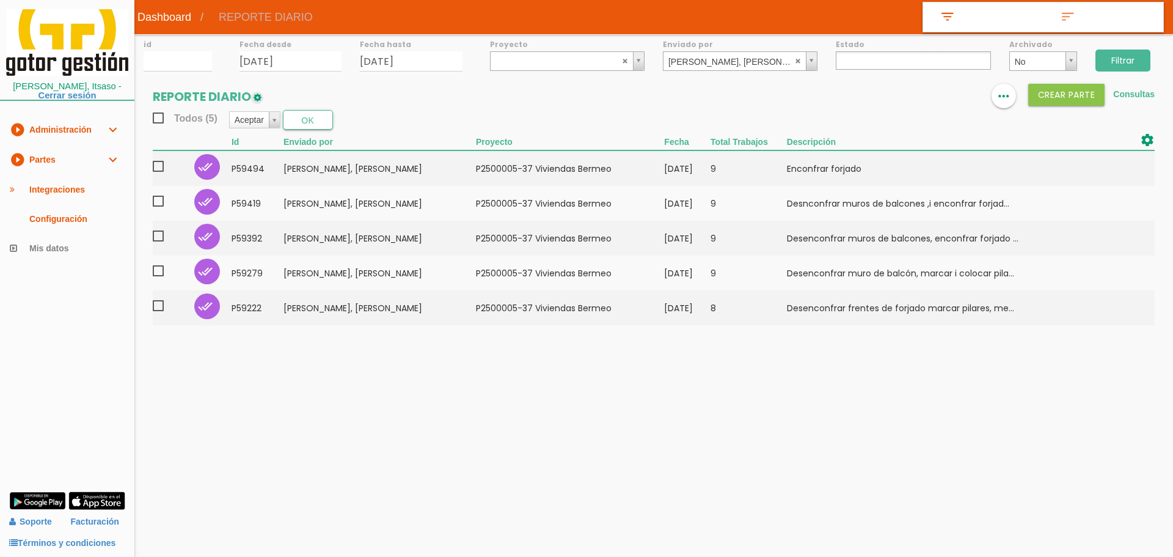
select select
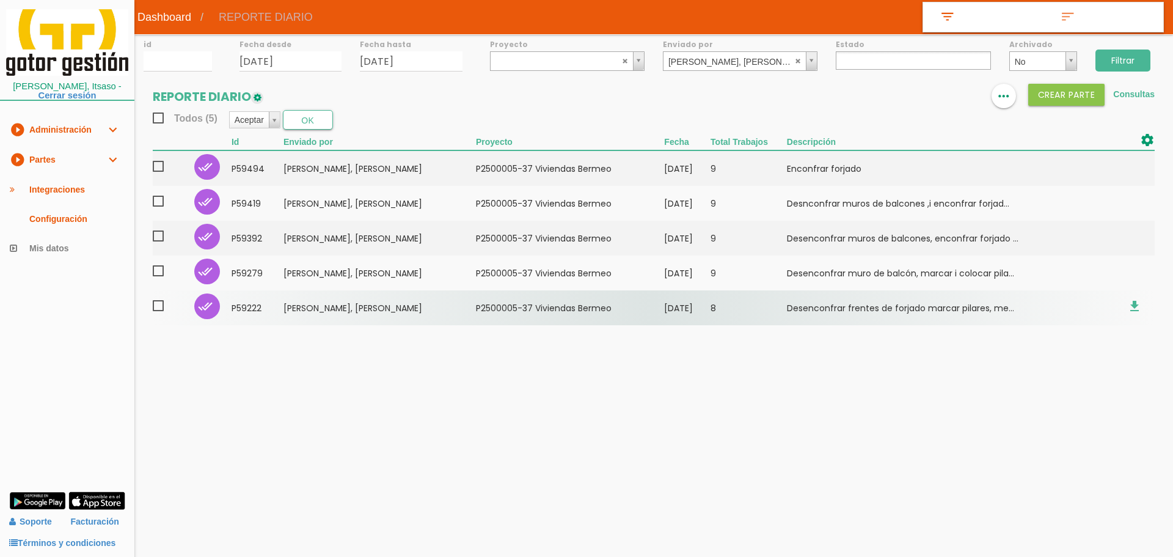
click at [753, 310] on td "8" at bounding box center [749, 307] width 76 height 35
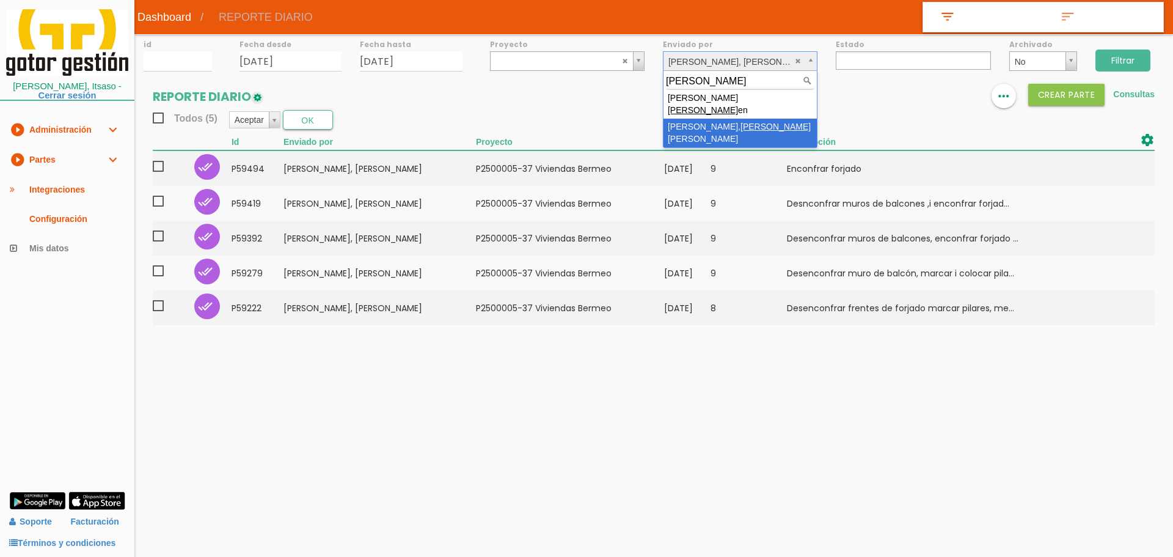
type input "[PERSON_NAME]"
select select "23"
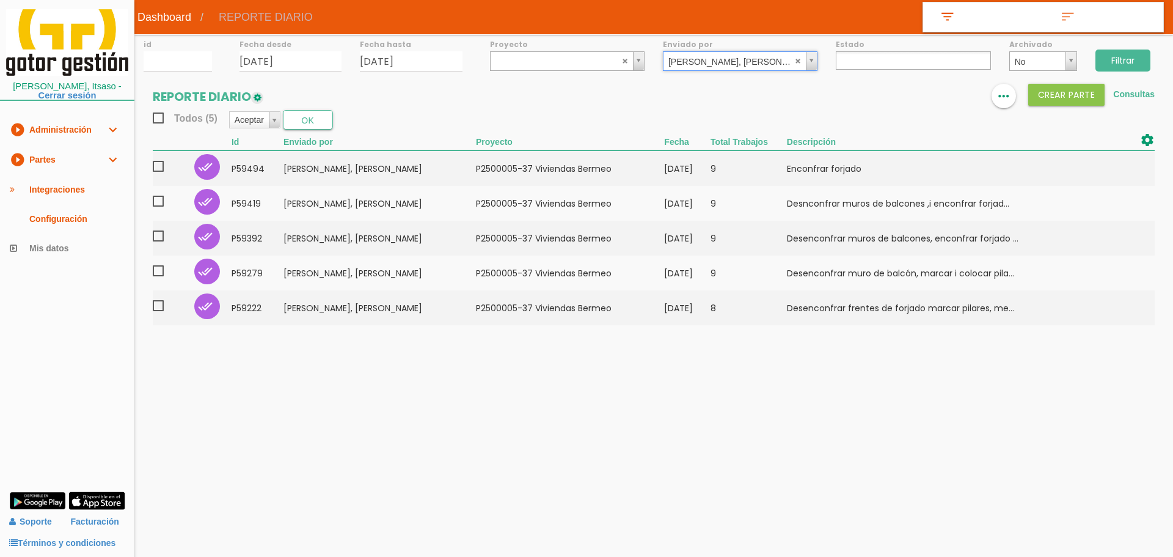
click at [1127, 62] on input "Filtrar" at bounding box center [1122, 60] width 55 height 22
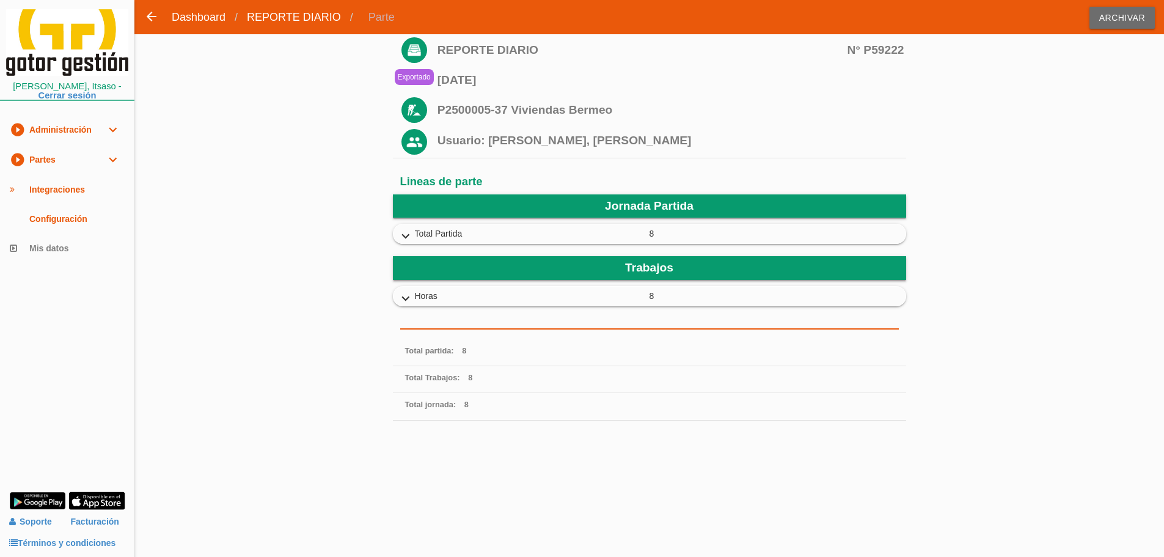
click at [404, 235] on icon "expand_more" at bounding box center [406, 236] width 20 height 16
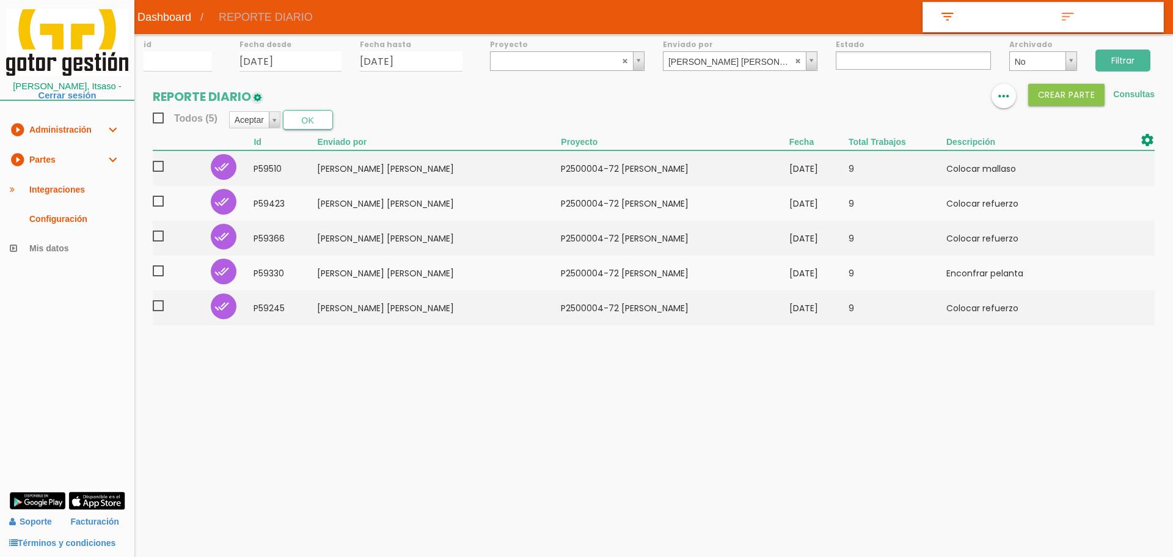
select select
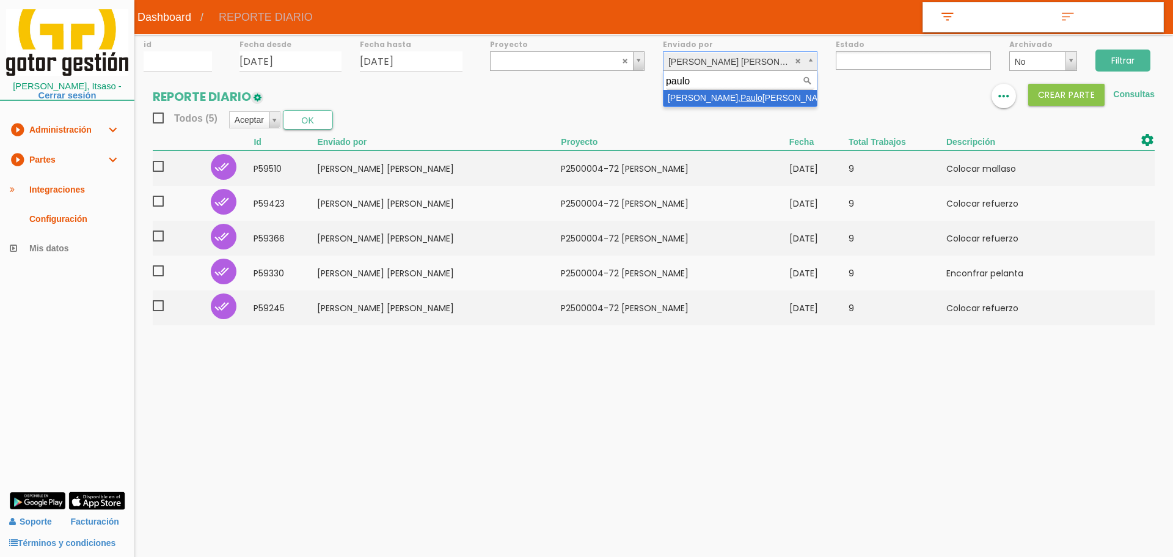
type input "paulo"
select select "42"
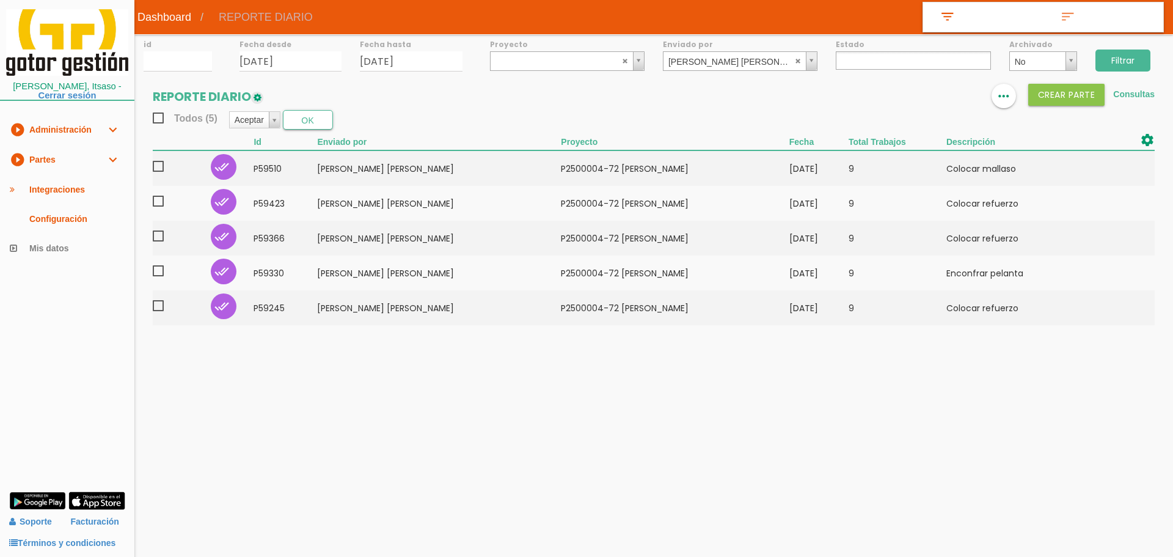
click at [1153, 49] on div "Filtrar" at bounding box center [1129, 58] width 87 height 49
click at [1136, 53] on input "Filtrar" at bounding box center [1122, 60] width 55 height 22
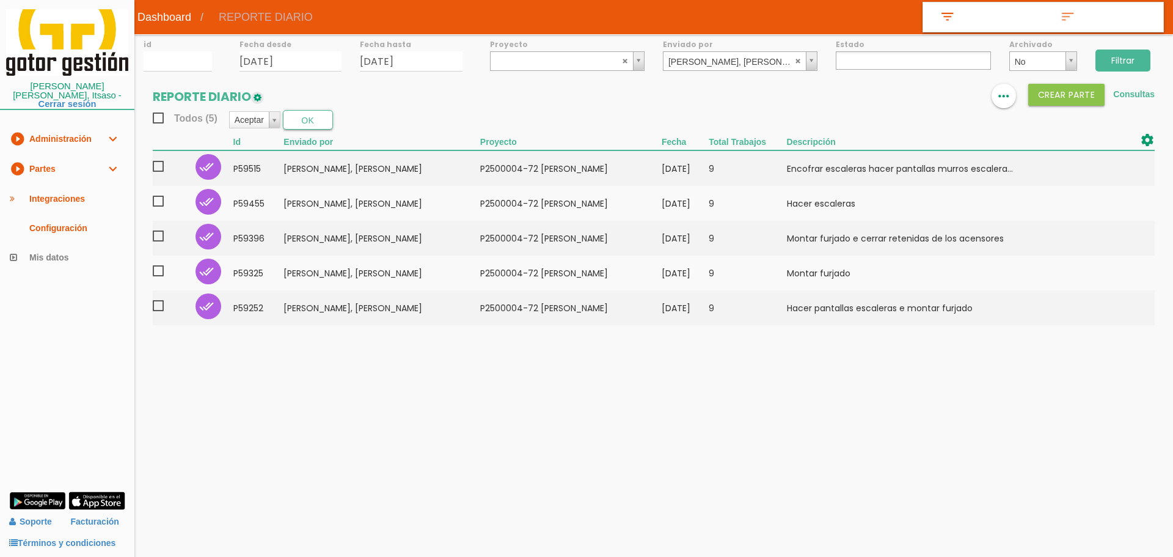
select select
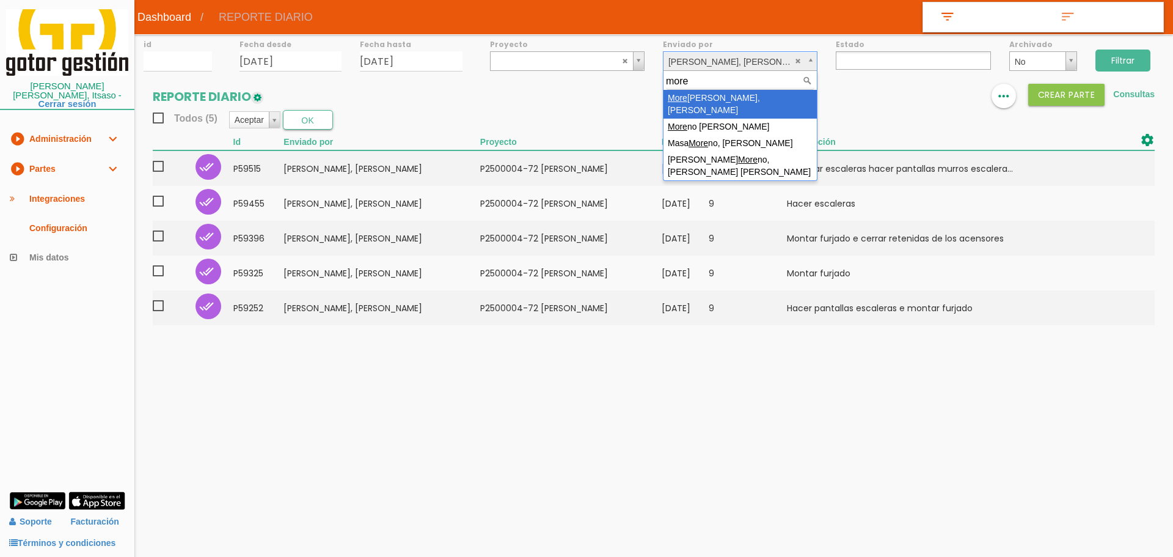
type input "more"
select select "17"
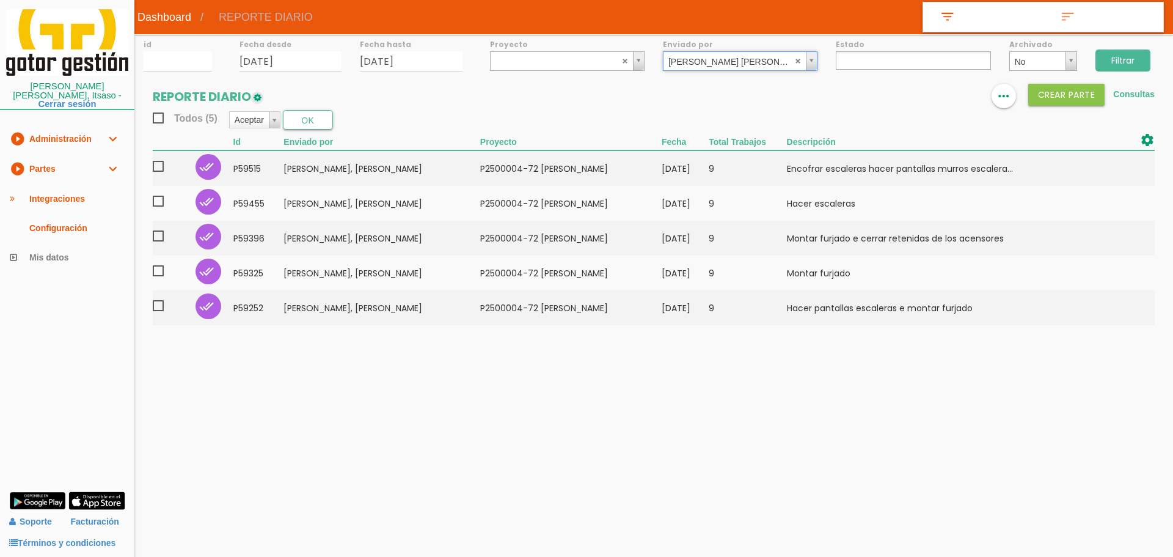
click at [1115, 59] on input "Filtrar" at bounding box center [1122, 60] width 55 height 22
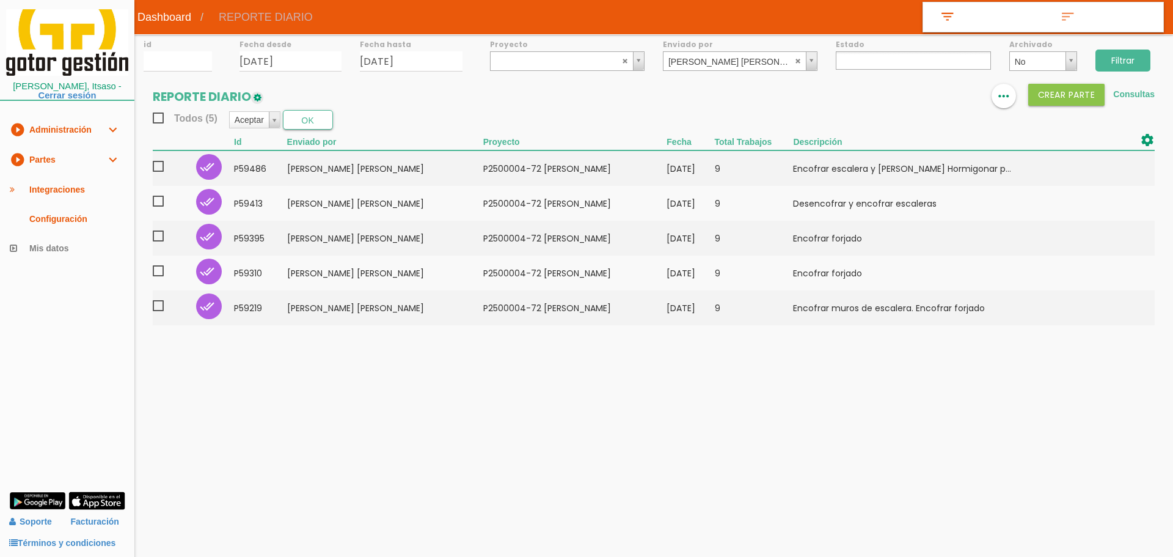
select select
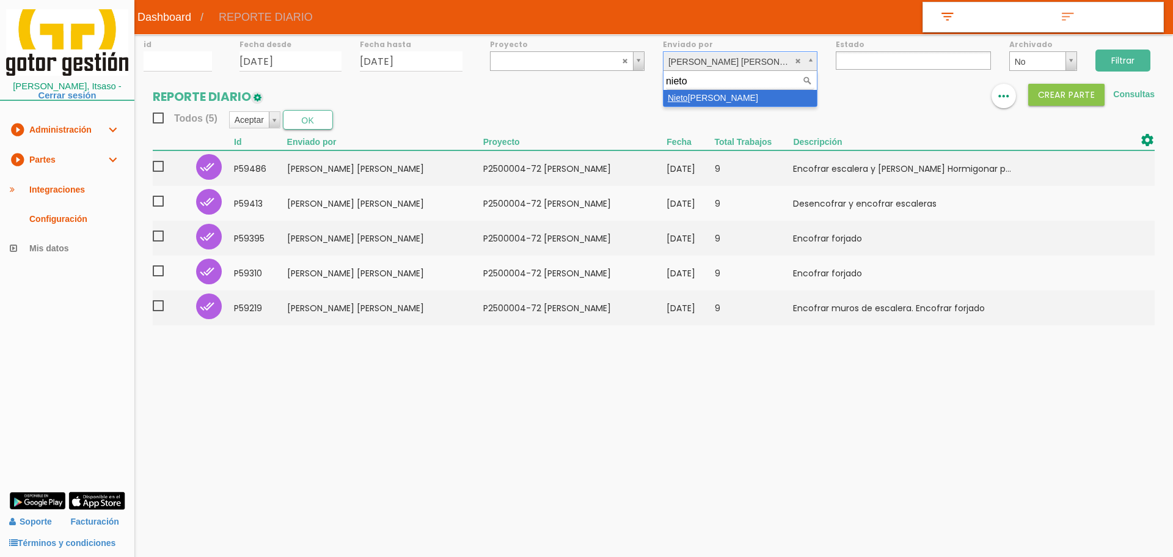
type input "nieto"
select select "13"
click at [1117, 58] on input "Filtrar" at bounding box center [1122, 60] width 55 height 22
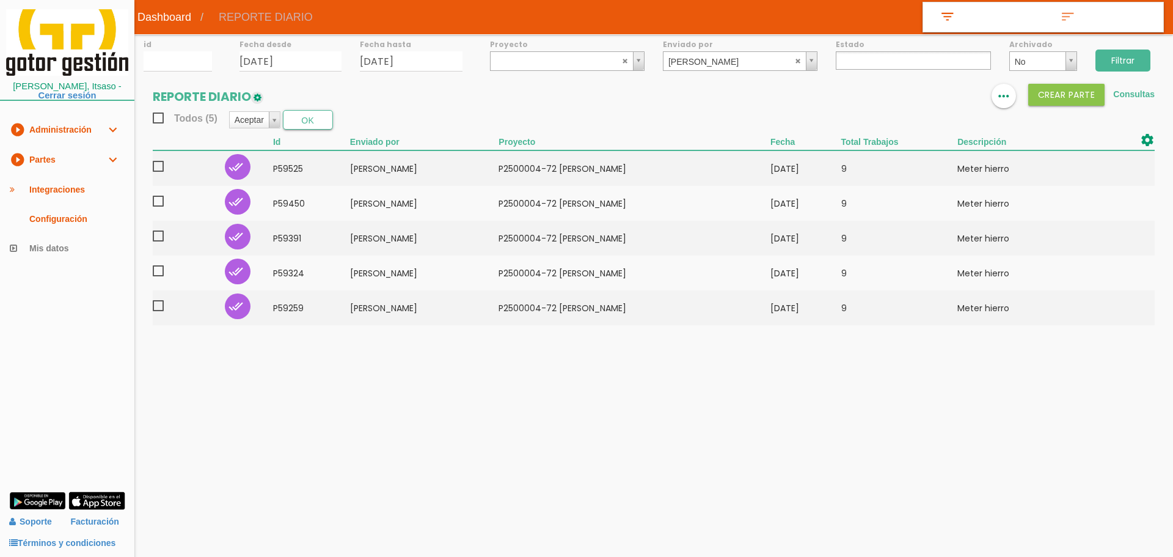
select select
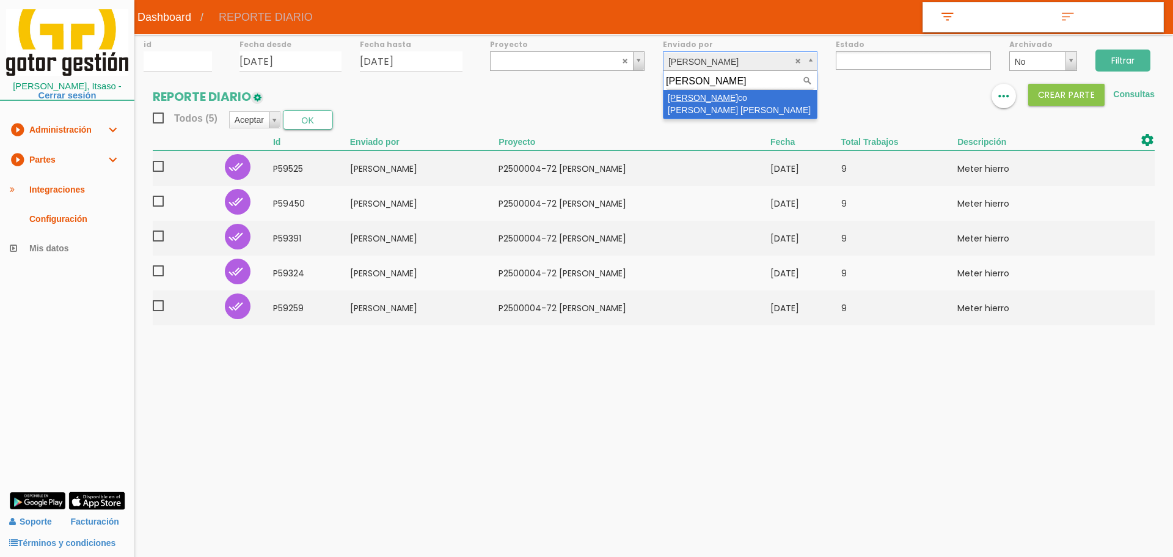
type input "pache"
select select "34"
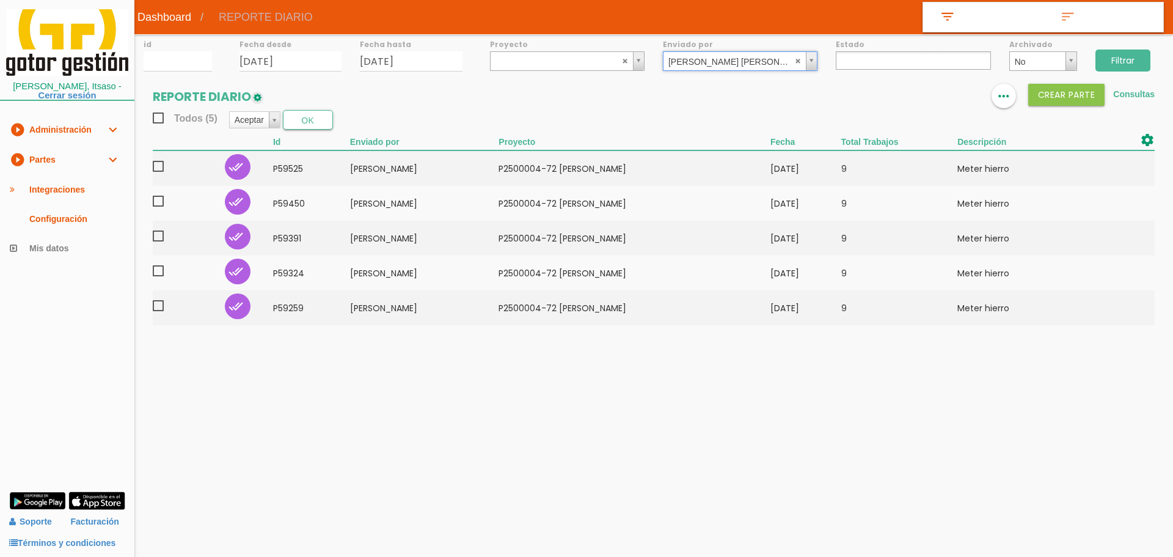
click at [1123, 56] on input "Filtrar" at bounding box center [1122, 60] width 55 height 22
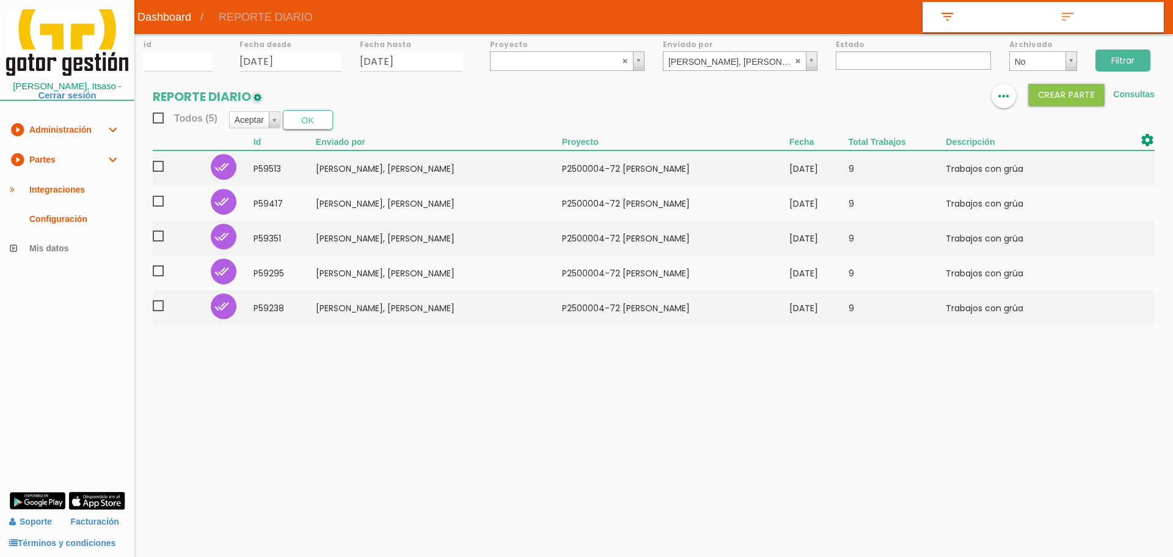
select select
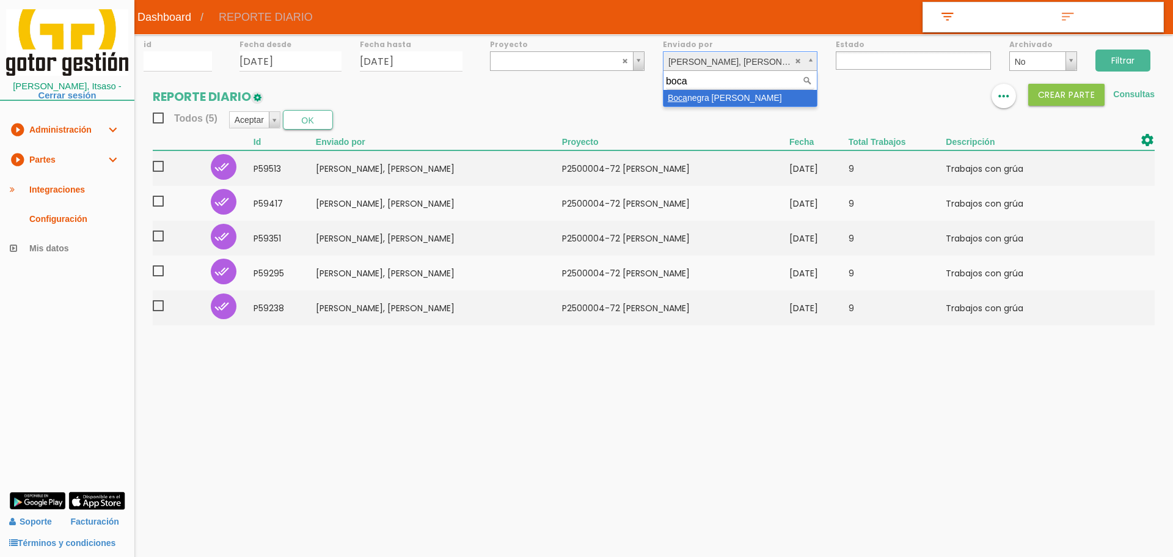
type input "boca"
select select "145"
click at [1132, 58] on input "Filtrar" at bounding box center [1122, 60] width 55 height 22
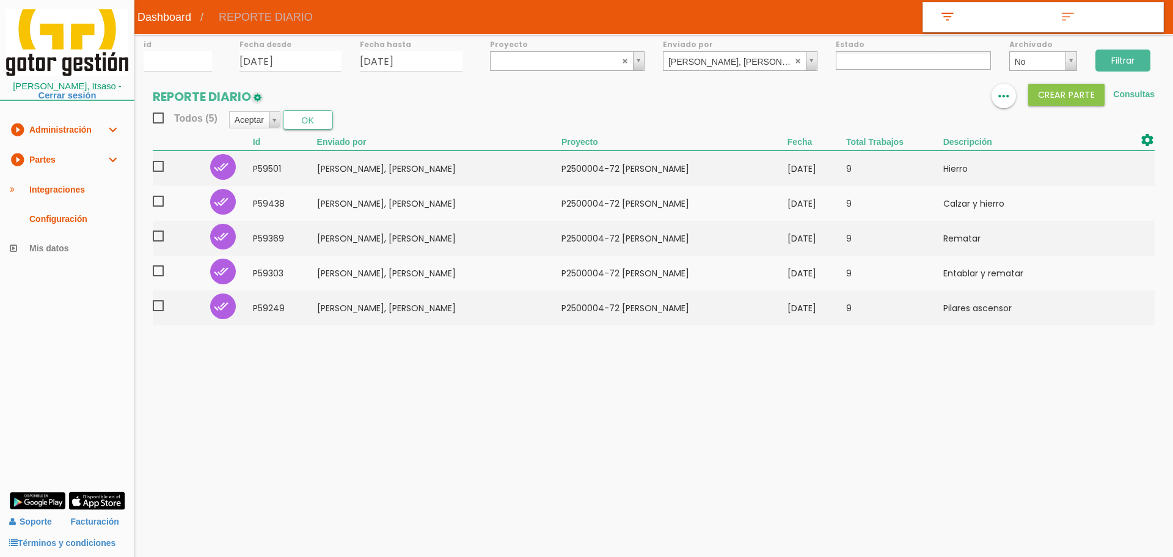
select select
click at [799, 59] on abbr at bounding box center [798, 60] width 7 height 7
click at [75, 166] on link "play_circle_filled Partes expand_more" at bounding box center [67, 160] width 134 height 30
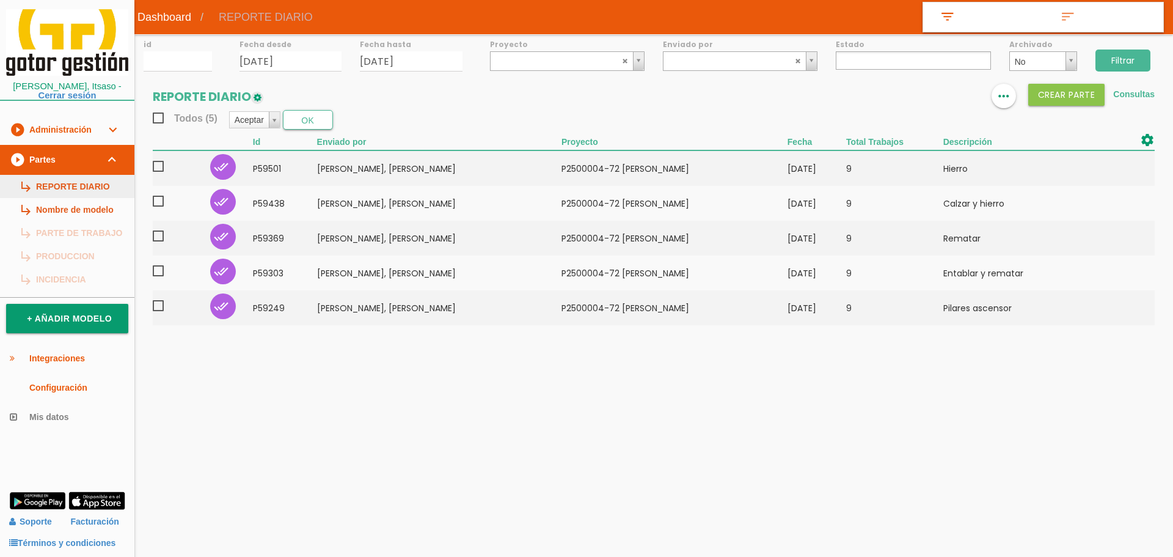
click at [80, 186] on link "subdirectory_arrow_right REPORTE DIARIO" at bounding box center [67, 186] width 134 height 23
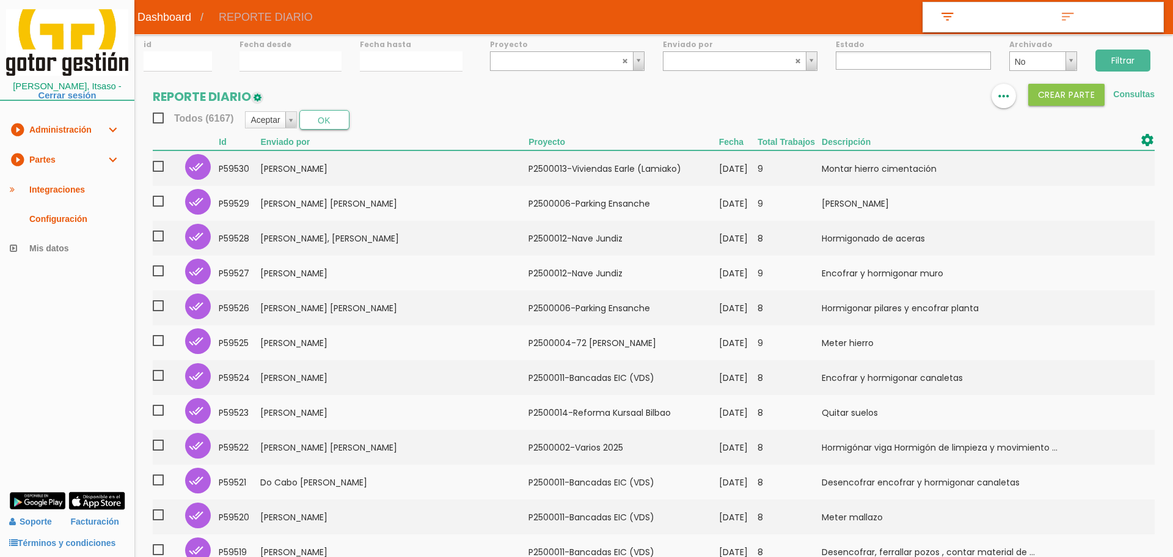
select select
click at [284, 67] on input "[DATE]" at bounding box center [288, 61] width 101 height 20
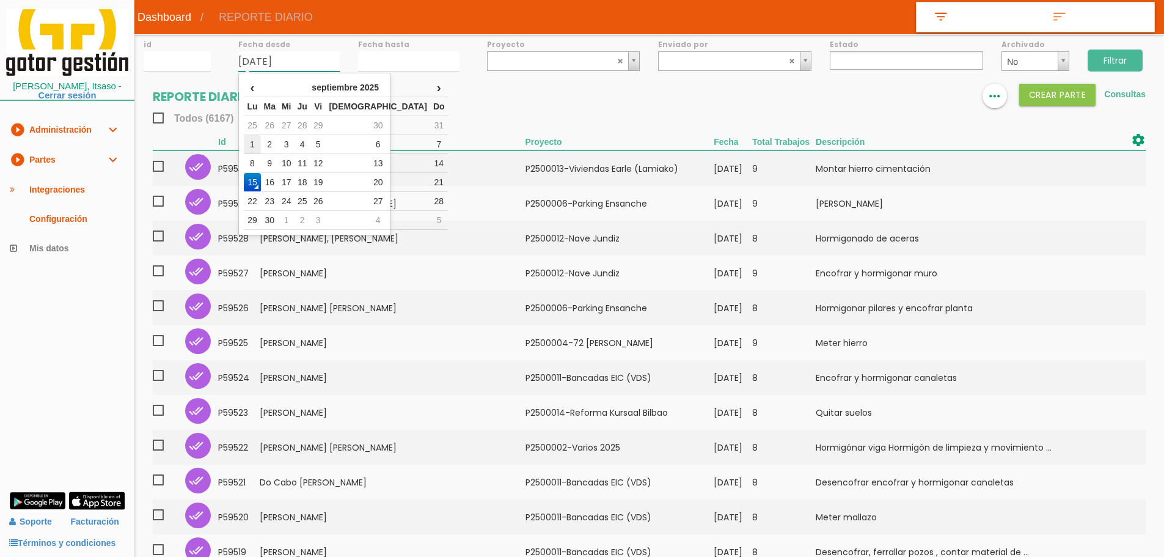
click at [256, 138] on td "1" at bounding box center [252, 144] width 16 height 19
type input "[DATE]"
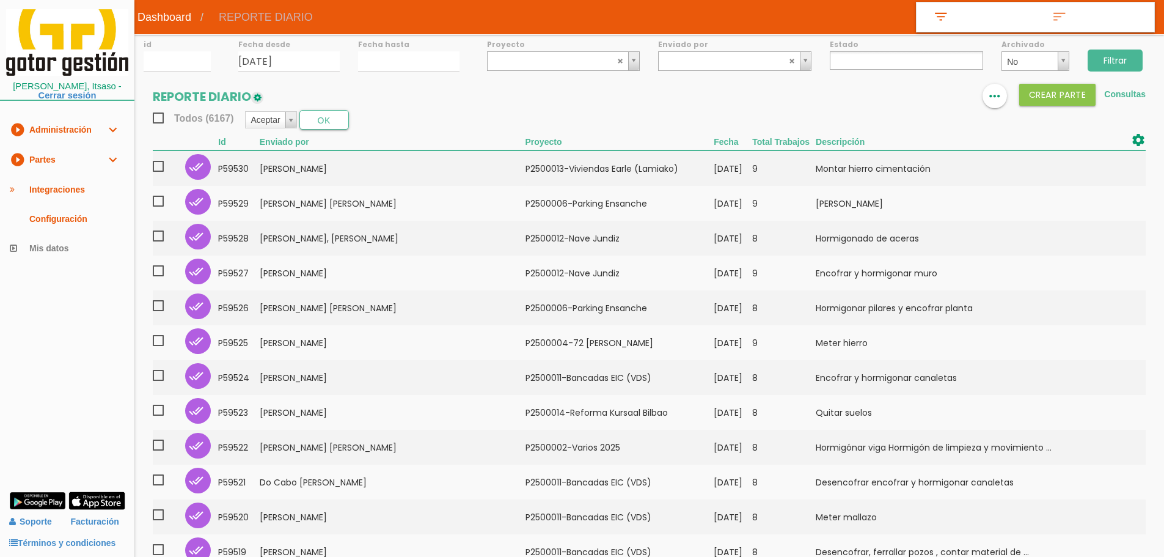
click at [426, 43] on label "Fecha hasta" at bounding box center [408, 44] width 101 height 10
click at [417, 51] on div "Fecha hasta" at bounding box center [409, 52] width 120 height 37
click at [407, 65] on input "[DATE]" at bounding box center [408, 61] width 101 height 20
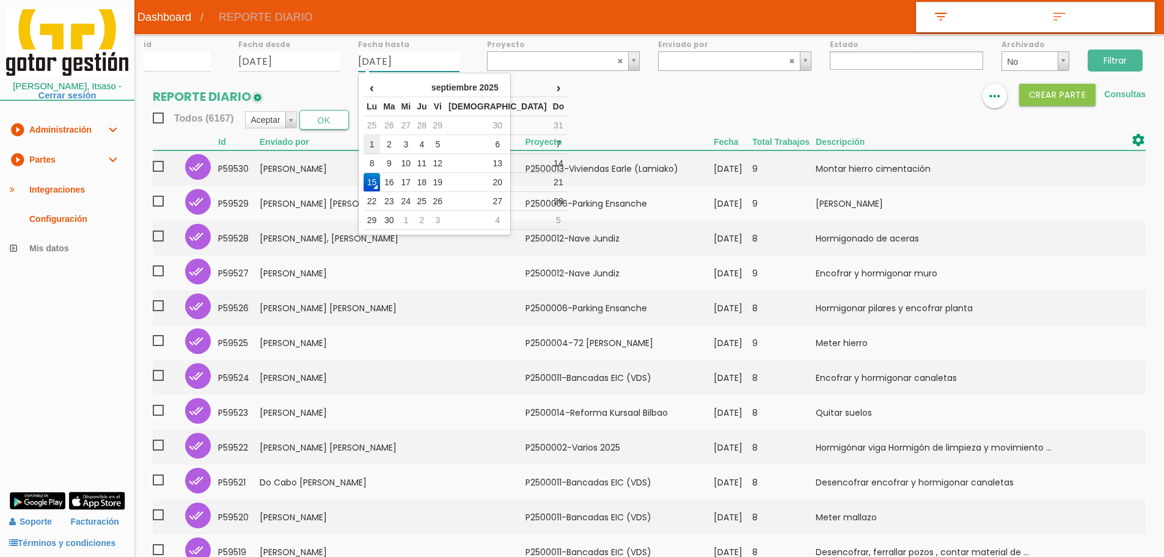
click at [368, 142] on td "1" at bounding box center [372, 144] width 16 height 19
type input "[DATE]"
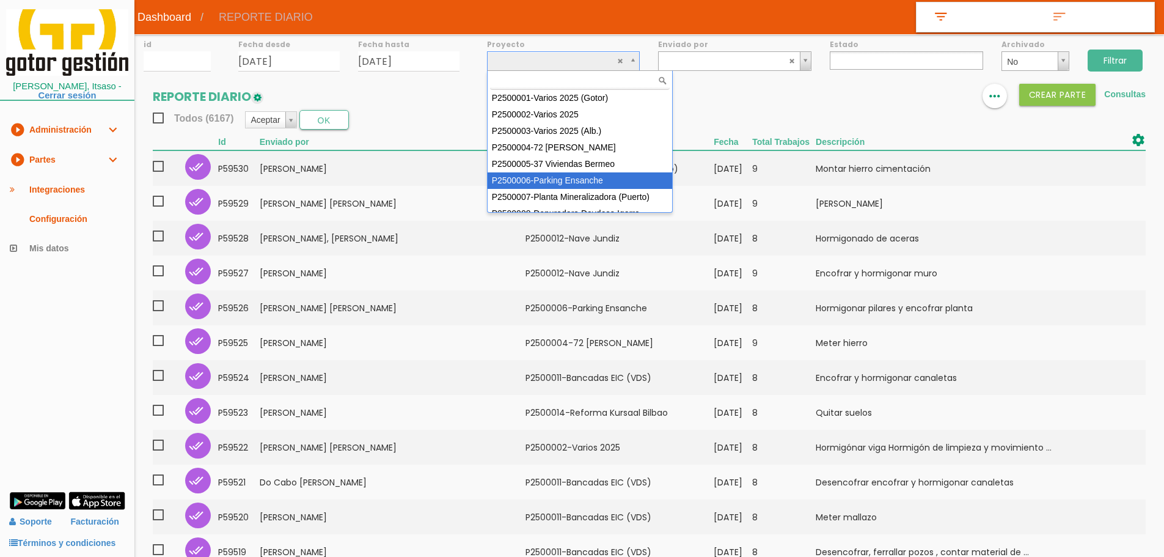
select select "88"
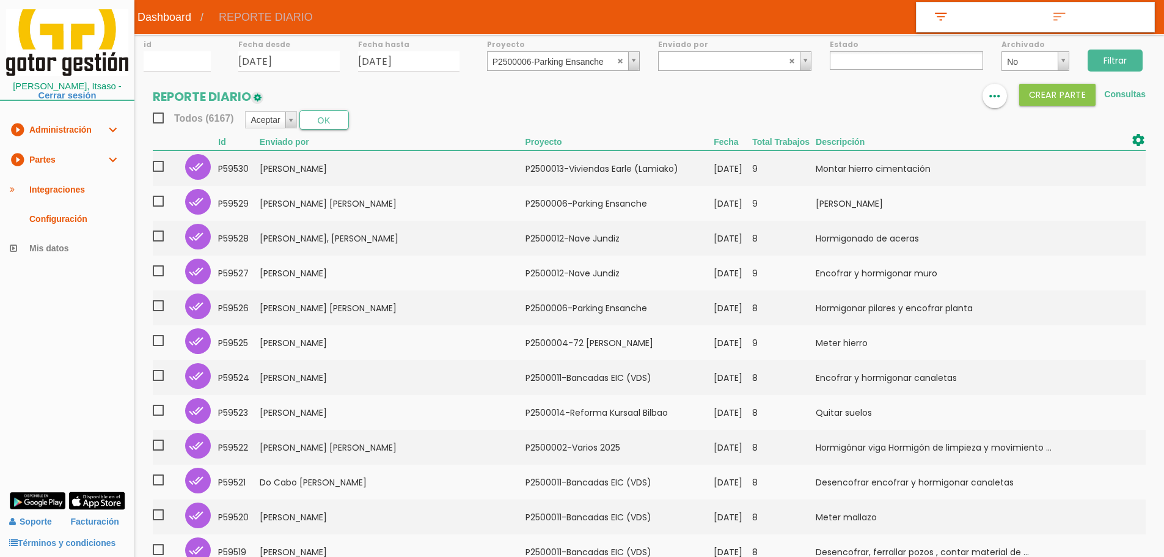
click at [1127, 62] on input "Filtrar" at bounding box center [1114, 60] width 55 height 22
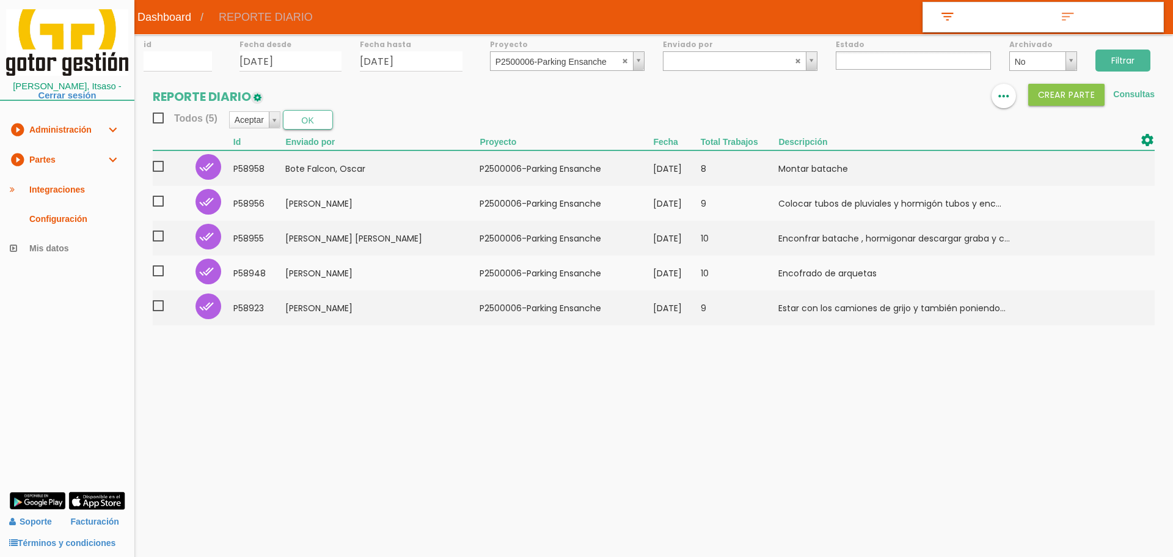
select select
click at [1063, 98] on button "Crear PARTE" at bounding box center [1066, 95] width 77 height 22
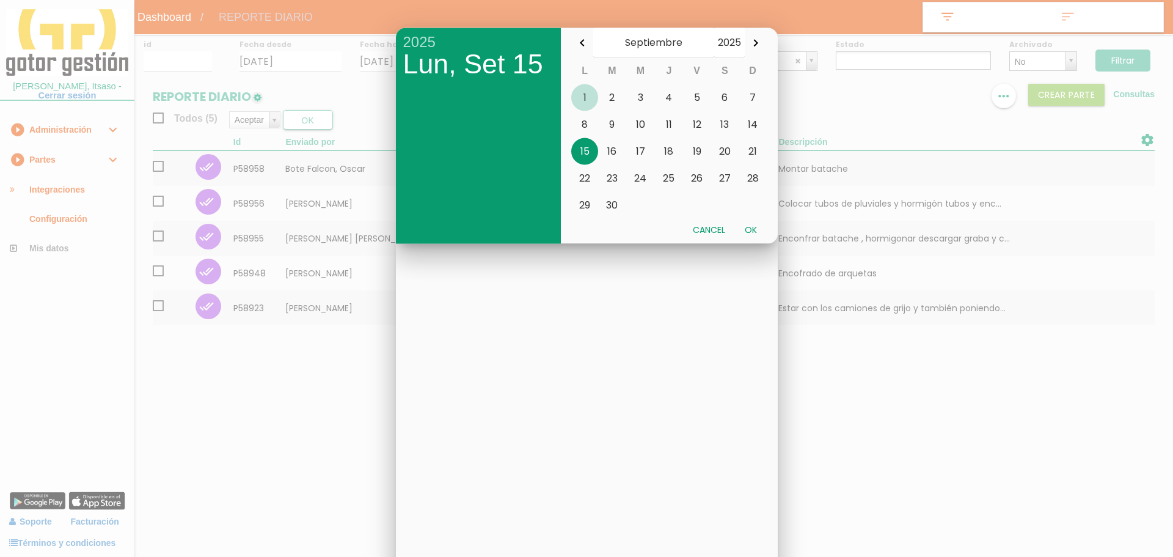
click at [582, 95] on button "1" at bounding box center [584, 97] width 27 height 27
click at [750, 230] on button "Ok" at bounding box center [751, 229] width 32 height 22
type input "2025-09-01"
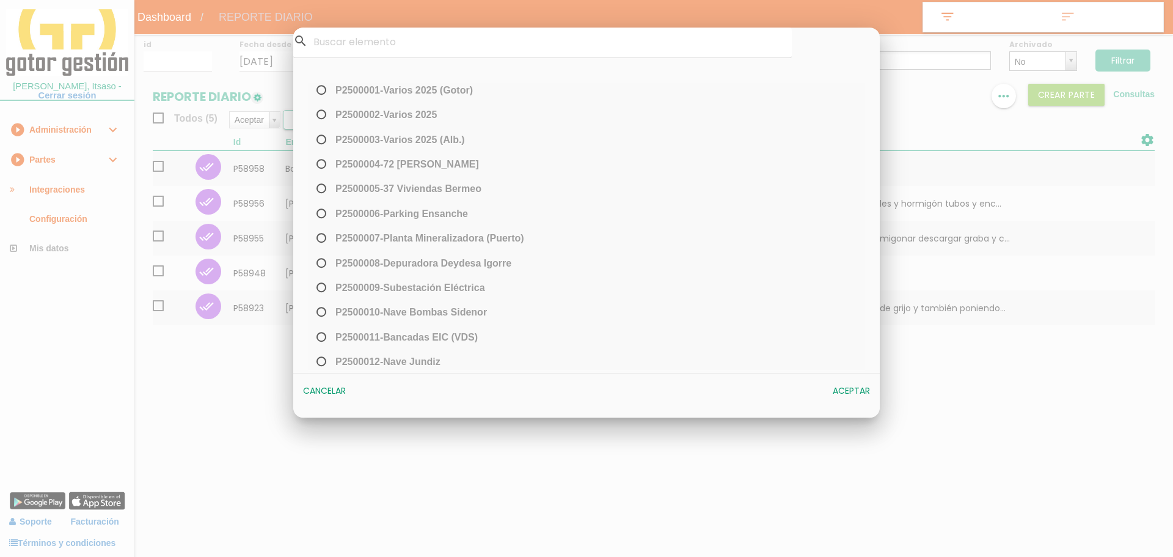
click at [449, 208] on span "﻿P2500006-Parking Ensanche" at bounding box center [391, 213] width 154 height 15
click at [322, 208] on input "﻿P2500006-Parking Ensanche" at bounding box center [318, 218] width 8 height 20
radio input "true"
click at [847, 387] on button "Aceptar" at bounding box center [851, 391] width 49 height 22
select select "88"
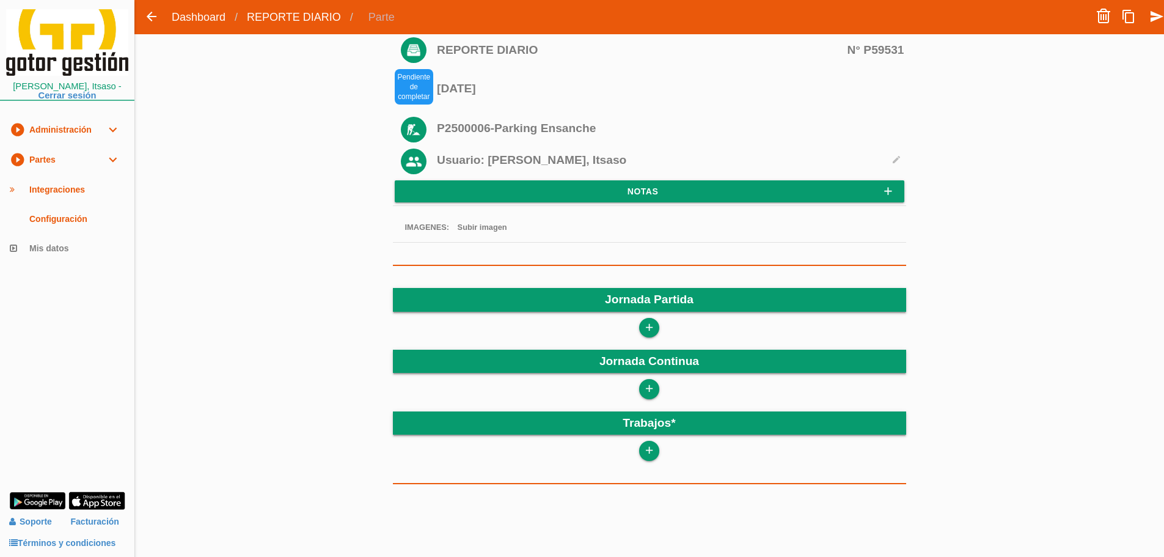
click at [521, 163] on span "Usuario: [PERSON_NAME], Itsaso" at bounding box center [531, 159] width 189 height 13
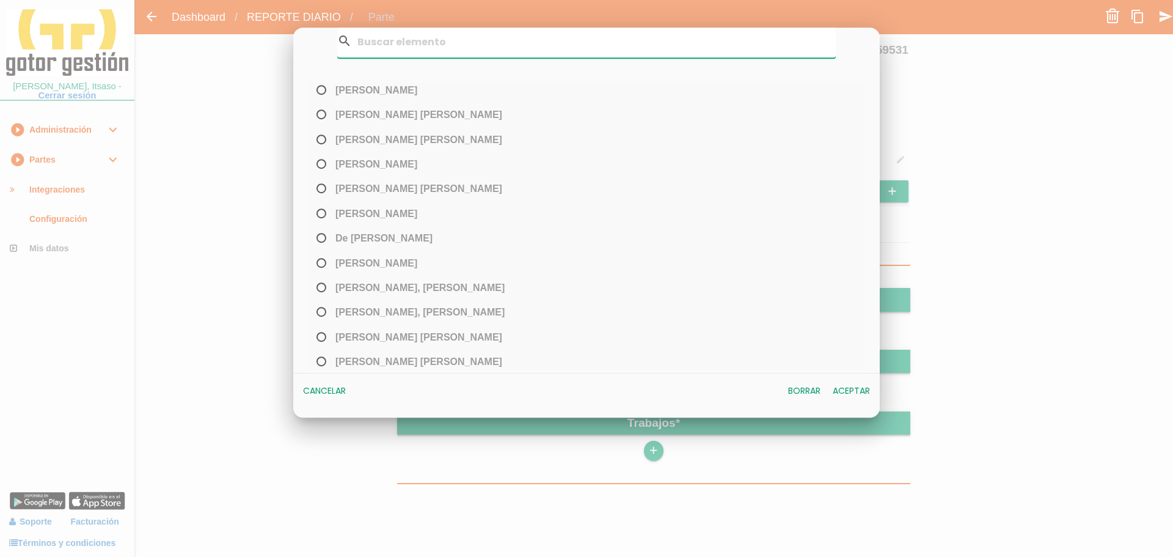
click at [436, 52] on input "search" at bounding box center [586, 43] width 499 height 30
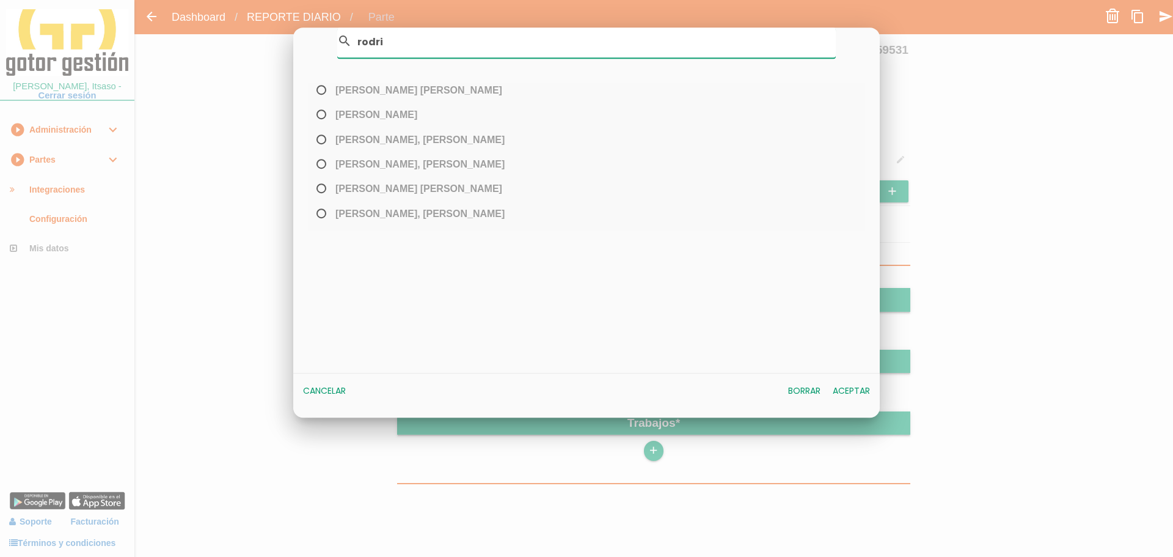
type input "rodri"
click at [491, 160] on span "[PERSON_NAME], [PERSON_NAME]" at bounding box center [409, 163] width 191 height 15
click at [322, 160] on input "[PERSON_NAME], [PERSON_NAME]" at bounding box center [318, 169] width 8 height 20
radio input "true"
click at [855, 387] on button "Aceptar" at bounding box center [851, 391] width 49 height 22
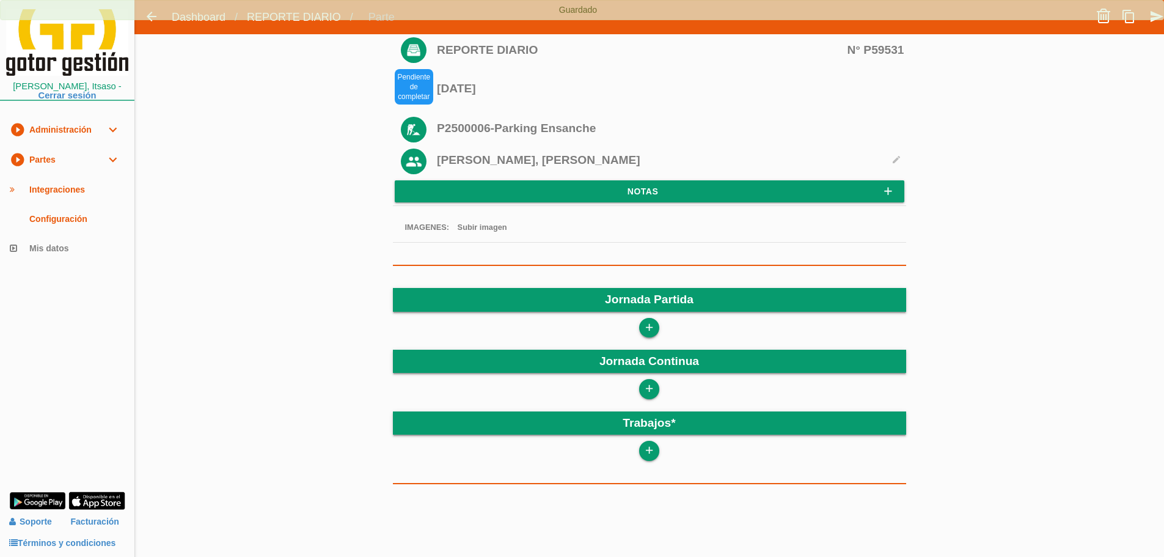
click at [648, 329] on icon "add" at bounding box center [649, 328] width 12 height 20
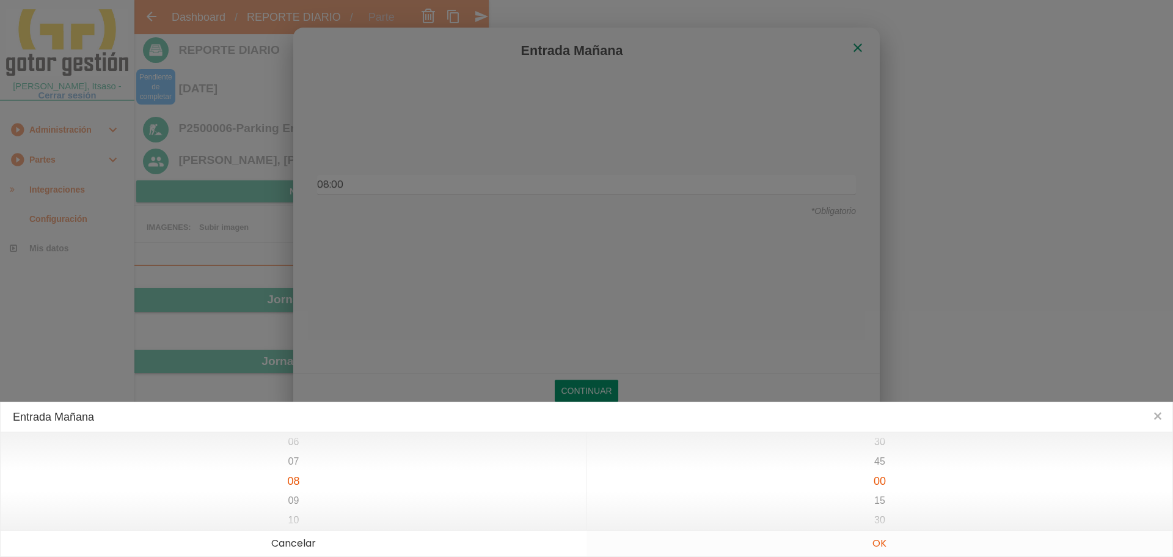
click at [878, 538] on button "OK" at bounding box center [879, 543] width 586 height 26
click at [877, 543] on button "OK" at bounding box center [879, 543] width 586 height 26
type input "08:00"
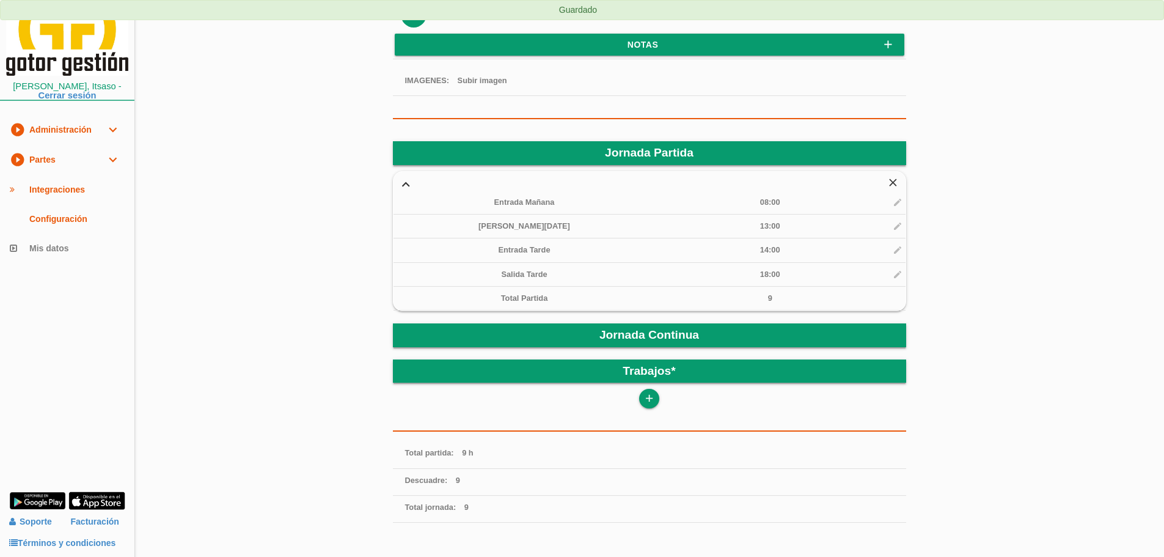
scroll to position [183, 0]
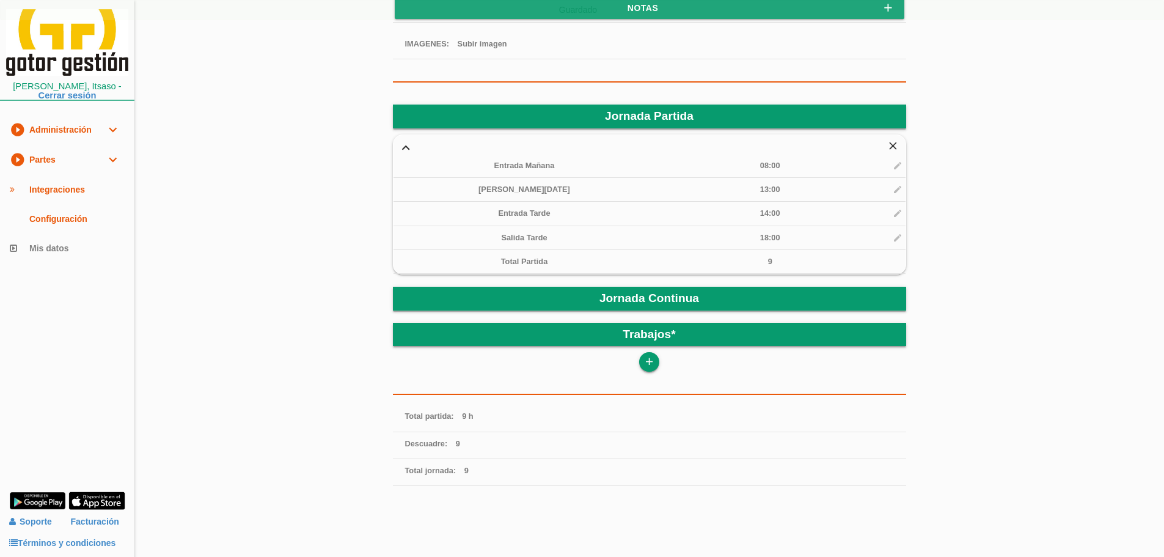
click at [652, 360] on icon "add" at bounding box center [649, 362] width 12 height 20
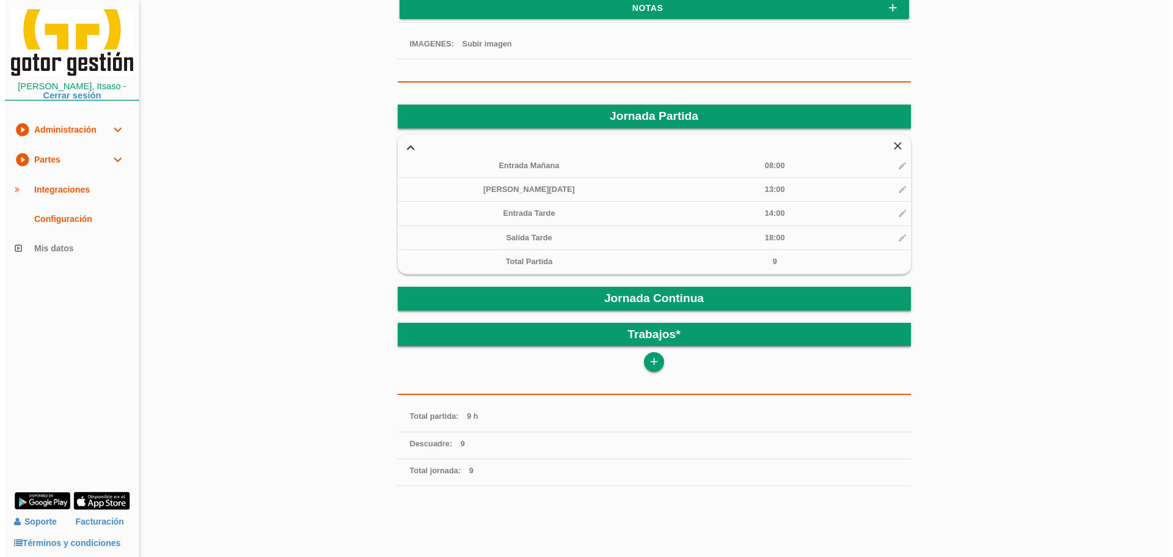
scroll to position [0, 0]
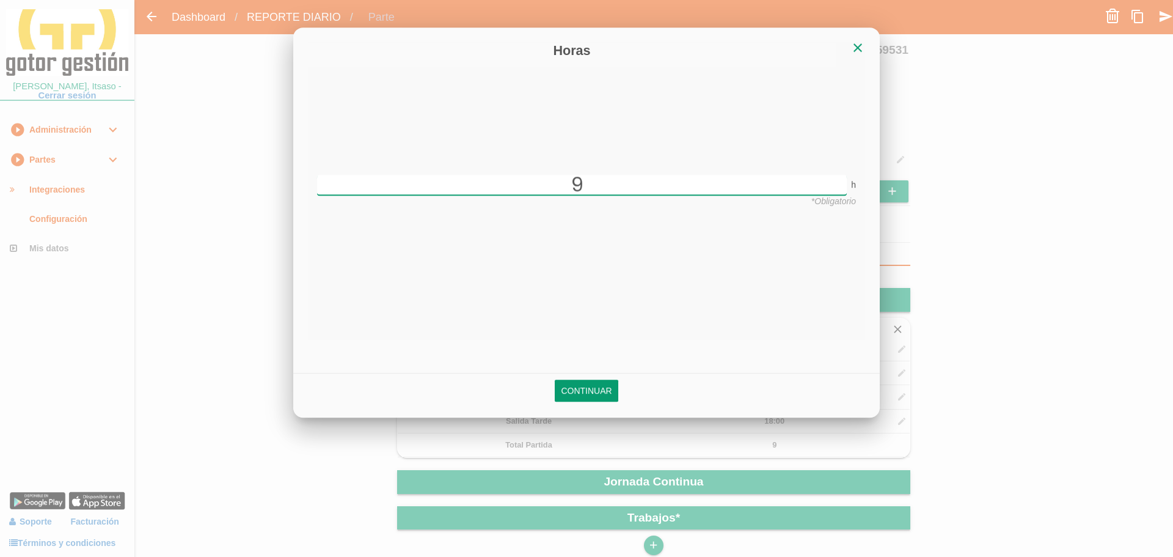
type input "9"
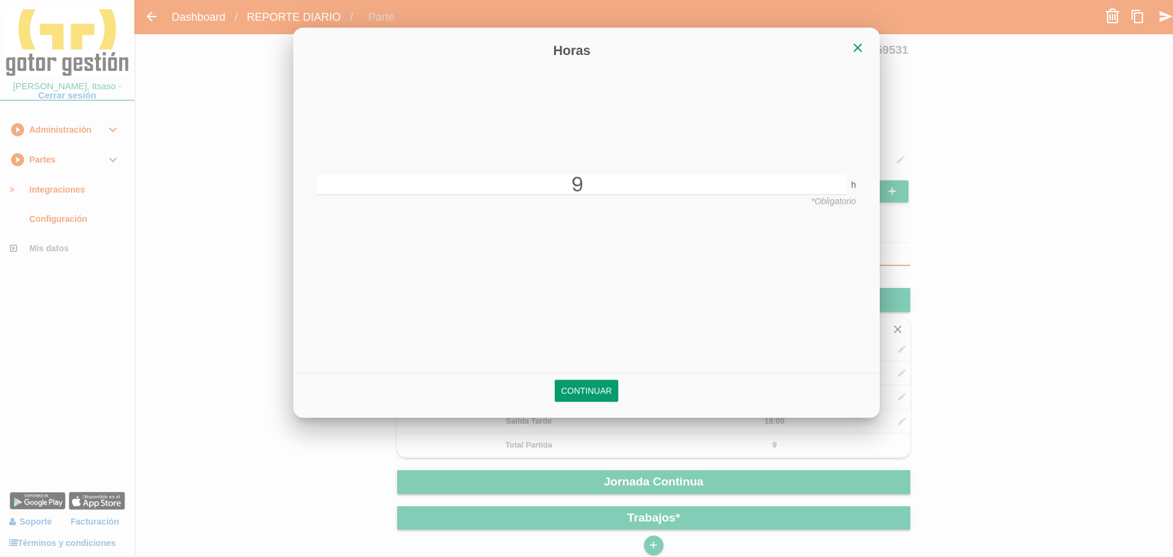
click at [597, 383] on link "Continuar" at bounding box center [586, 391] width 63 height 22
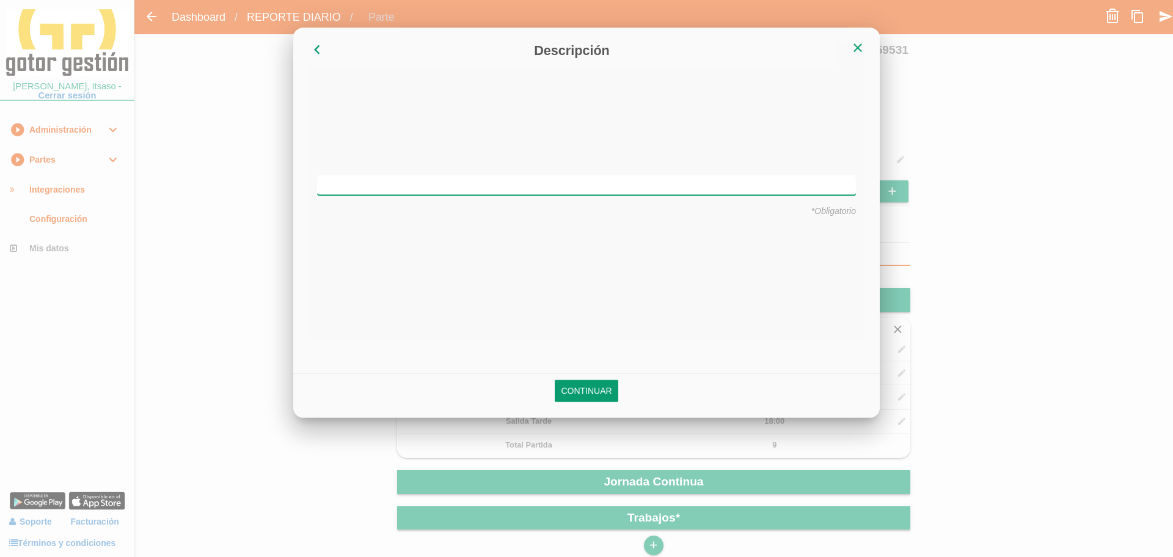
click at [575, 178] on input "text" at bounding box center [586, 185] width 539 height 20
type input "Encofrado"
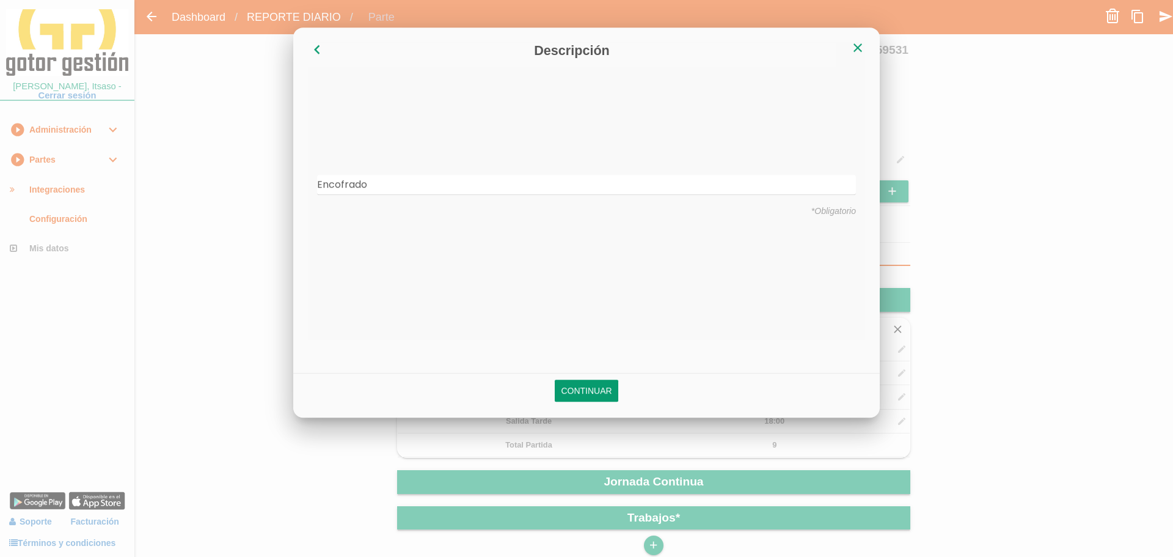
click at [567, 342] on div "chevron_left close Horas 9 h *Obligatorio Descripción Encofrado *Obligatorio Co…" at bounding box center [586, 223] width 586 height 390
click at [586, 385] on link "Continuar" at bounding box center [586, 391] width 63 height 22
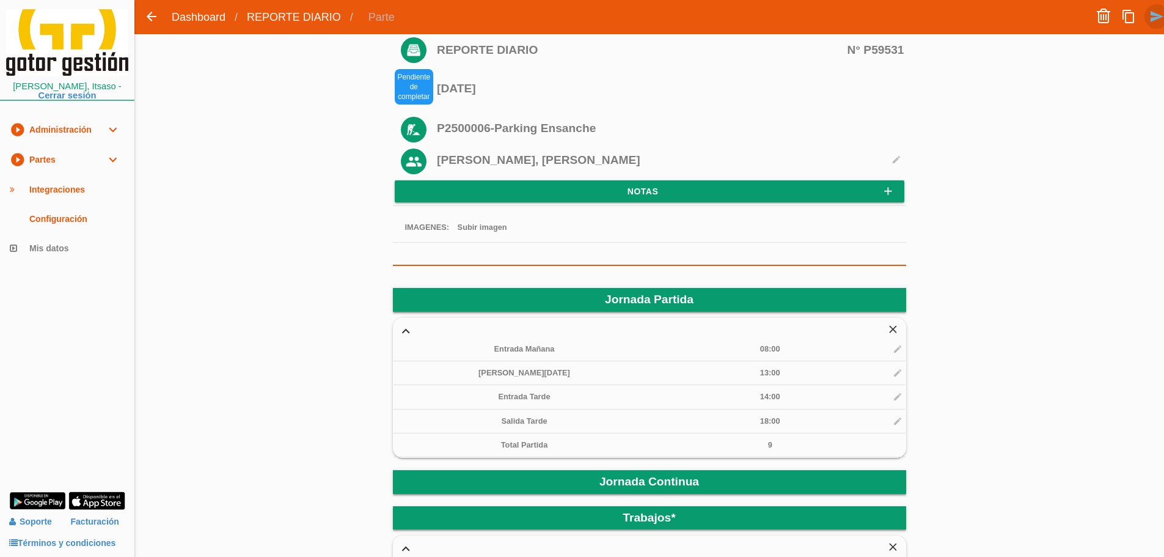
click at [1155, 17] on icon "send" at bounding box center [1156, 16] width 15 height 24
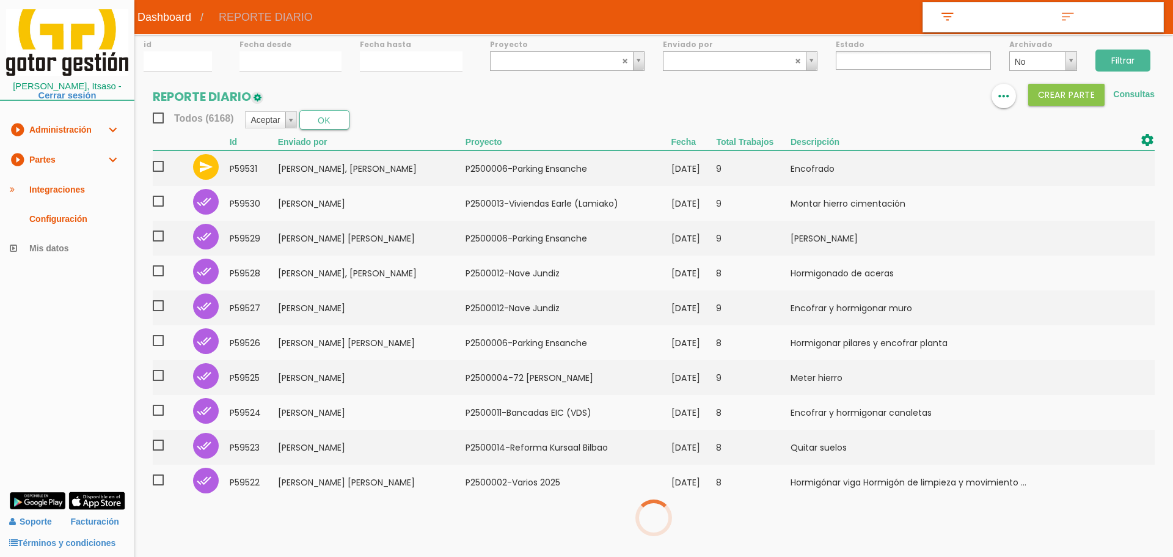
select select
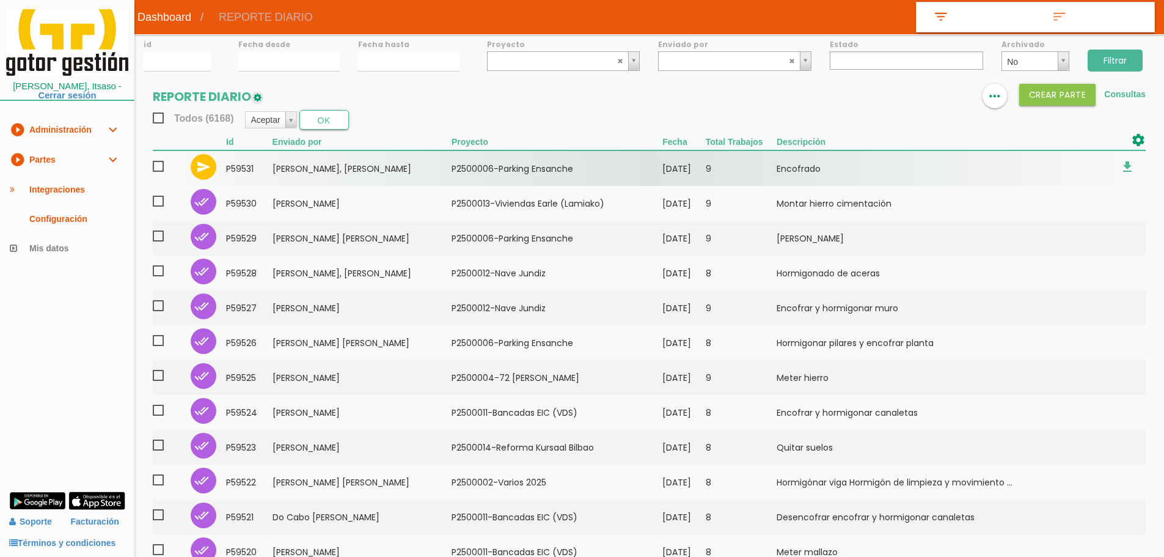
click at [417, 180] on td "[PERSON_NAME], [PERSON_NAME]" at bounding box center [361, 167] width 179 height 35
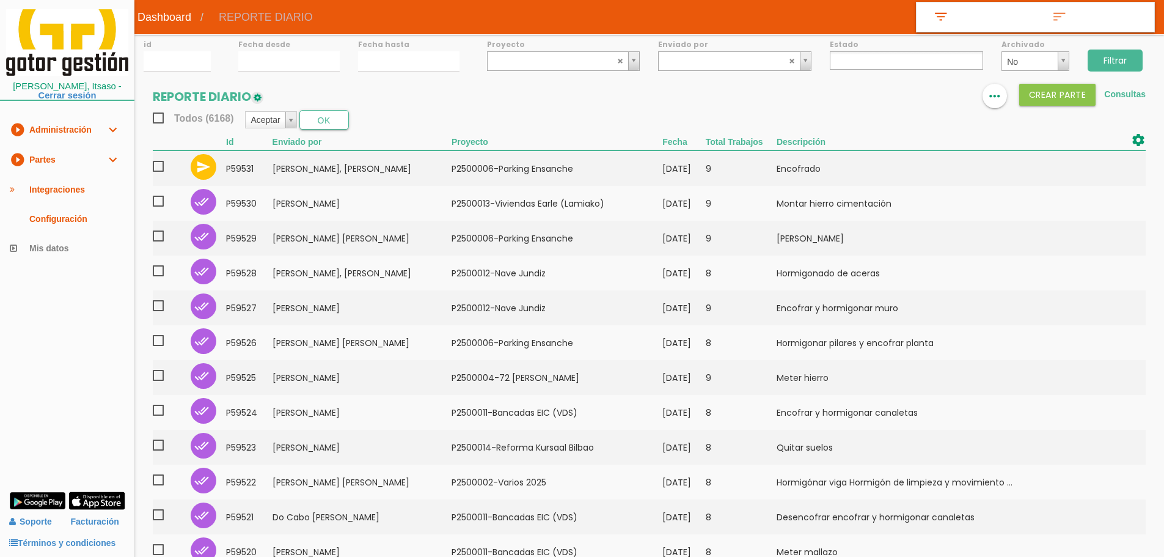
click at [1108, 66] on input "Filtrar" at bounding box center [1114, 60] width 55 height 22
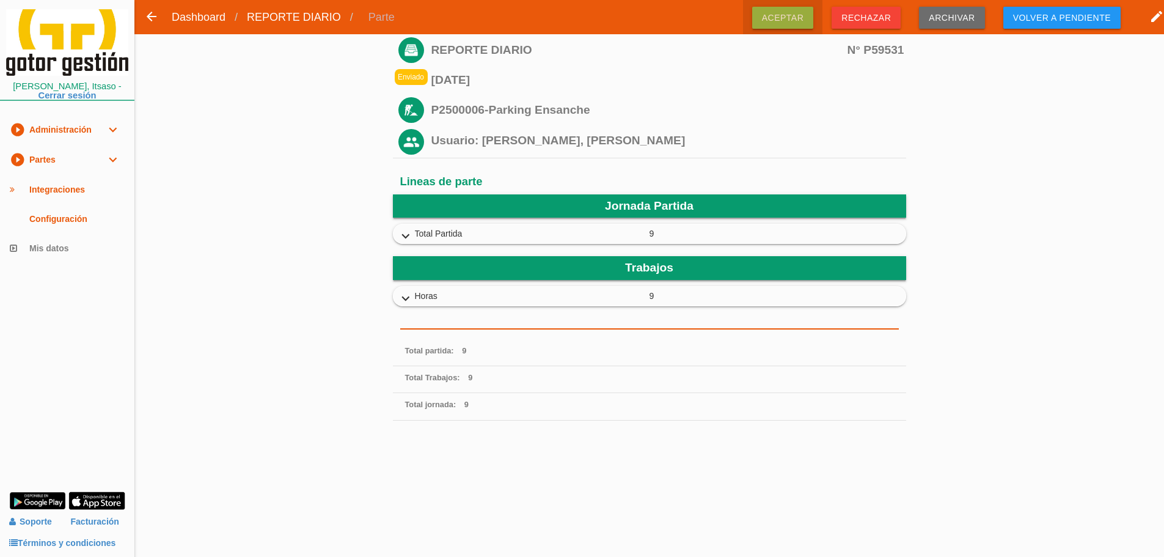
click at [790, 23] on span "Aceptar" at bounding box center [783, 18] width 62 height 22
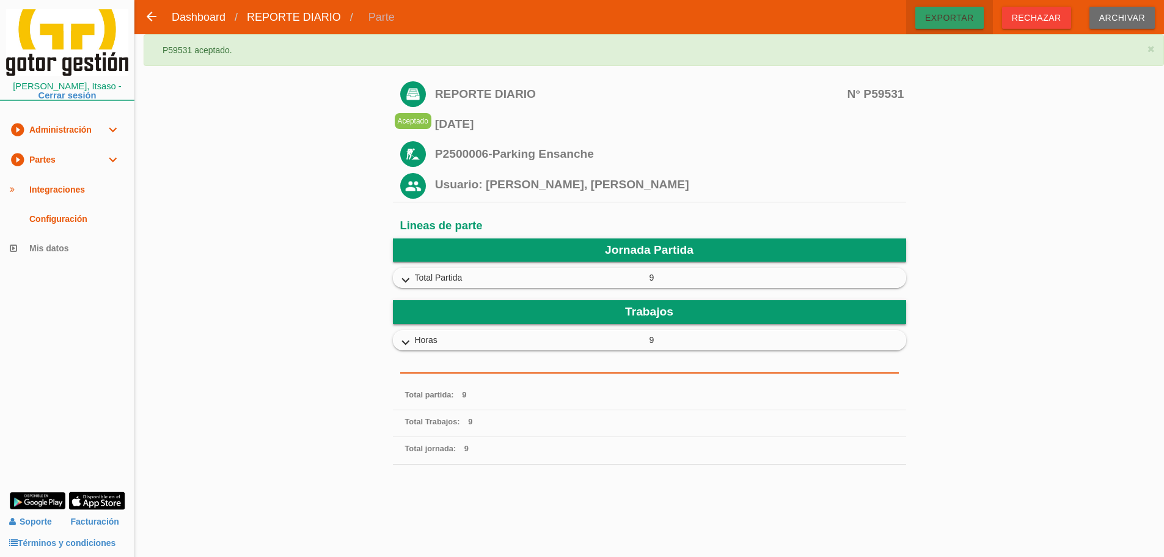
click at [965, 16] on span "Exportar" at bounding box center [949, 18] width 68 height 22
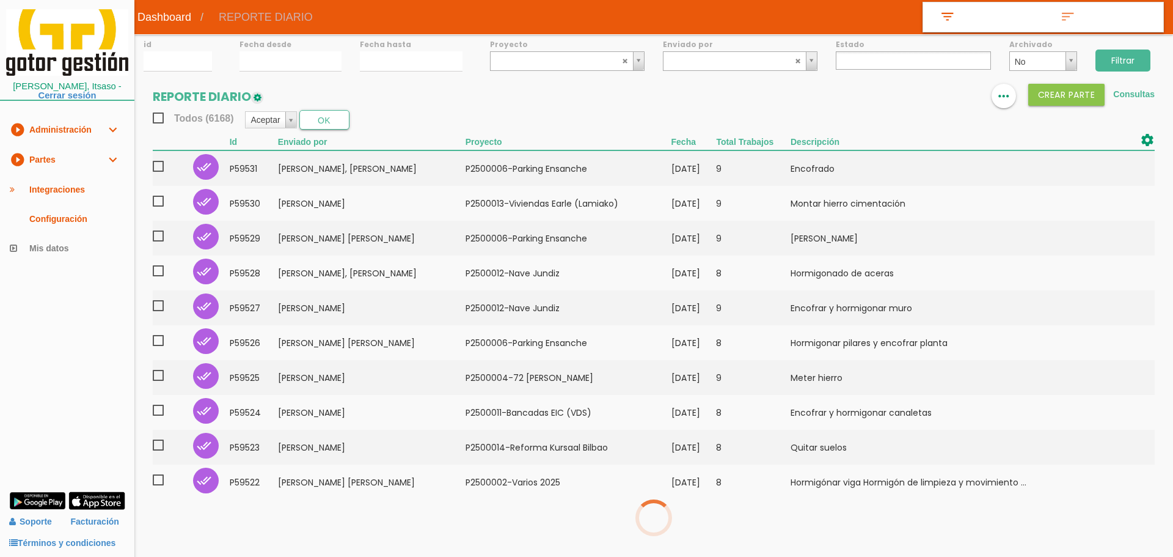
select select
